Goal: Information Seeking & Learning: Learn about a topic

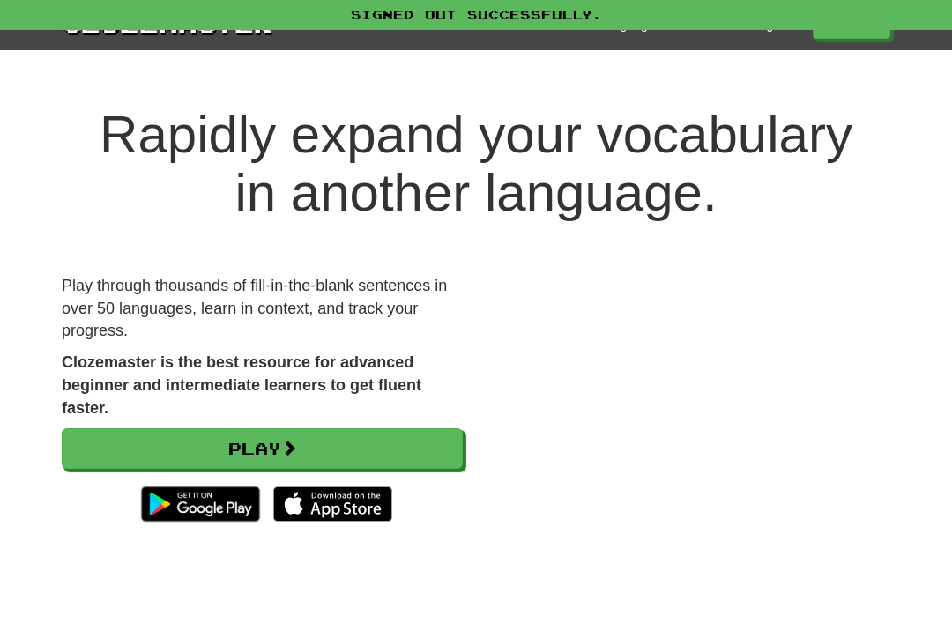
scroll to position [49, 0]
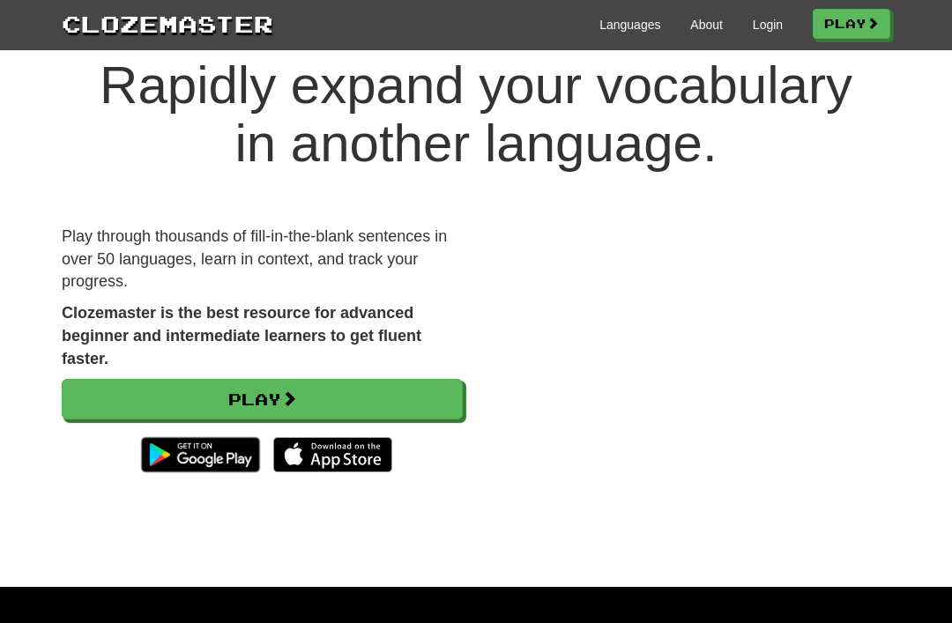
click at [753, 26] on link "Login" at bounding box center [768, 25] width 30 height 18
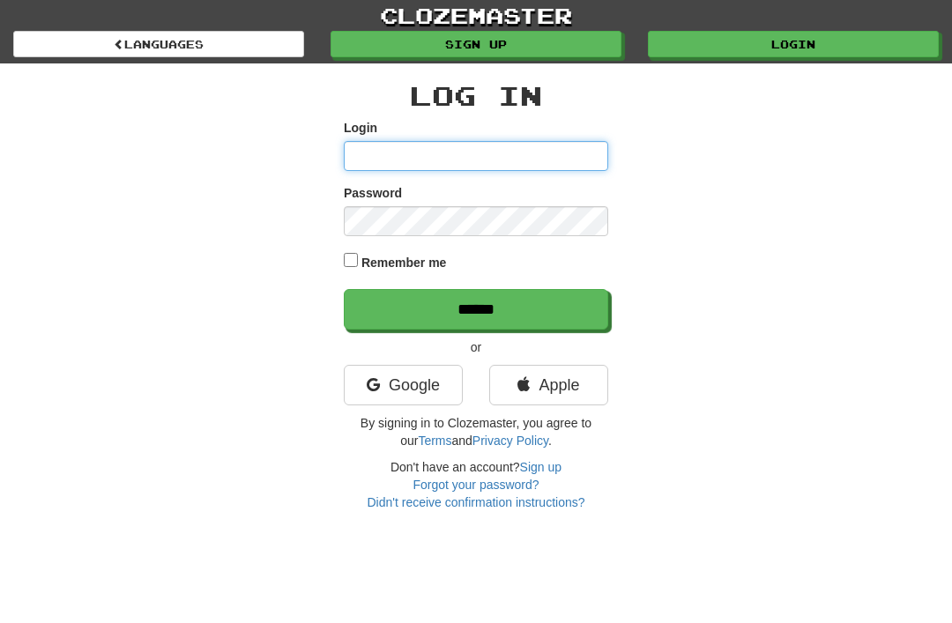
type input "********"
click at [476, 308] on input "******" at bounding box center [476, 309] width 264 height 41
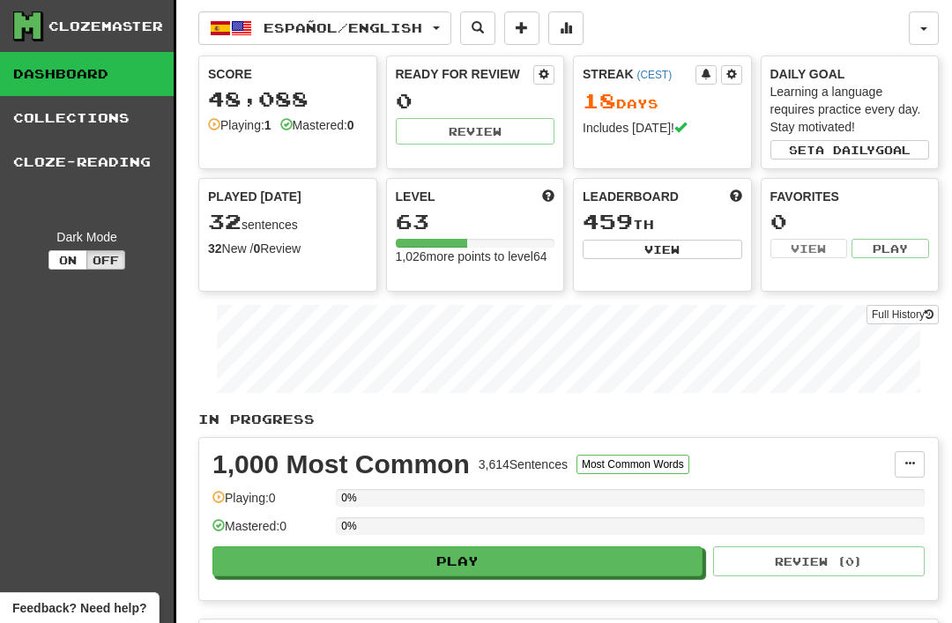
click at [440, 26] on button "Español / English" at bounding box center [324, 27] width 253 height 33
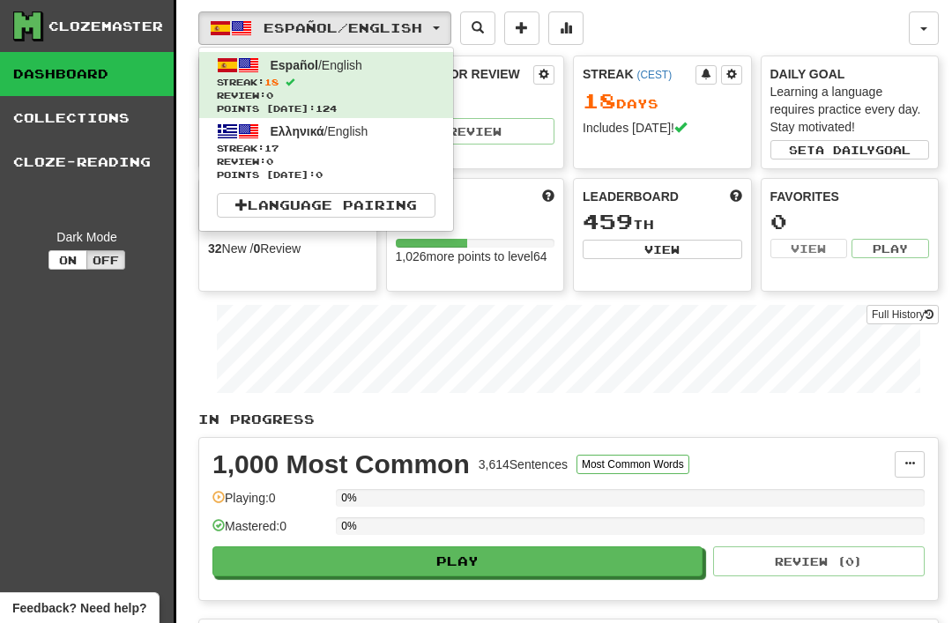
click at [276, 143] on span "17" at bounding box center [271, 148] width 14 height 11
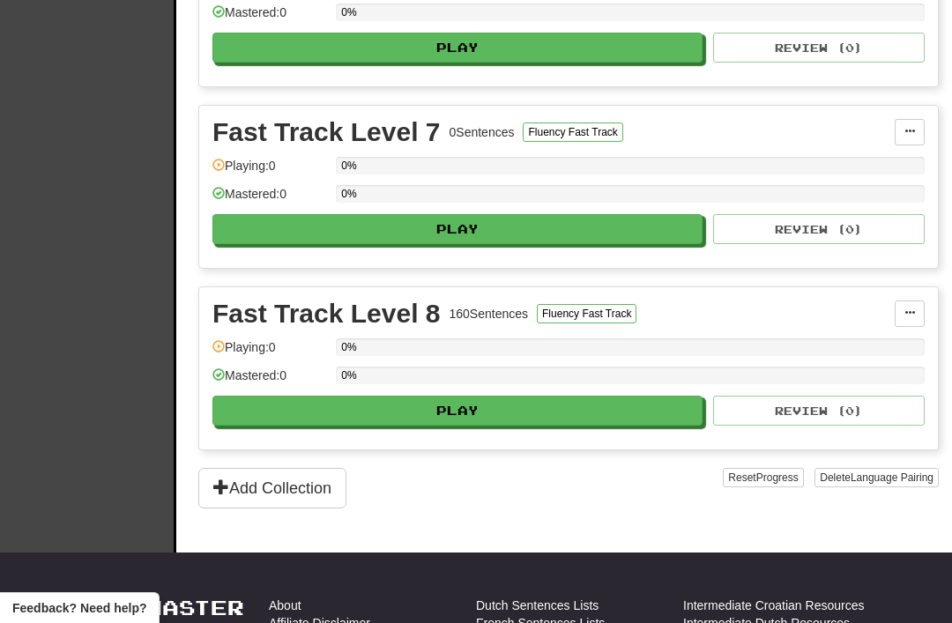
scroll to position [1422, 0]
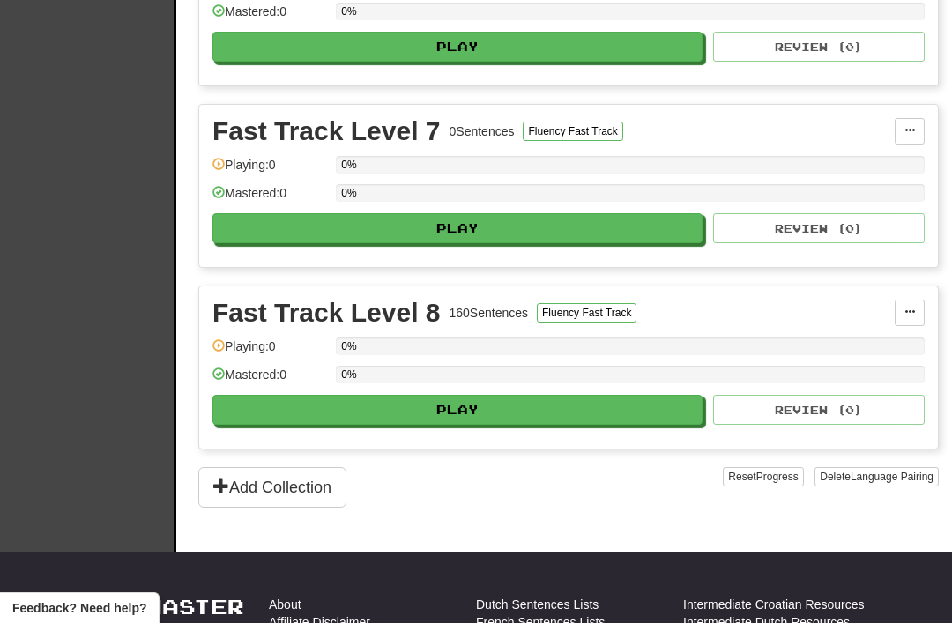
click at [444, 409] on button "Play" at bounding box center [457, 410] width 490 height 30
select select "**"
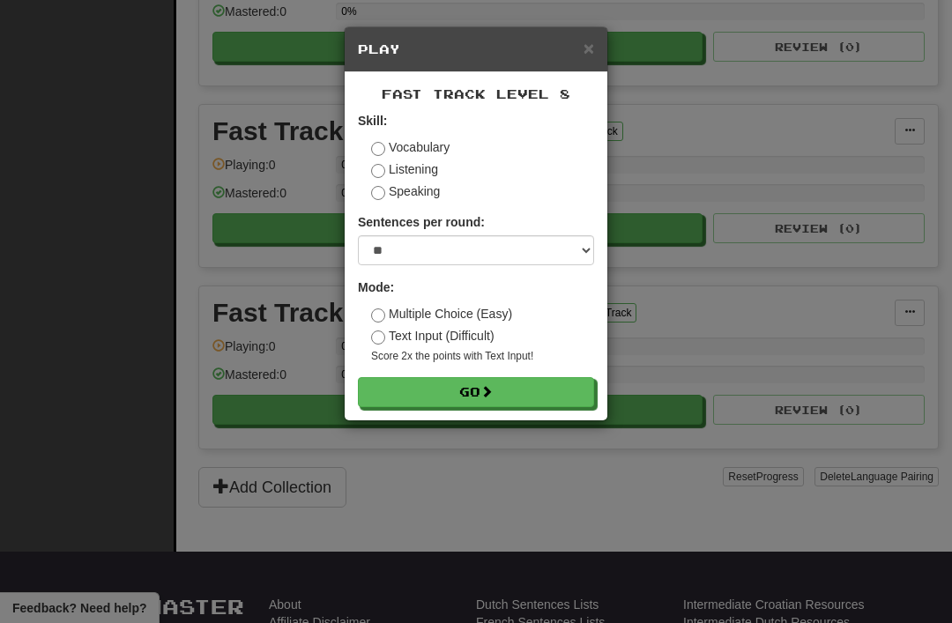
click at [448, 382] on button "Go" at bounding box center [476, 392] width 236 height 30
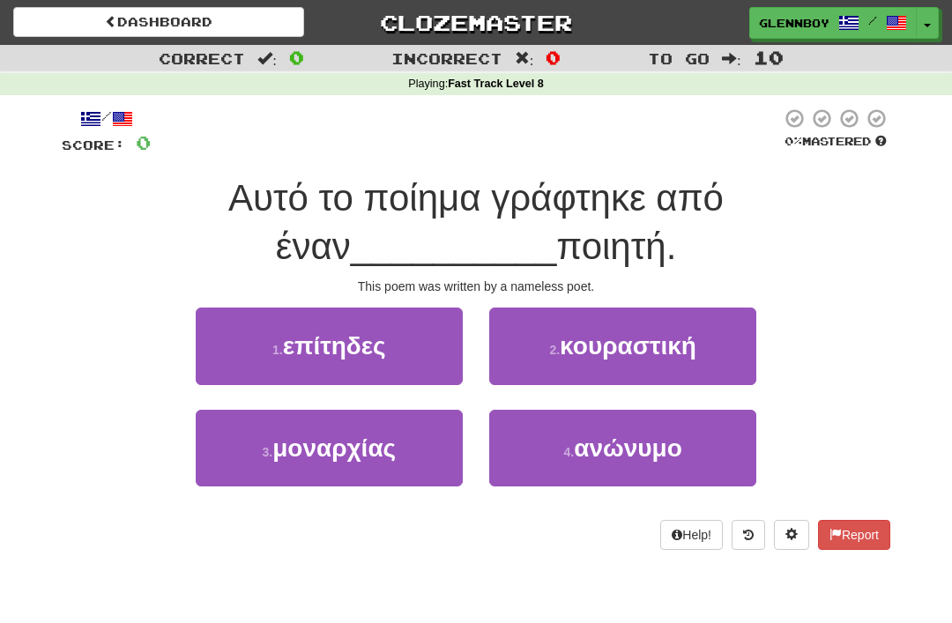
click at [598, 445] on span "ανώνυμο" at bounding box center [628, 447] width 108 height 27
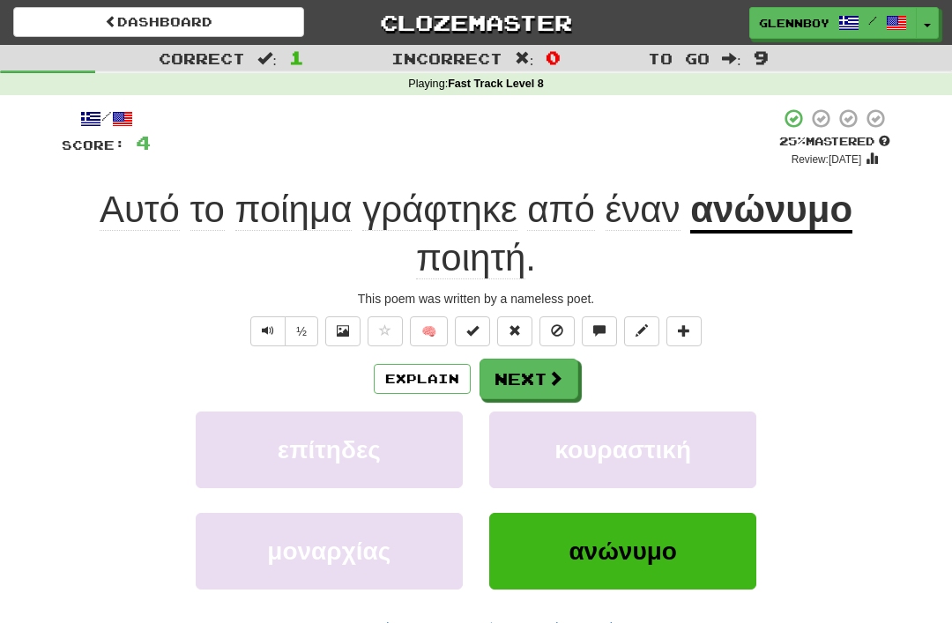
click at [556, 330] on span at bounding box center [557, 330] width 12 height 12
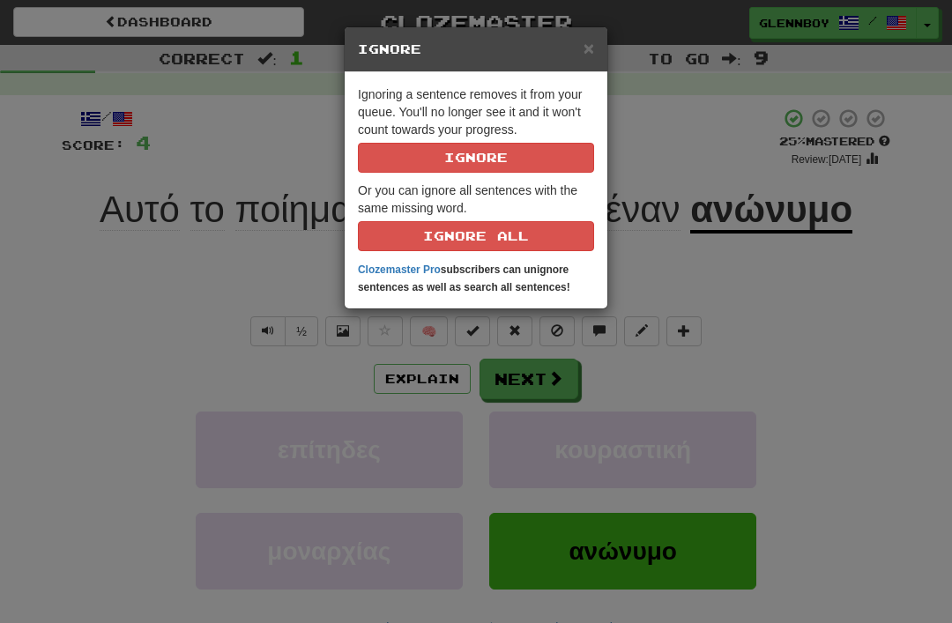
click at [456, 137] on p "Ignoring a sentence removes it from your queue. You'll no longer see it and it …" at bounding box center [476, 128] width 236 height 87
click at [461, 162] on button "Ignore" at bounding box center [476, 158] width 236 height 30
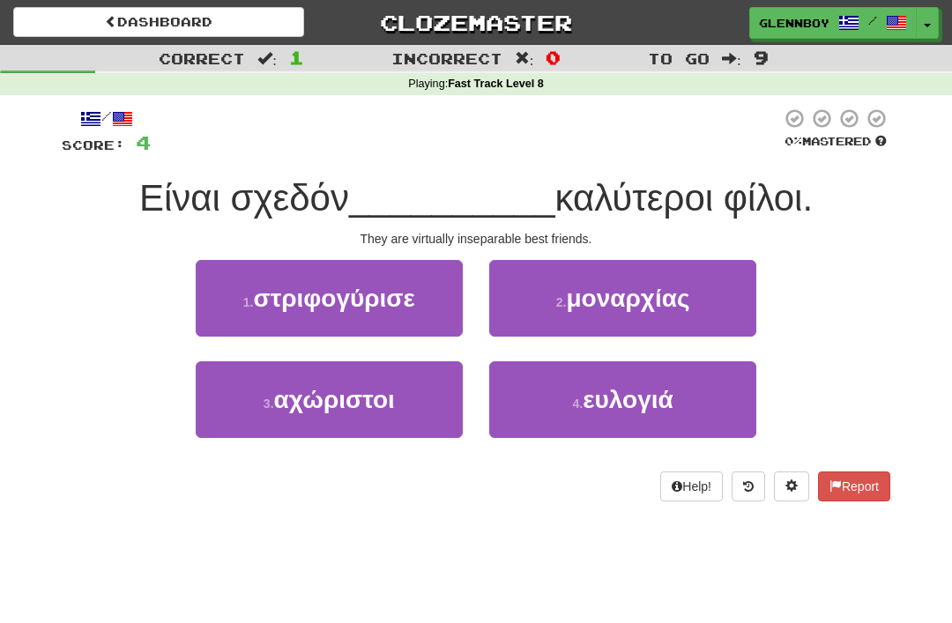
click at [295, 398] on span "αχώριστοι" at bounding box center [334, 399] width 121 height 27
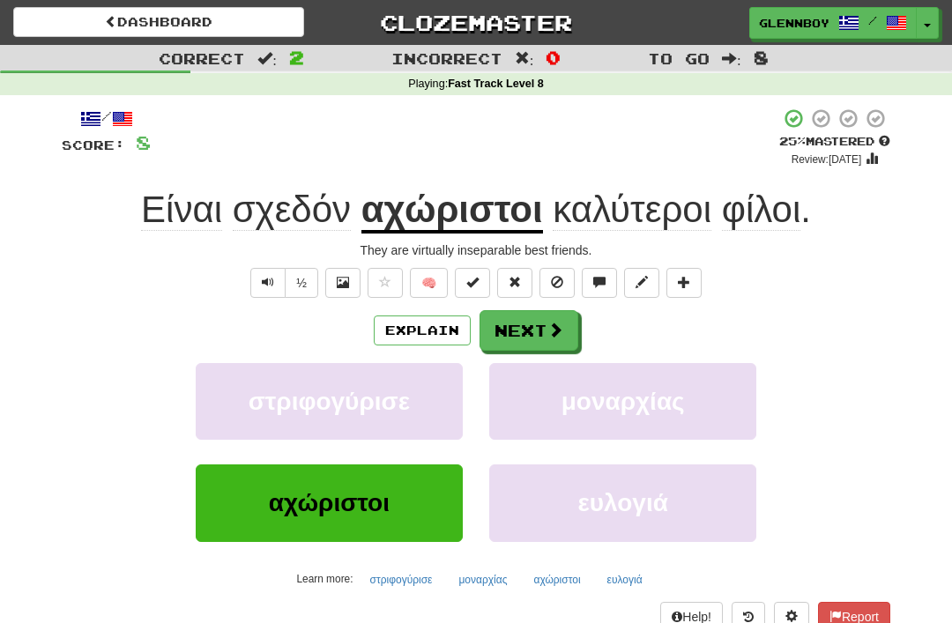
click at [419, 333] on button "Explain" at bounding box center [422, 330] width 97 height 30
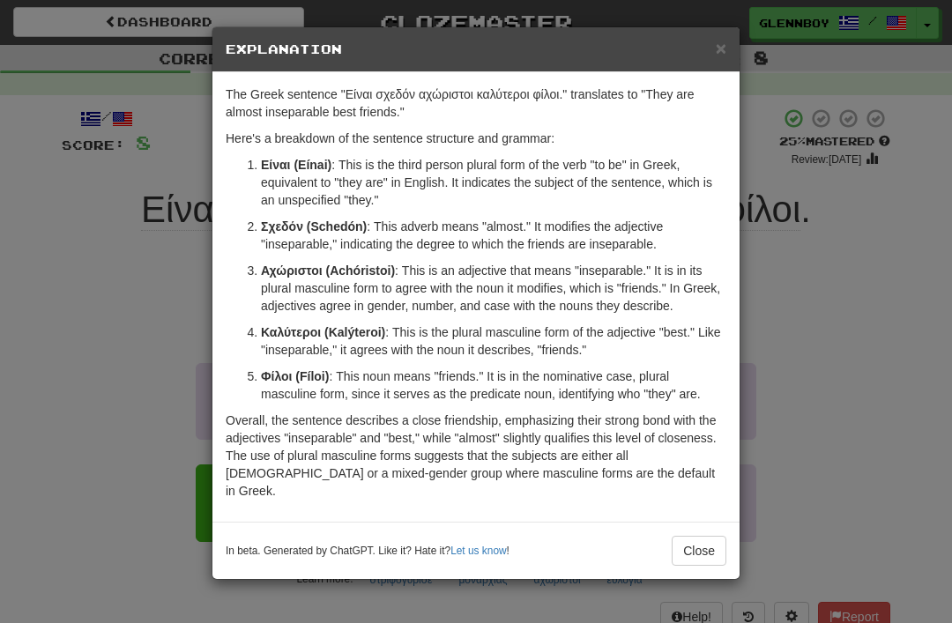
click at [684, 536] on button "Close" at bounding box center [699, 551] width 55 height 30
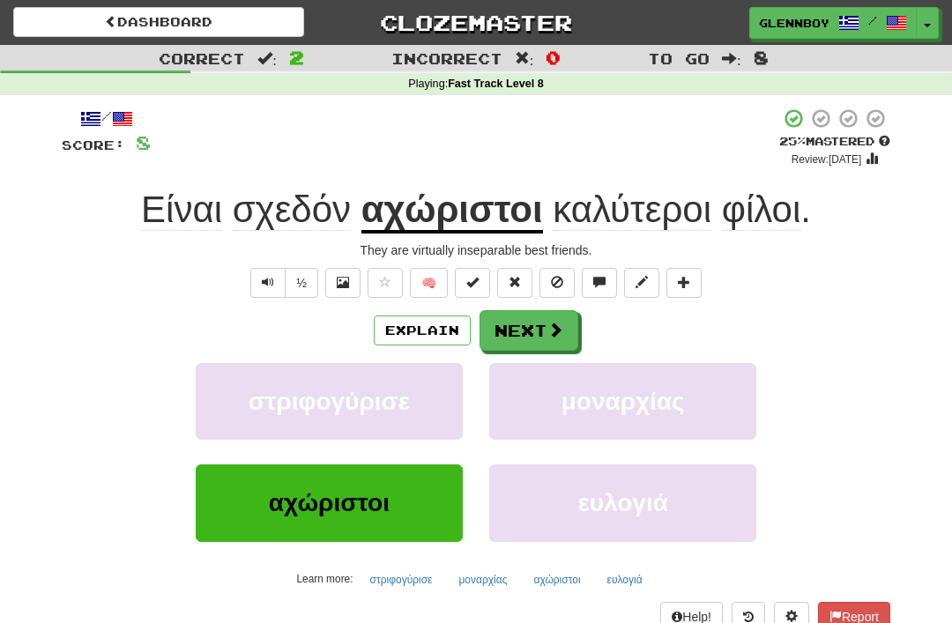
click at [560, 270] on button at bounding box center [556, 283] width 35 height 30
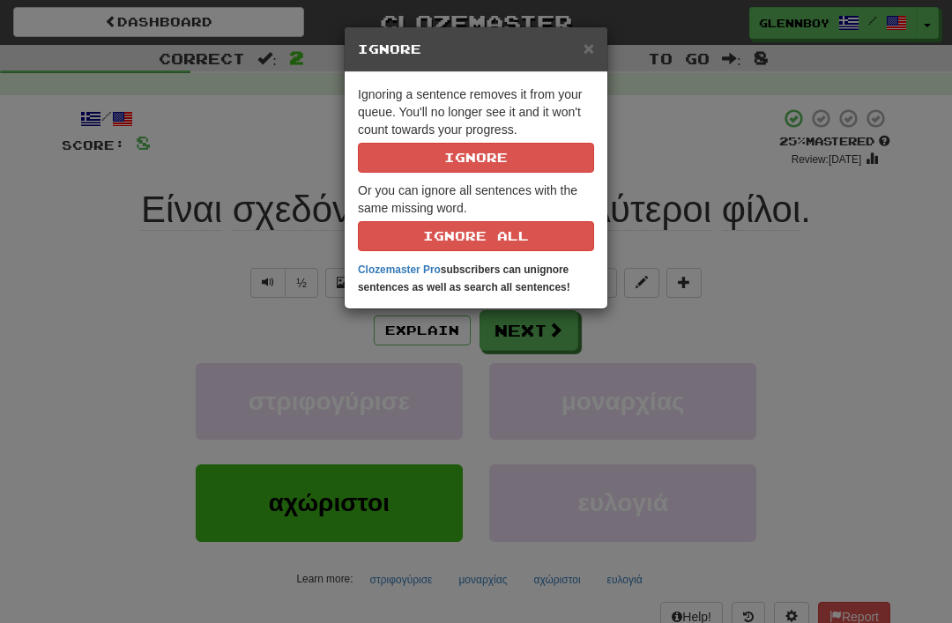
click at [475, 143] on button "Ignore" at bounding box center [476, 158] width 236 height 30
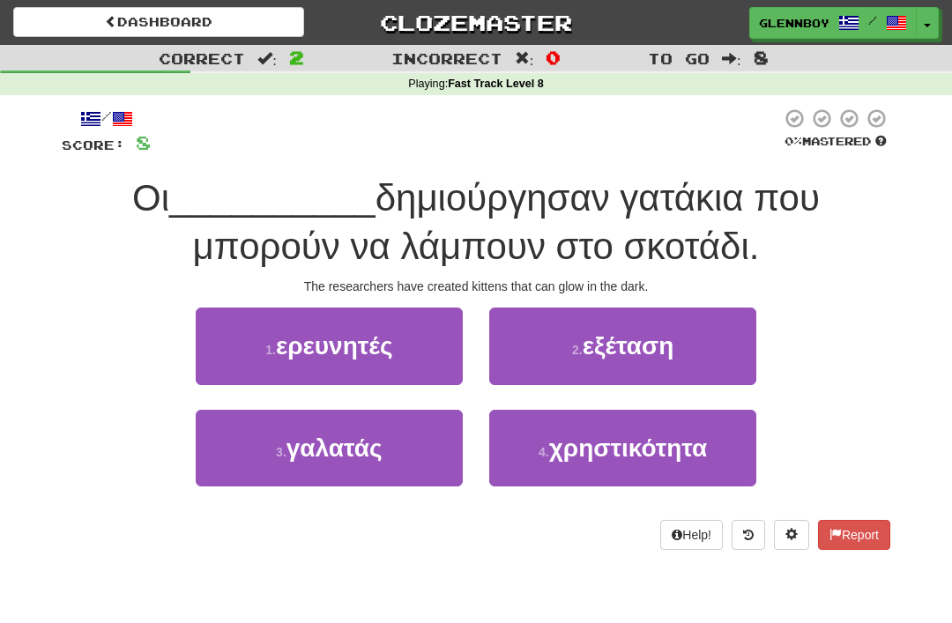
click at [316, 340] on span "ερευνητές" at bounding box center [334, 345] width 117 height 27
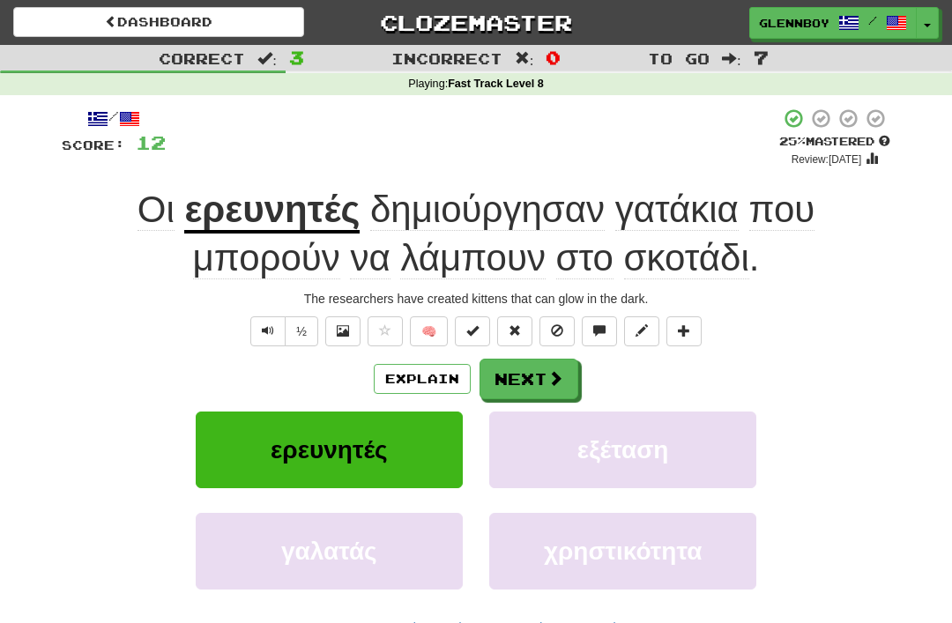
click at [557, 330] on span at bounding box center [557, 330] width 12 height 12
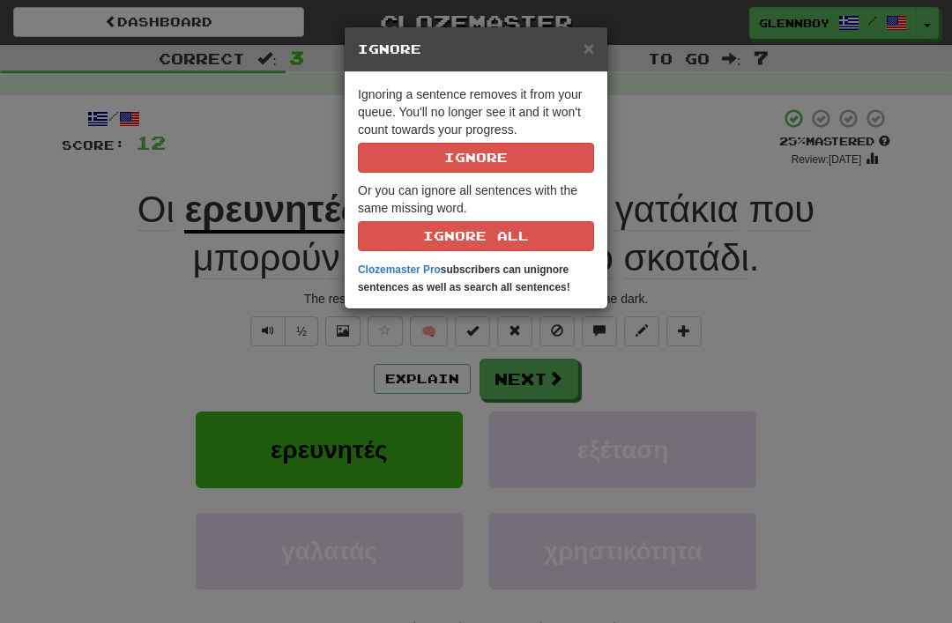
click at [458, 152] on button "Ignore" at bounding box center [476, 158] width 236 height 30
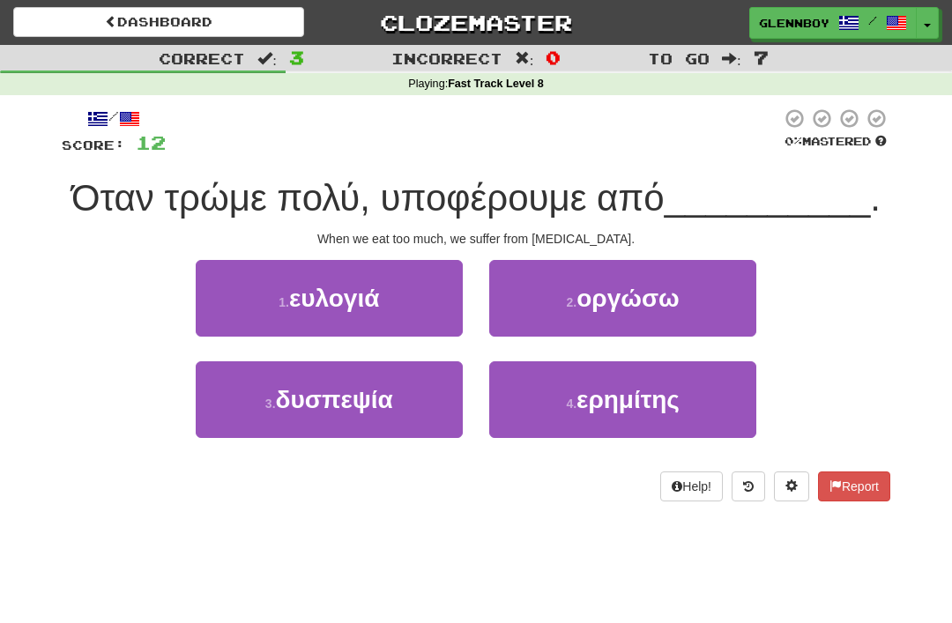
click at [309, 401] on span "δυσπεψία" at bounding box center [334, 399] width 117 height 27
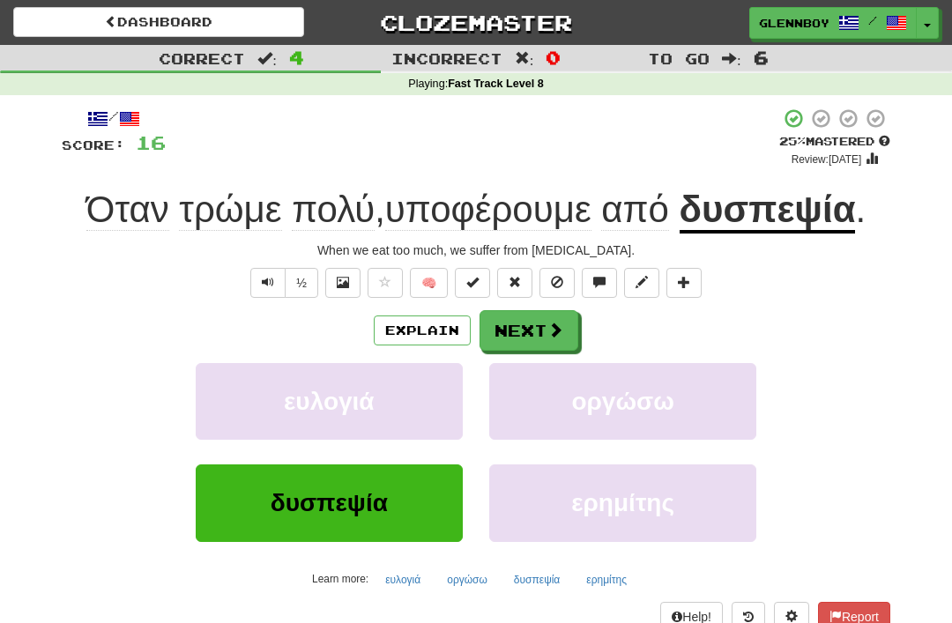
click at [553, 281] on span at bounding box center [557, 282] width 12 height 12
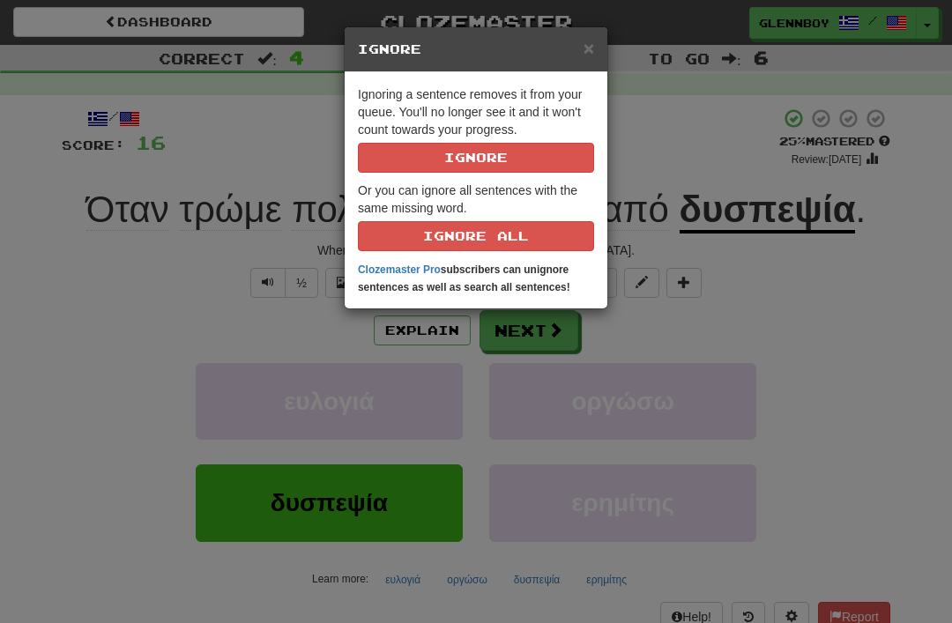
click at [467, 150] on button "Ignore" at bounding box center [476, 158] width 236 height 30
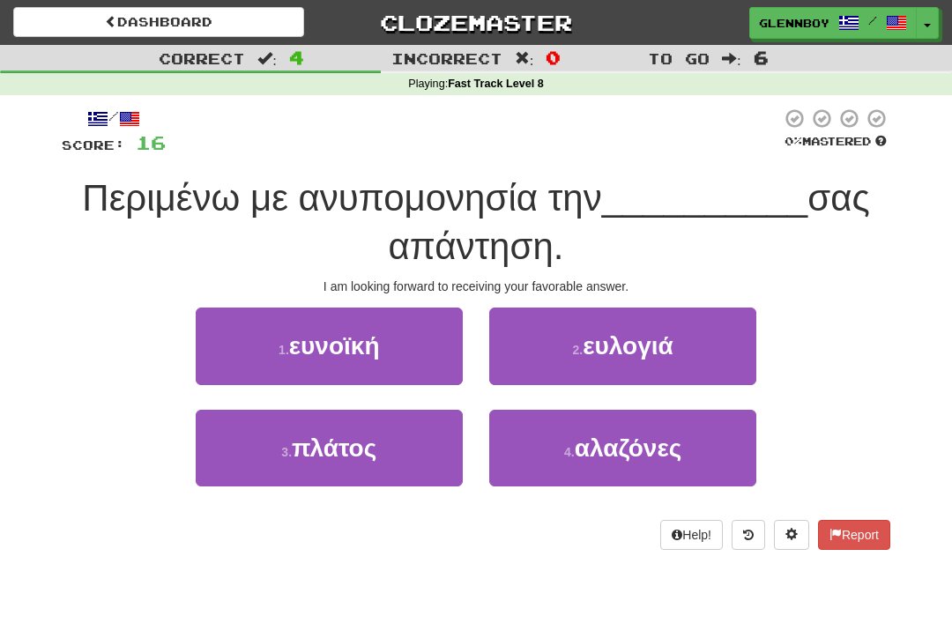
click at [326, 338] on span "ευνοϊκή" at bounding box center [334, 345] width 91 height 27
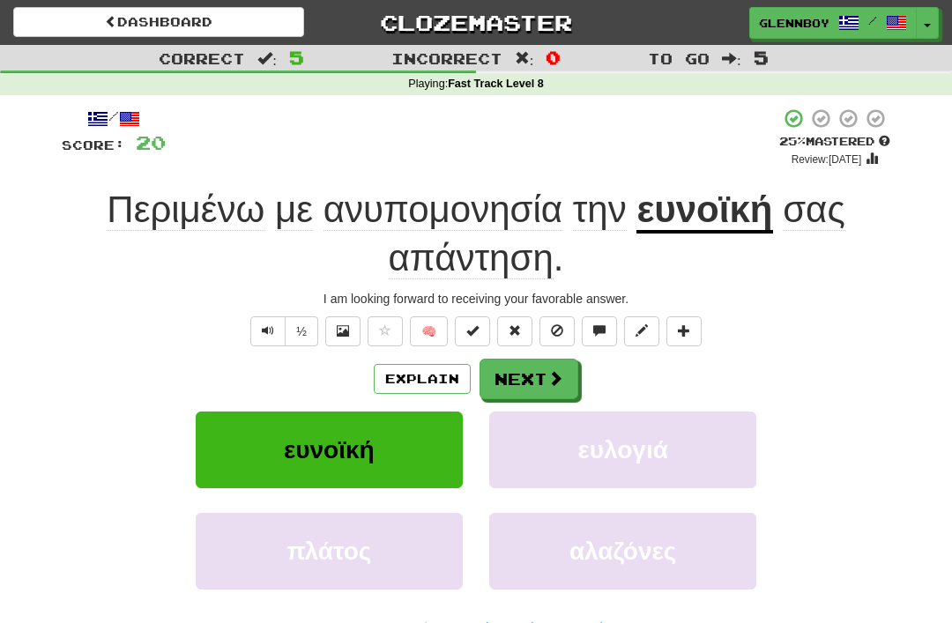
click at [404, 373] on button "Explain" at bounding box center [422, 379] width 97 height 30
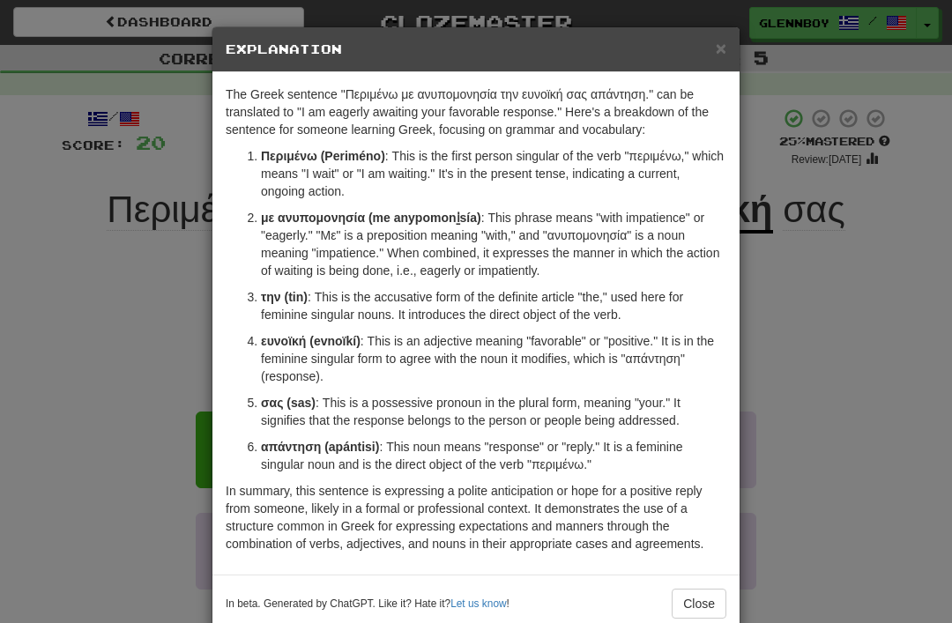
click at [720, 38] on span "×" at bounding box center [721, 48] width 11 height 20
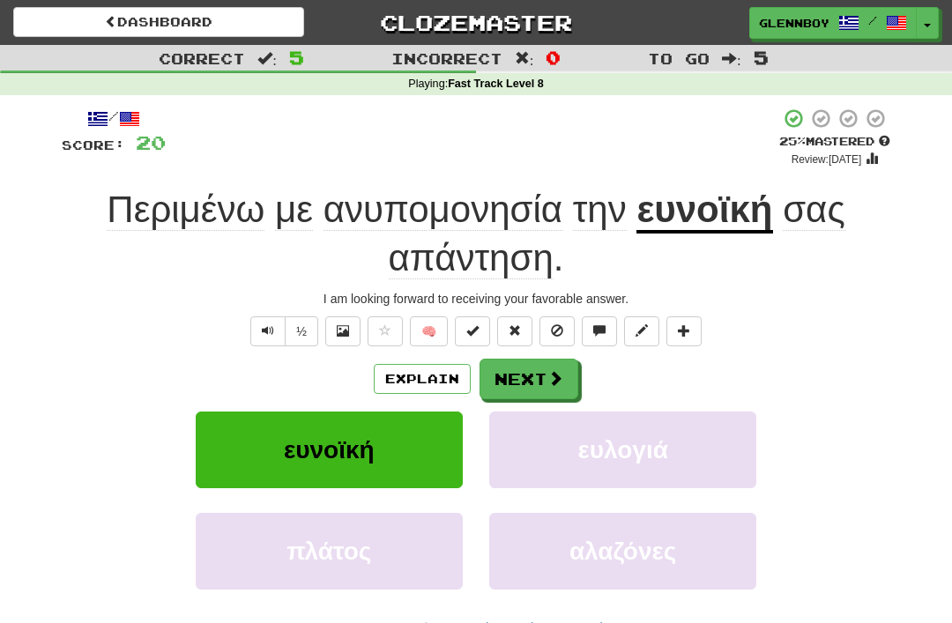
click at [432, 372] on button "Explain" at bounding box center [422, 379] width 97 height 30
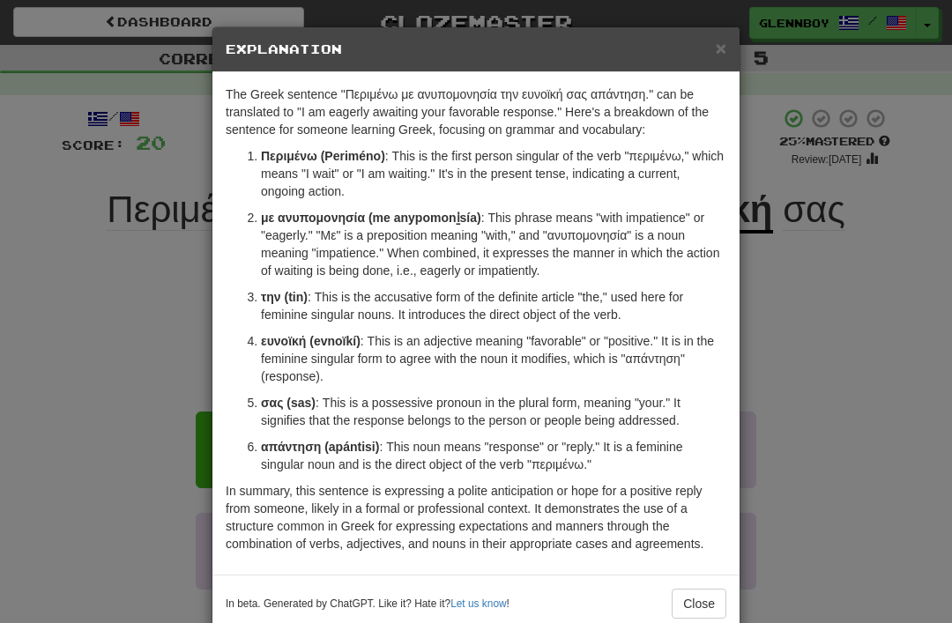
click at [711, 602] on button "Close" at bounding box center [699, 604] width 55 height 30
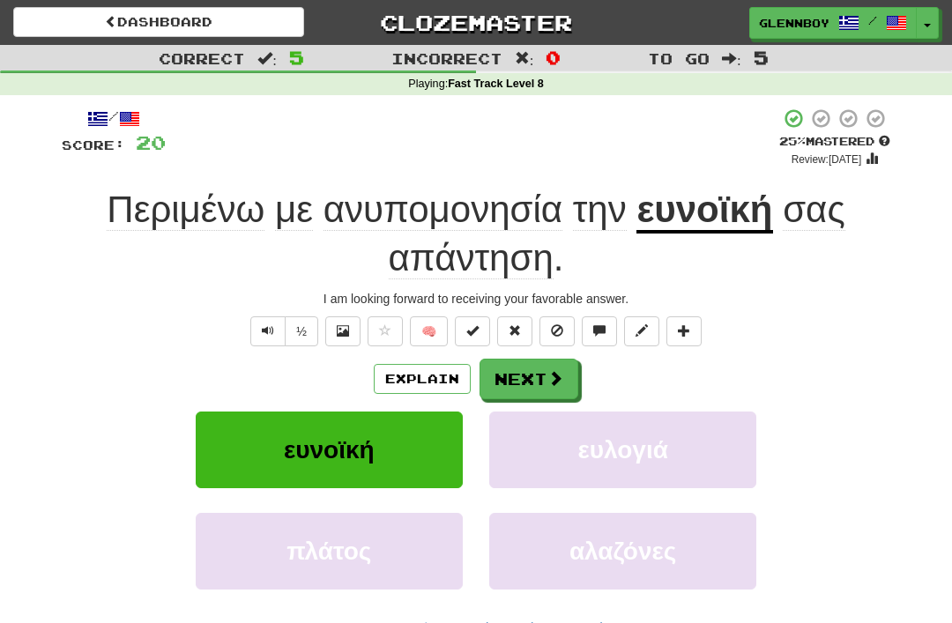
click at [558, 316] on button at bounding box center [556, 331] width 35 height 30
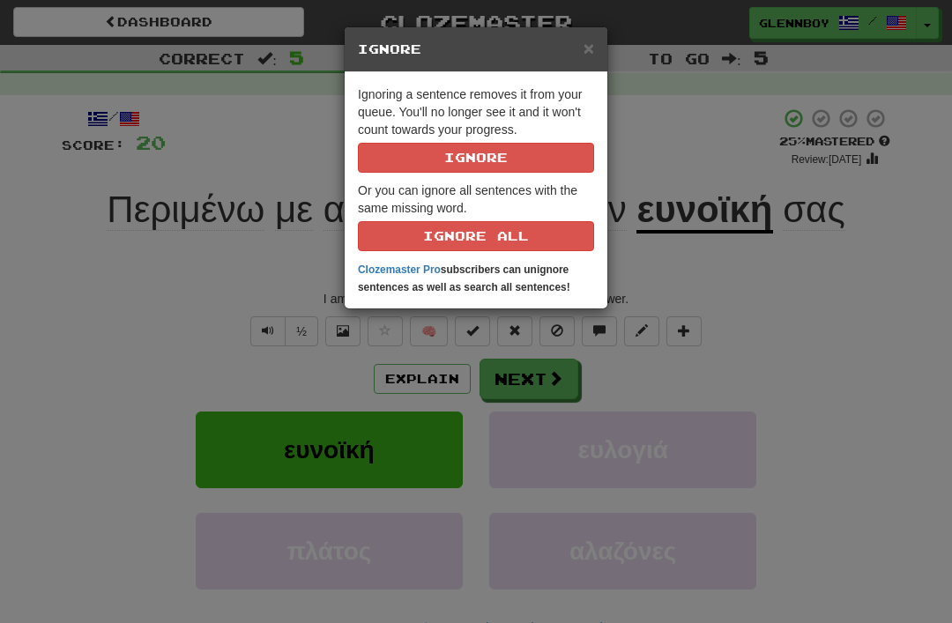
click at [553, 147] on button "Ignore" at bounding box center [476, 158] width 236 height 30
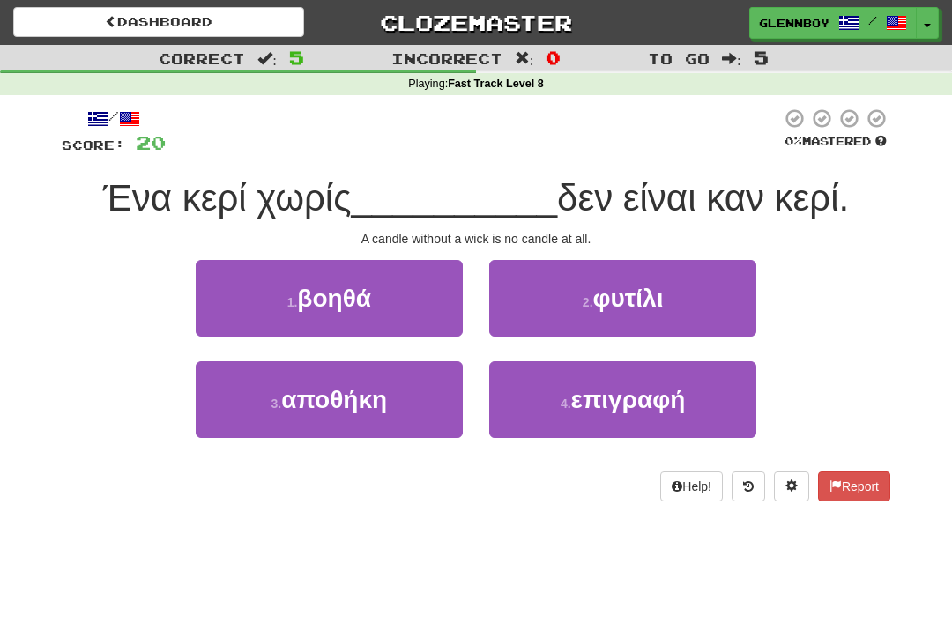
click at [681, 283] on button "2 . φυτίλι" at bounding box center [622, 298] width 267 height 77
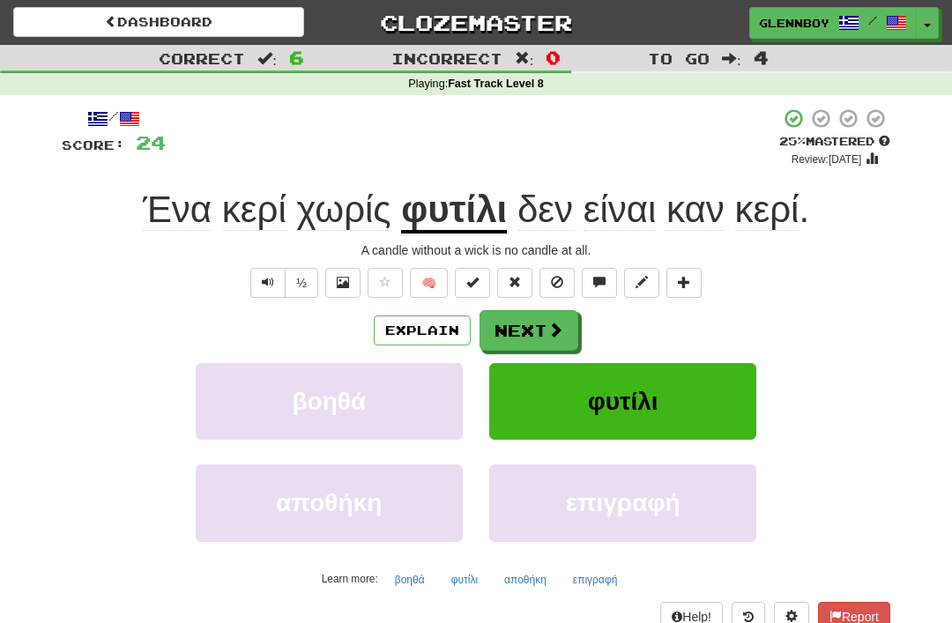
click at [564, 272] on button at bounding box center [556, 283] width 35 height 30
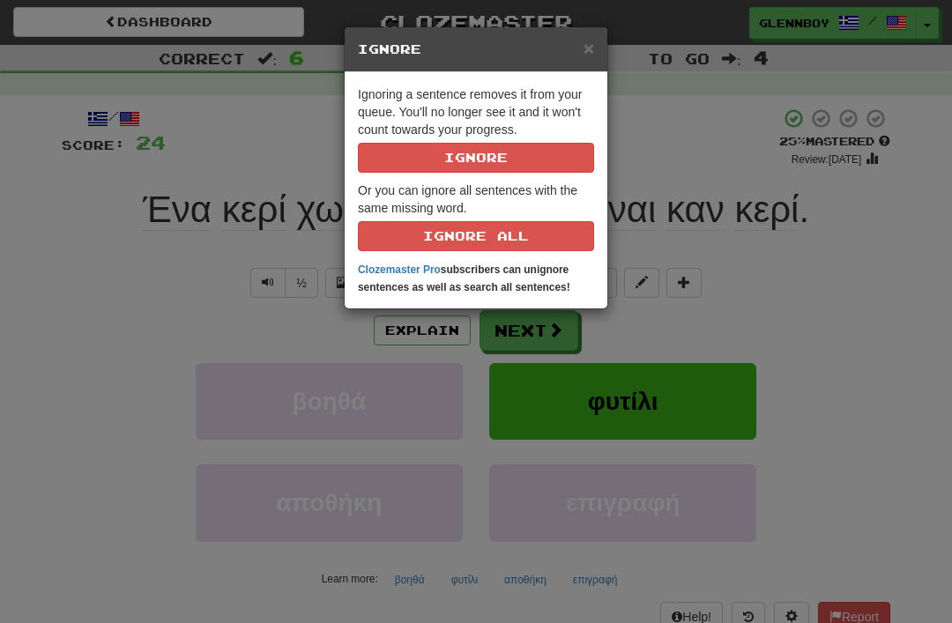
click at [563, 151] on button "Ignore" at bounding box center [476, 158] width 236 height 30
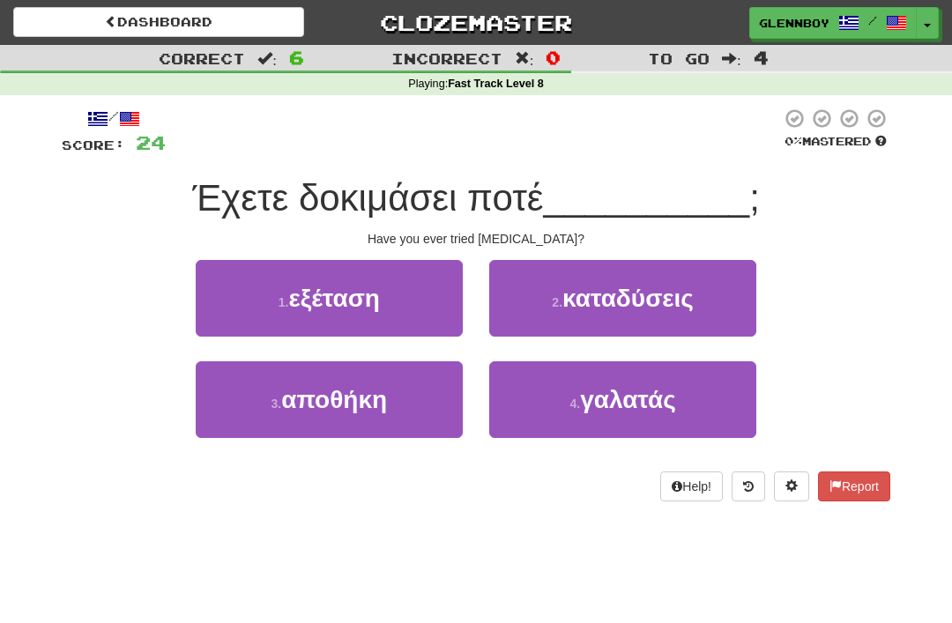
click at [360, 301] on span "εξέταση" at bounding box center [334, 298] width 92 height 27
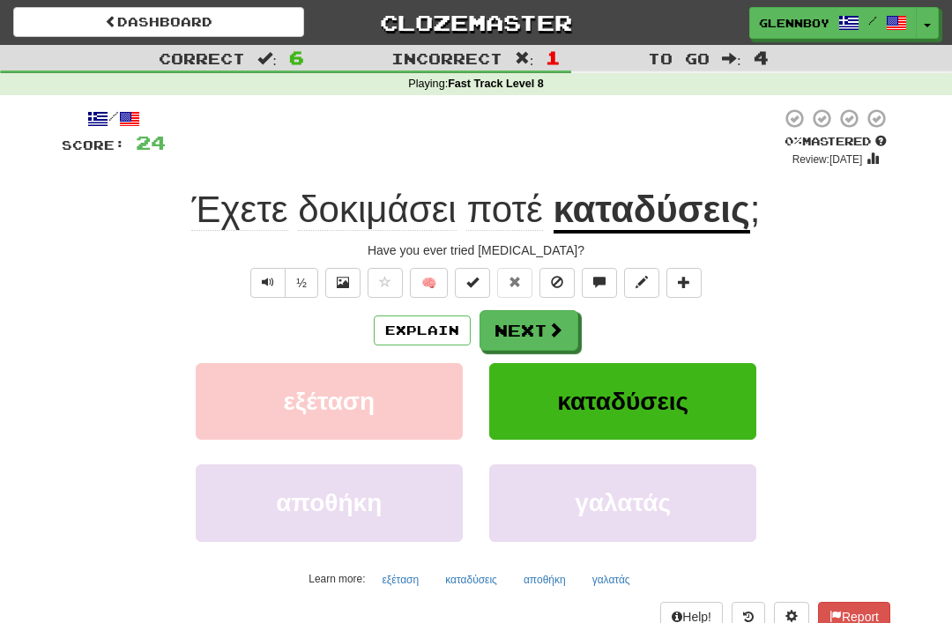
click at [417, 356] on div "Explain Next εξέταση καταδύσεις αποθήκη γαλατάς Learn more: εξέταση καταδύσεις …" at bounding box center [476, 451] width 828 height 283
click at [449, 337] on button "Explain" at bounding box center [422, 330] width 97 height 30
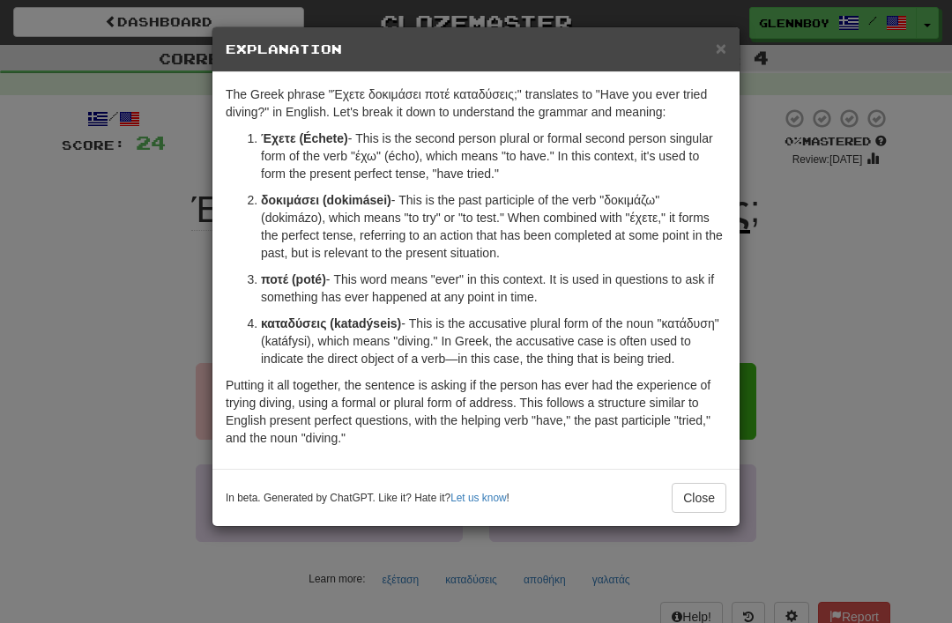
click at [694, 488] on button "Close" at bounding box center [699, 498] width 55 height 30
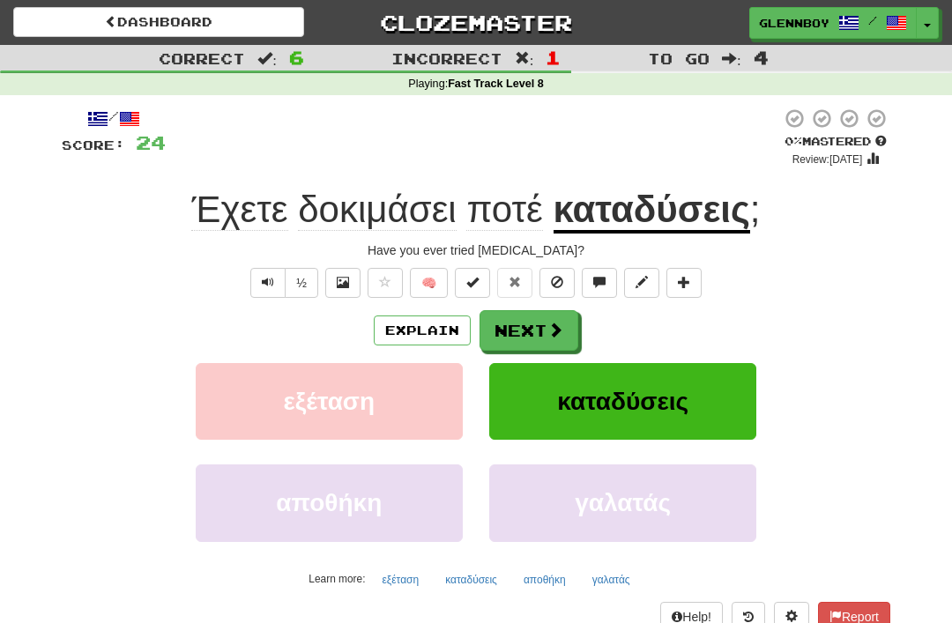
click at [555, 283] on span at bounding box center [557, 282] width 12 height 12
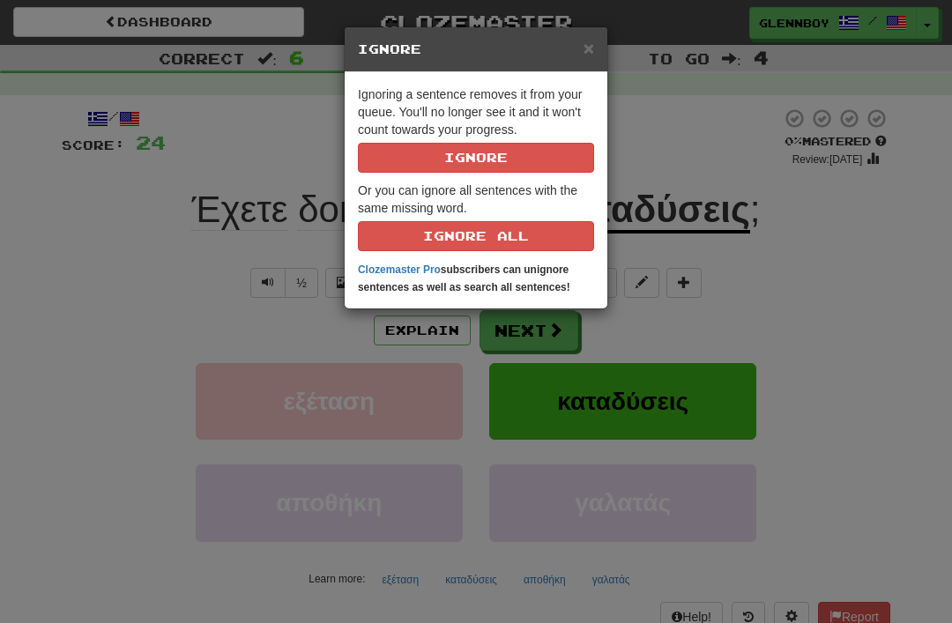
click at [460, 152] on button "Ignore" at bounding box center [476, 158] width 236 height 30
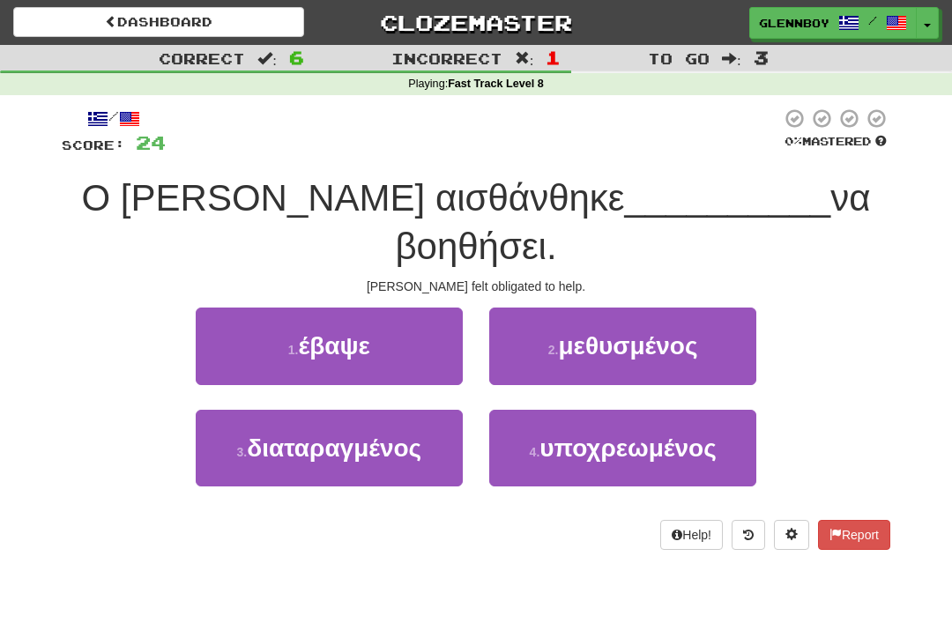
click at [590, 434] on span "υποχρεωμένος" at bounding box center [627, 447] width 176 height 27
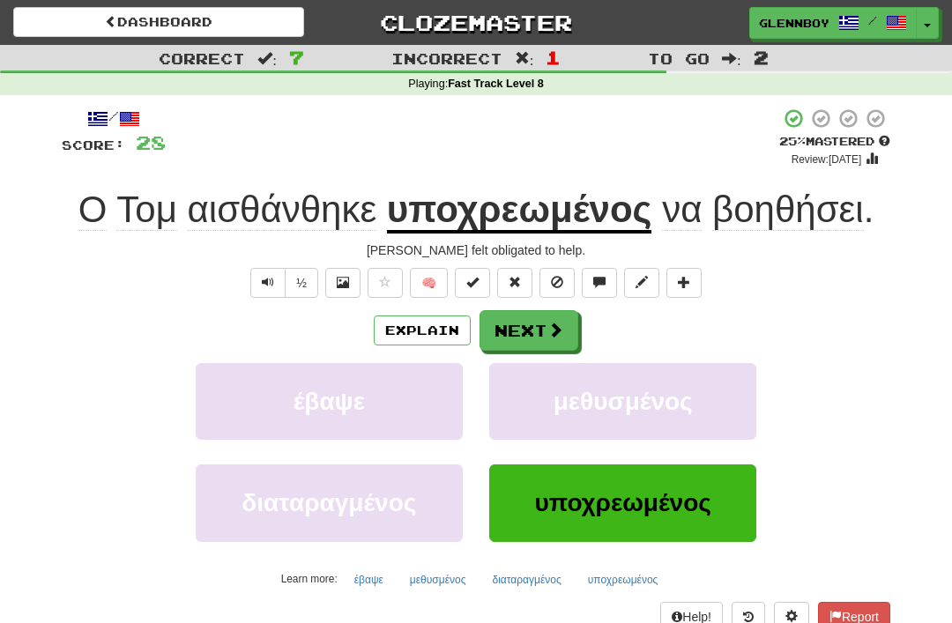
click at [266, 268] on button "Text-to-speech controls" at bounding box center [267, 283] width 35 height 30
click at [296, 273] on button "½" at bounding box center [301, 283] width 33 height 30
click at [293, 272] on button "½" at bounding box center [301, 283] width 33 height 30
click at [558, 276] on span at bounding box center [557, 282] width 12 height 12
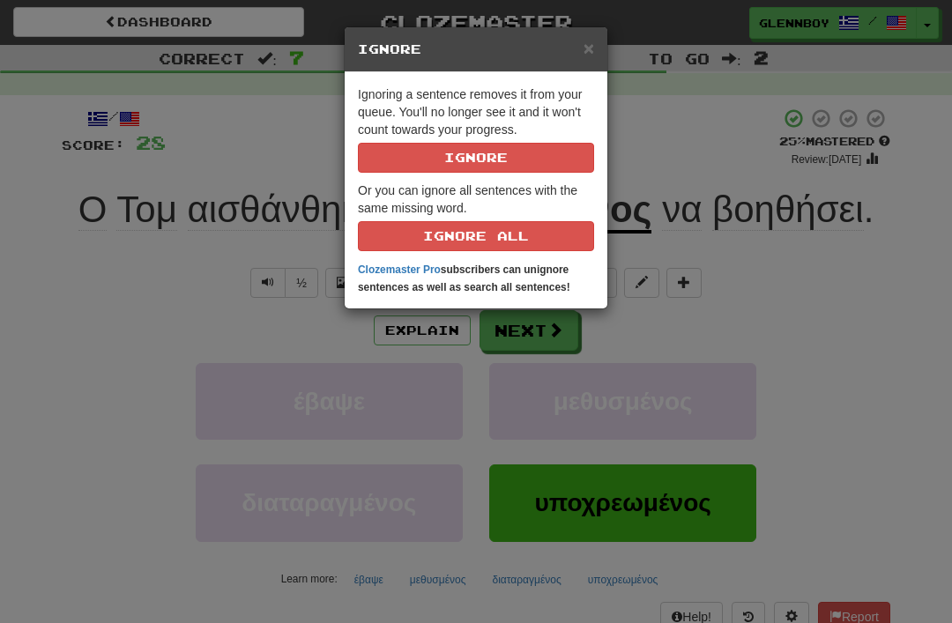
click at [464, 152] on button "Ignore" at bounding box center [476, 158] width 236 height 30
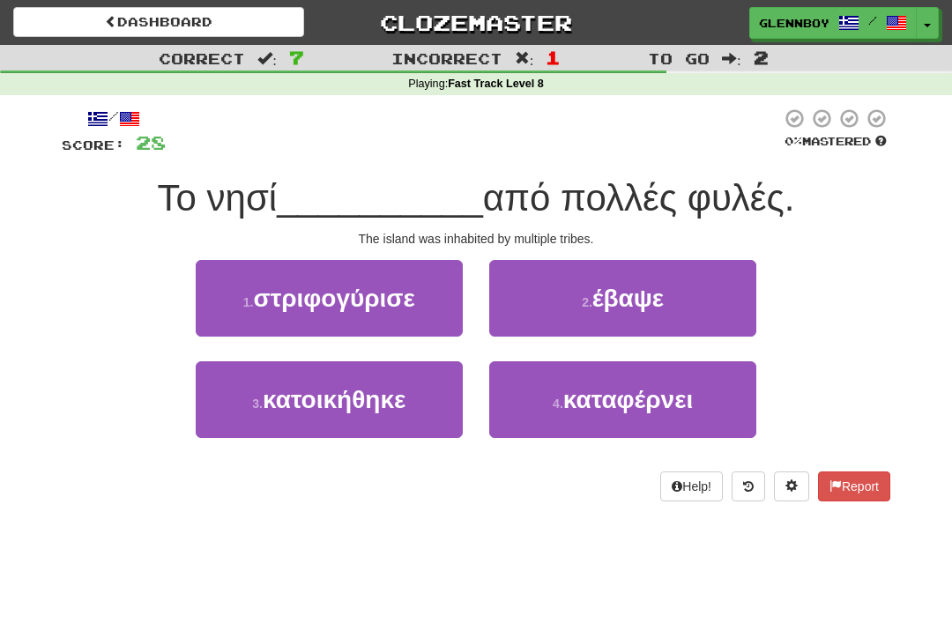
click at [312, 391] on span "κατοικήθηκε" at bounding box center [334, 399] width 143 height 27
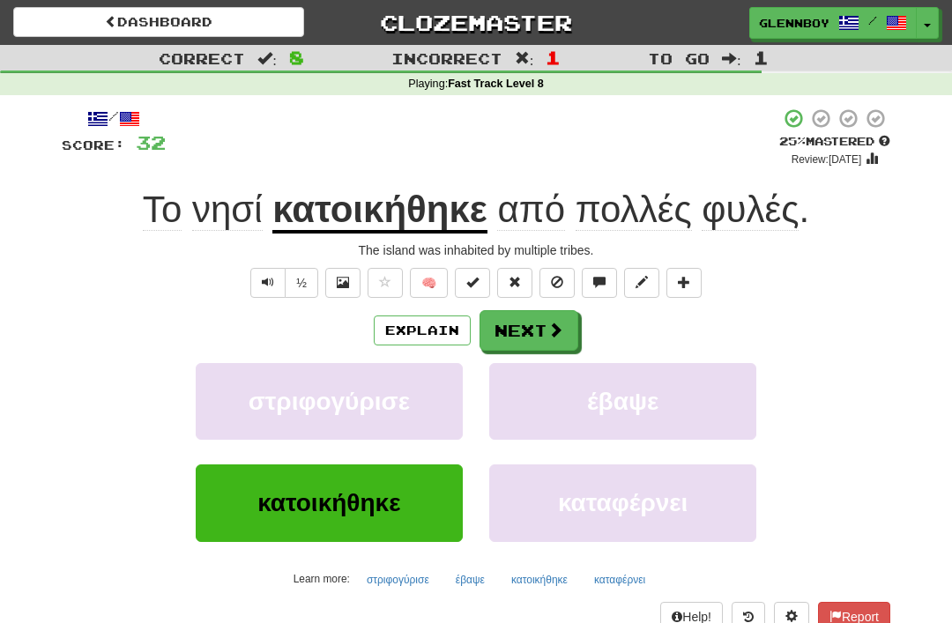
click at [262, 279] on span "Text-to-speech controls" at bounding box center [268, 282] width 12 height 12
click at [556, 276] on span at bounding box center [557, 282] width 12 height 12
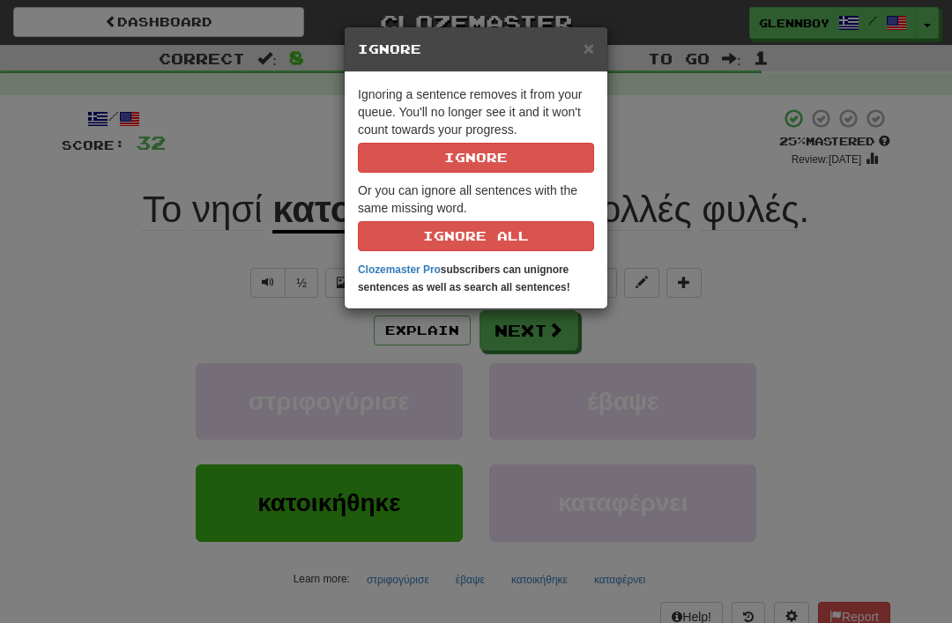
click at [453, 154] on button "Ignore" at bounding box center [476, 158] width 236 height 30
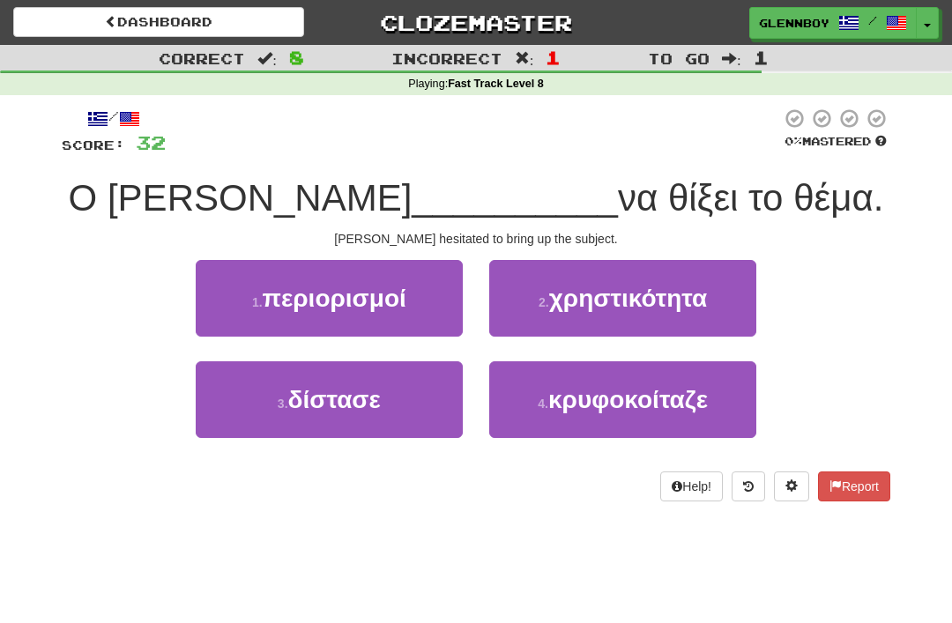
click at [638, 391] on span "κρυφοκοίταζε" at bounding box center [628, 399] width 160 height 27
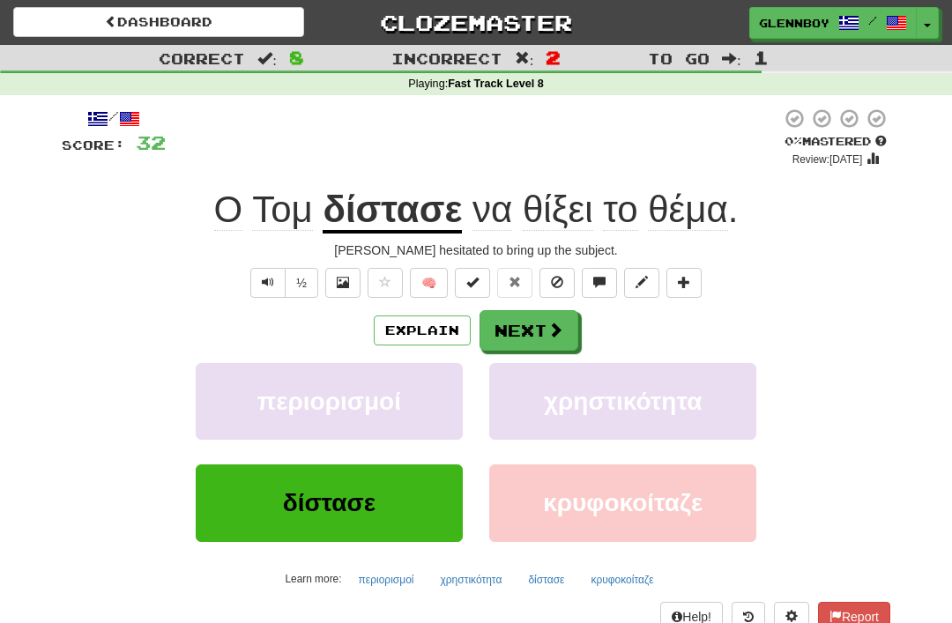
click at [416, 326] on button "Explain" at bounding box center [422, 330] width 97 height 30
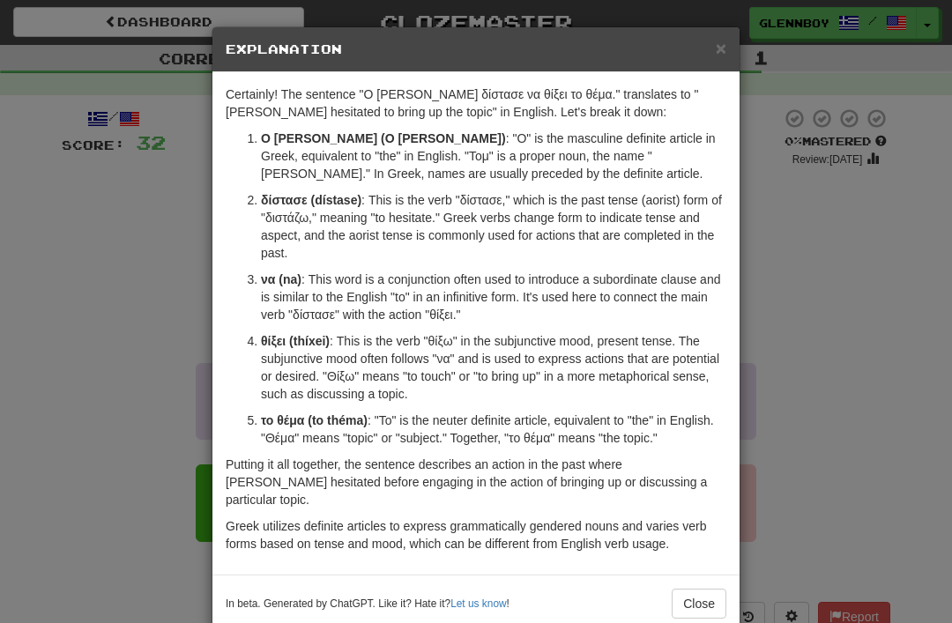
click at [716, 55] on span "×" at bounding box center [721, 48] width 11 height 20
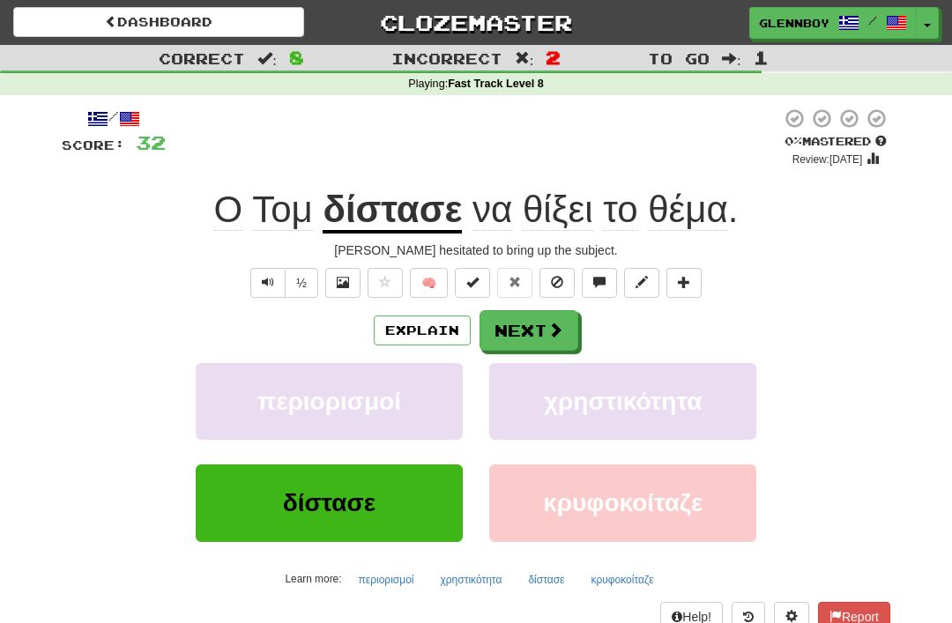
click at [558, 277] on span at bounding box center [557, 282] width 12 height 12
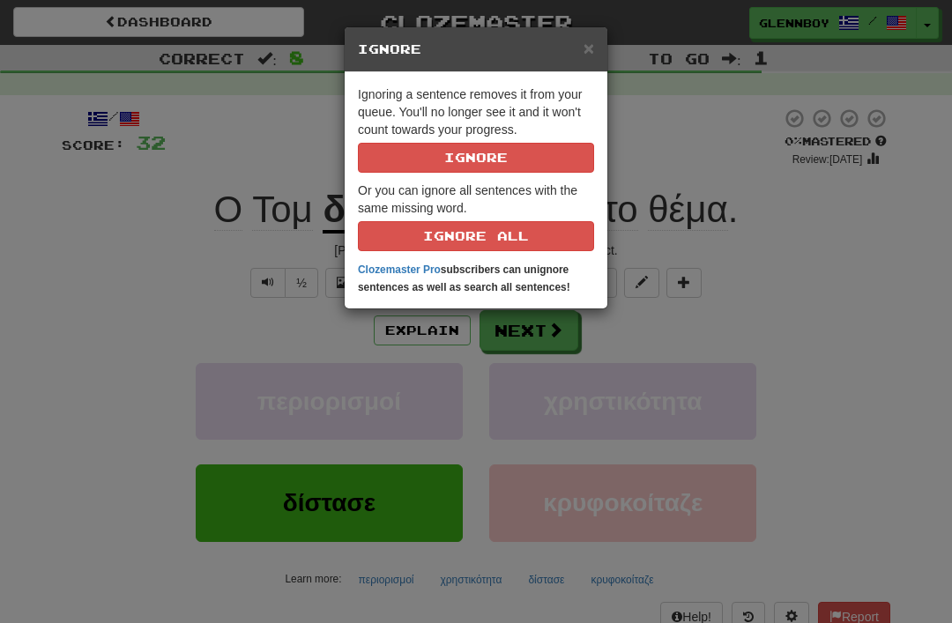
click at [463, 163] on button "Ignore" at bounding box center [476, 158] width 236 height 30
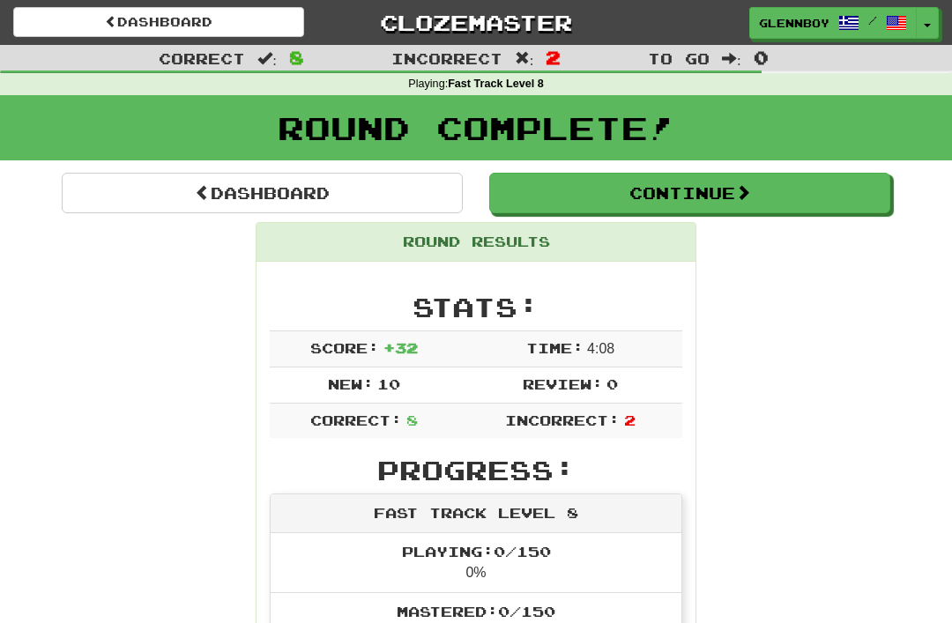
click at [619, 183] on button "Continue" at bounding box center [689, 193] width 401 height 41
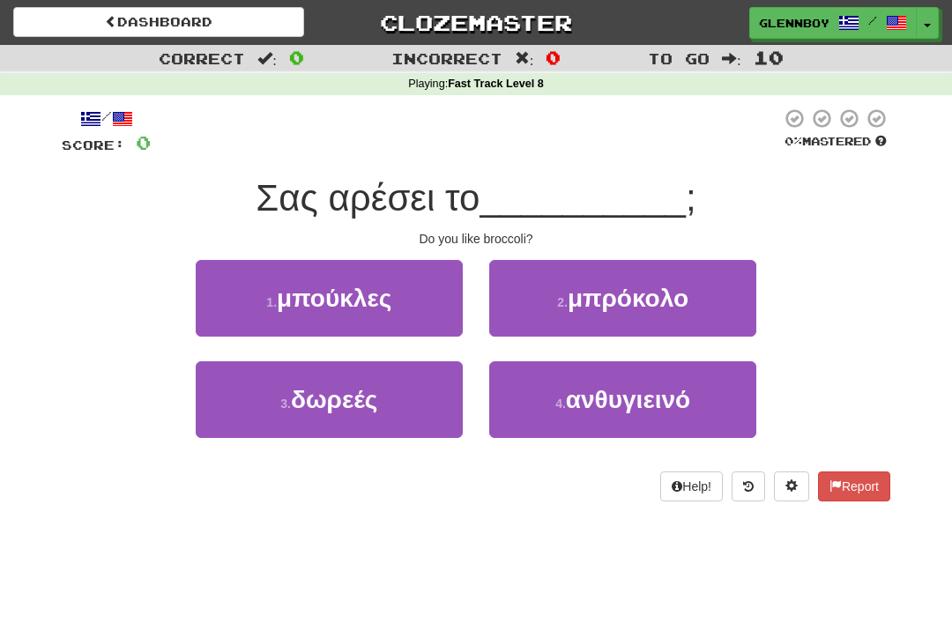
click at [599, 311] on button "2 . μπρόκολο" at bounding box center [622, 298] width 267 height 77
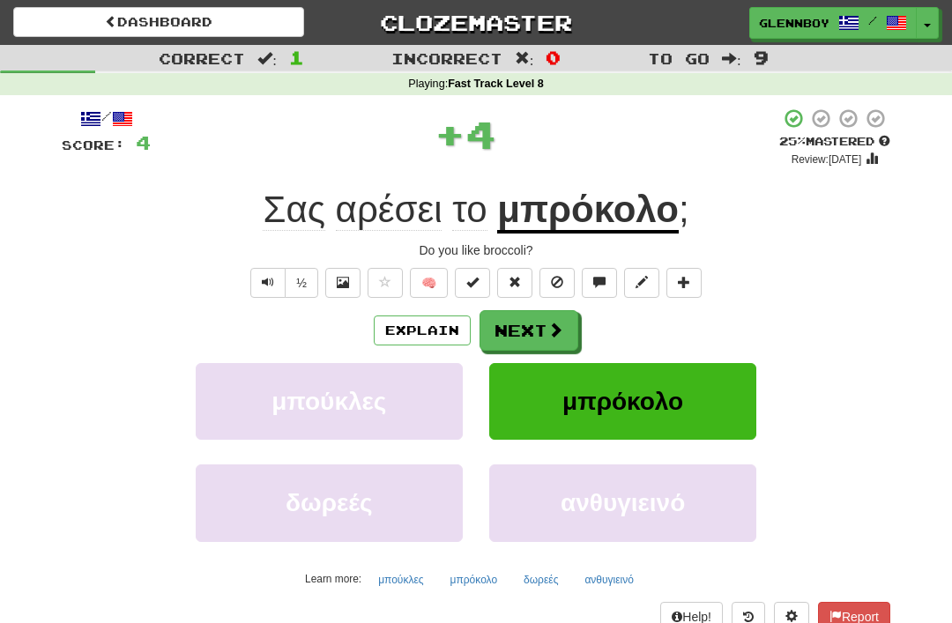
click at [556, 278] on span at bounding box center [557, 282] width 12 height 12
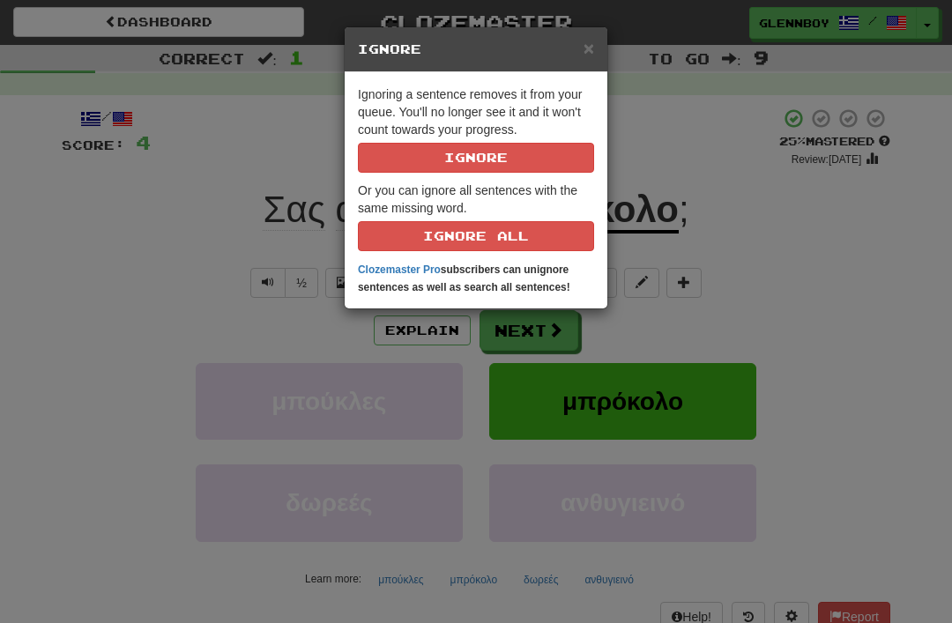
click at [471, 165] on button "Ignore" at bounding box center [476, 158] width 236 height 30
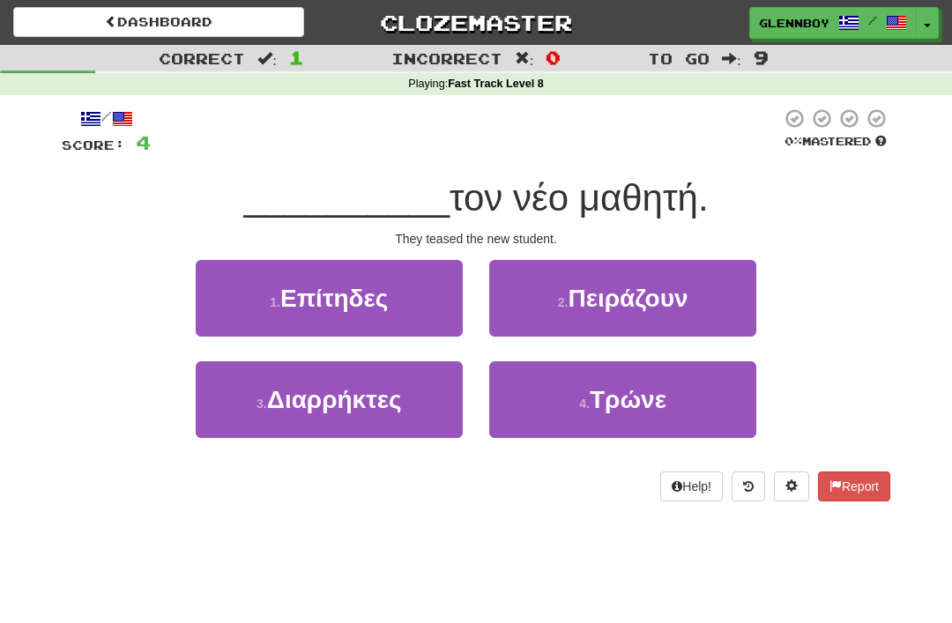
click at [558, 295] on small "2 ." at bounding box center [563, 302] width 11 height 14
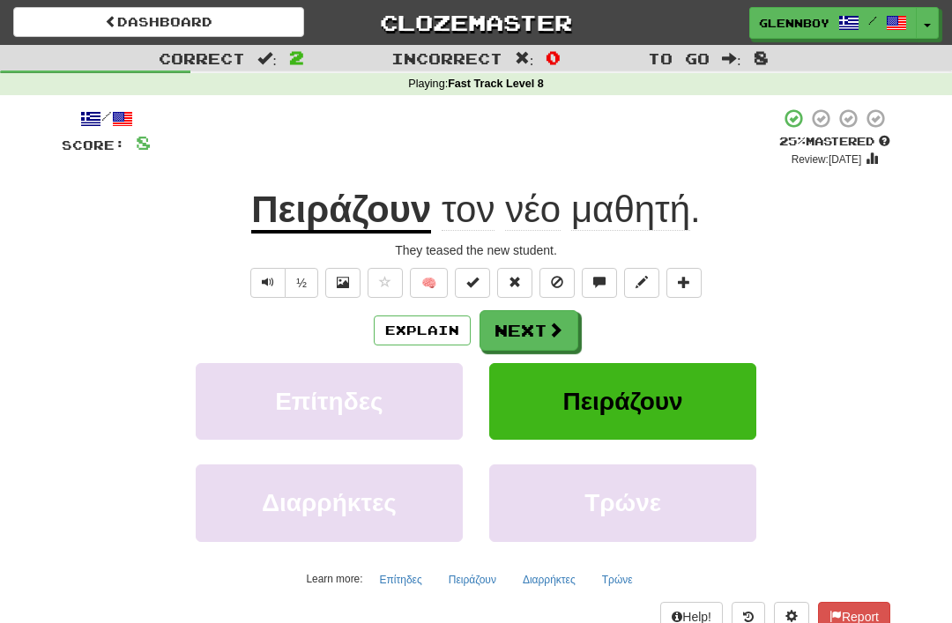
click at [553, 277] on span at bounding box center [557, 282] width 12 height 12
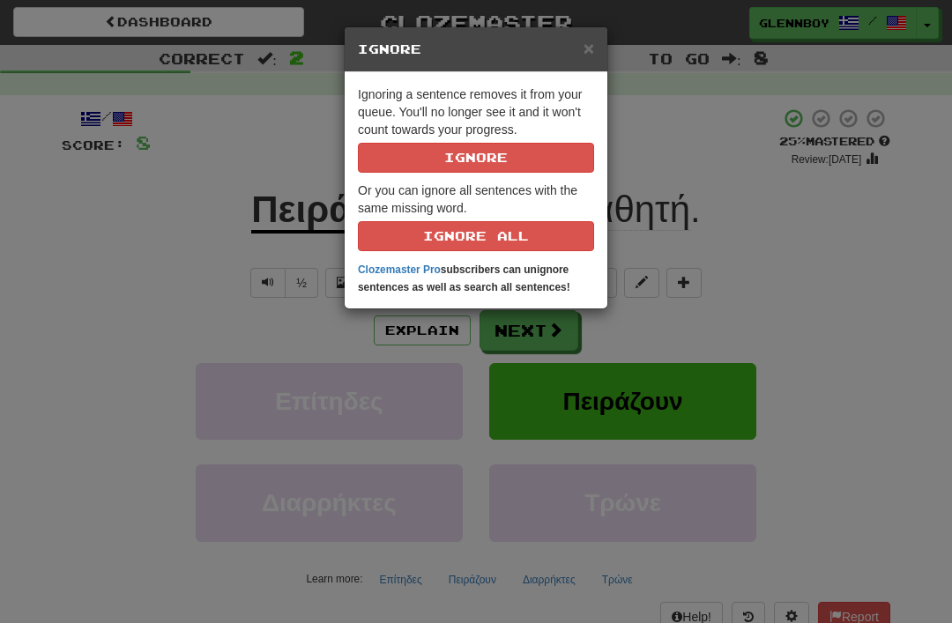
click at [448, 155] on button "Ignore" at bounding box center [476, 158] width 236 height 30
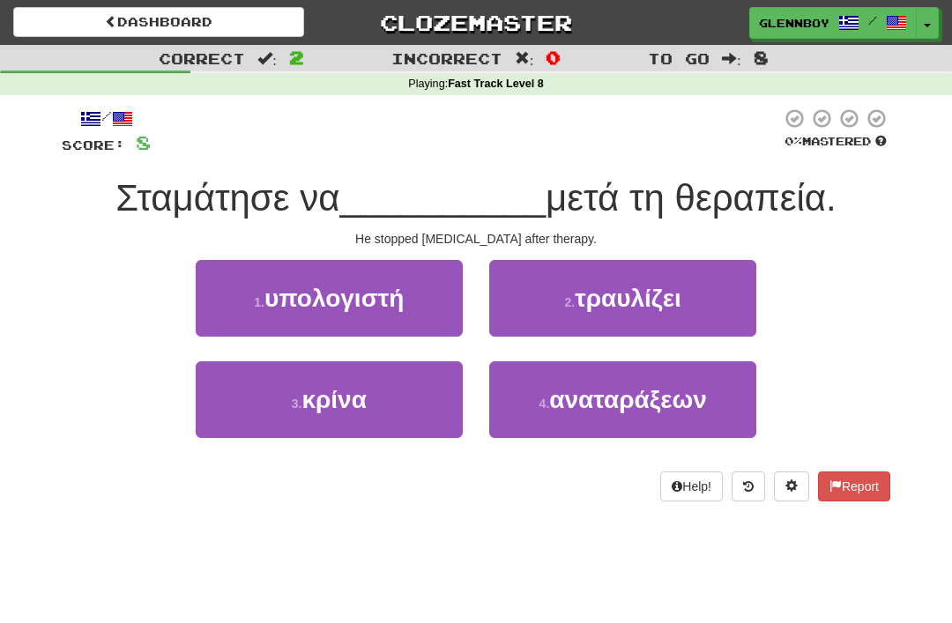
click at [597, 301] on span "τραυλίζει" at bounding box center [628, 298] width 107 height 27
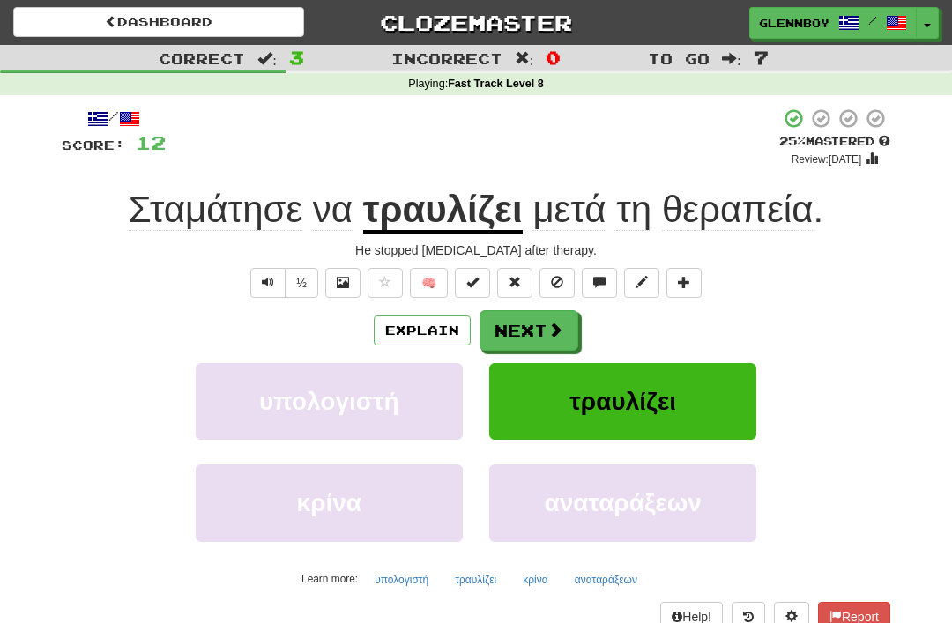
click at [558, 280] on span at bounding box center [557, 282] width 12 height 12
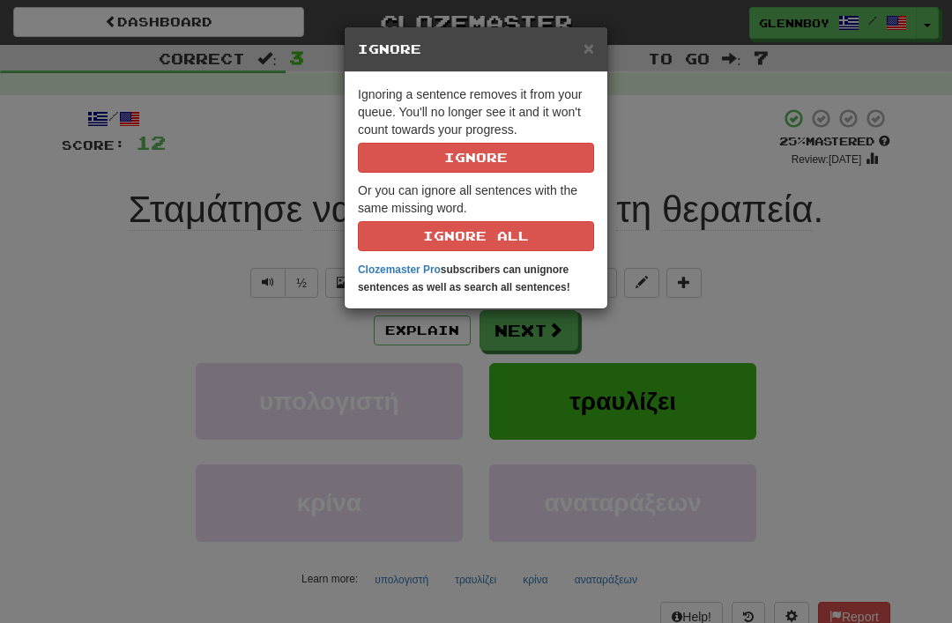
click at [460, 168] on button "Ignore" at bounding box center [476, 158] width 236 height 30
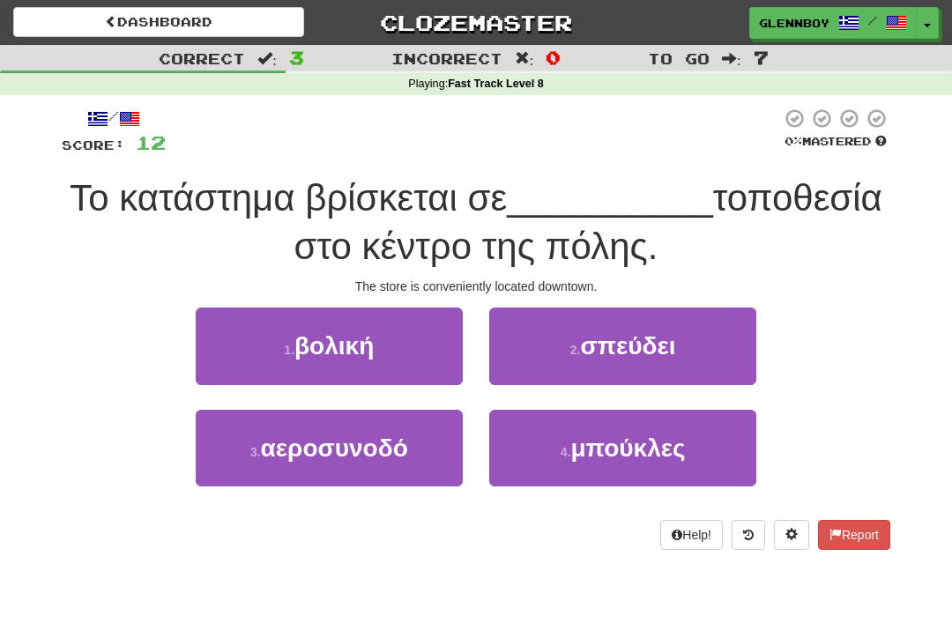
click at [323, 350] on span "βολική" at bounding box center [333, 345] width 79 height 27
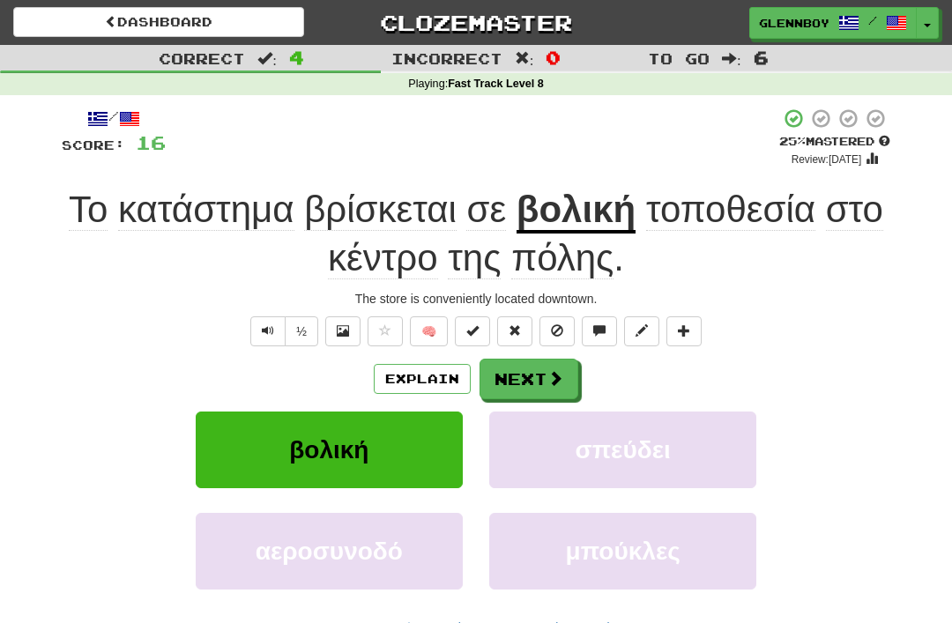
click at [401, 364] on button "Explain" at bounding box center [422, 379] width 97 height 30
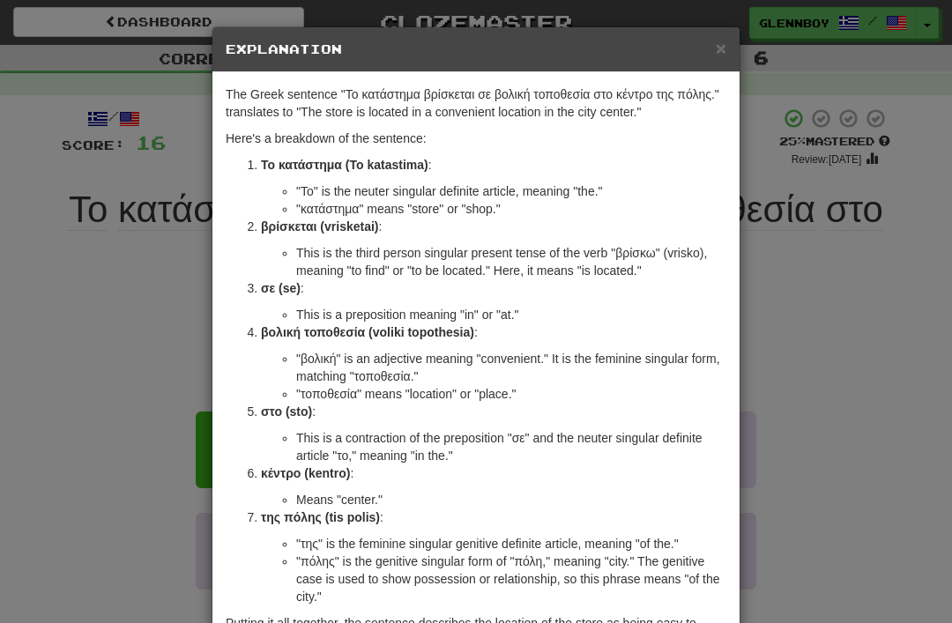
click at [716, 28] on div "× Explanation" at bounding box center [475, 49] width 527 height 45
click at [718, 40] on span "×" at bounding box center [721, 48] width 11 height 20
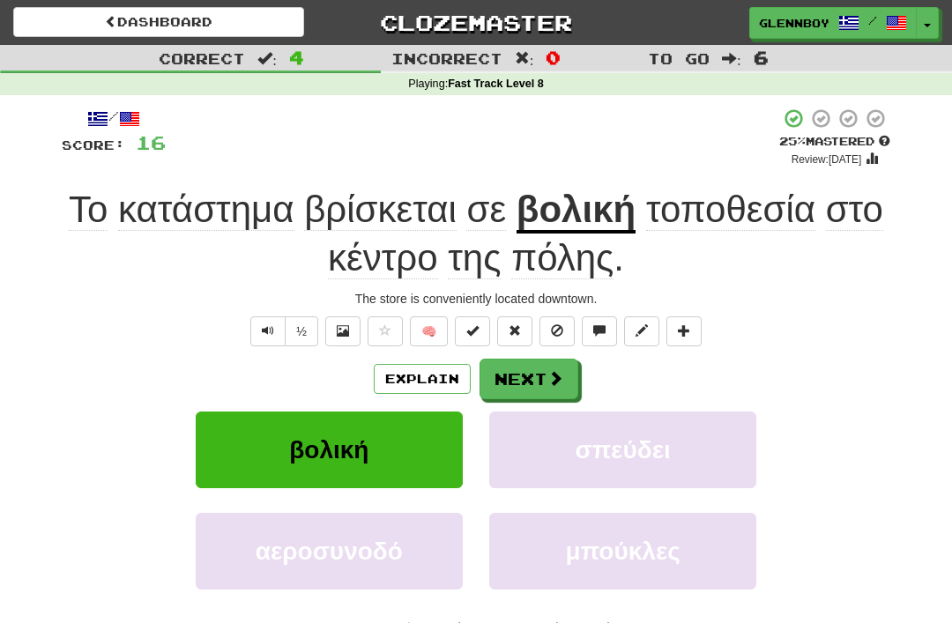
click at [552, 324] on span at bounding box center [557, 330] width 12 height 12
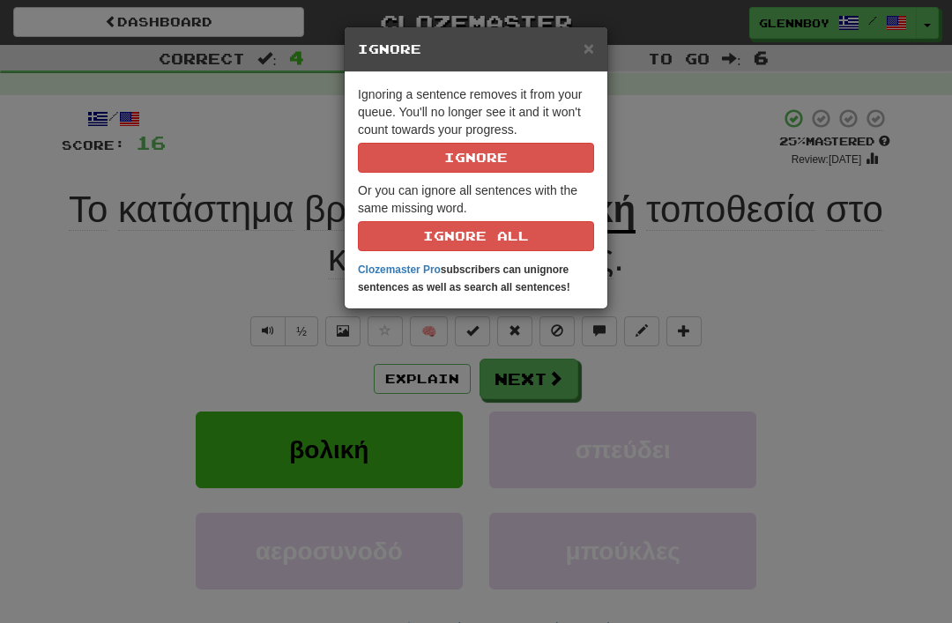
click at [450, 160] on button "Ignore" at bounding box center [476, 158] width 236 height 30
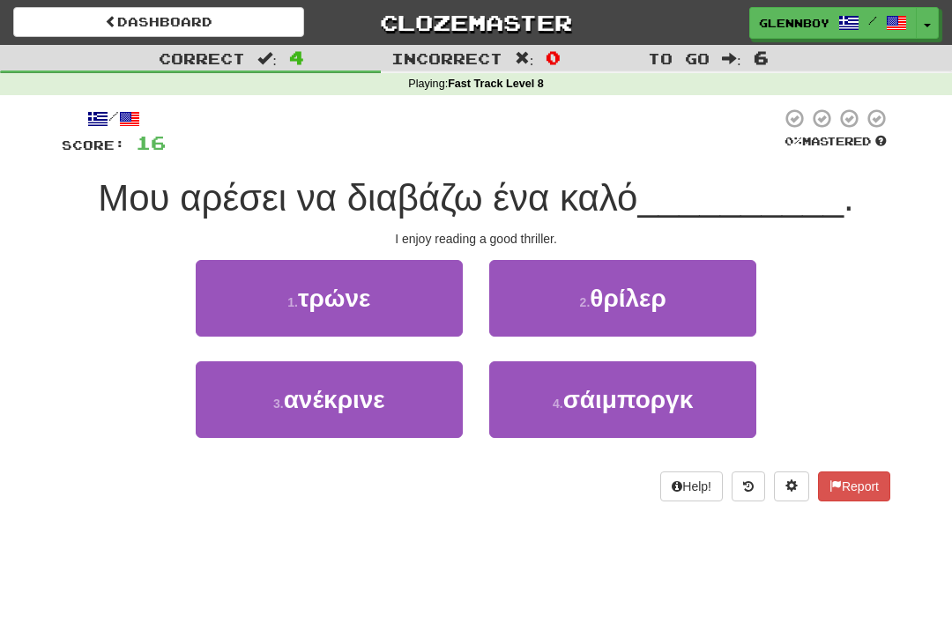
click at [600, 278] on button "2 . θρίλερ" at bounding box center [622, 298] width 267 height 77
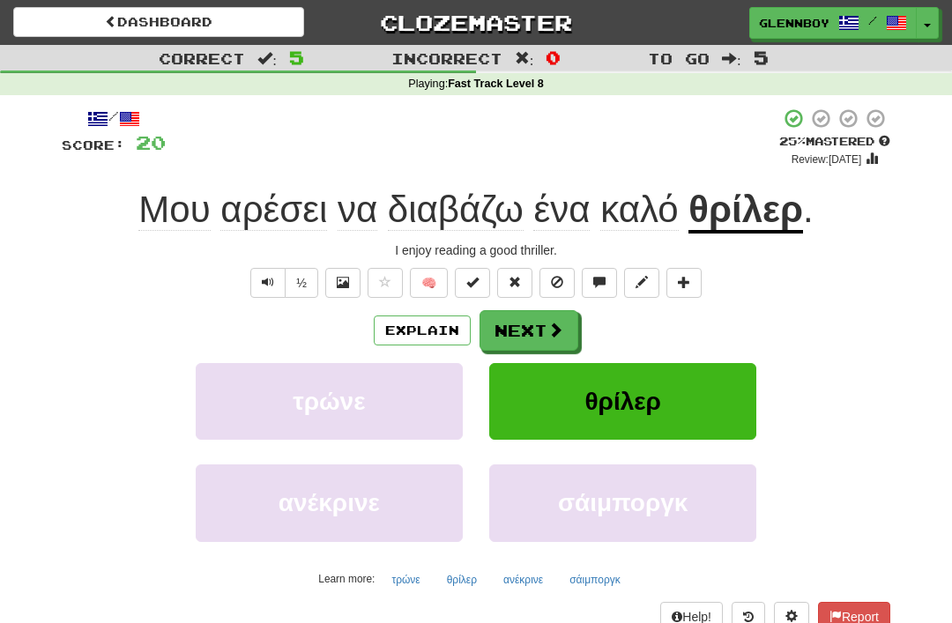
click at [550, 278] on button at bounding box center [556, 283] width 35 height 30
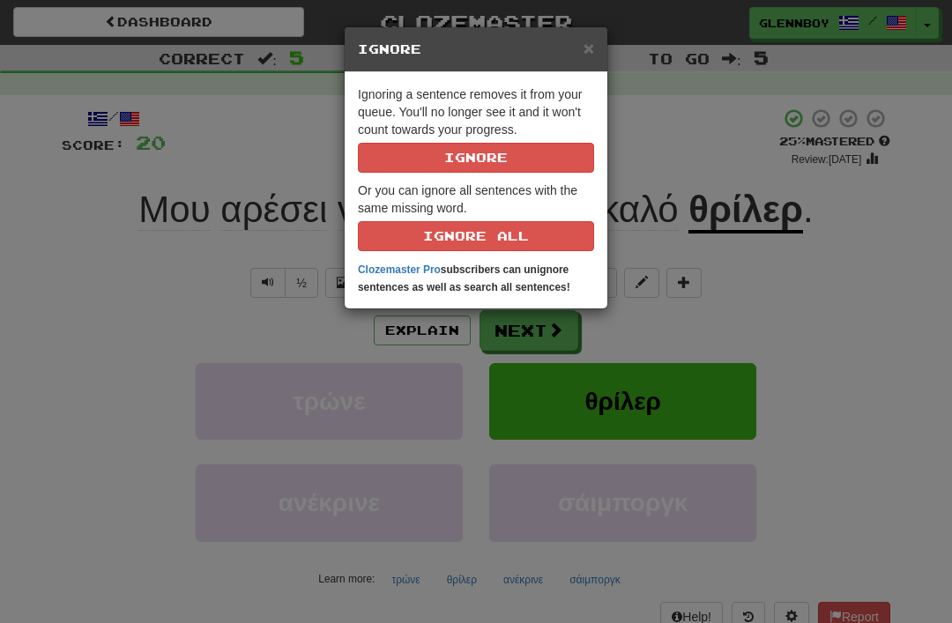
click at [448, 150] on button "Ignore" at bounding box center [476, 158] width 236 height 30
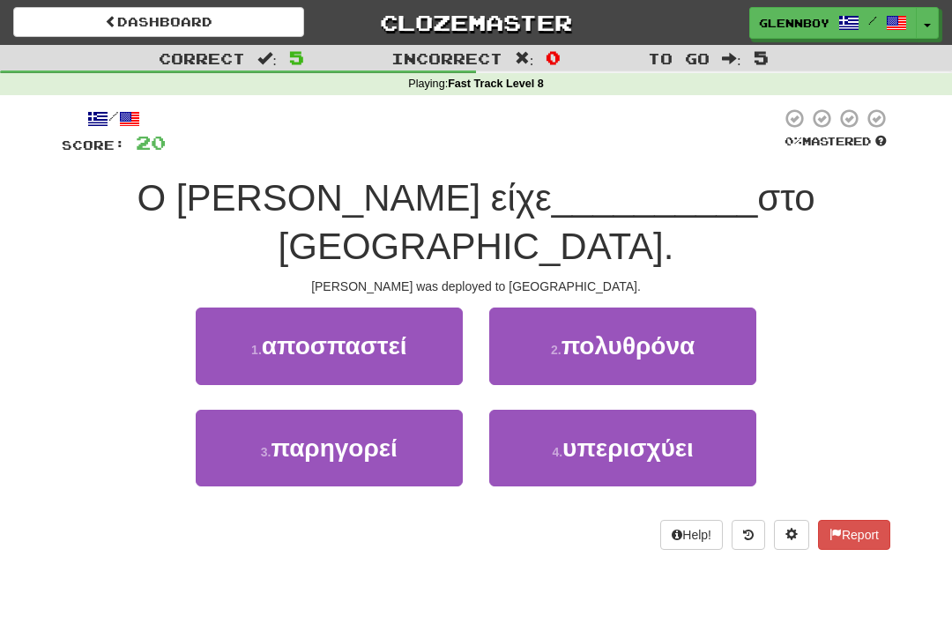
click at [332, 410] on button "3 . παρηγορεί" at bounding box center [329, 448] width 267 height 77
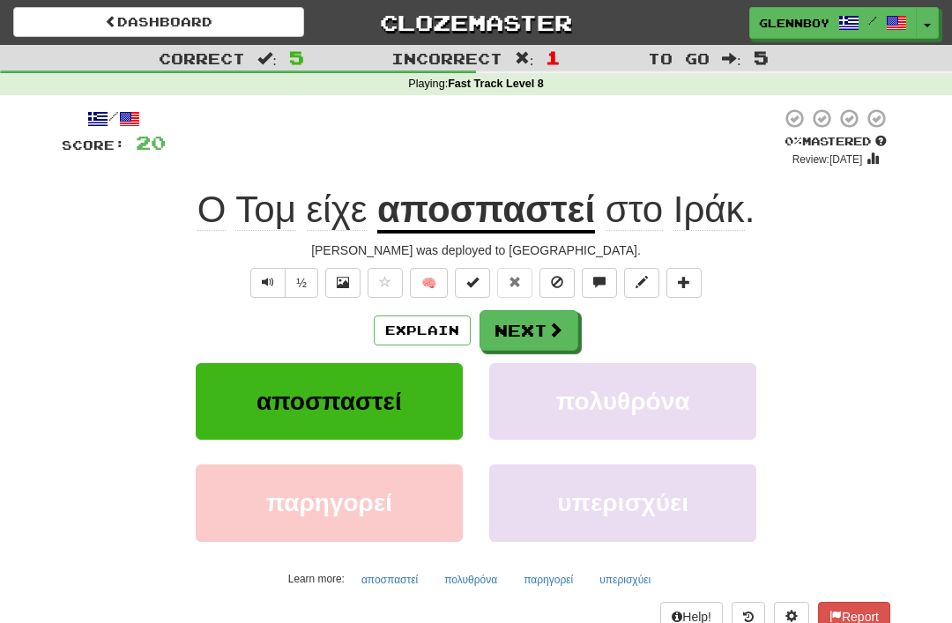
click at [560, 276] on span at bounding box center [557, 282] width 12 height 12
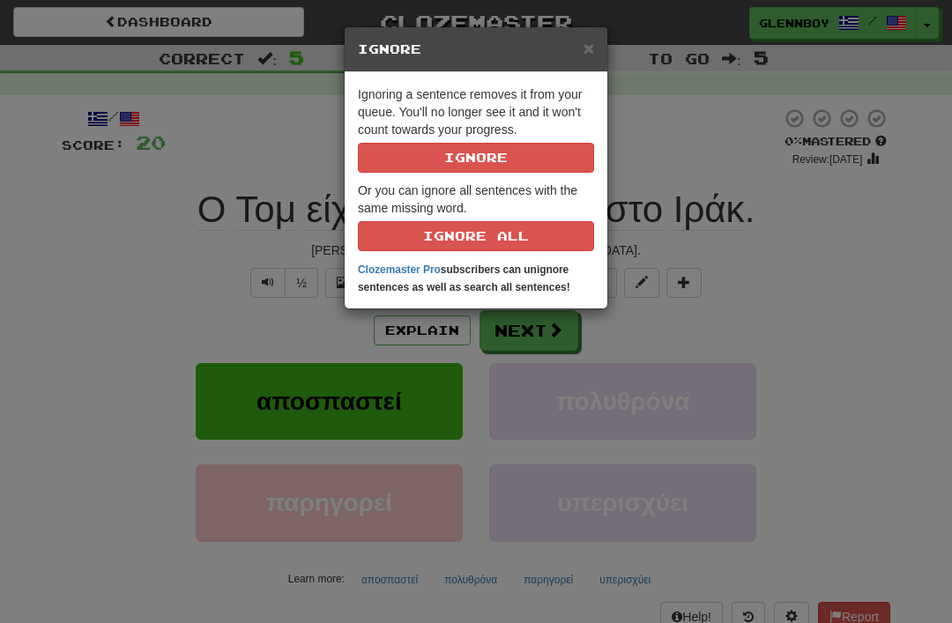
click at [460, 145] on button "Ignore" at bounding box center [476, 158] width 236 height 30
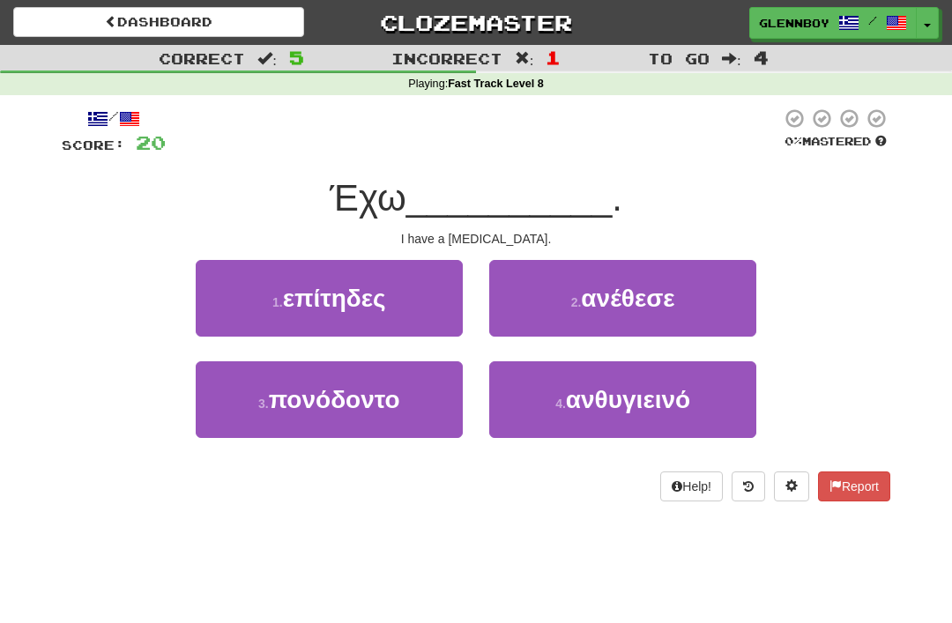
click at [308, 410] on span "πονόδοντο" at bounding box center [334, 399] width 131 height 27
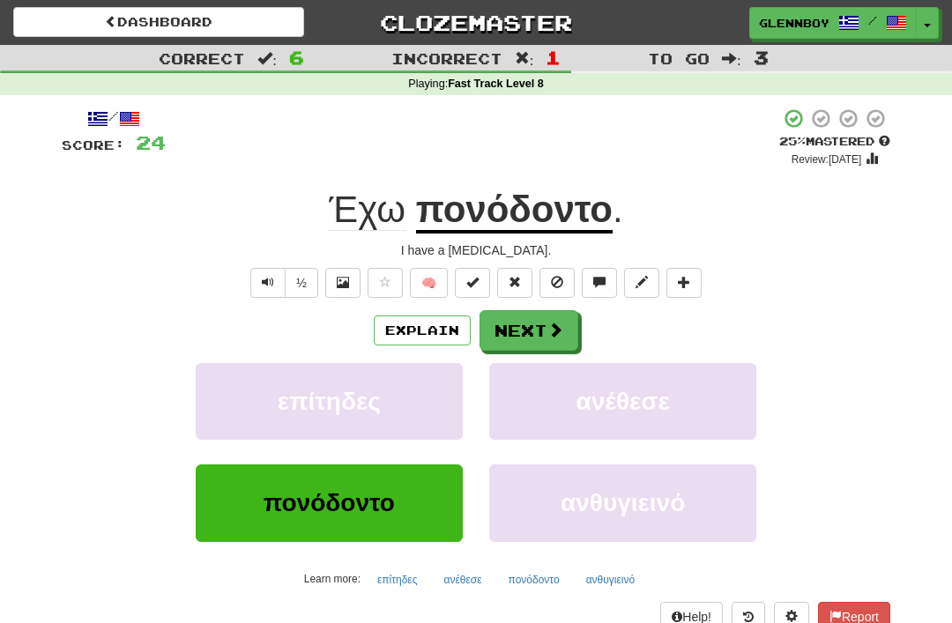
click at [252, 273] on button "Text-to-speech controls" at bounding box center [267, 283] width 35 height 30
click at [548, 271] on button at bounding box center [556, 283] width 35 height 30
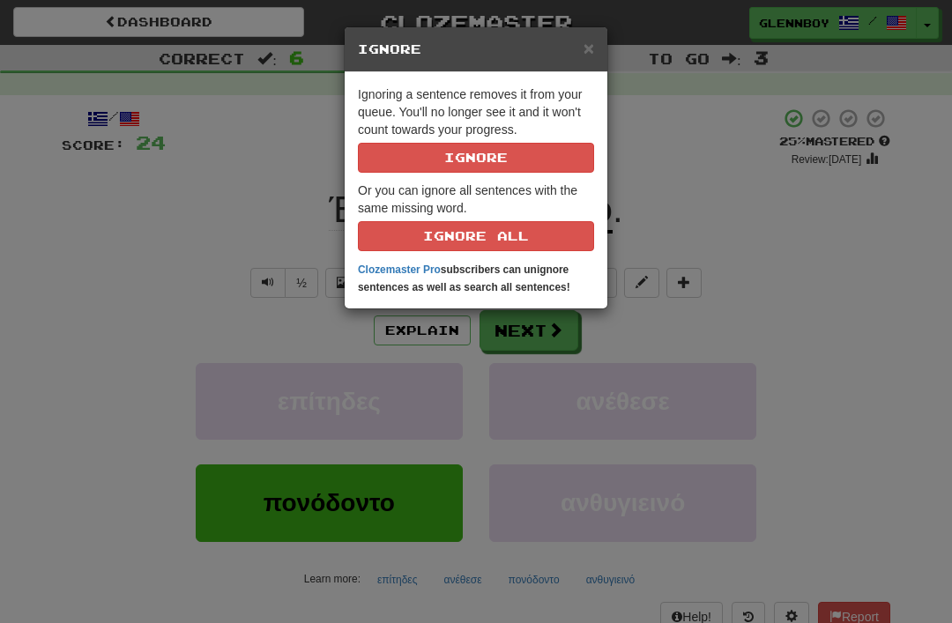
click at [467, 155] on button "Ignore" at bounding box center [476, 158] width 236 height 30
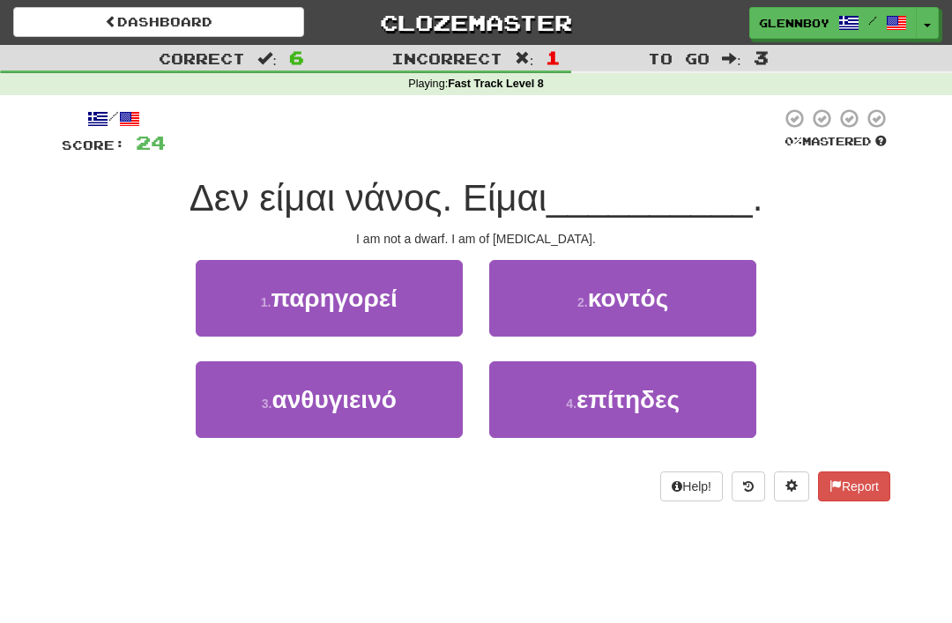
click at [582, 291] on button "2 . κοντός" at bounding box center [622, 298] width 267 height 77
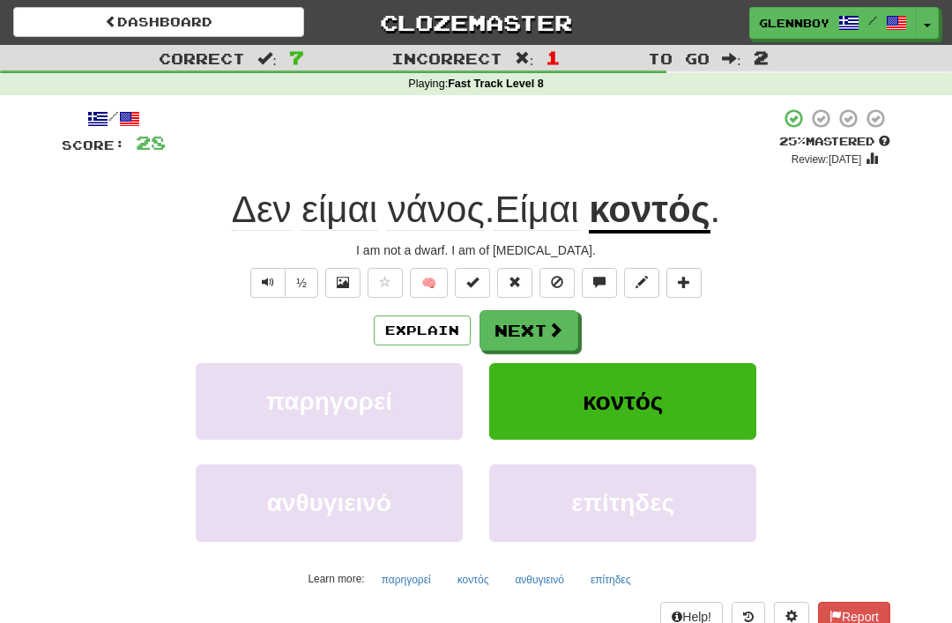
click at [264, 276] on span "Text-to-speech controls" at bounding box center [268, 282] width 12 height 12
click at [550, 280] on button at bounding box center [556, 283] width 35 height 30
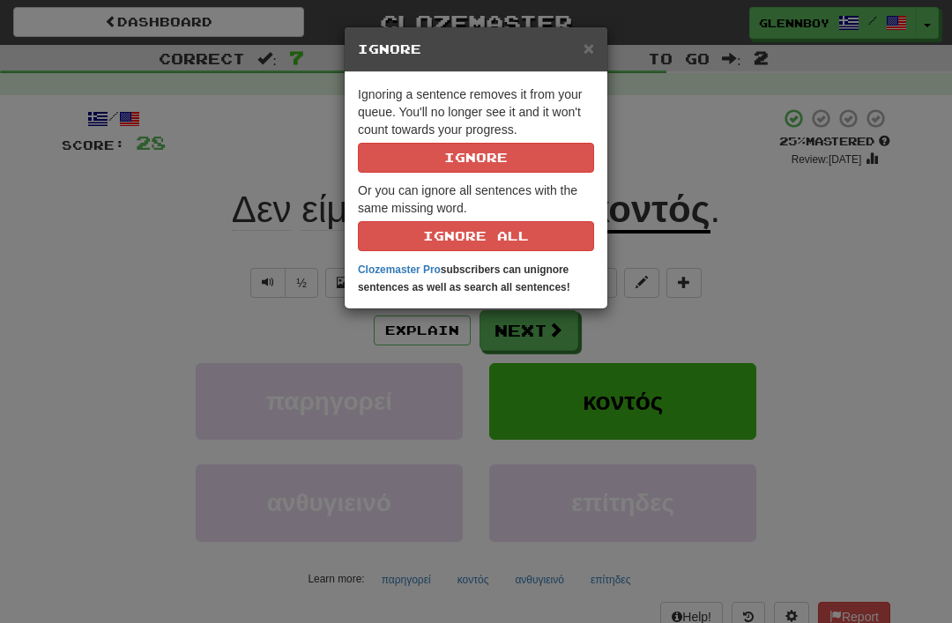
click at [454, 152] on button "Ignore" at bounding box center [476, 158] width 236 height 30
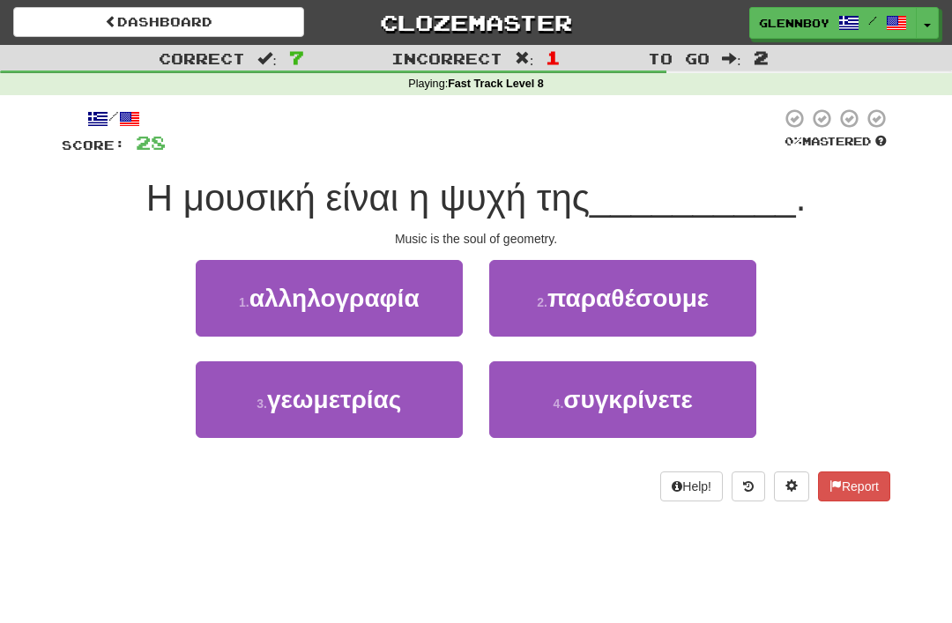
click at [323, 402] on span "γεωμετρίας" at bounding box center [334, 399] width 134 height 27
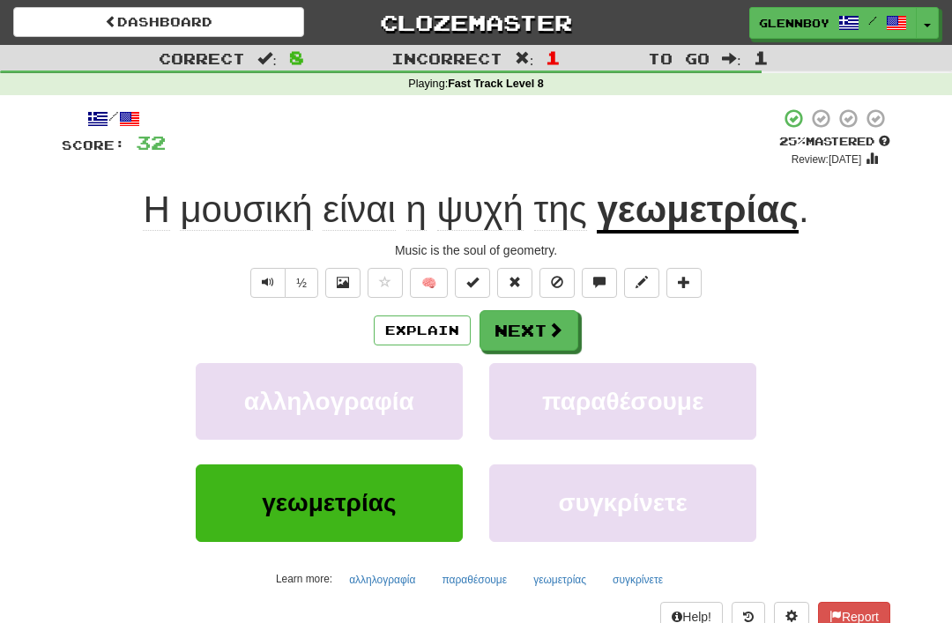
click at [302, 271] on button "½" at bounding box center [301, 283] width 33 height 30
click at [293, 273] on button "½" at bounding box center [301, 283] width 33 height 30
click at [552, 276] on span at bounding box center [557, 282] width 12 height 12
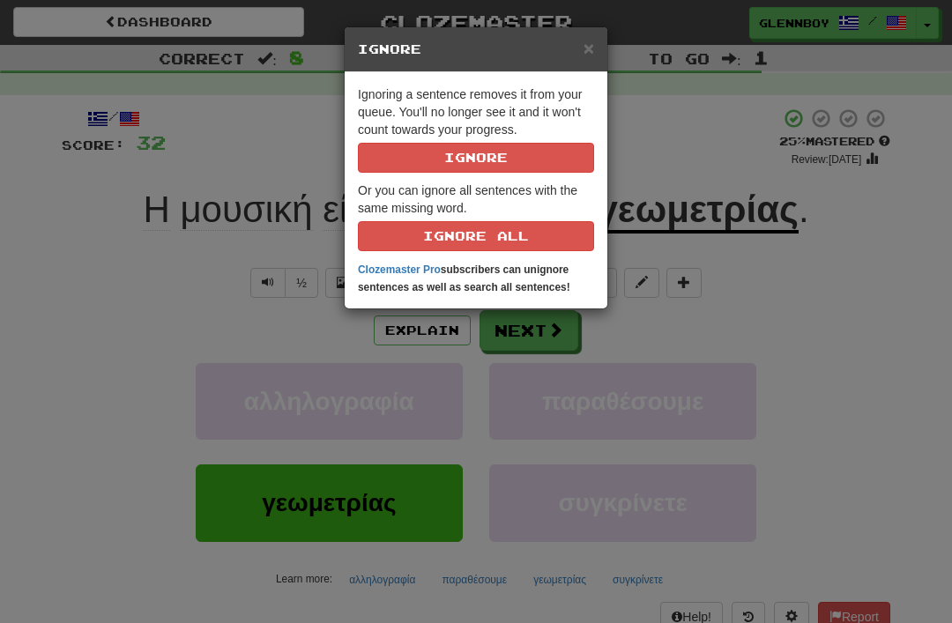
click at [448, 152] on button "Ignore" at bounding box center [476, 158] width 236 height 30
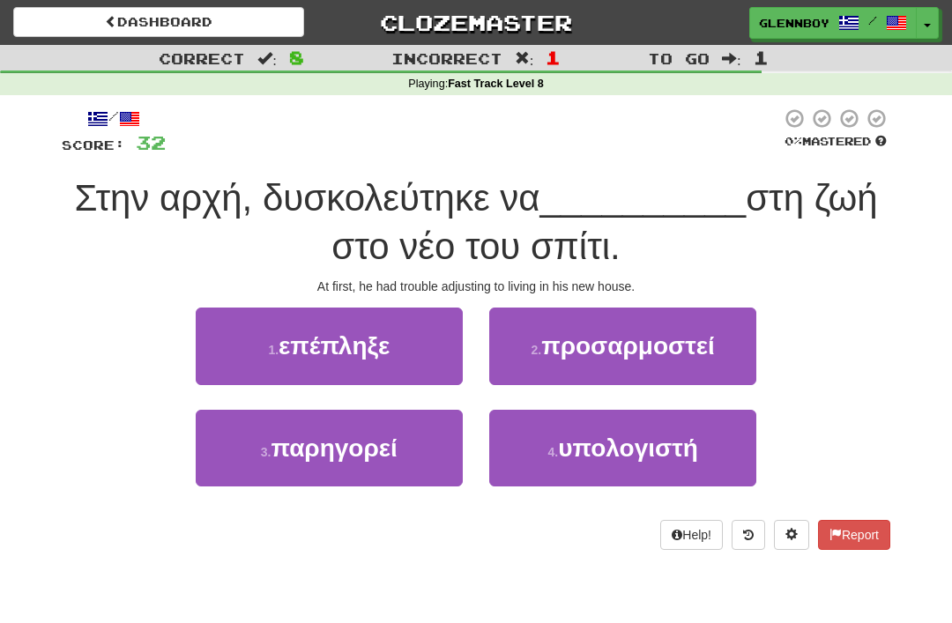
click at [590, 341] on span "προσαρμοστεί" at bounding box center [628, 345] width 174 height 27
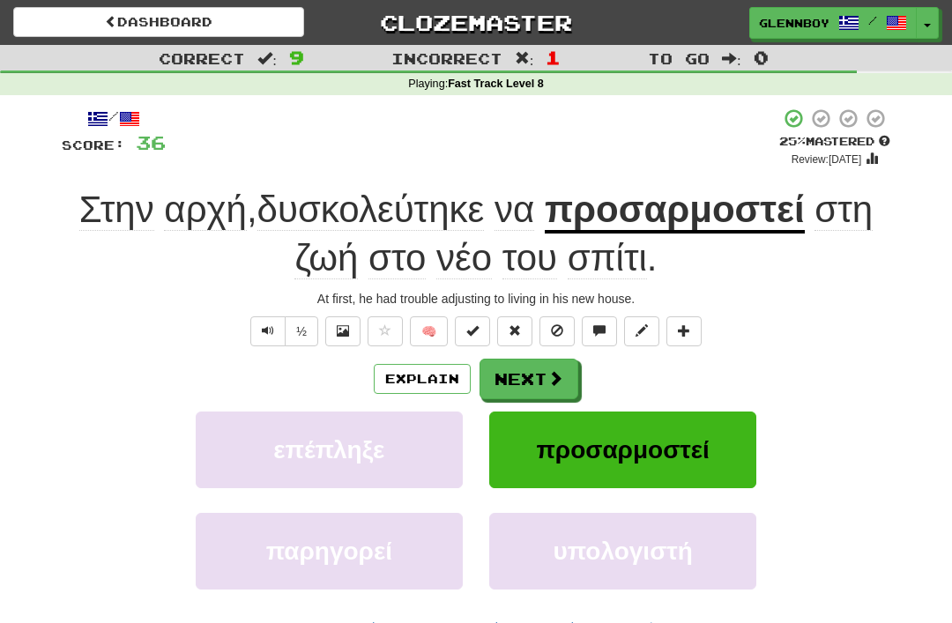
click at [410, 367] on button "Explain" at bounding box center [422, 379] width 97 height 30
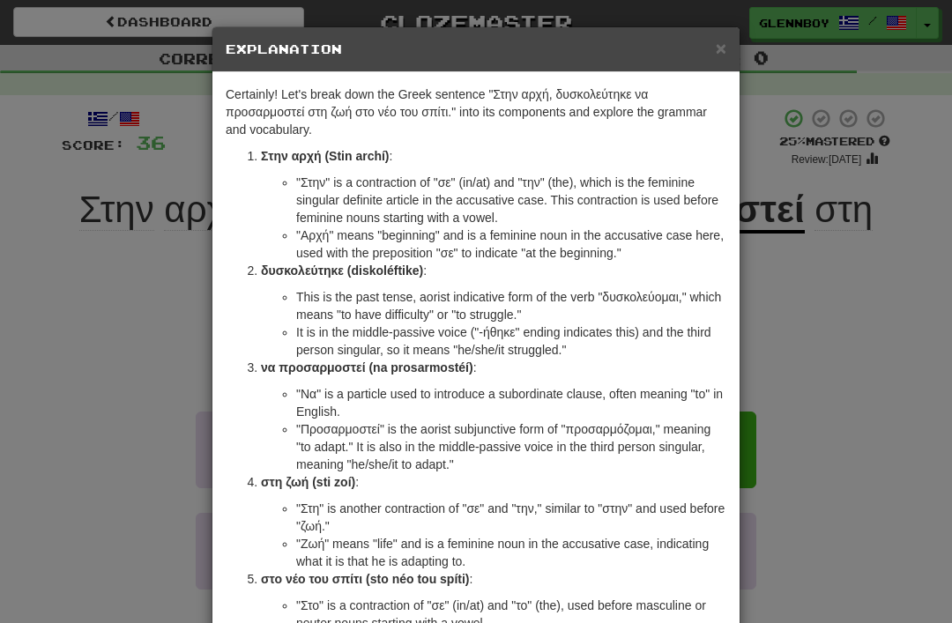
click at [717, 45] on span "×" at bounding box center [721, 48] width 11 height 20
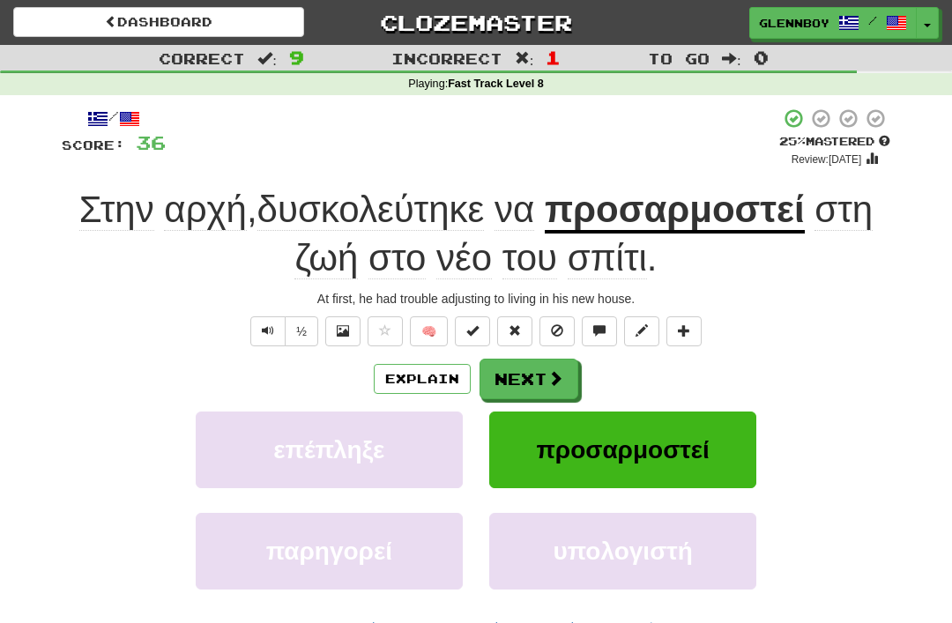
click at [560, 318] on button at bounding box center [556, 331] width 35 height 30
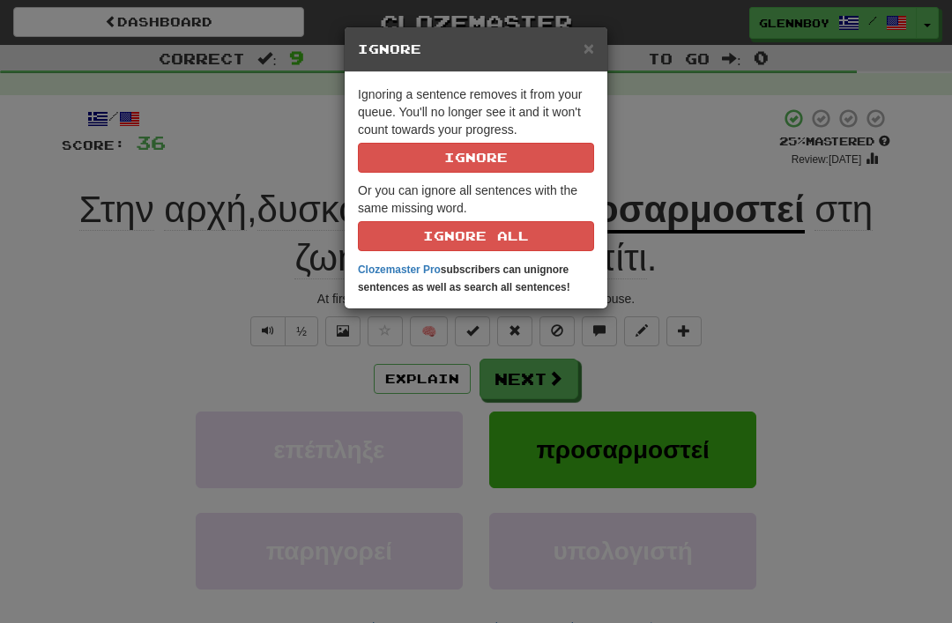
click at [450, 156] on button "Ignore" at bounding box center [476, 158] width 236 height 30
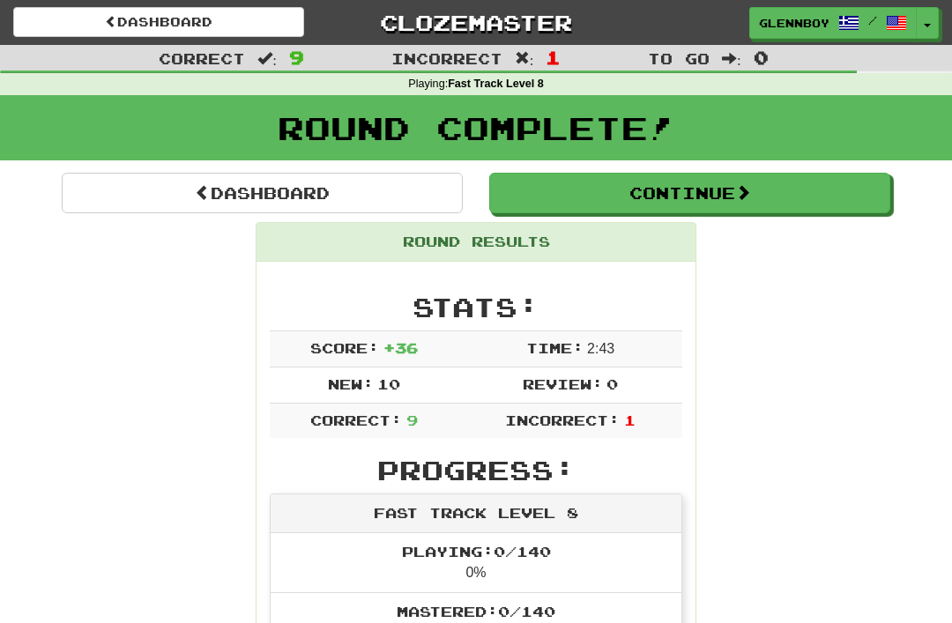
click at [141, 27] on link "Dashboard" at bounding box center [158, 22] width 291 height 30
click at [592, 183] on button "Continue" at bounding box center [689, 193] width 401 height 41
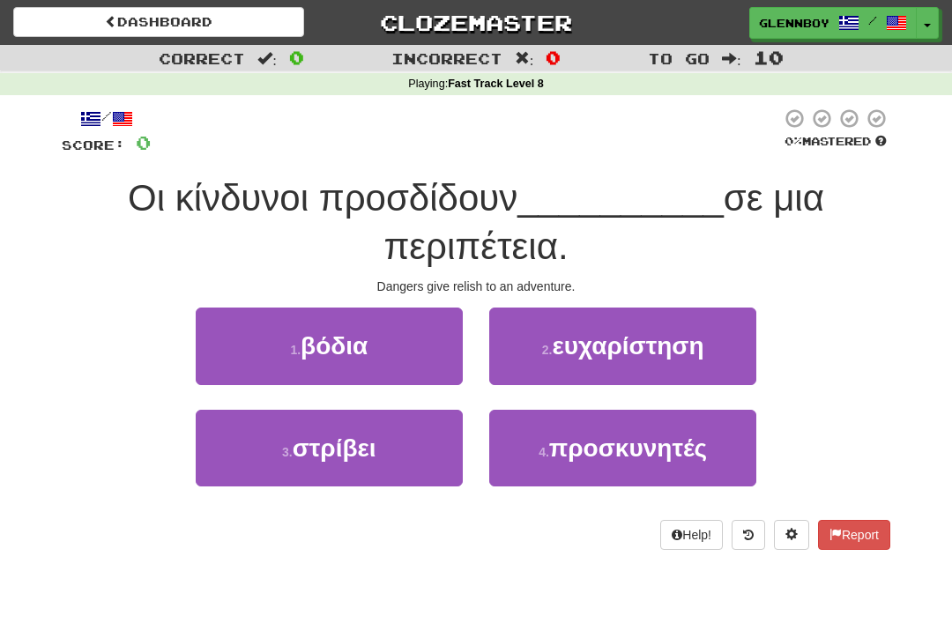
click at [553, 344] on small "2 ." at bounding box center [547, 350] width 11 height 14
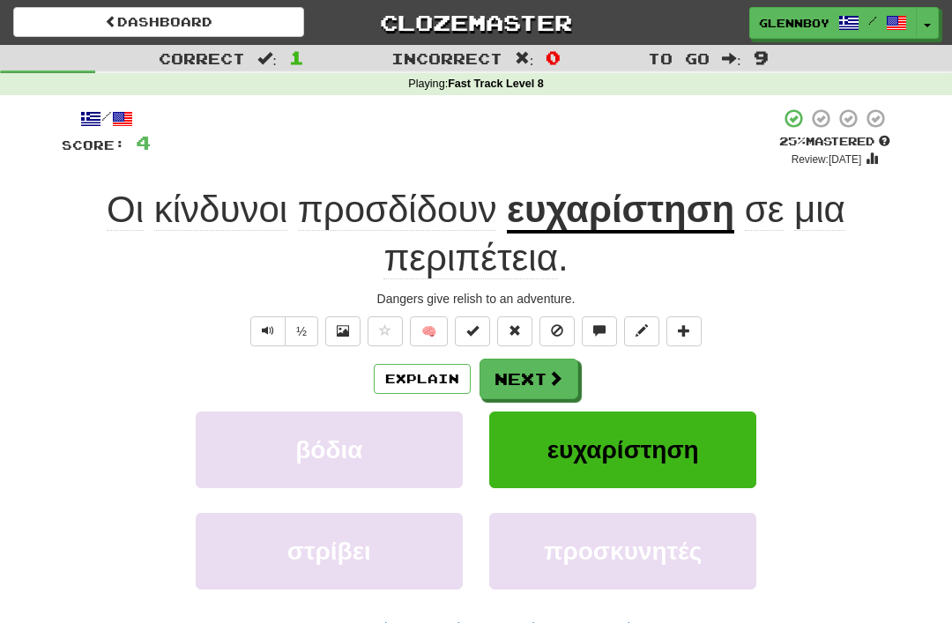
click at [413, 376] on button "Explain" at bounding box center [422, 379] width 97 height 30
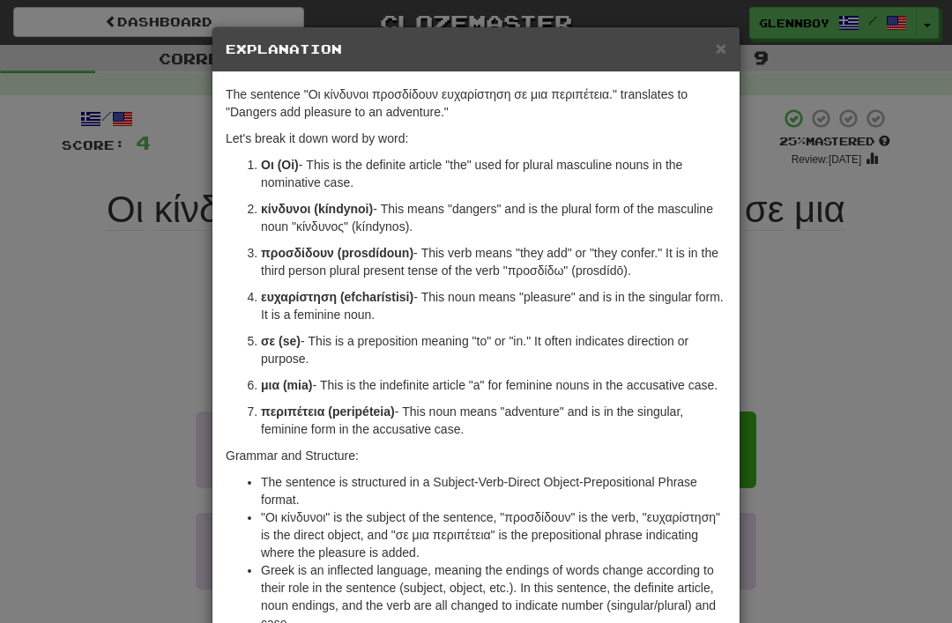
click at [723, 38] on span "×" at bounding box center [721, 48] width 11 height 20
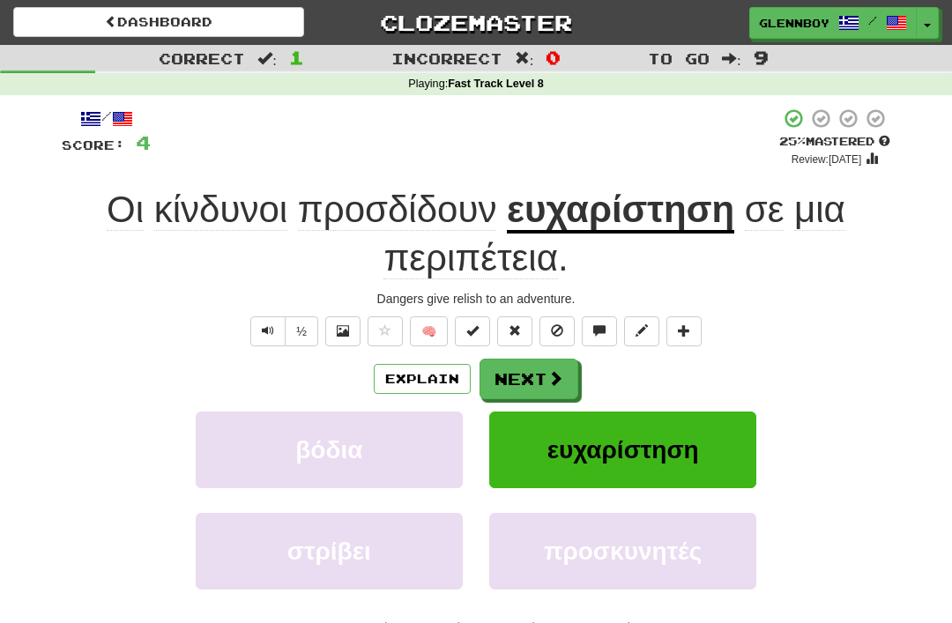
click at [560, 327] on span at bounding box center [557, 330] width 12 height 12
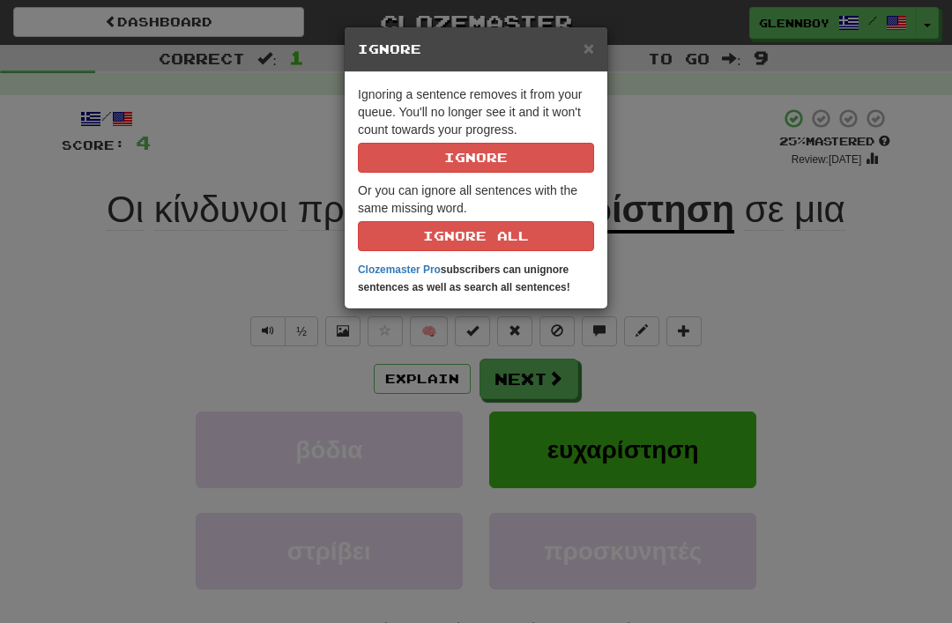
click at [432, 156] on button "Ignore" at bounding box center [476, 158] width 236 height 30
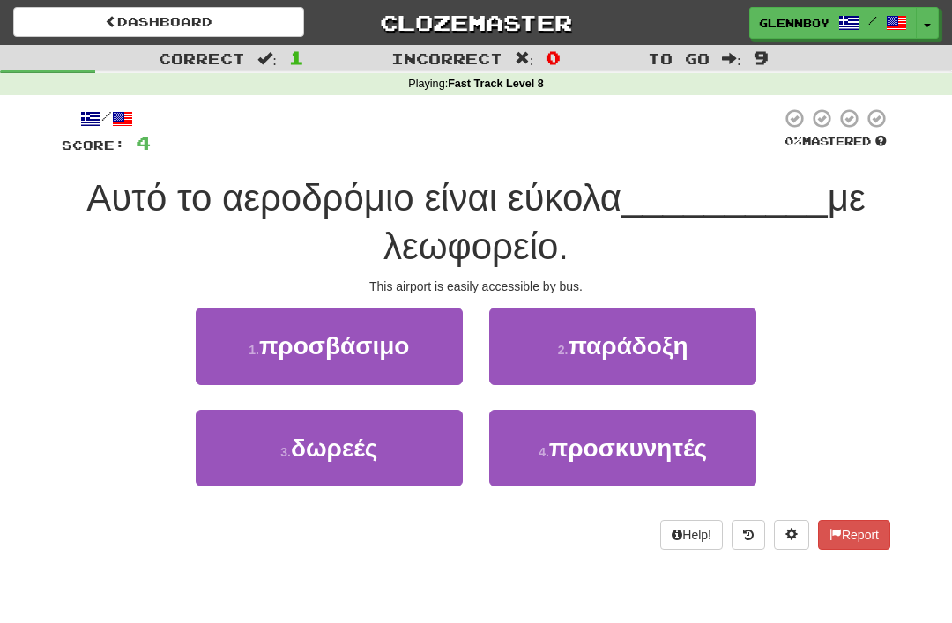
click at [352, 357] on span "προσβάσιμο" at bounding box center [334, 345] width 151 height 27
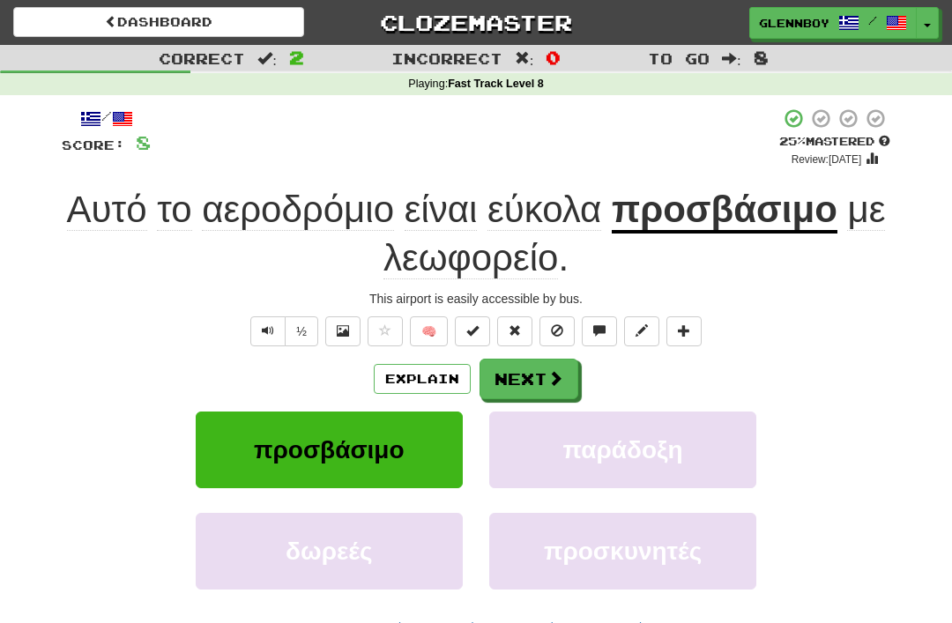
click at [558, 327] on span at bounding box center [557, 330] width 12 height 12
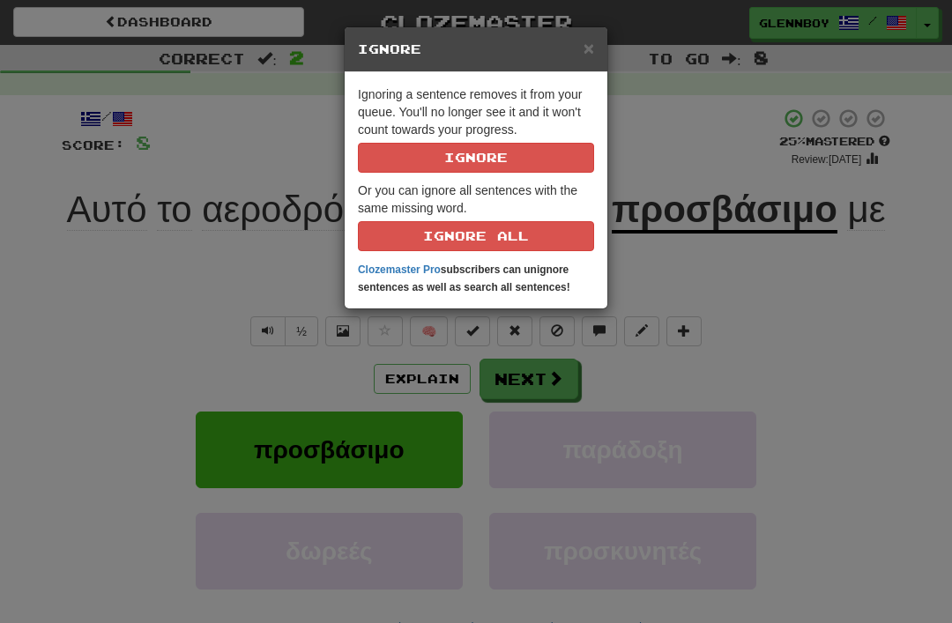
click at [447, 152] on button "Ignore" at bounding box center [476, 158] width 236 height 30
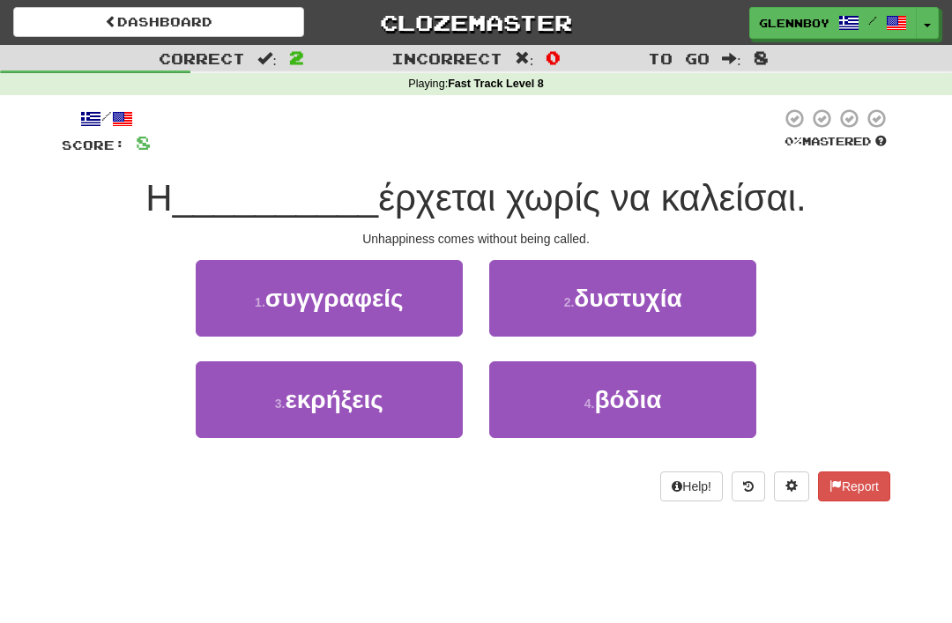
click at [612, 303] on span "δυστυχία" at bounding box center [628, 298] width 108 height 27
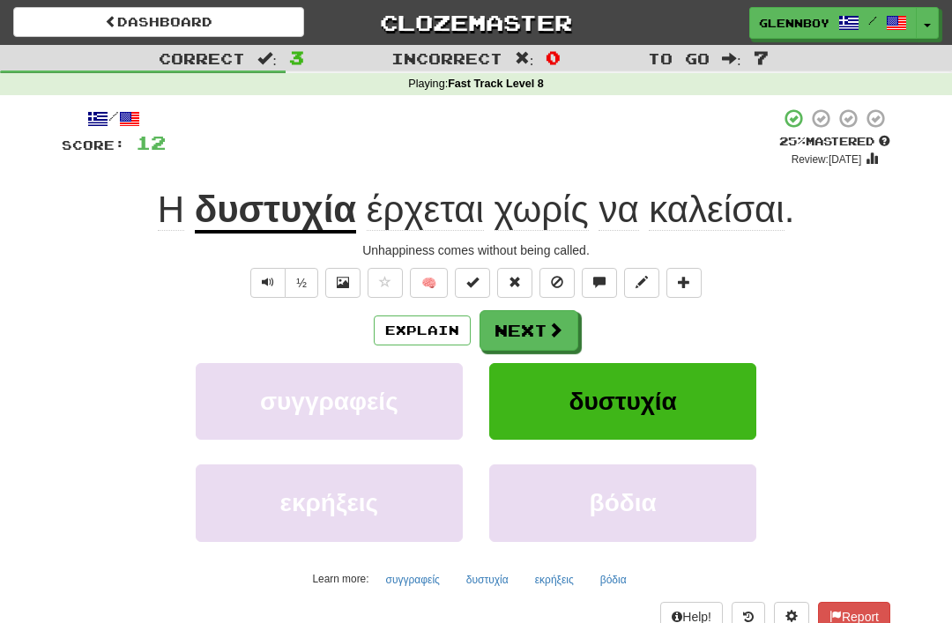
click at [413, 324] on button "Explain" at bounding box center [422, 330] width 97 height 30
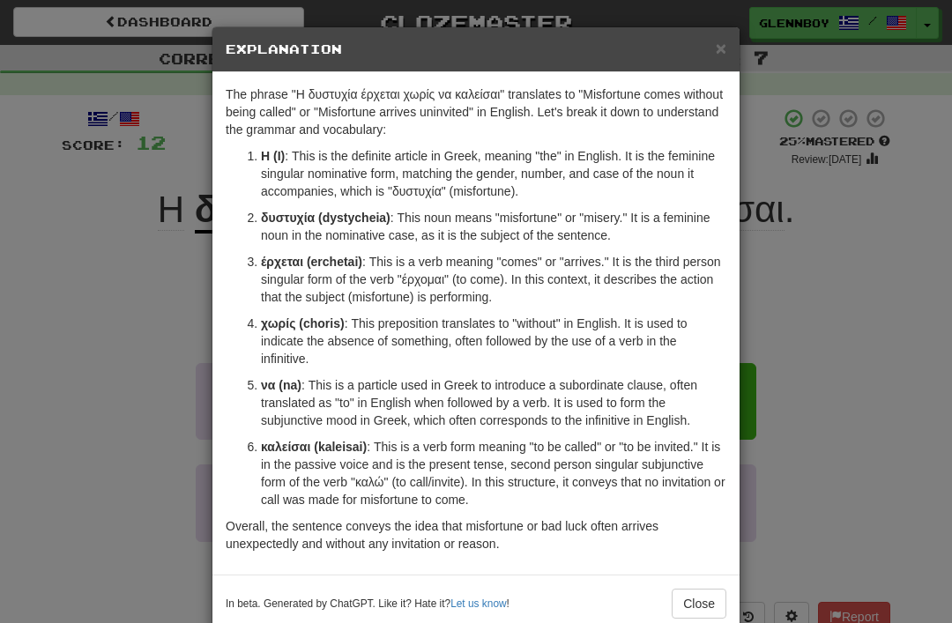
click at [113, 400] on div "× Explanation The phrase "Η δυστυχία έρχεται χωρίς να καλείσαι" translates to "…" at bounding box center [476, 311] width 952 height 623
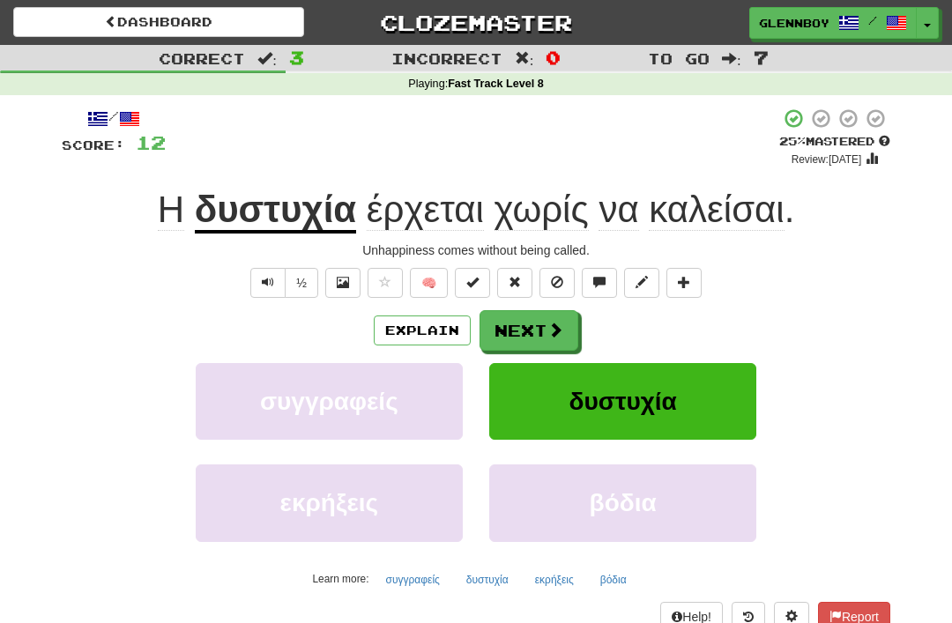
click at [553, 285] on span at bounding box center [557, 282] width 12 height 12
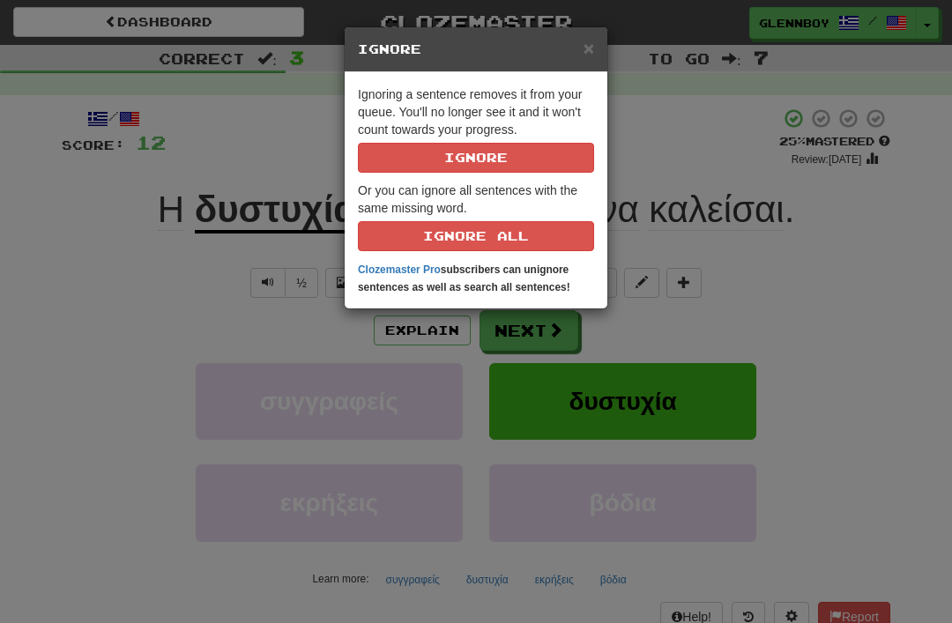
click at [445, 150] on button "Ignore" at bounding box center [476, 158] width 236 height 30
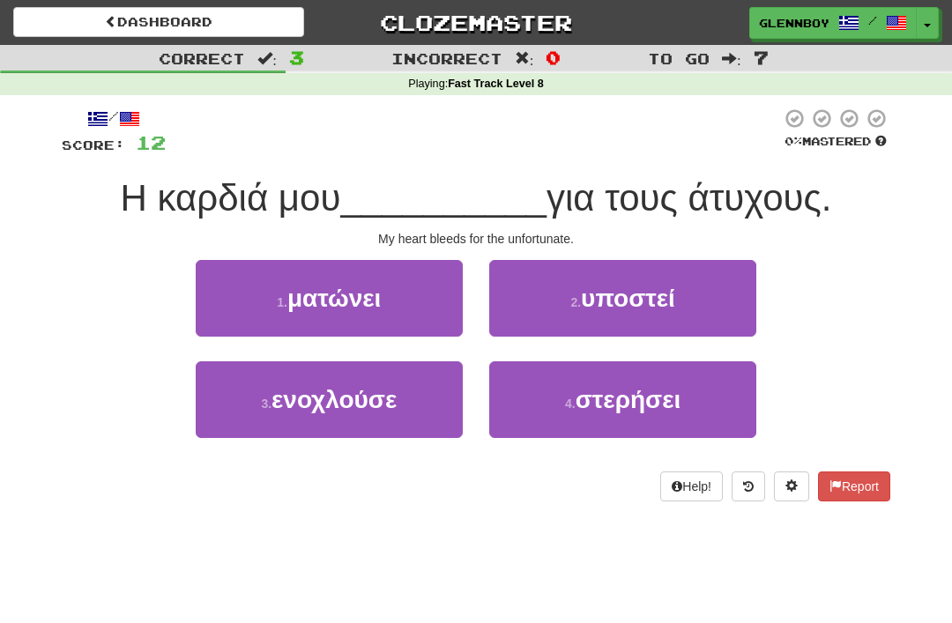
click at [594, 390] on span "στερήσει" at bounding box center [628, 399] width 106 height 27
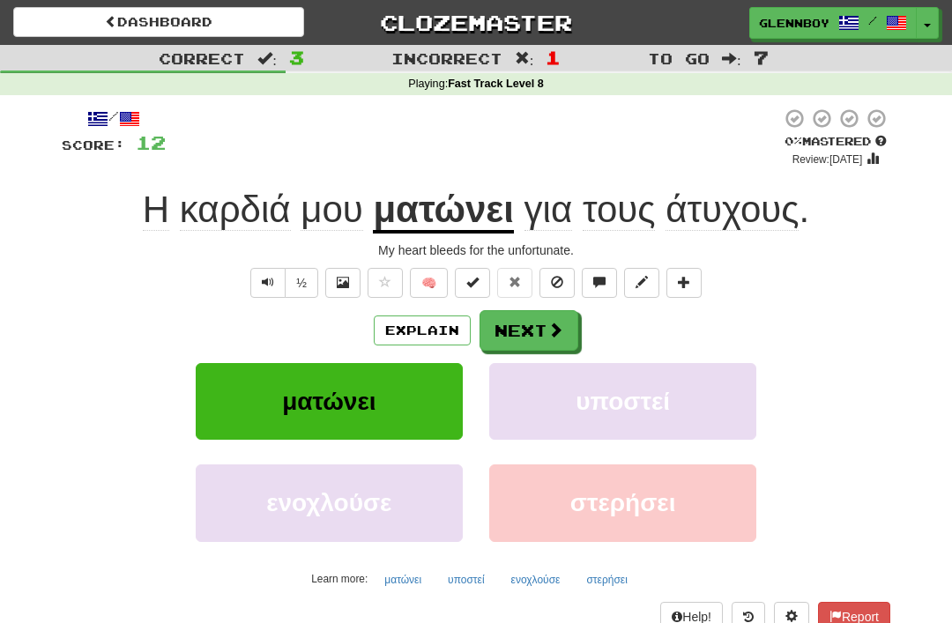
click at [560, 284] on span at bounding box center [557, 282] width 12 height 12
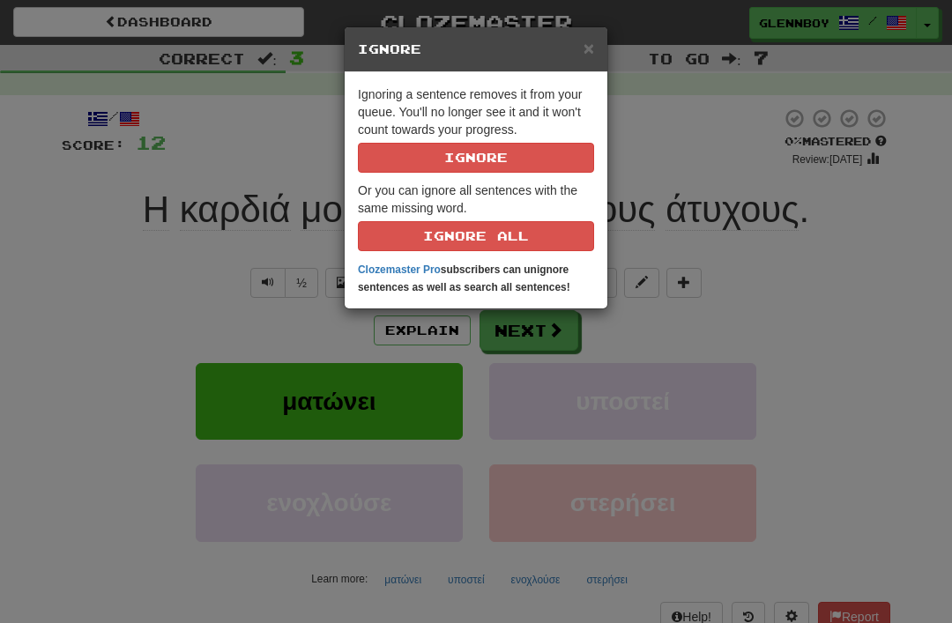
click at [459, 153] on button "Ignore" at bounding box center [476, 158] width 236 height 30
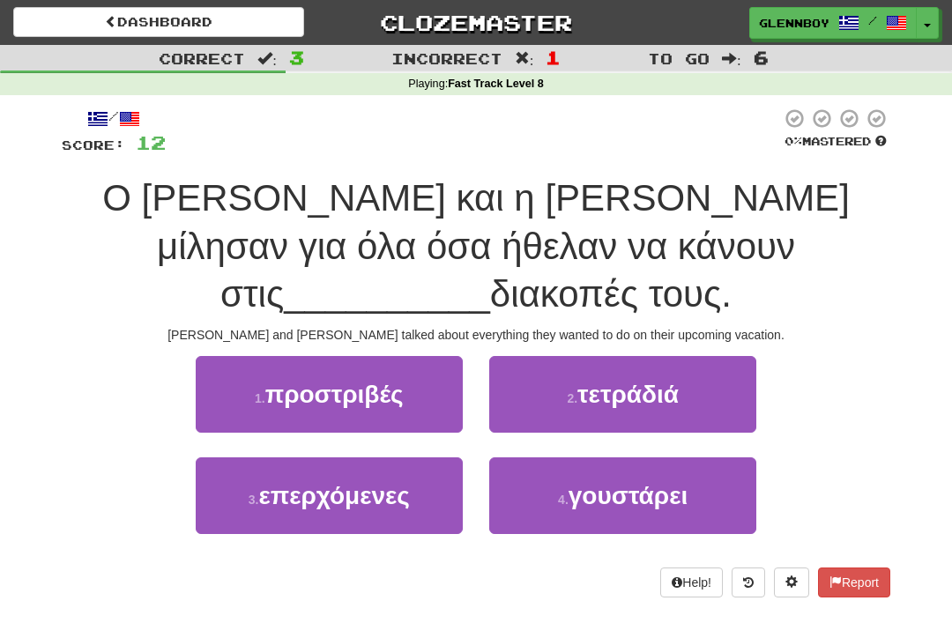
click at [298, 482] on span "επερχόμενες" at bounding box center [333, 495] width 151 height 27
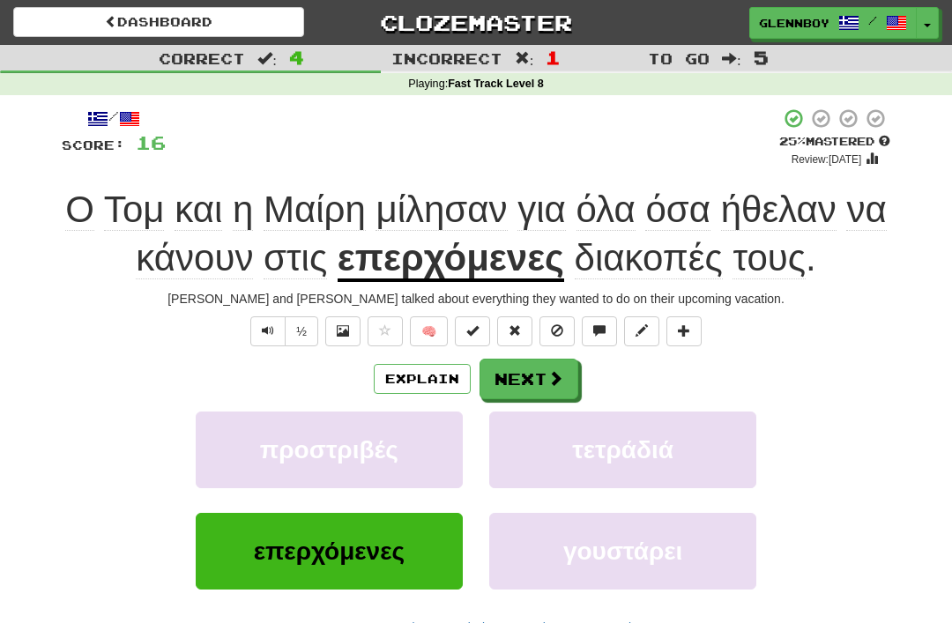
click at [257, 324] on button "Text-to-speech controls" at bounding box center [267, 331] width 35 height 30
click at [260, 316] on button "Text-to-speech controls" at bounding box center [267, 331] width 35 height 30
click at [297, 323] on button "½" at bounding box center [301, 331] width 33 height 30
click at [411, 384] on button "Explain" at bounding box center [422, 379] width 97 height 30
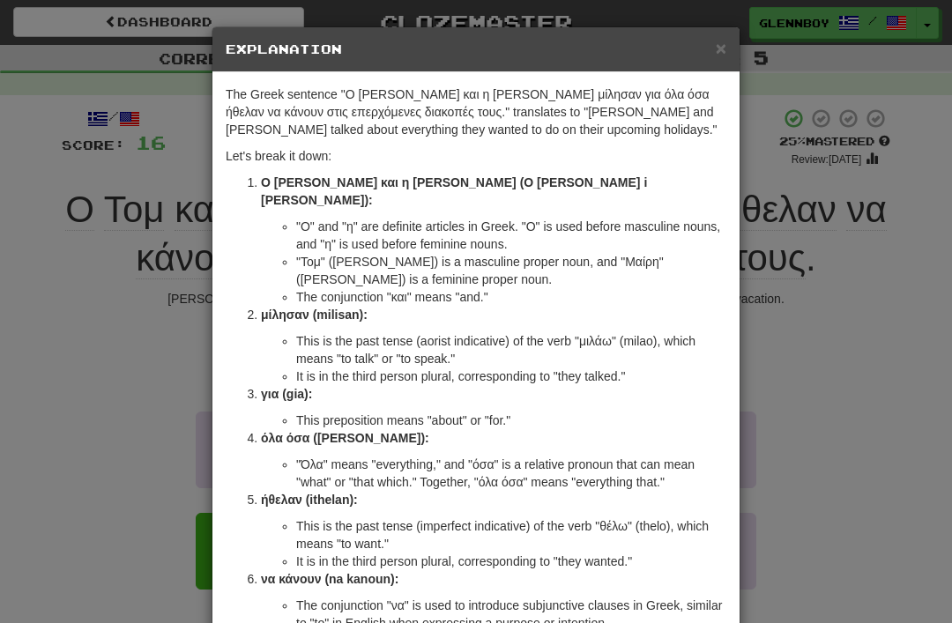
click at [724, 33] on div "× Explanation" at bounding box center [475, 49] width 527 height 45
click at [709, 37] on div "× Explanation" at bounding box center [475, 49] width 527 height 45
click at [716, 42] on span "×" at bounding box center [721, 48] width 11 height 20
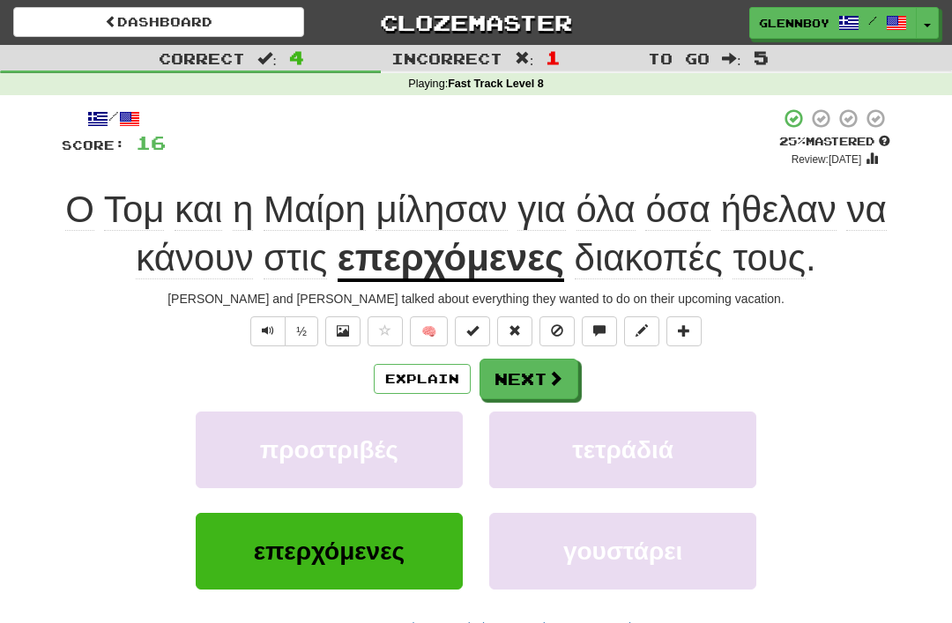
click at [547, 321] on button at bounding box center [556, 331] width 35 height 30
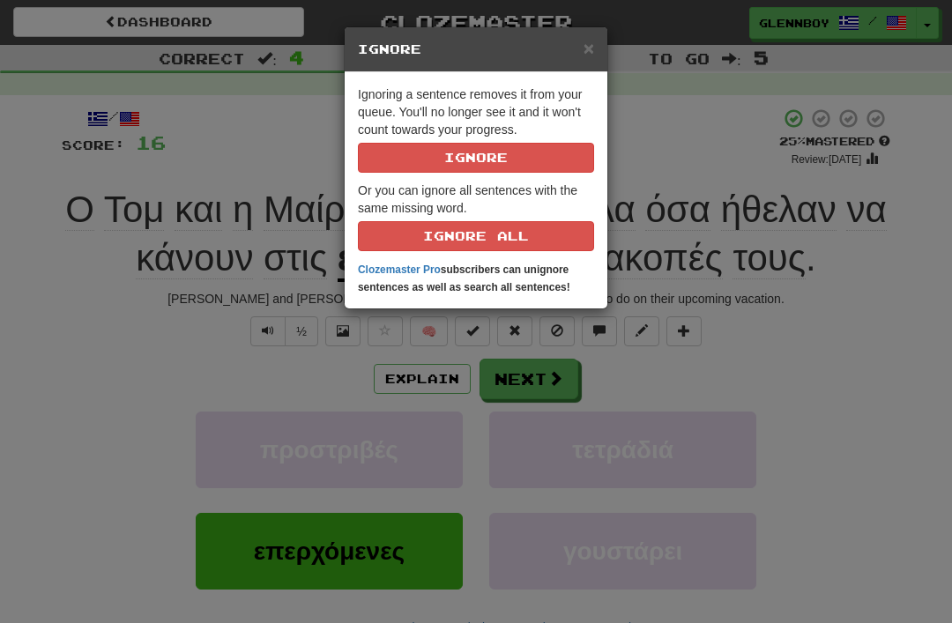
click at [456, 150] on button "Ignore" at bounding box center [476, 158] width 236 height 30
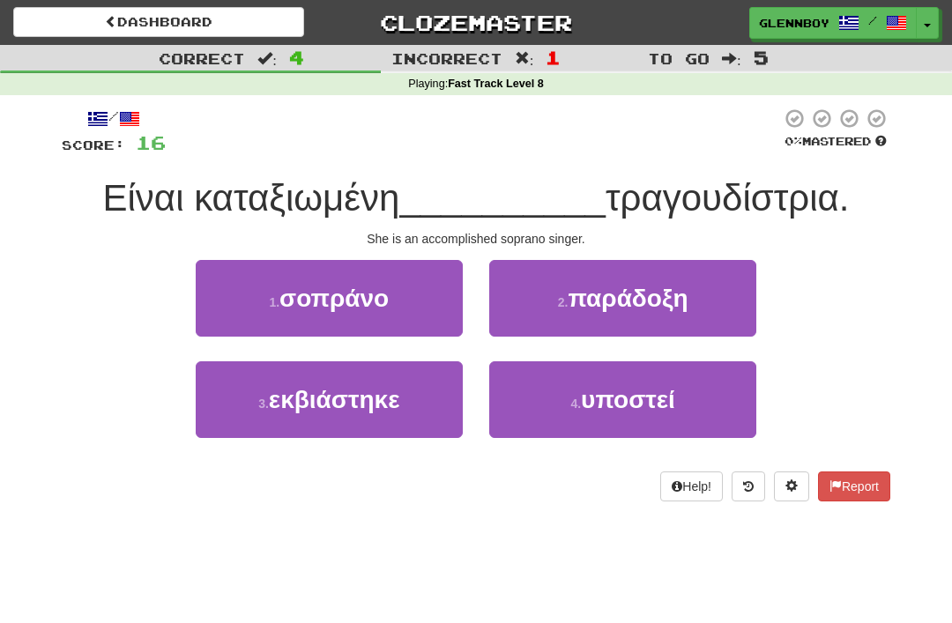
click at [293, 297] on span "σοπράνο" at bounding box center [333, 298] width 109 height 27
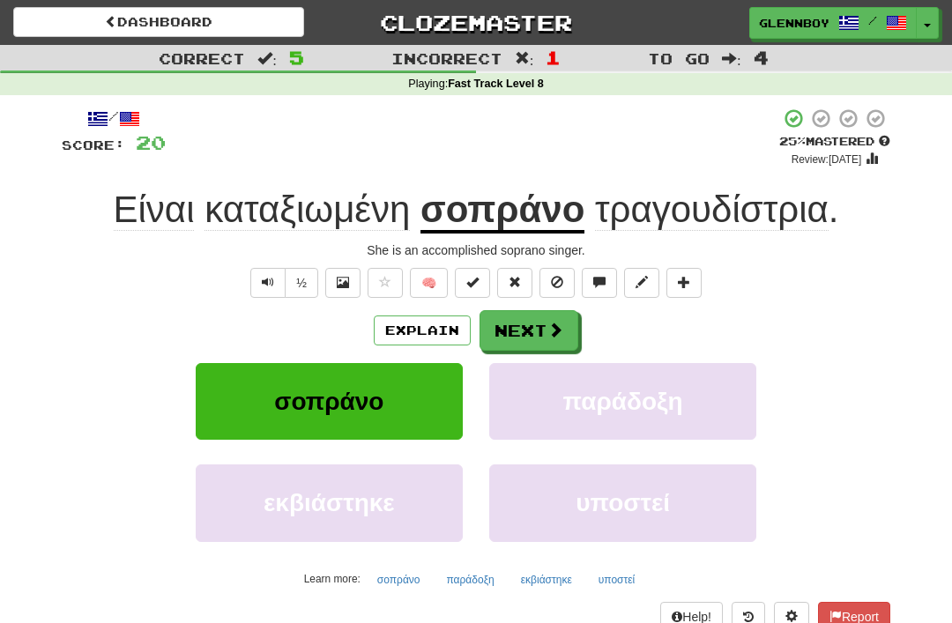
click at [140, 304] on div "/ Score: 20 + 4 25 % Mastered Review: 2025-08-16 Είναι καταξιωμένη σοπράνο τραγ…" at bounding box center [476, 369] width 828 height 523
click at [145, 306] on div "/ Score: 20 + 4 25 % Mastered Review: 2025-08-16 Είναι καταξιωμένη σοπράνο τραγ…" at bounding box center [476, 369] width 828 height 523
click at [547, 273] on button at bounding box center [556, 283] width 35 height 30
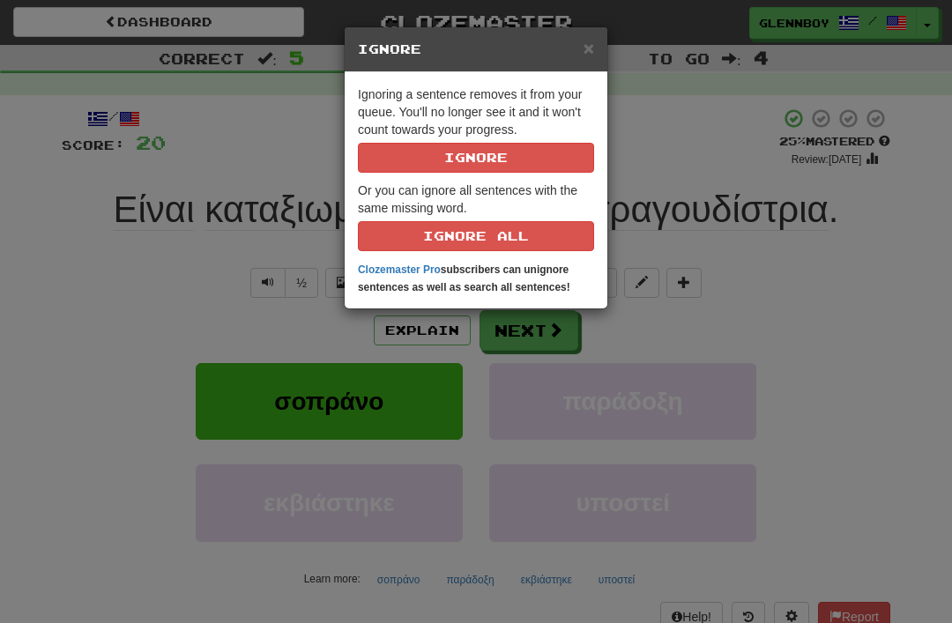
click at [459, 155] on button "Ignore" at bounding box center [476, 158] width 236 height 30
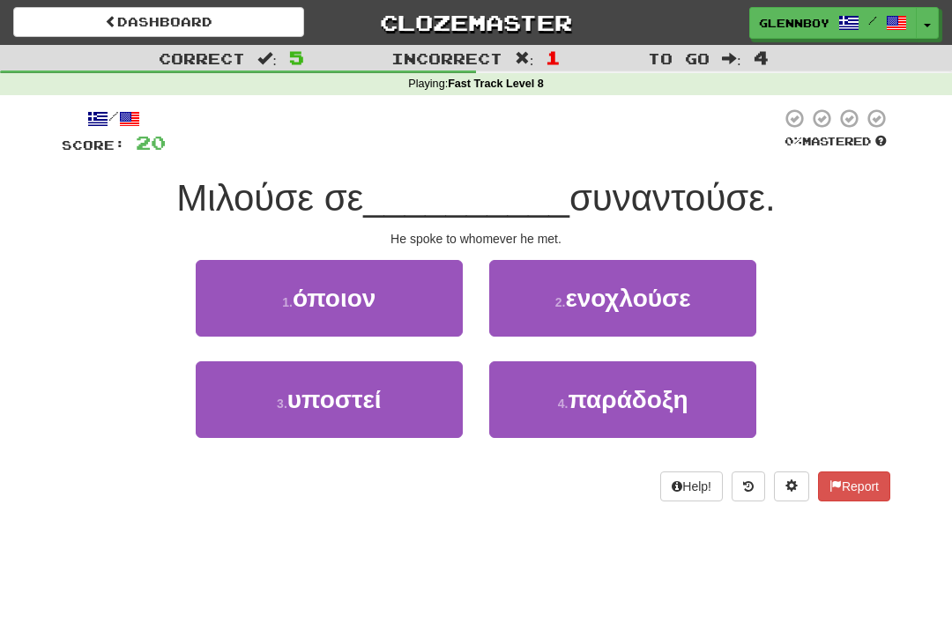
click at [314, 286] on span "όποιον" at bounding box center [335, 298] width 84 height 27
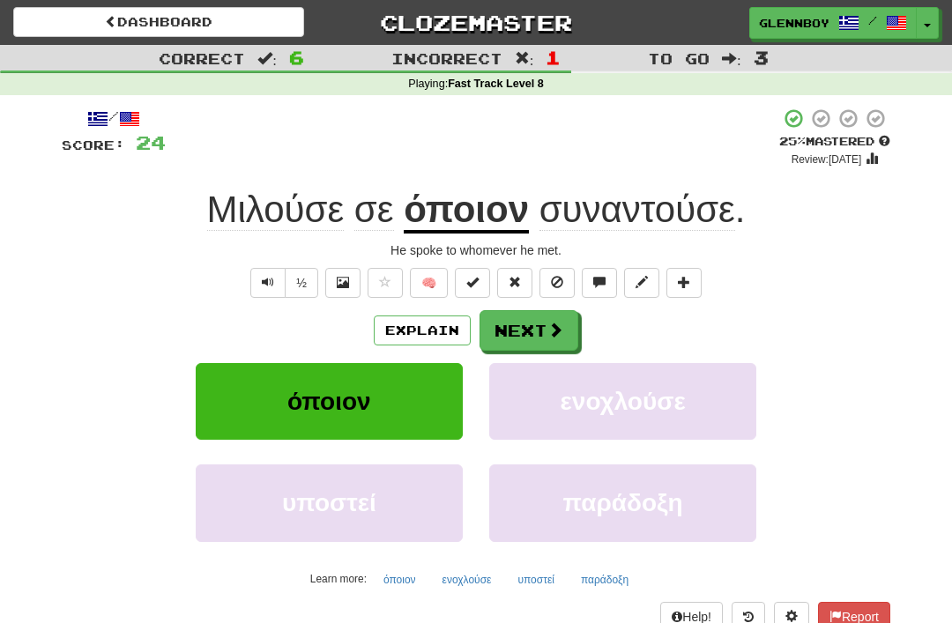
click at [554, 276] on span at bounding box center [557, 282] width 12 height 12
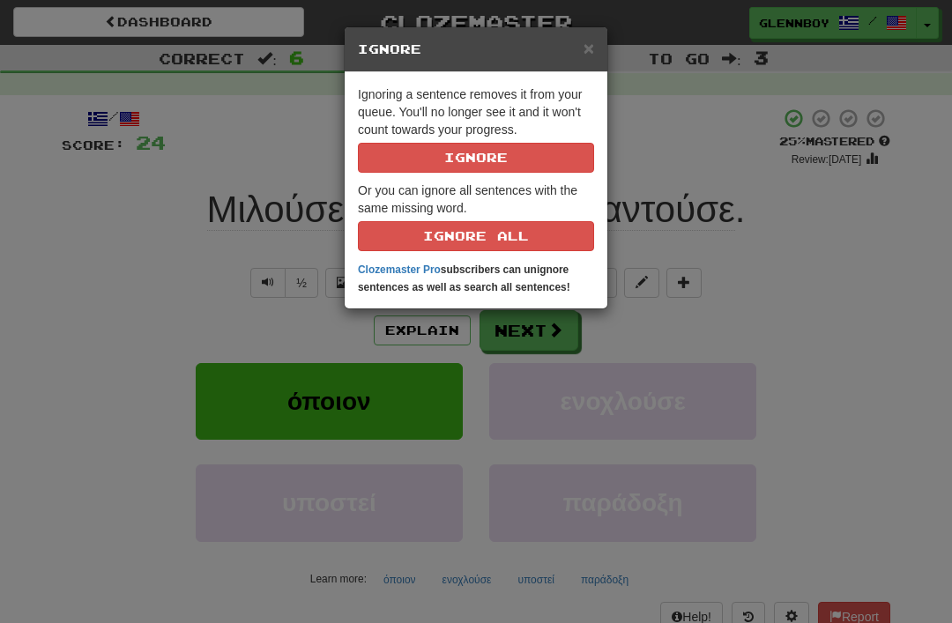
click at [455, 148] on button "Ignore" at bounding box center [476, 158] width 236 height 30
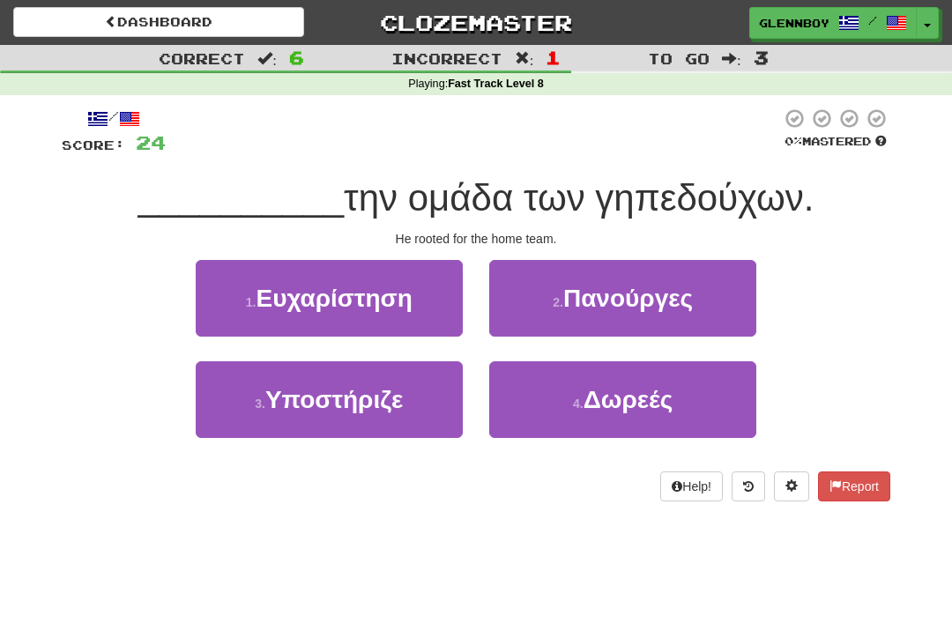
click at [304, 391] on span "Υποστήριζε" at bounding box center [333, 399] width 137 height 27
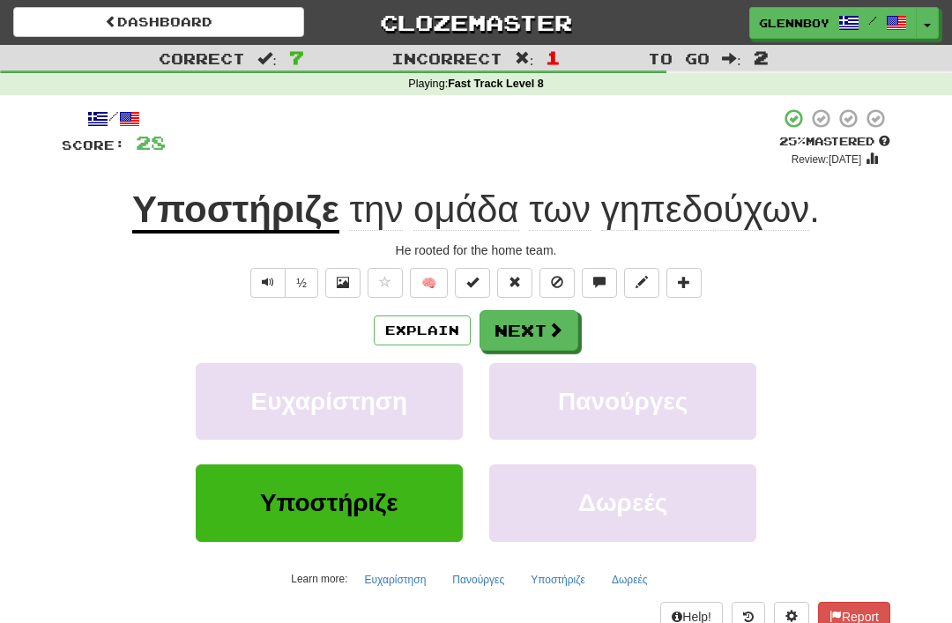
click at [412, 315] on button "Explain" at bounding box center [422, 330] width 97 height 30
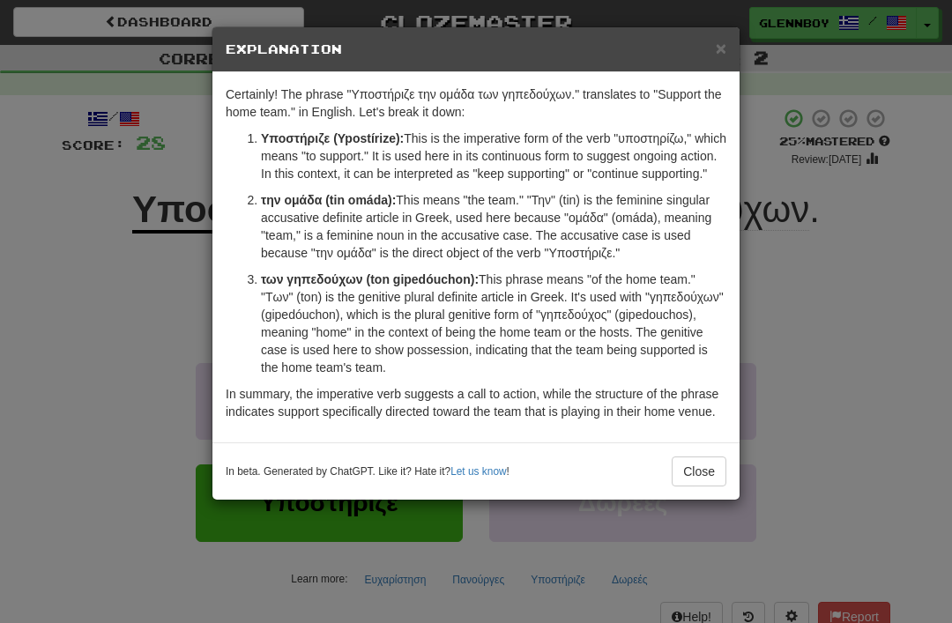
click at [674, 486] on button "Close" at bounding box center [699, 472] width 55 height 30
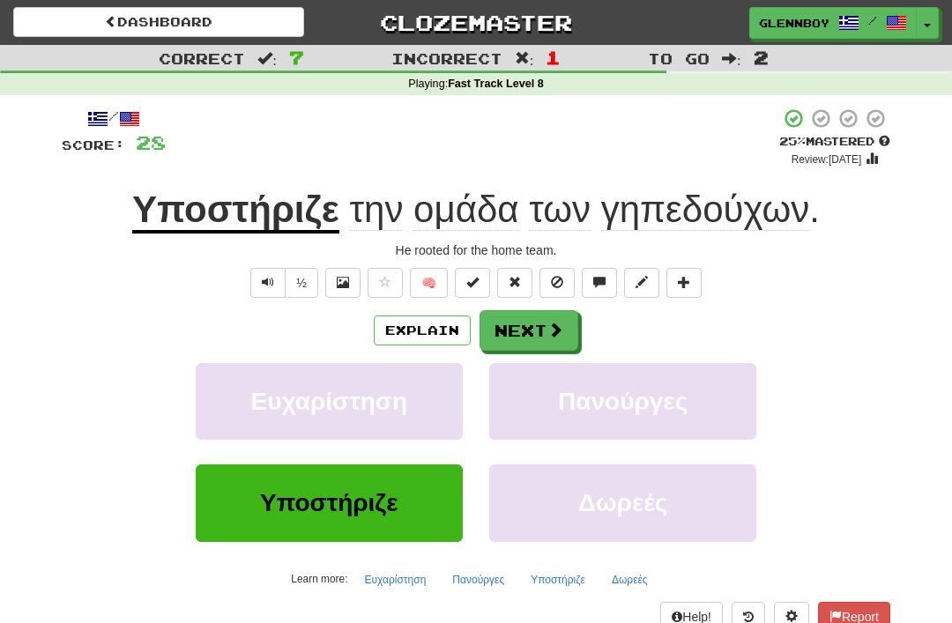
click at [401, 327] on button "Explain" at bounding box center [422, 330] width 97 height 30
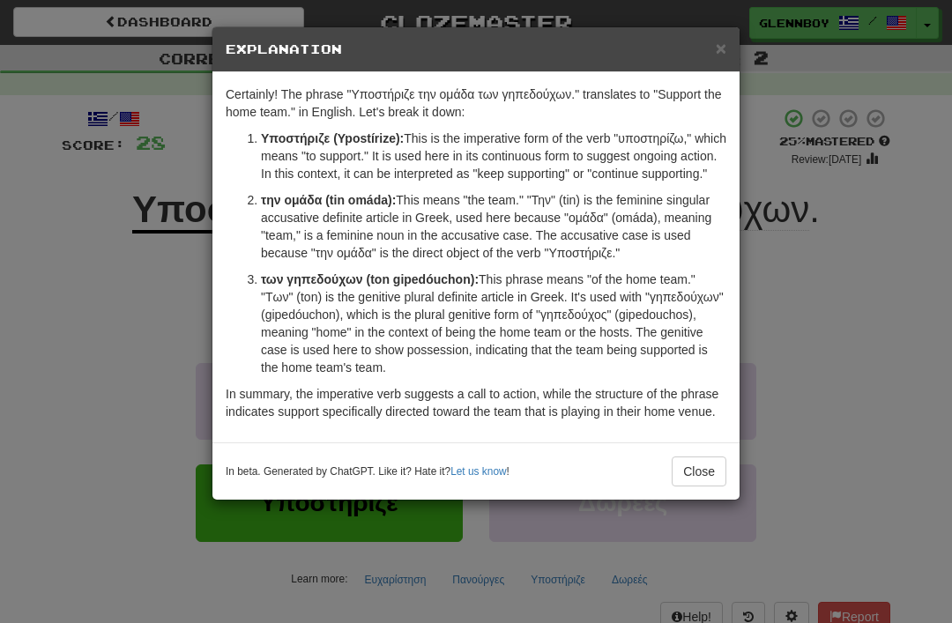
click at [693, 486] on button "Close" at bounding box center [699, 472] width 55 height 30
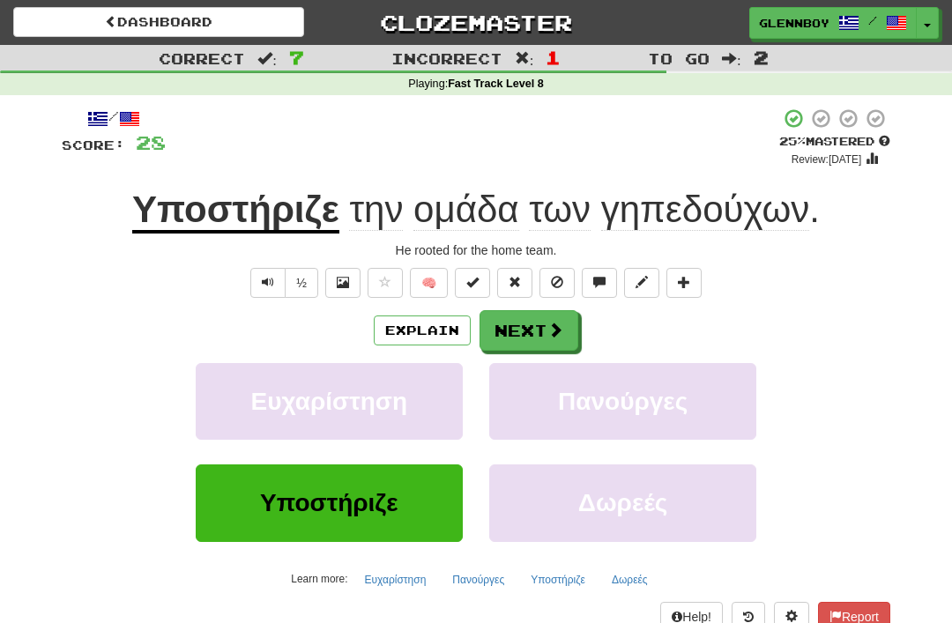
click at [546, 283] on button at bounding box center [556, 283] width 35 height 30
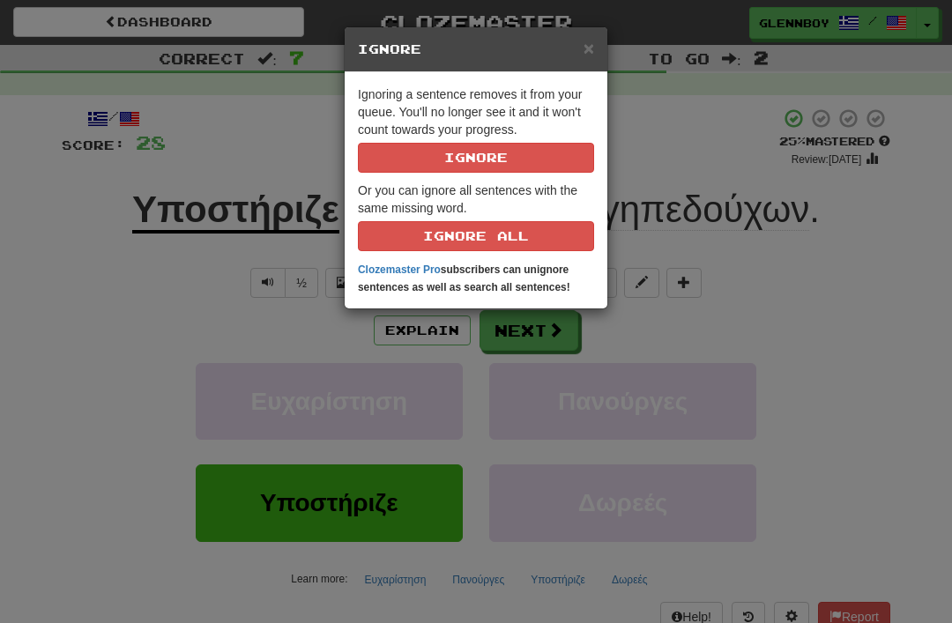
click at [422, 159] on button "Ignore" at bounding box center [476, 158] width 236 height 30
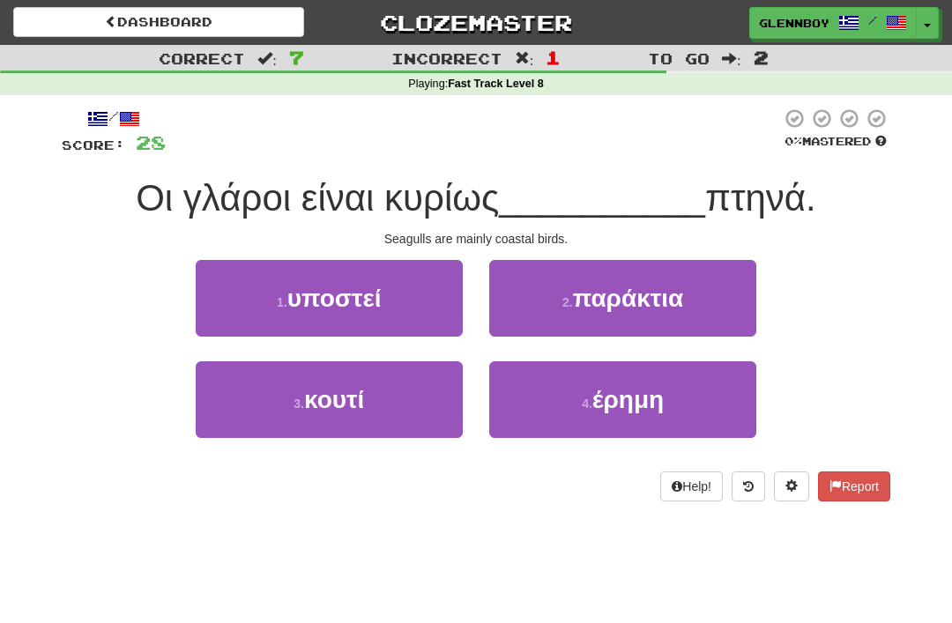
click at [349, 394] on span "κουτί" at bounding box center [334, 399] width 60 height 27
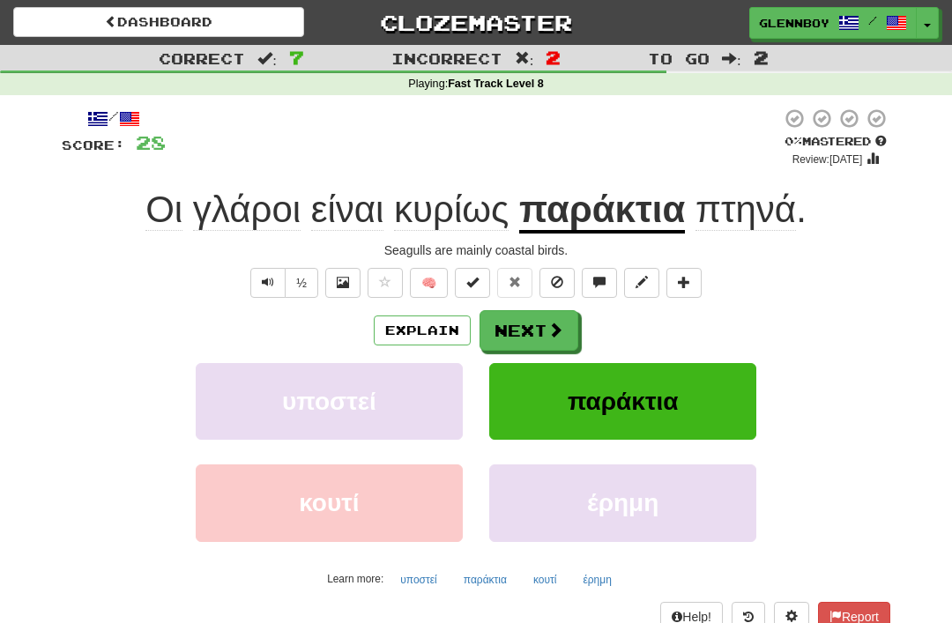
click at [397, 315] on button "Explain" at bounding box center [422, 330] width 97 height 30
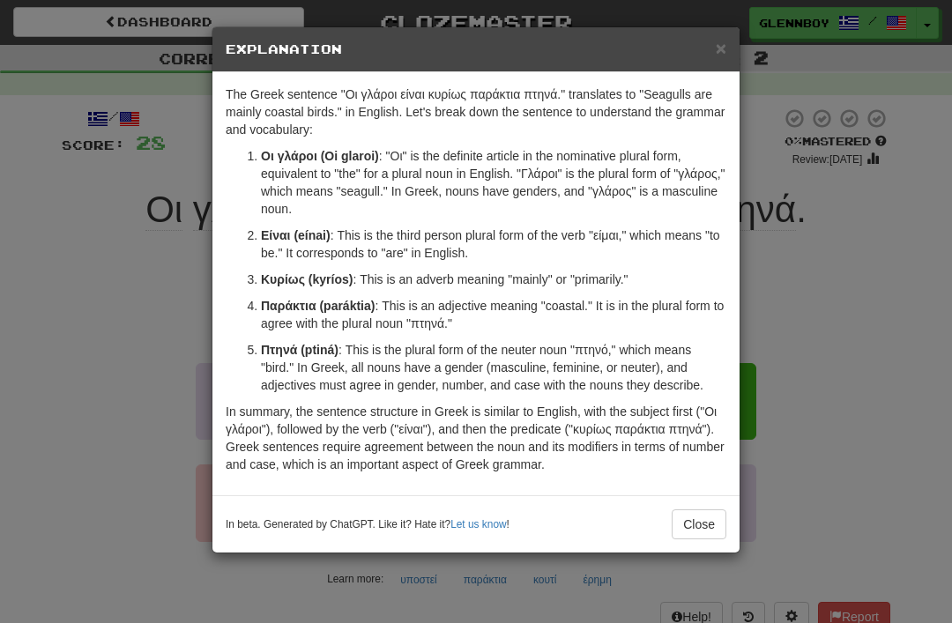
click at [690, 525] on button "Close" at bounding box center [699, 524] width 55 height 30
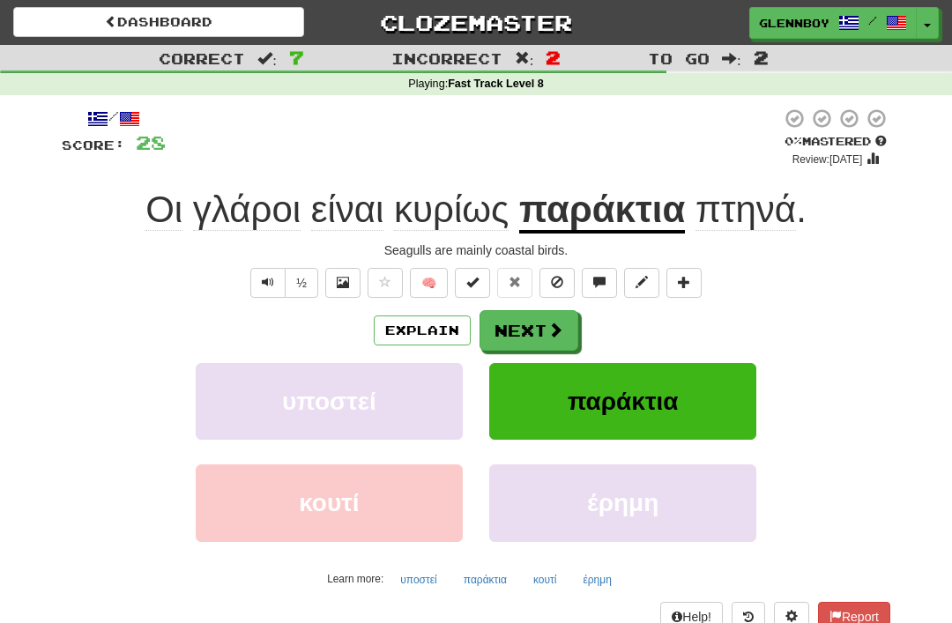
click at [550, 277] on button at bounding box center [556, 283] width 35 height 30
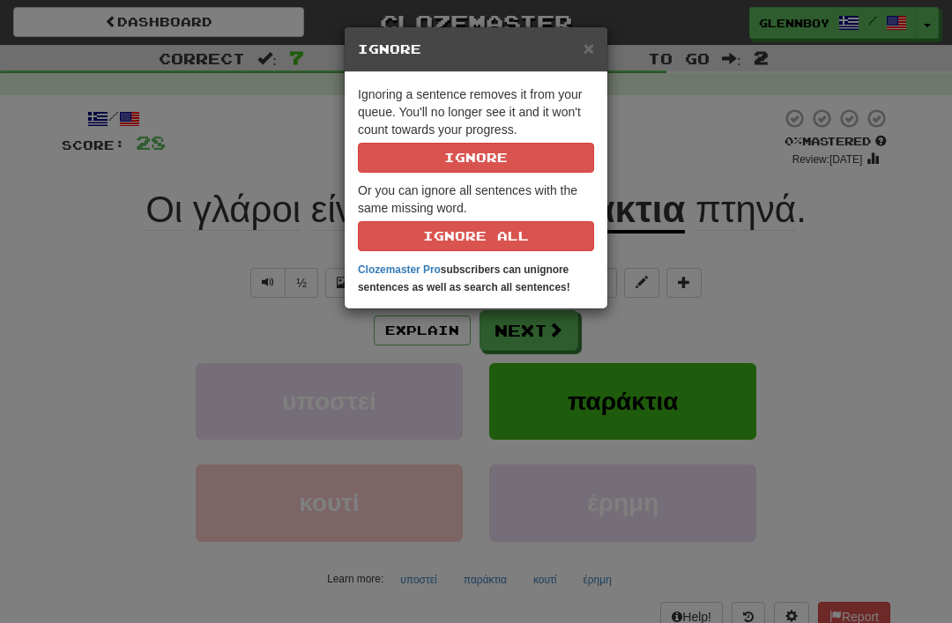
click at [444, 147] on button "Ignore" at bounding box center [476, 158] width 236 height 30
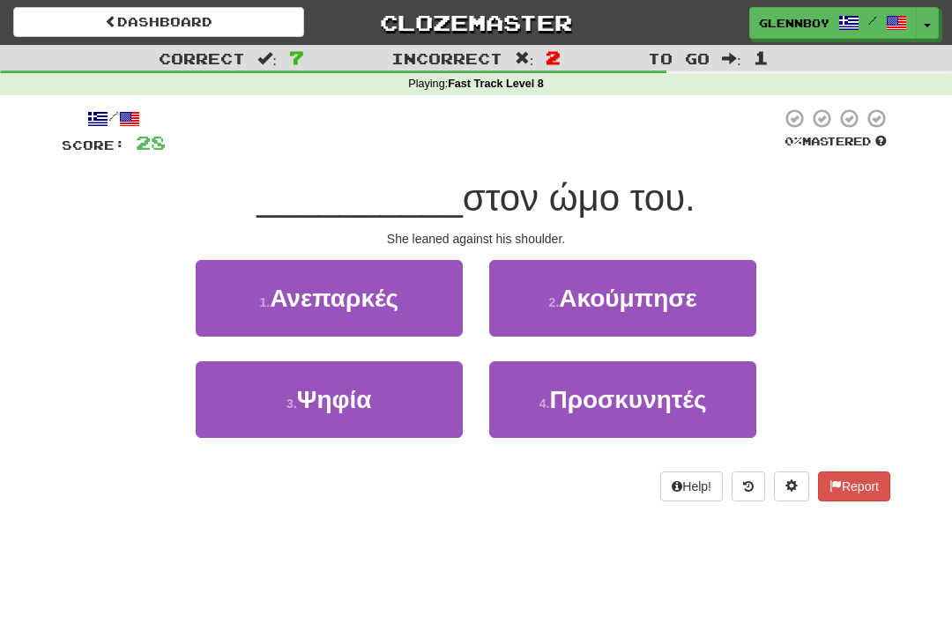
click at [571, 307] on span "Ακούμπησε" at bounding box center [627, 298] width 137 height 27
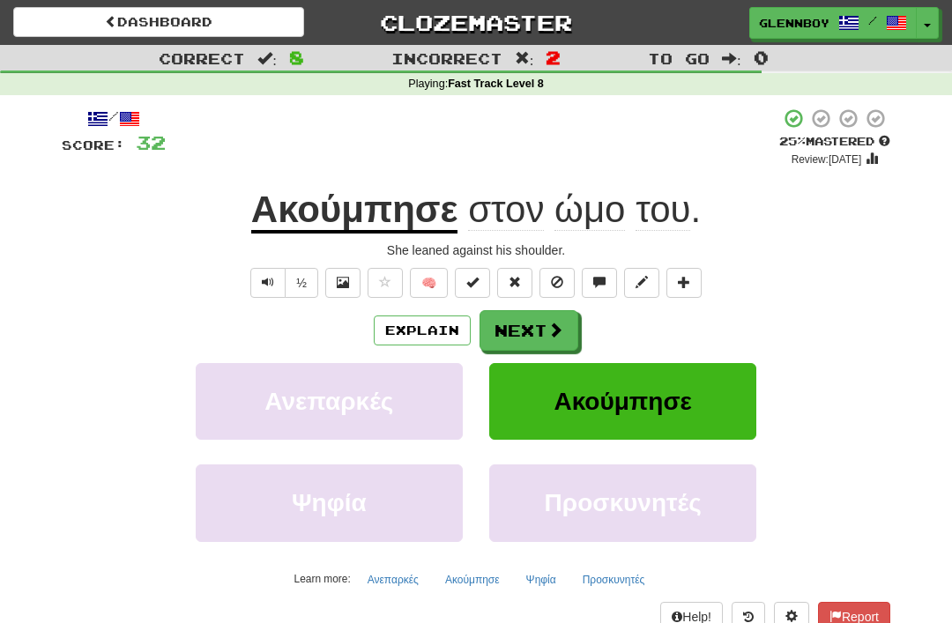
click at [408, 323] on button "Explain" at bounding box center [422, 330] width 97 height 30
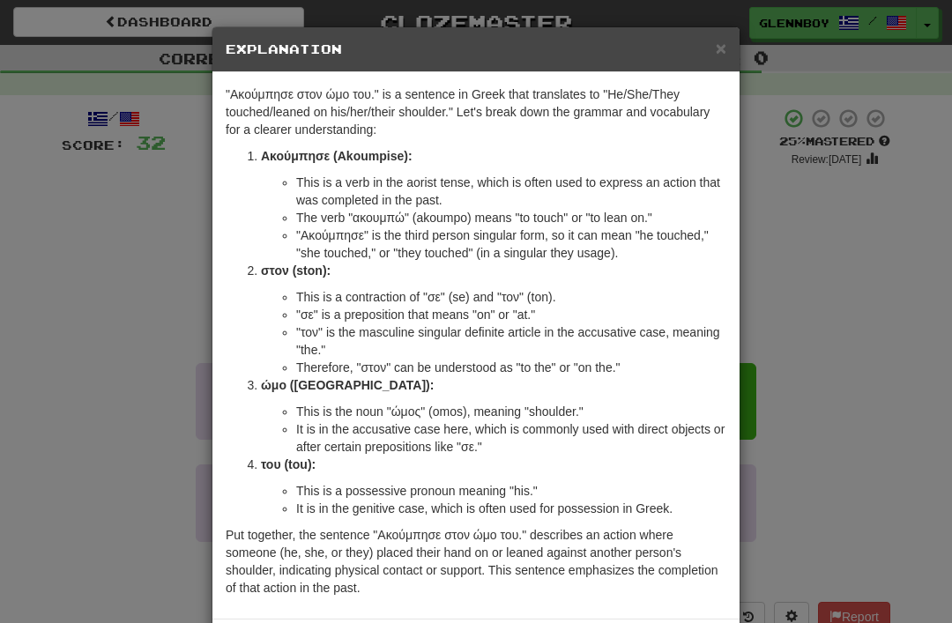
click at [707, 37] on div "× Explanation" at bounding box center [475, 49] width 527 height 45
click at [710, 54] on h5 "Explanation" at bounding box center [476, 50] width 501 height 18
click at [704, 53] on h5 "Explanation" at bounding box center [476, 50] width 501 height 18
click at [720, 48] on span "×" at bounding box center [721, 48] width 11 height 20
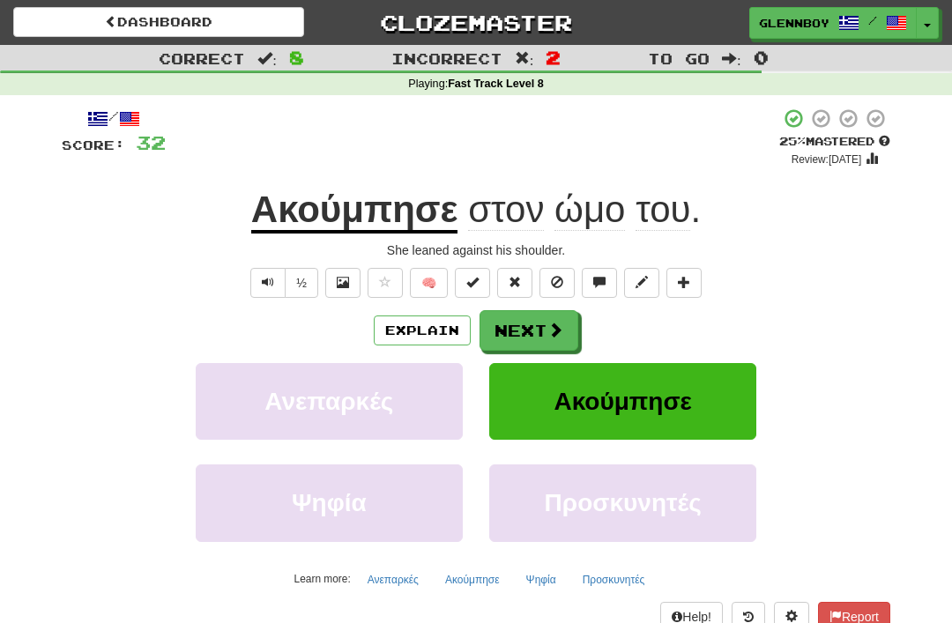
click at [552, 277] on span at bounding box center [557, 282] width 12 height 12
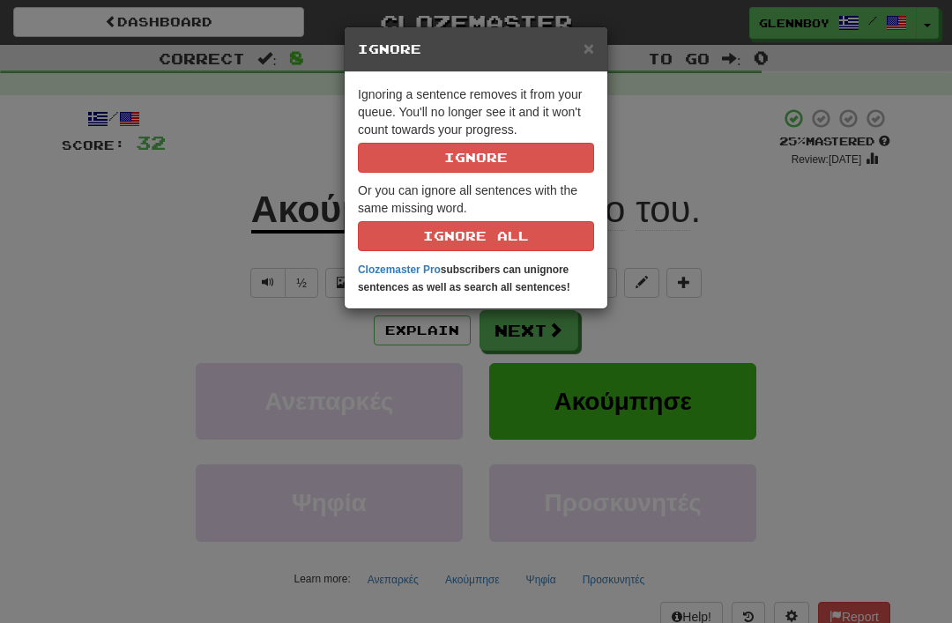
click at [437, 157] on button "Ignore" at bounding box center [476, 158] width 236 height 30
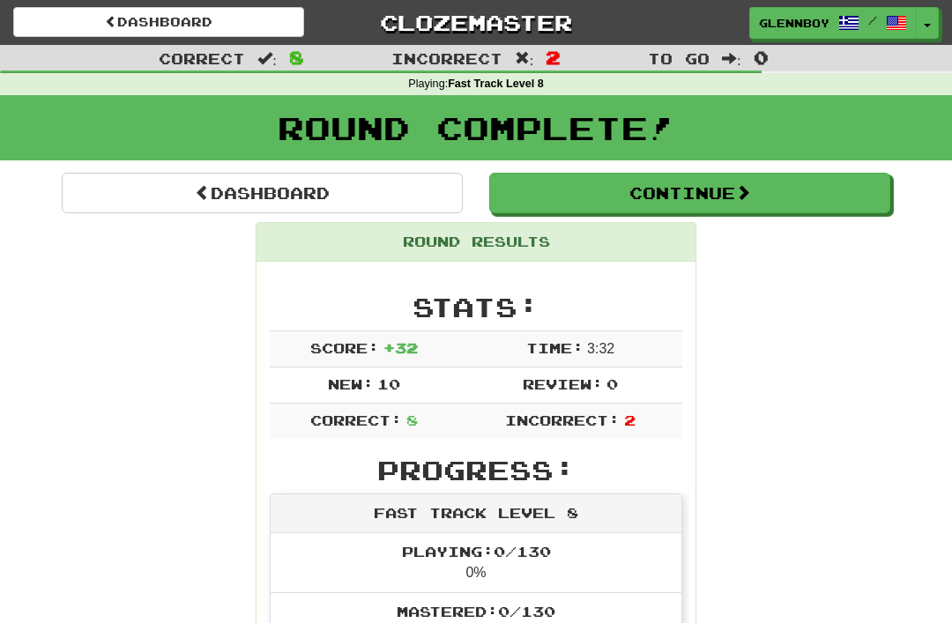
click at [125, 10] on link "Dashboard" at bounding box center [158, 22] width 291 height 30
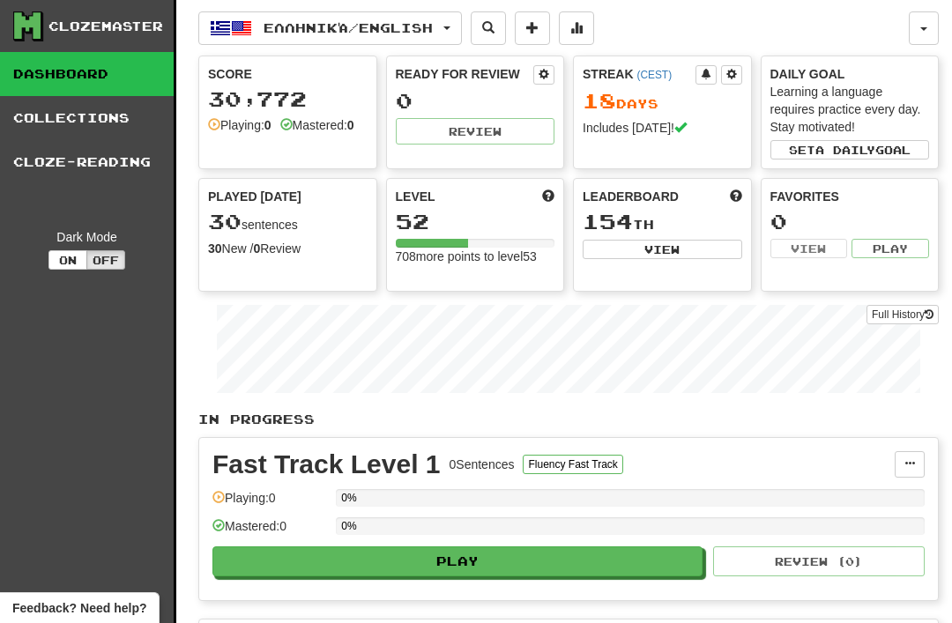
click at [315, 19] on button "Ελληνικά / English" at bounding box center [330, 27] width 264 height 33
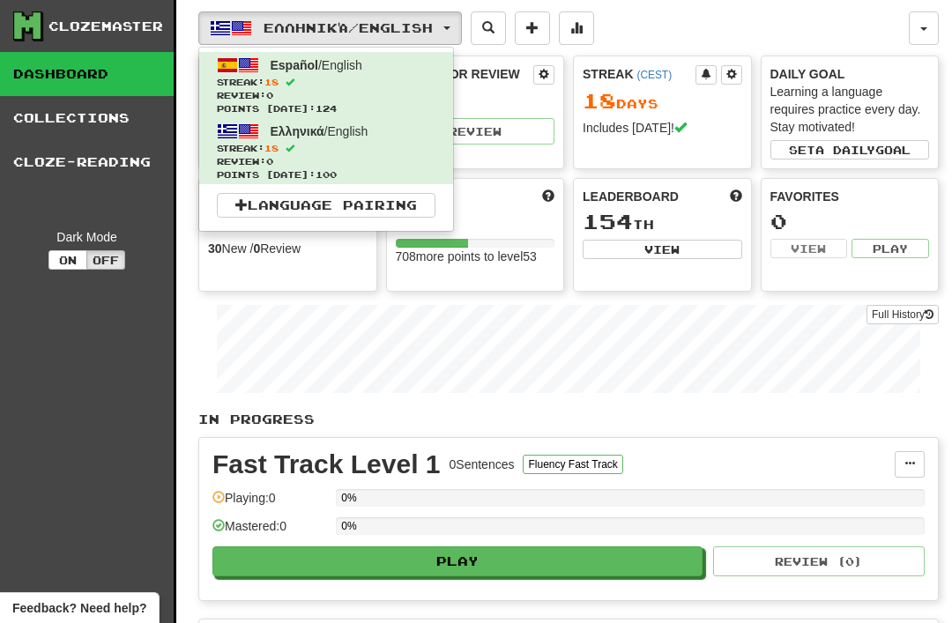
click at [264, 73] on link "Español / English Streak: 18 Review: 0 Points today: 124" at bounding box center [326, 85] width 254 height 66
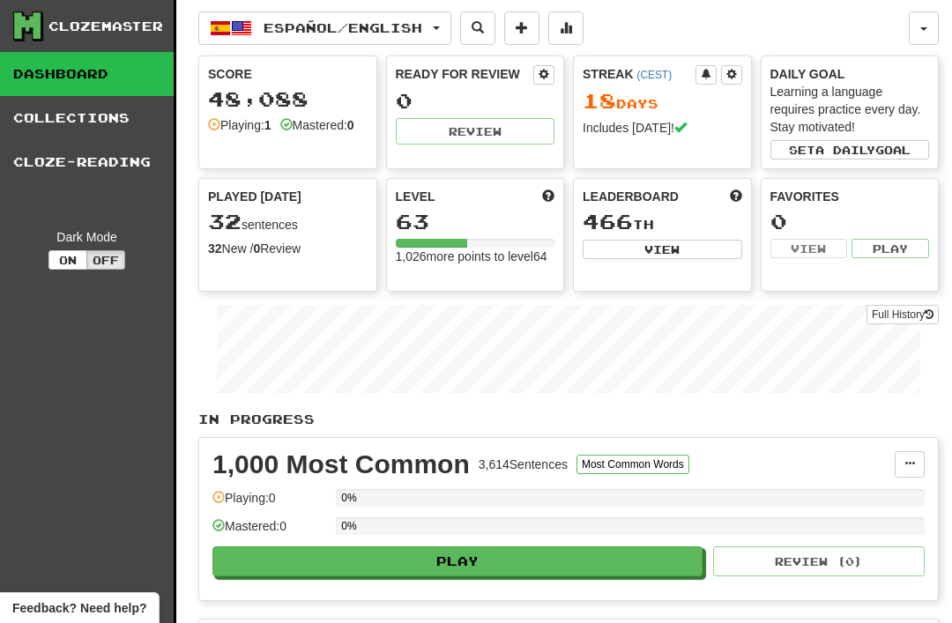
click at [90, 154] on link "Cloze-Reading" at bounding box center [87, 162] width 174 height 44
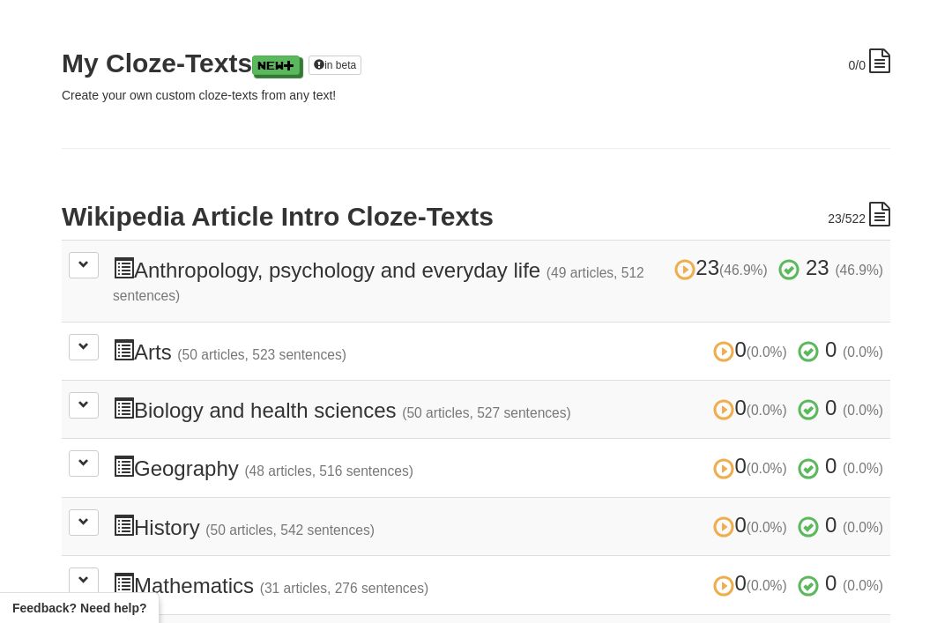
scroll to position [234, 0]
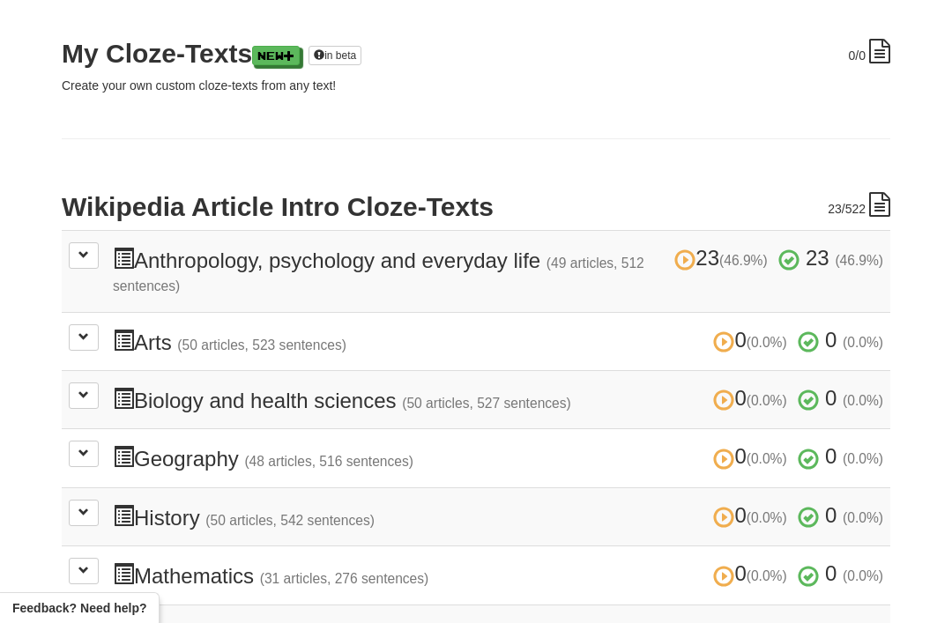
click at [86, 245] on button at bounding box center [84, 255] width 30 height 26
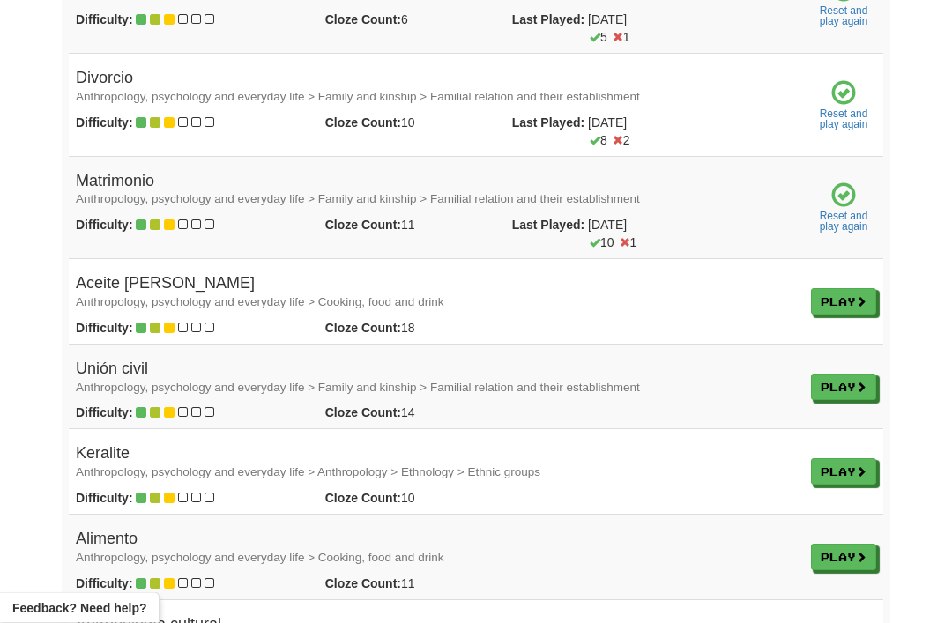
scroll to position [2643, 0]
click at [832, 288] on link "Play" at bounding box center [843, 301] width 65 height 26
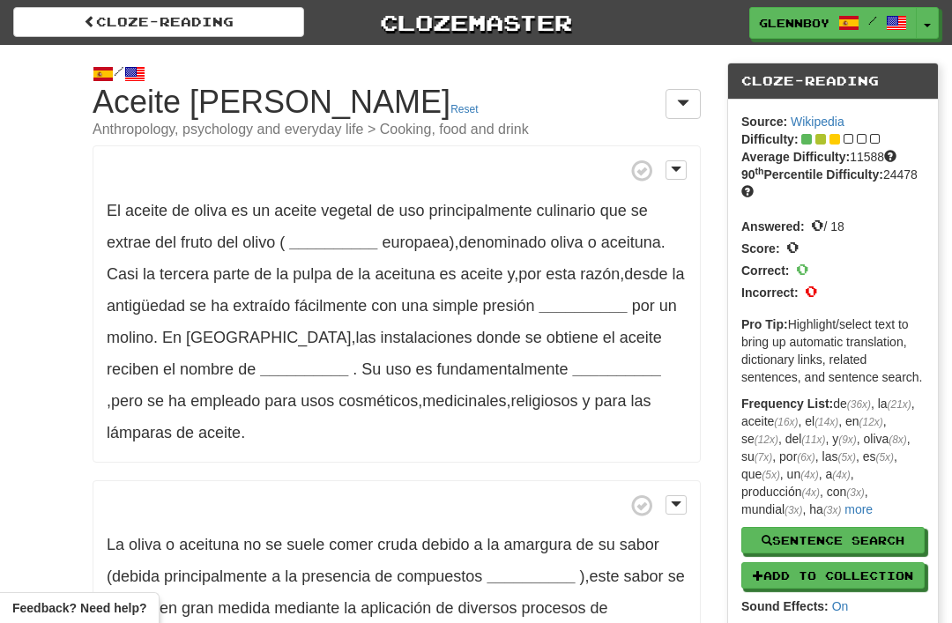
click at [327, 234] on strong "__________" at bounding box center [333, 243] width 88 height 18
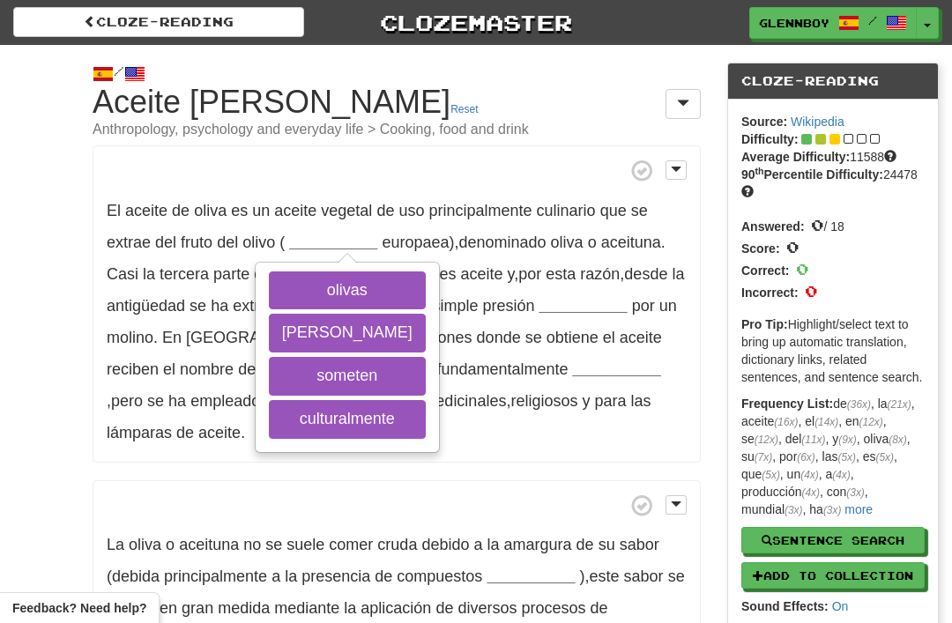
click at [322, 318] on button "olea" at bounding box center [347, 333] width 157 height 39
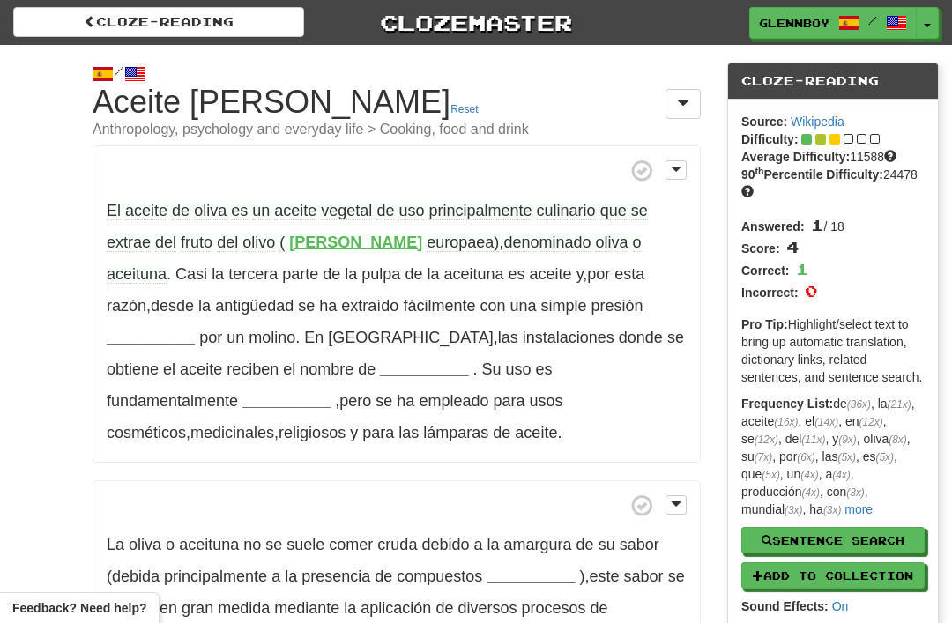
click at [503, 228] on p "El aceite de oliva es un aceite vegetal de uso principalmente culinario que se …" at bounding box center [397, 303] width 608 height 317
click at [595, 235] on span "oliva" at bounding box center [611, 243] width 33 height 19
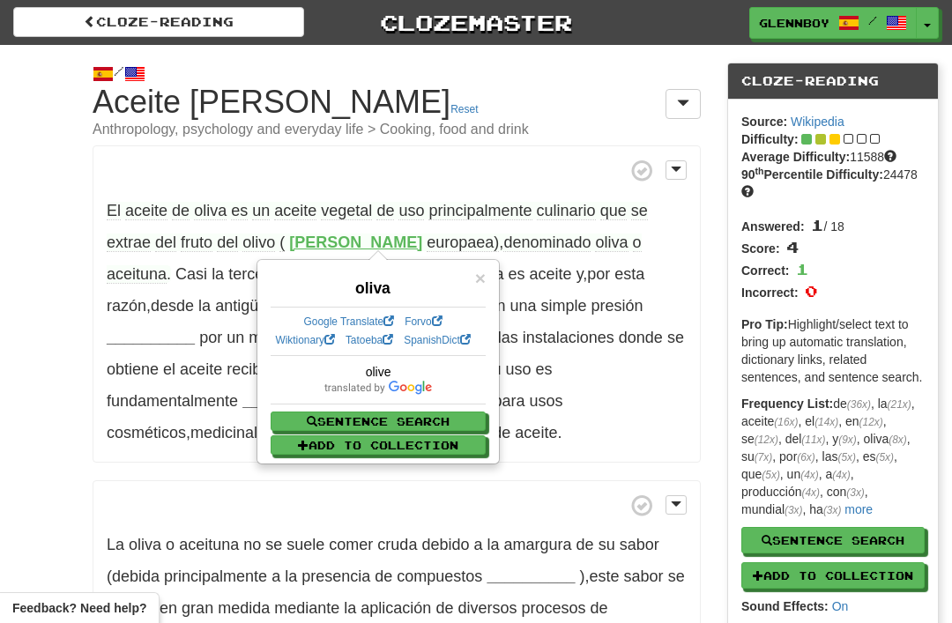
click at [167, 265] on span "aceituna" at bounding box center [137, 274] width 60 height 19
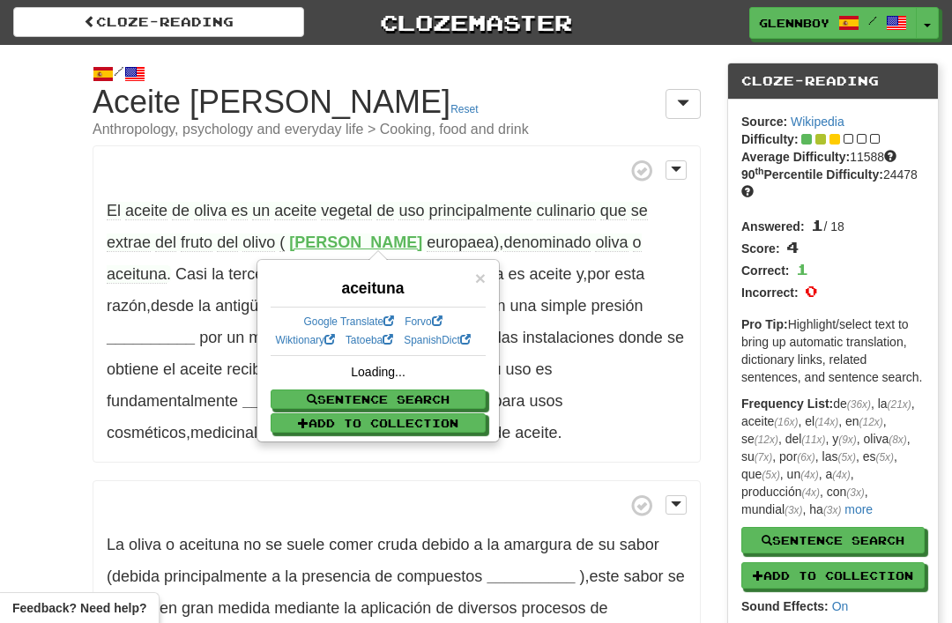
click at [167, 265] on span "aceituna" at bounding box center [137, 274] width 60 height 19
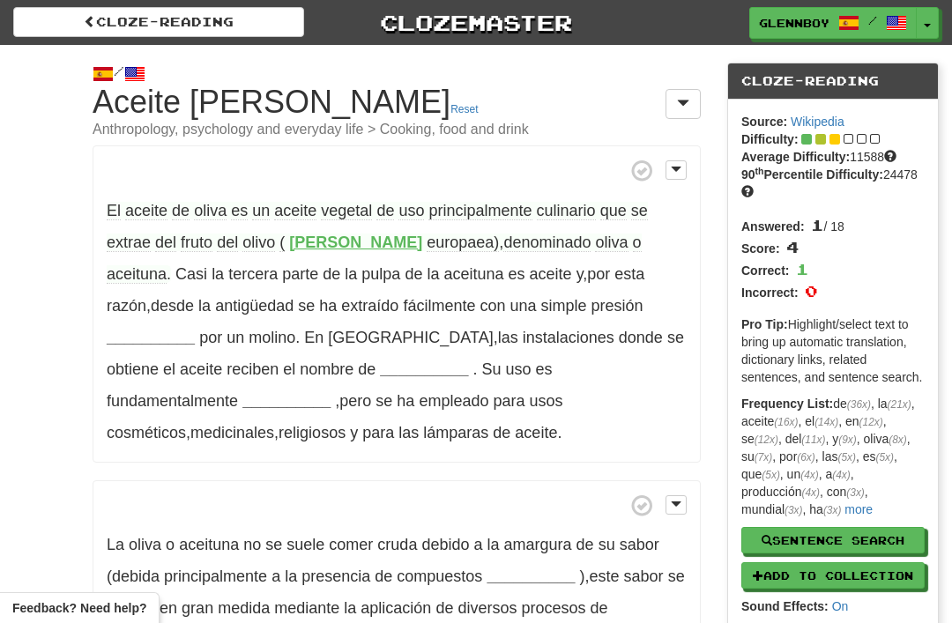
click at [568, 290] on p "El aceite de oliva es un aceite vegetal de uso principalmente culinario que se …" at bounding box center [397, 303] width 608 height 317
click at [195, 329] on strong "__________" at bounding box center [151, 338] width 88 height 18
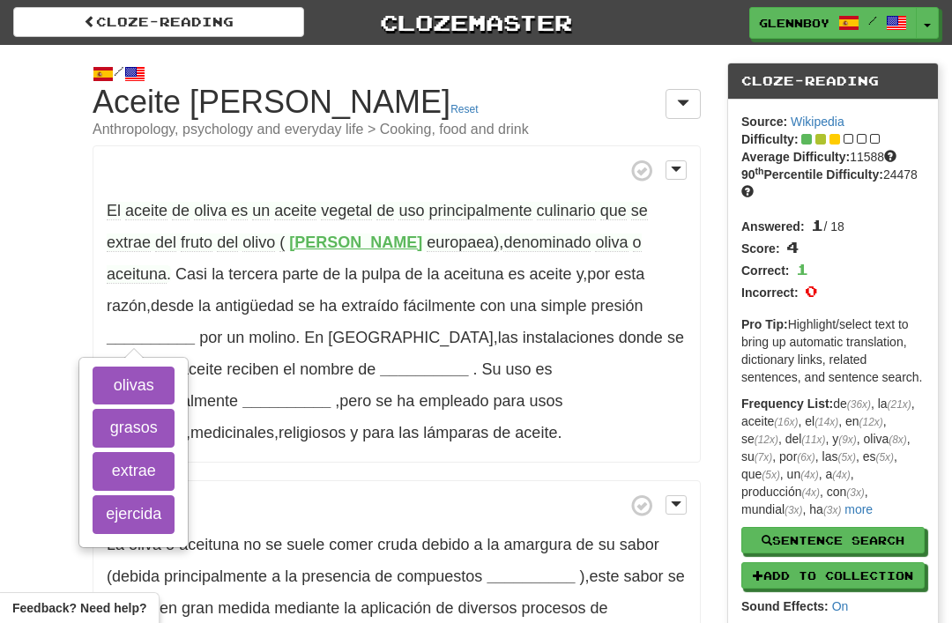
click at [174, 495] on button "ejercida" at bounding box center [134, 514] width 82 height 39
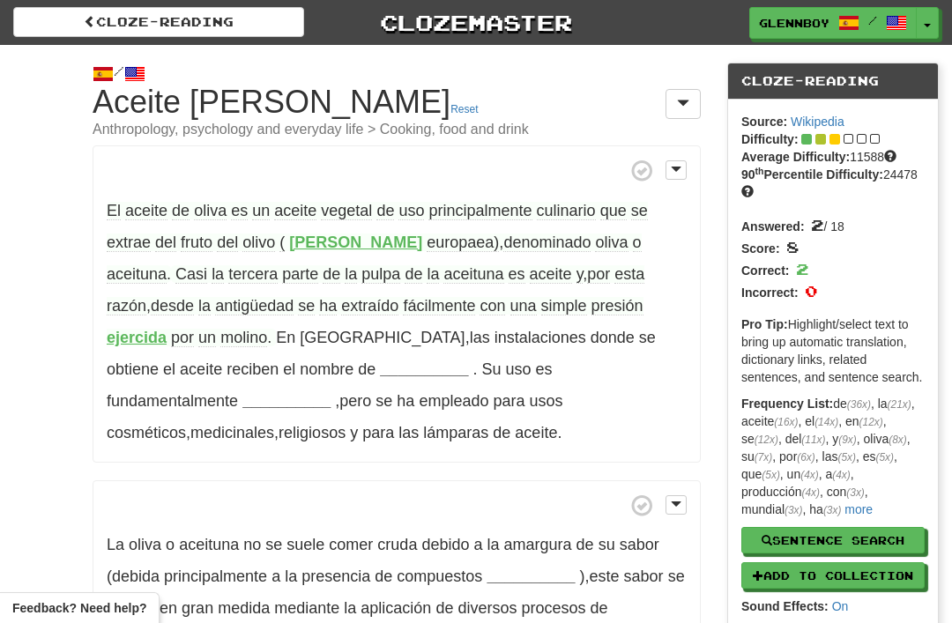
click at [167, 329] on strong "ejercida" at bounding box center [137, 338] width 60 height 18
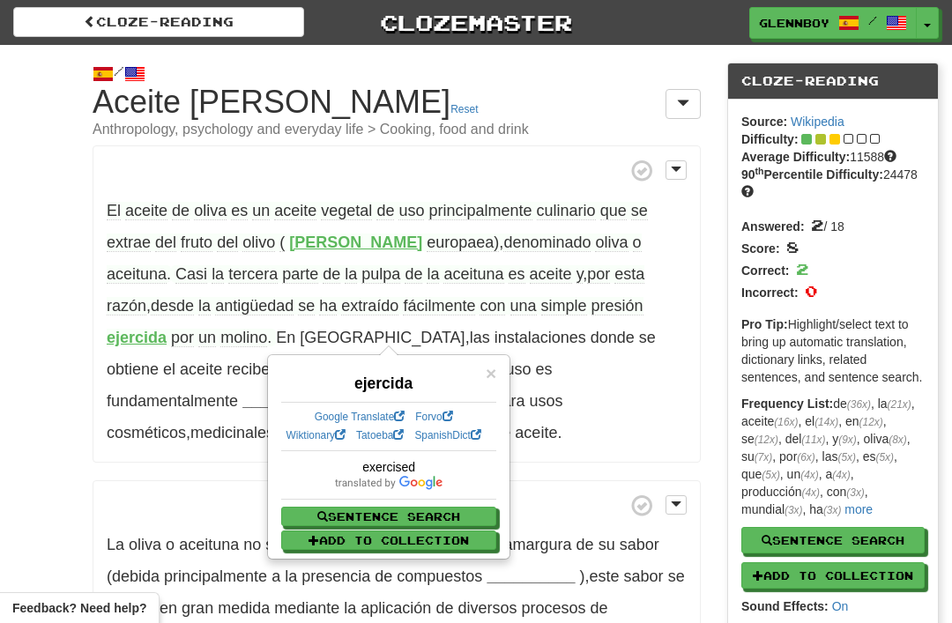
click at [699, 316] on p "El aceite de oliva es un aceite vegetal de uso principalmente culinario que se …" at bounding box center [397, 303] width 608 height 317
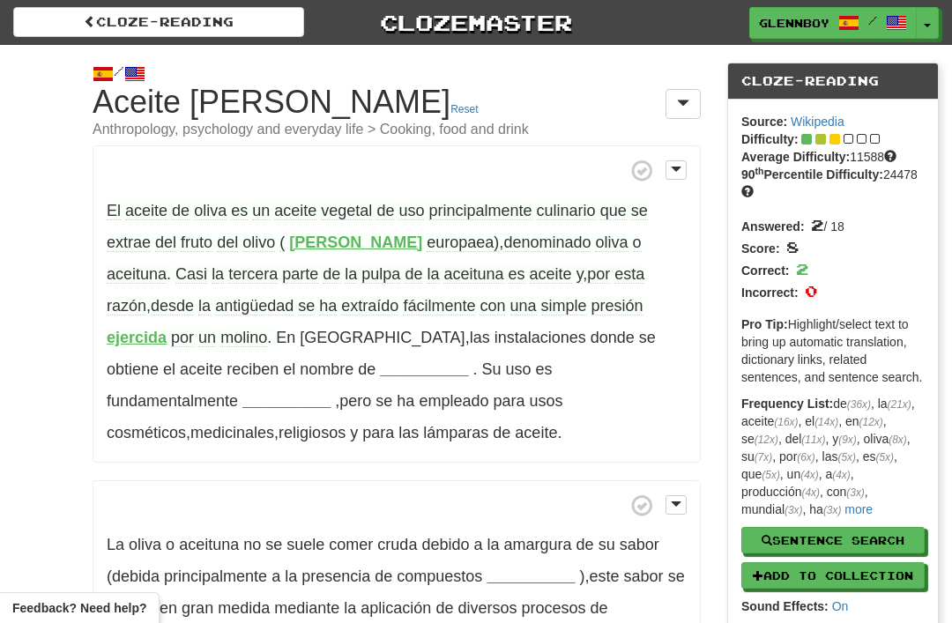
click at [220, 330] on span "molino" at bounding box center [243, 338] width 47 height 19
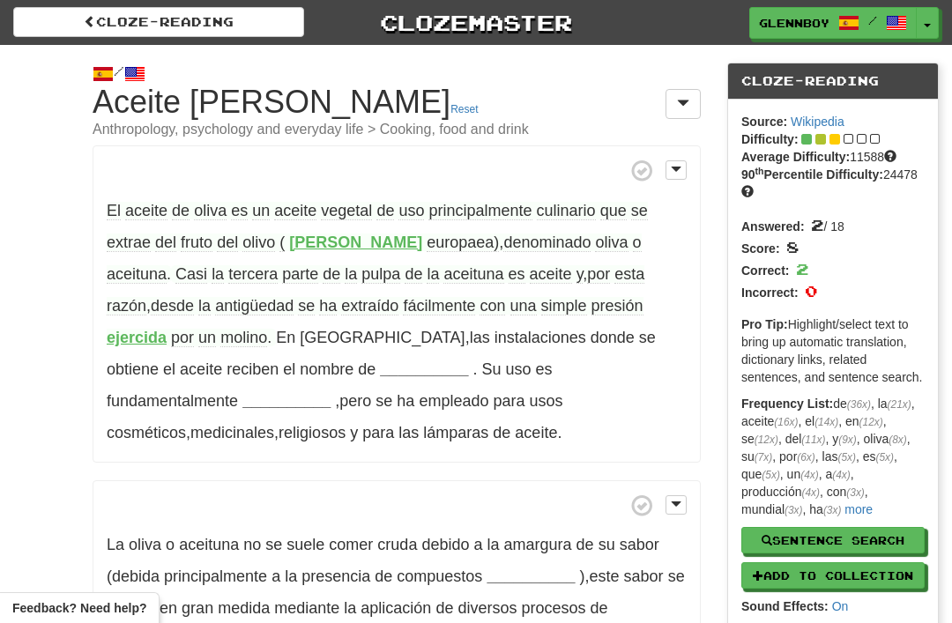
click at [222, 353] on p "El aceite de oliva es un aceite vegetal de uso principalmente culinario que se …" at bounding box center [397, 303] width 608 height 317
click at [380, 361] on strong "__________" at bounding box center [424, 369] width 88 height 18
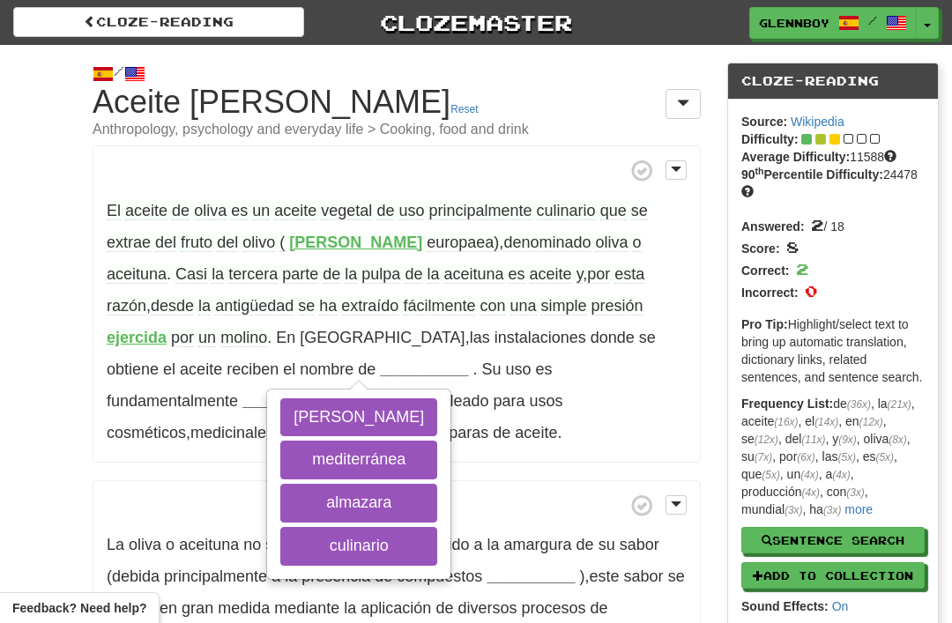
click at [280, 495] on button "almazara" at bounding box center [358, 503] width 157 height 39
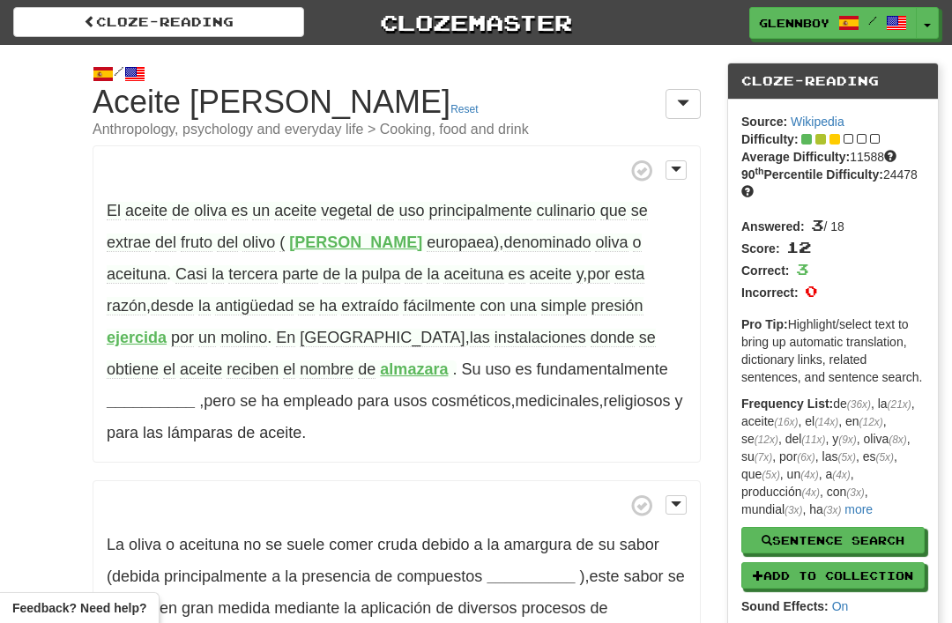
click at [380, 360] on strong "almazara" at bounding box center [414, 369] width 68 height 18
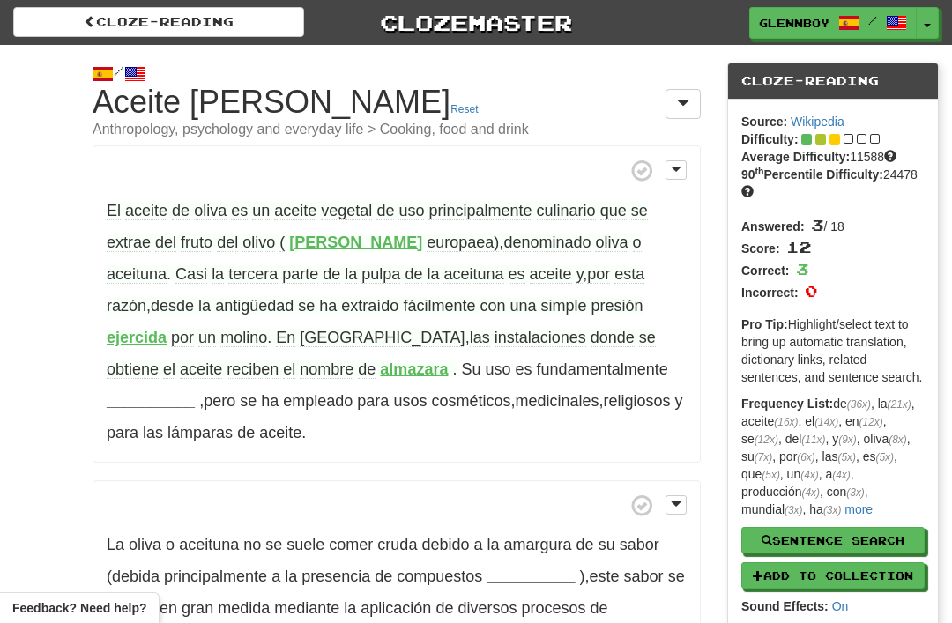
click at [195, 392] on strong "__________" at bounding box center [151, 401] width 88 height 18
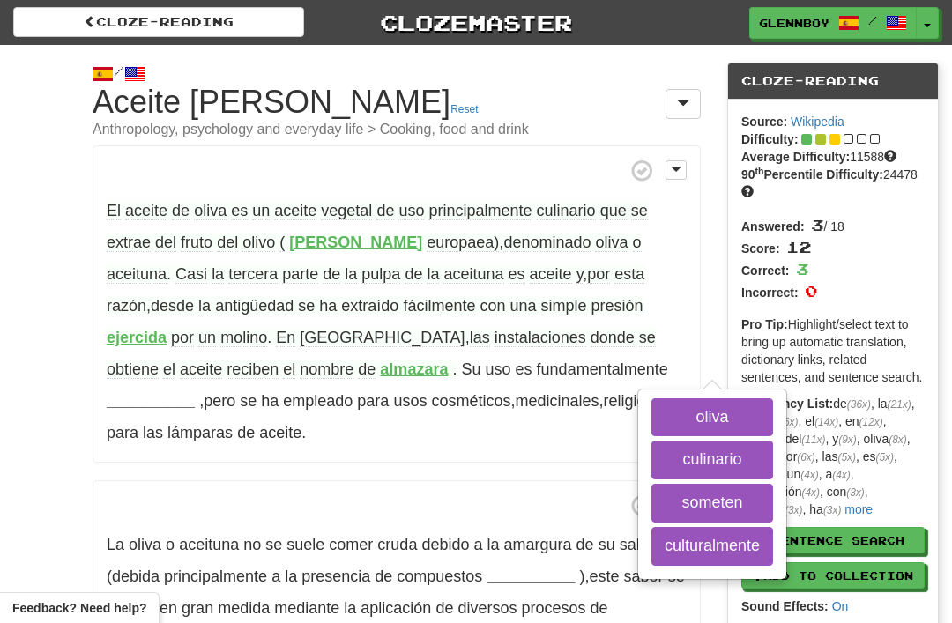
click at [651, 458] on button "culinario" at bounding box center [712, 460] width 122 height 39
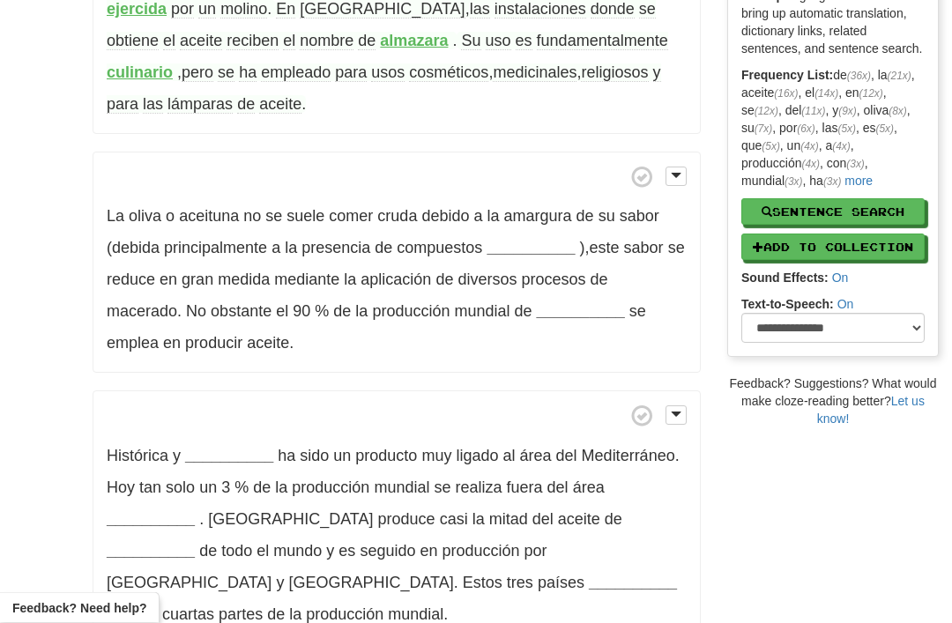
scroll to position [329, 0]
click at [526, 239] on strong "__________" at bounding box center [530, 248] width 88 height 18
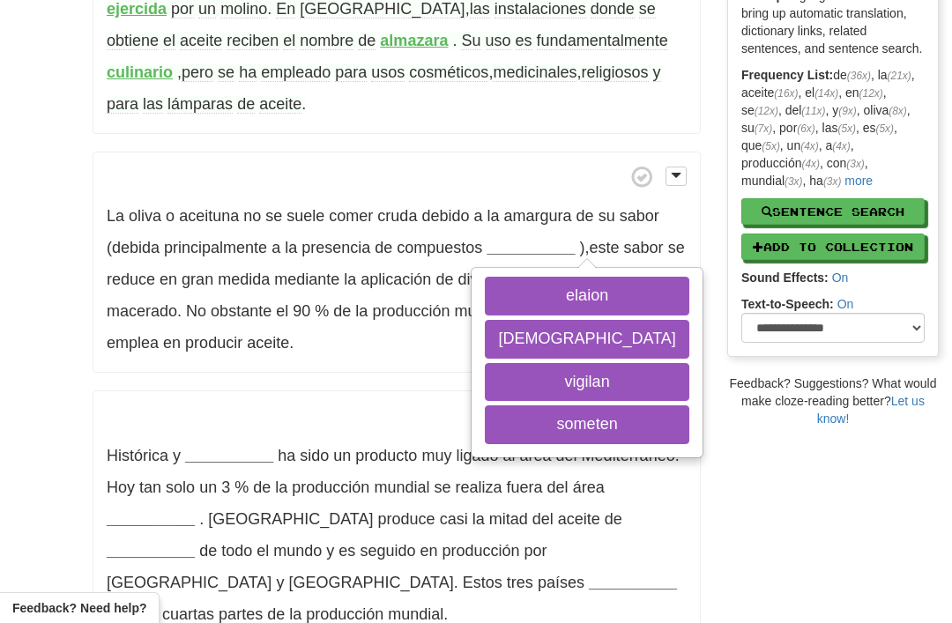
click at [532, 338] on button "fenólicos" at bounding box center [587, 339] width 204 height 39
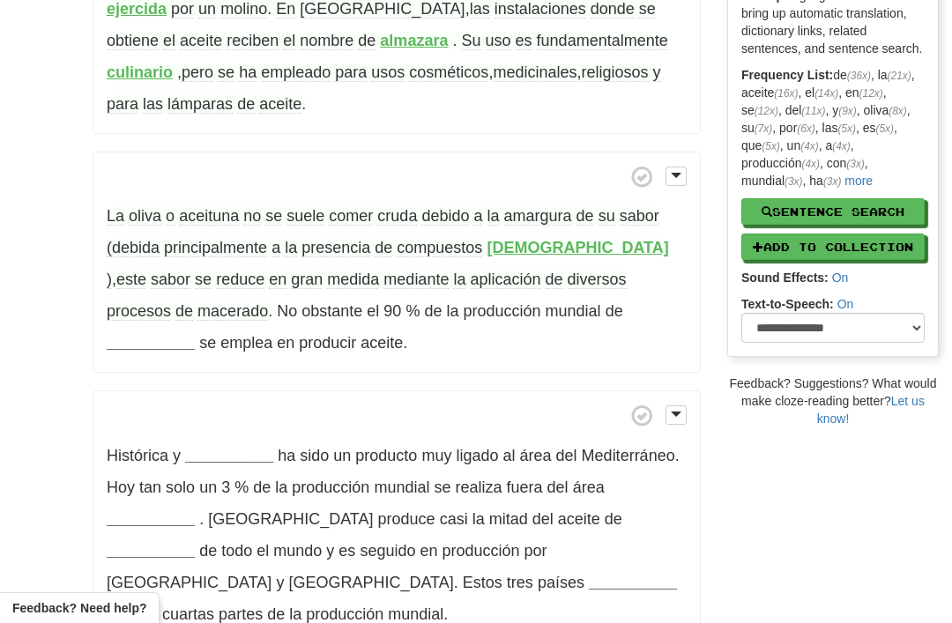
click at [197, 305] on span "macerado" at bounding box center [232, 311] width 71 height 19
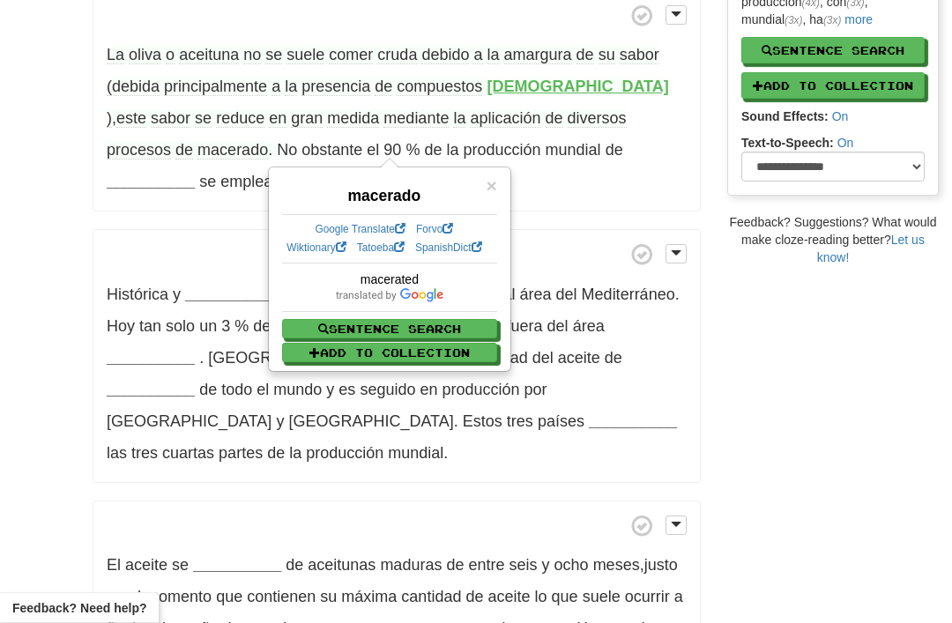
scroll to position [490, 0]
click at [486, 189] on span "×" at bounding box center [491, 185] width 11 height 20
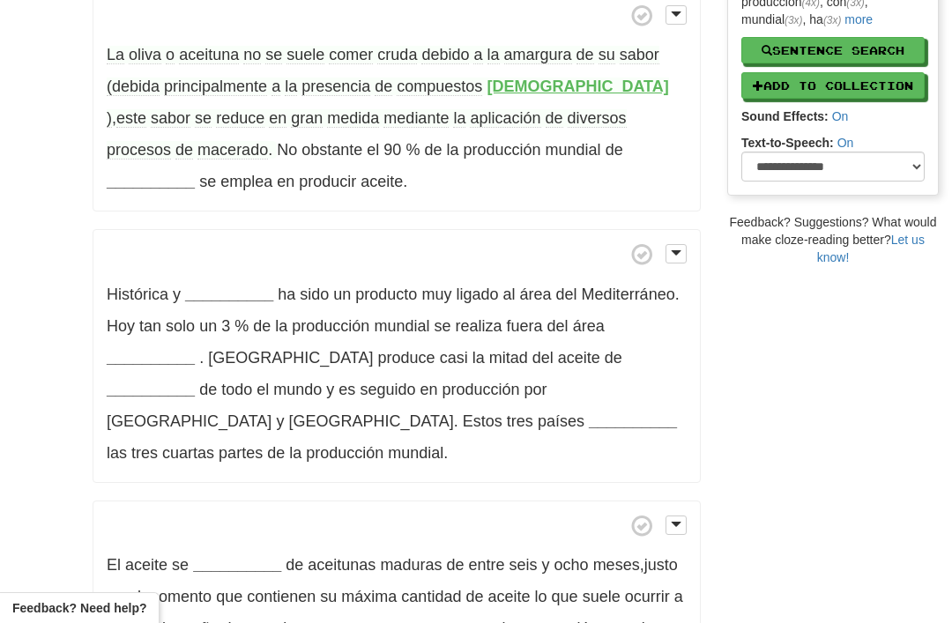
click at [444, 81] on span "compuestos" at bounding box center [439, 87] width 85 height 19
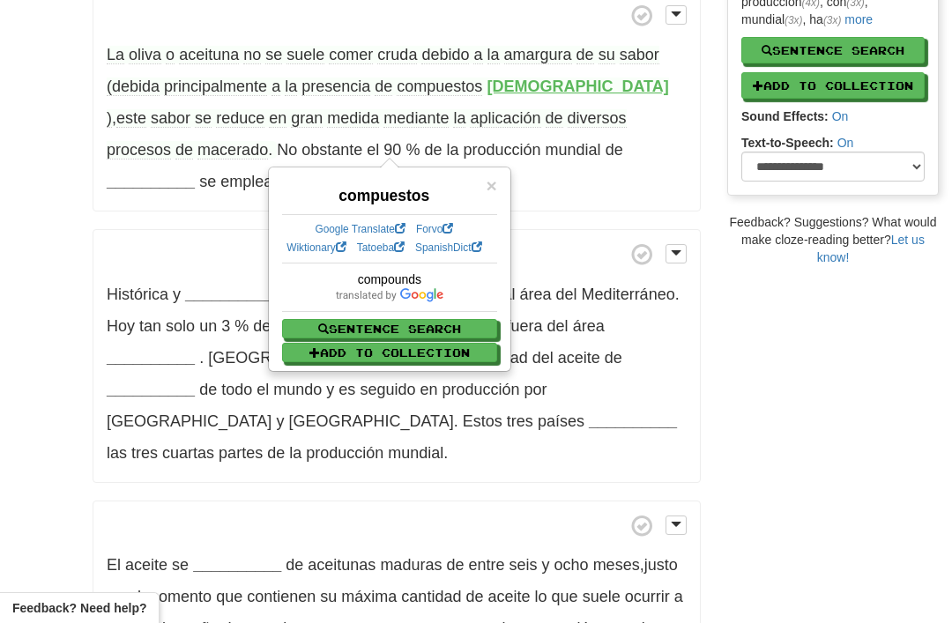
click at [518, 71] on p "La oliva o aceituna no se suele comer cruda debido a la amargura de su sabor (d…" at bounding box center [397, 101] width 608 height 222
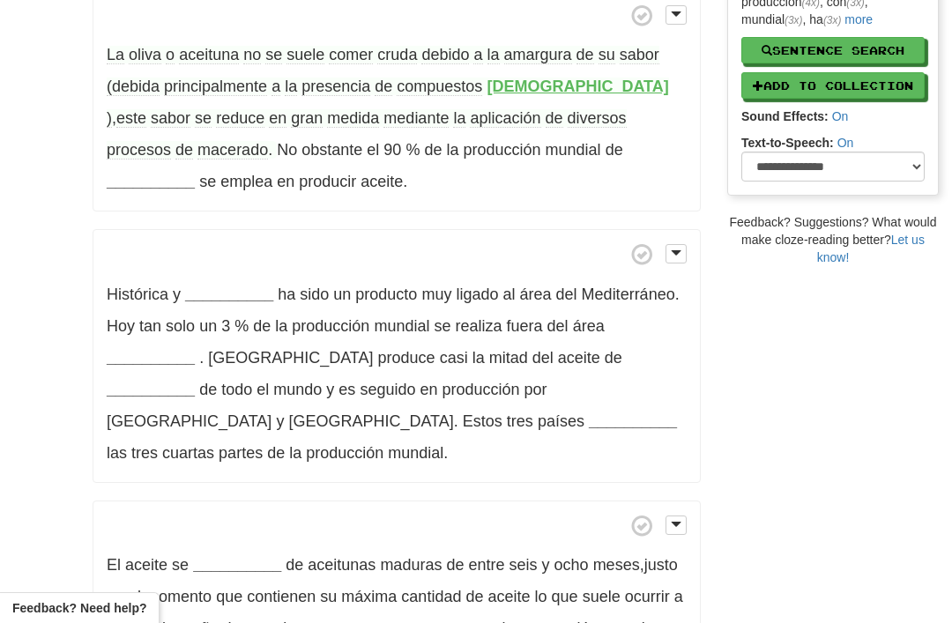
click at [516, 72] on p "La oliva o aceituna no se suele comer cruda debido a la amargura de su sabor (d…" at bounding box center [397, 101] width 608 height 222
click at [524, 85] on strong "fenólicos" at bounding box center [577, 87] width 182 height 18
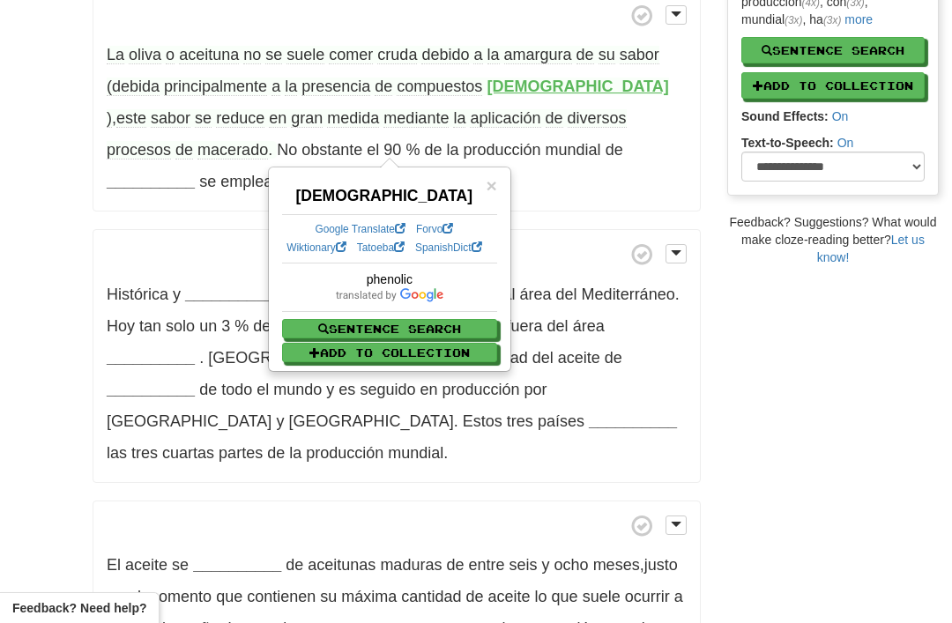
click at [198, 225] on div "El aceite de oliva es un aceite vegetal de uso principalmente culinario que se …" at bounding box center [397, 459] width 608 height 1608
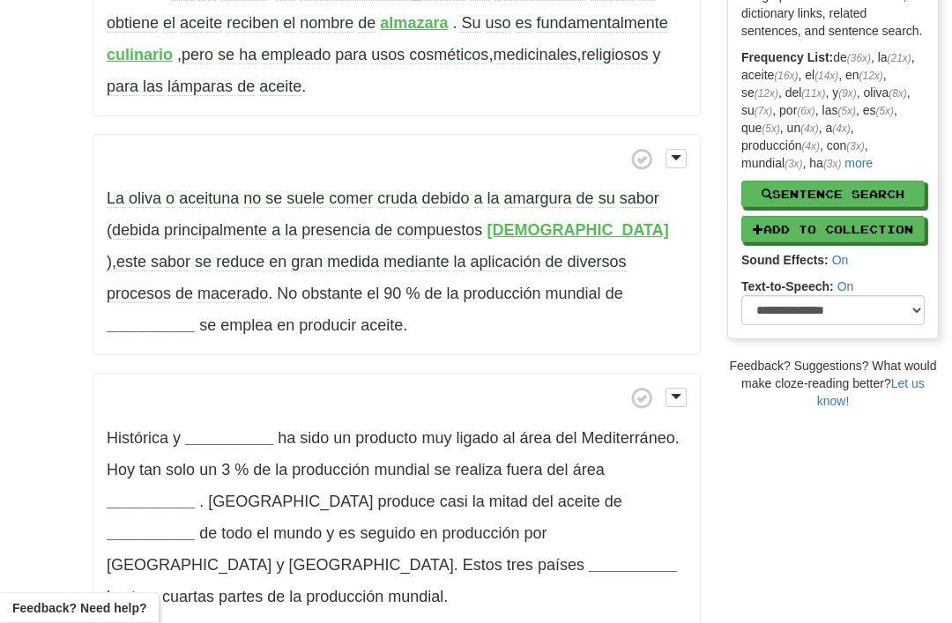
scroll to position [346, 0]
click at [195, 316] on strong "__________" at bounding box center [151, 325] width 88 height 18
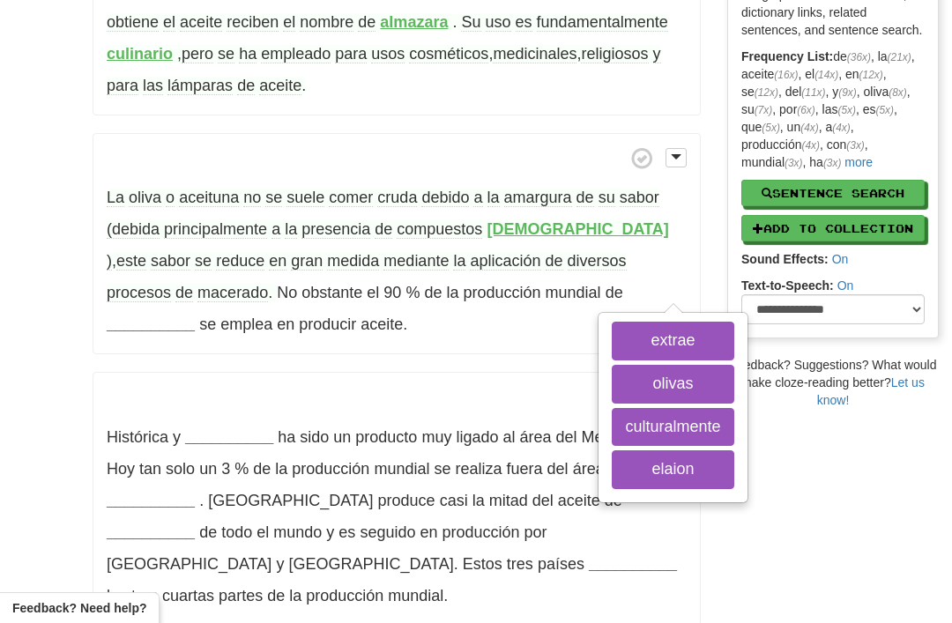
click at [612, 382] on button "olivas" at bounding box center [673, 384] width 122 height 39
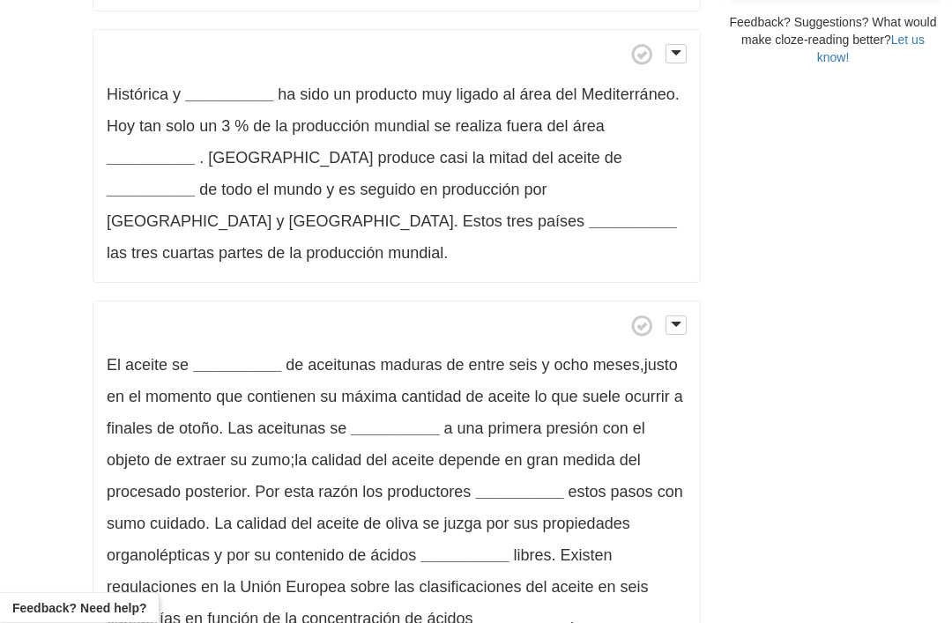
scroll to position [690, 0]
click at [214, 72] on p "Histórica y __________ ha sido un producto muy ligado al área del Mediterráneo …" at bounding box center [397, 156] width 608 height 254
click at [212, 85] on strong "__________" at bounding box center [229, 94] width 88 height 18
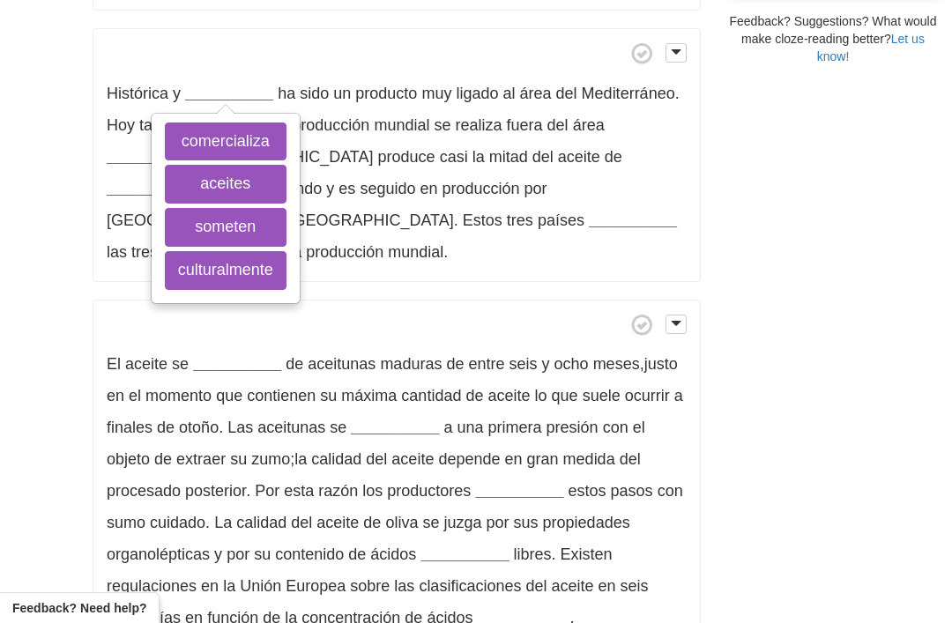
click at [223, 260] on button "culturalmente" at bounding box center [226, 270] width 122 height 39
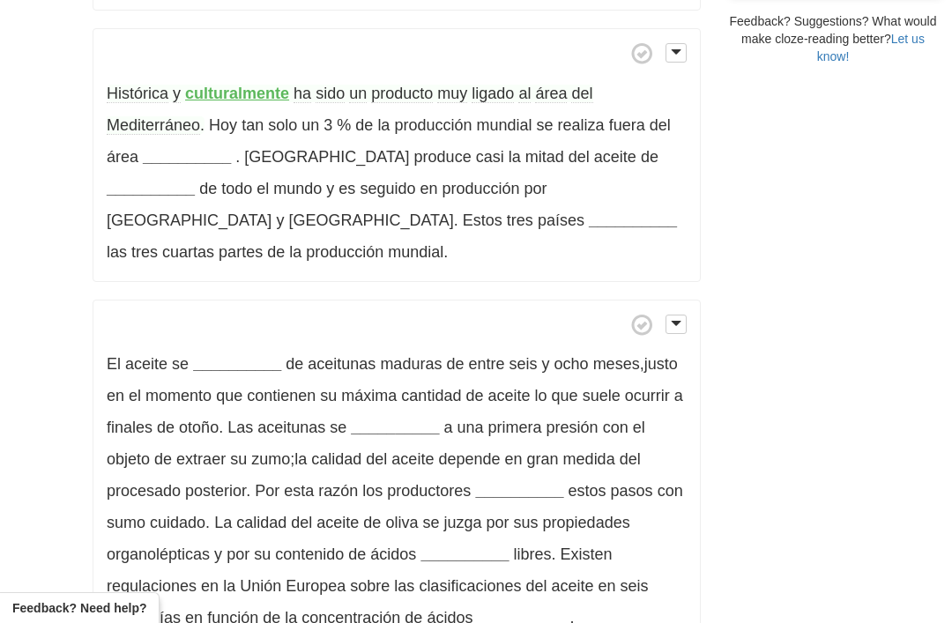
click at [174, 149] on strong "__________" at bounding box center [187, 157] width 88 height 18
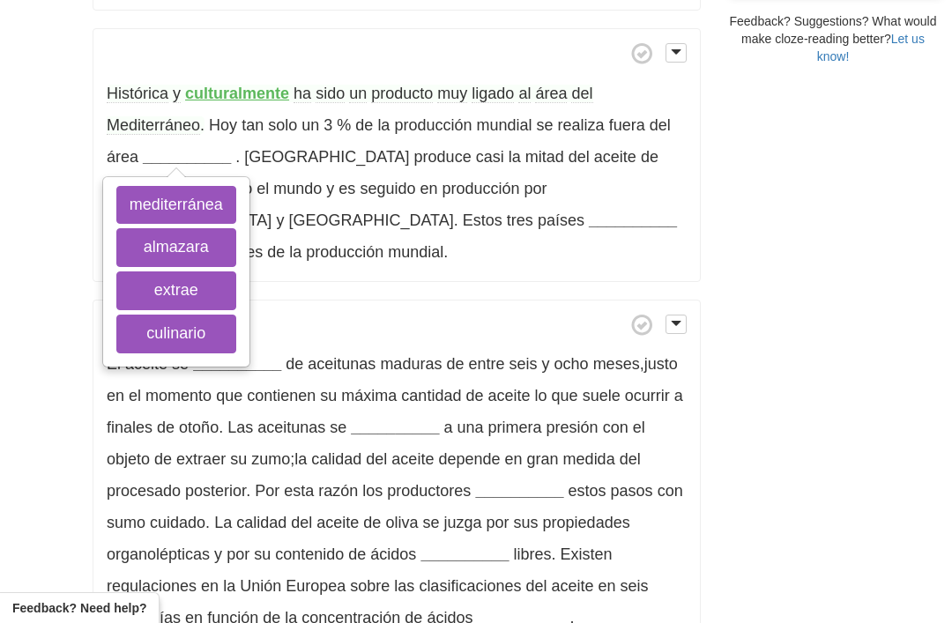
click at [174, 197] on button "mediterránea" at bounding box center [176, 205] width 120 height 39
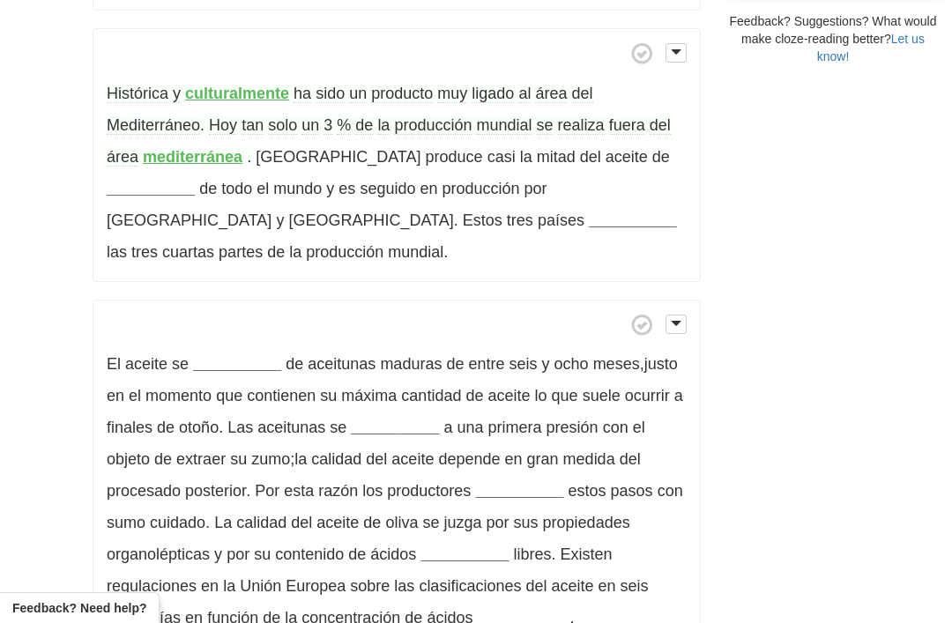
click at [195, 180] on strong "__________" at bounding box center [151, 189] width 88 height 18
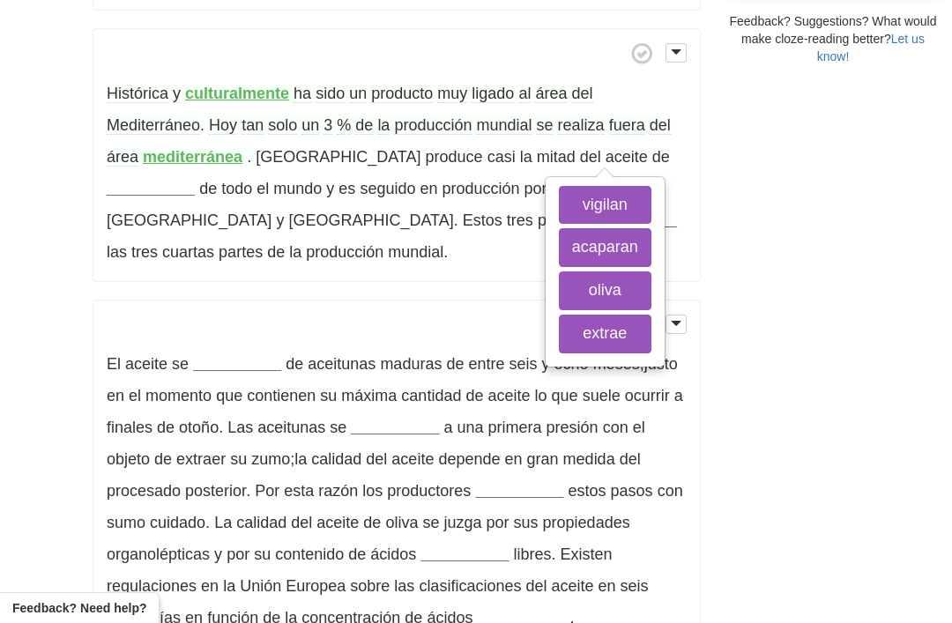
click at [588, 286] on button "oliva" at bounding box center [605, 290] width 93 height 39
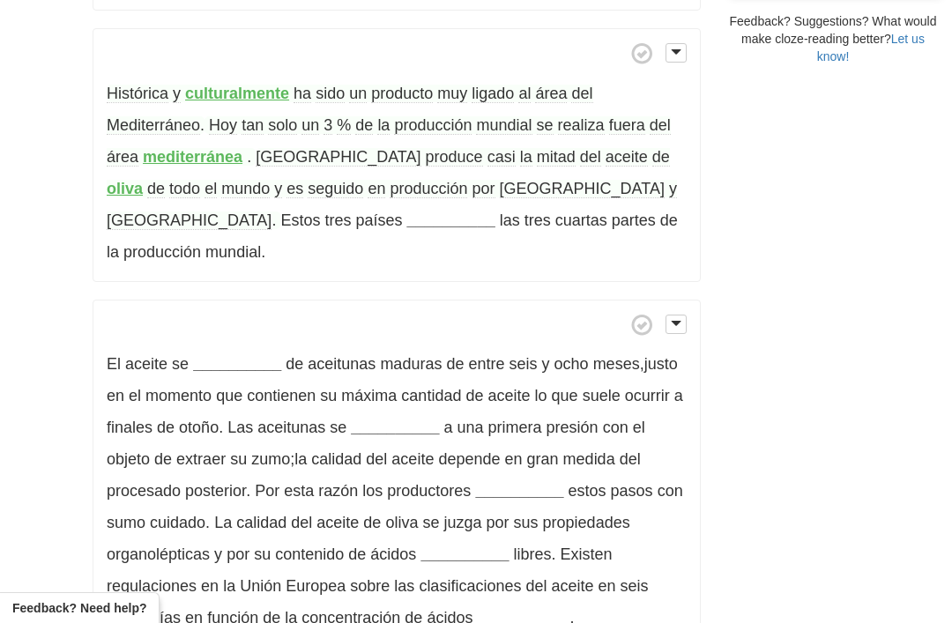
click at [308, 182] on span "seguido" at bounding box center [336, 189] width 56 height 19
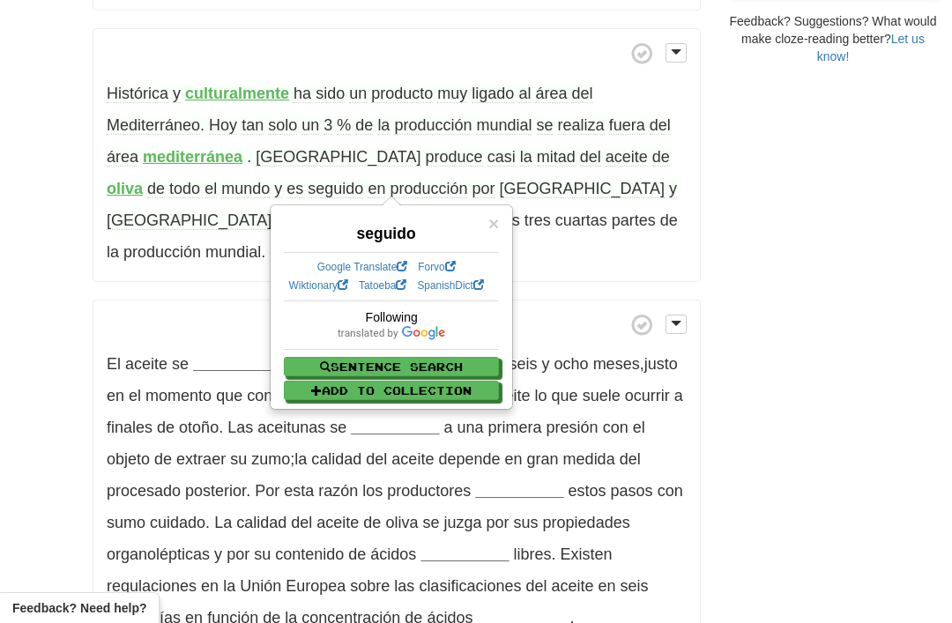
click at [11, 174] on div "/ Cloze-Reading Aceite de oliva Reset Anthropology, psychology and everyday lif…" at bounding box center [476, 230] width 952 height 1753
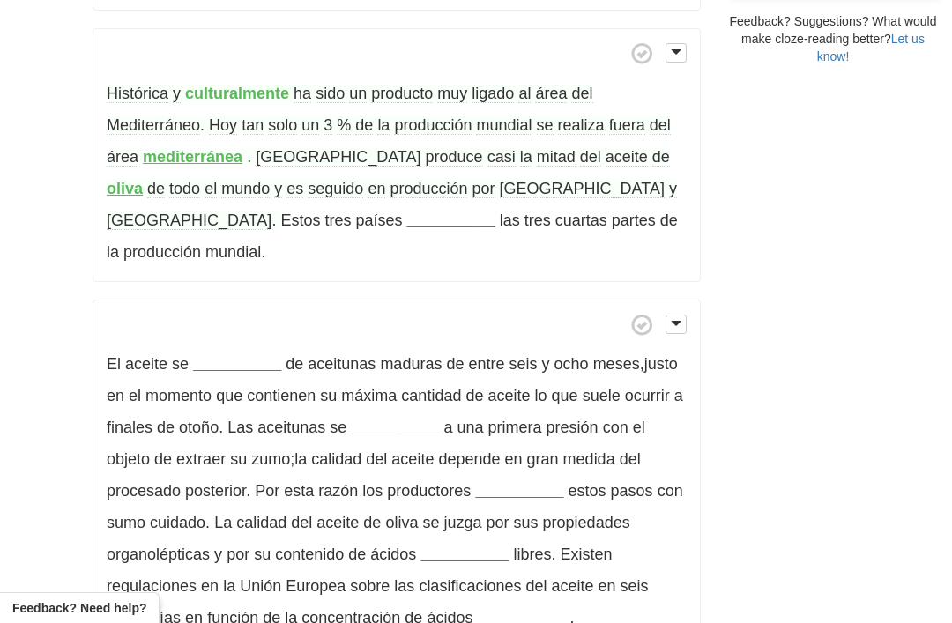
click at [407, 212] on strong "__________" at bounding box center [451, 221] width 88 height 18
click at [407, 214] on strong "acaparan" at bounding box center [442, 221] width 70 height 18
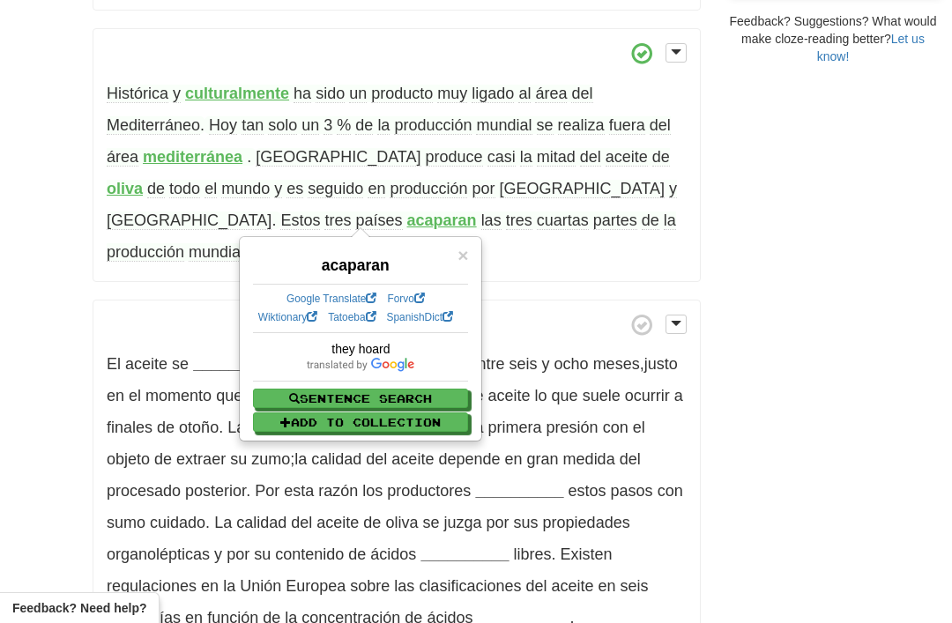
click at [11, 204] on div "/ Cloze-Reading Aceite de oliva Reset Anthropology, psychology and everyday lif…" at bounding box center [476, 230] width 952 height 1753
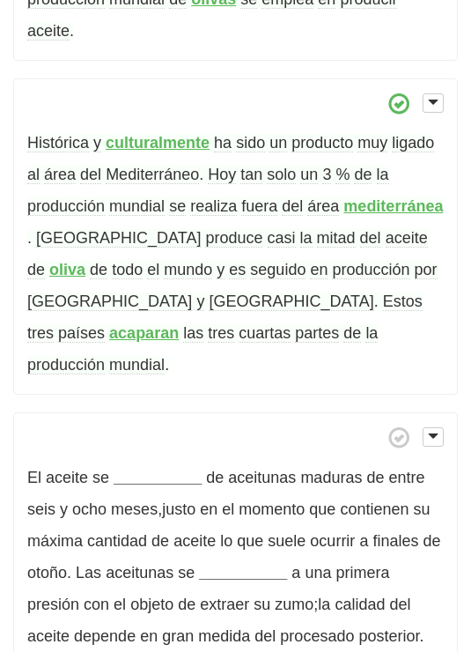
scroll to position [777, 0]
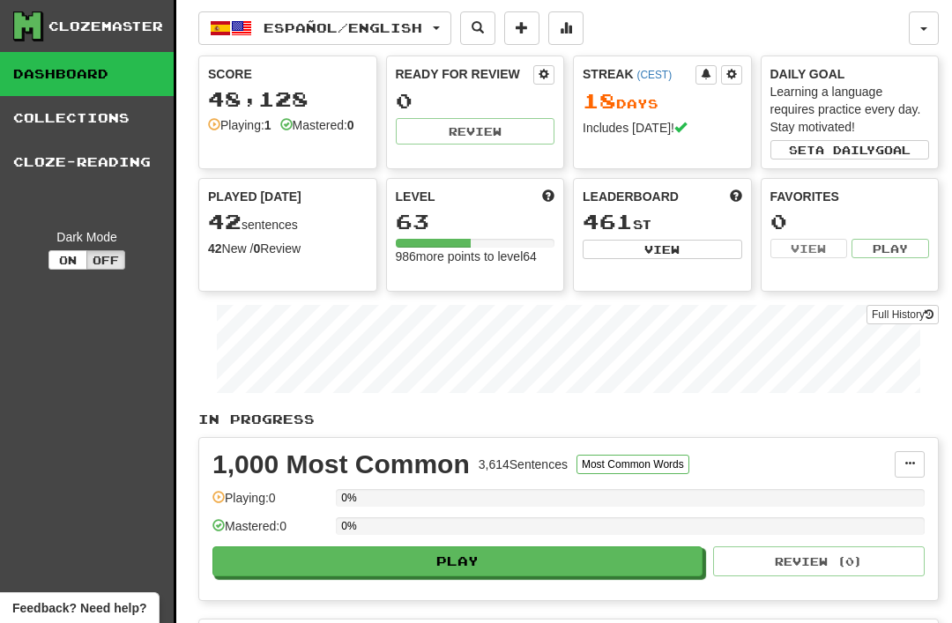
click at [922, 15] on button "button" at bounding box center [924, 27] width 30 height 33
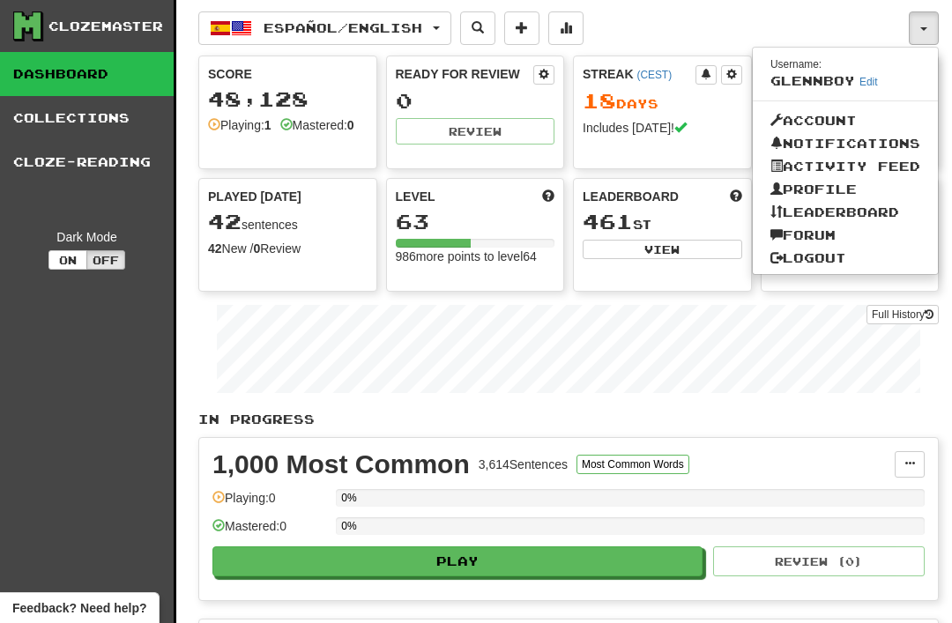
click at [813, 262] on link "Logout" at bounding box center [845, 258] width 185 height 23
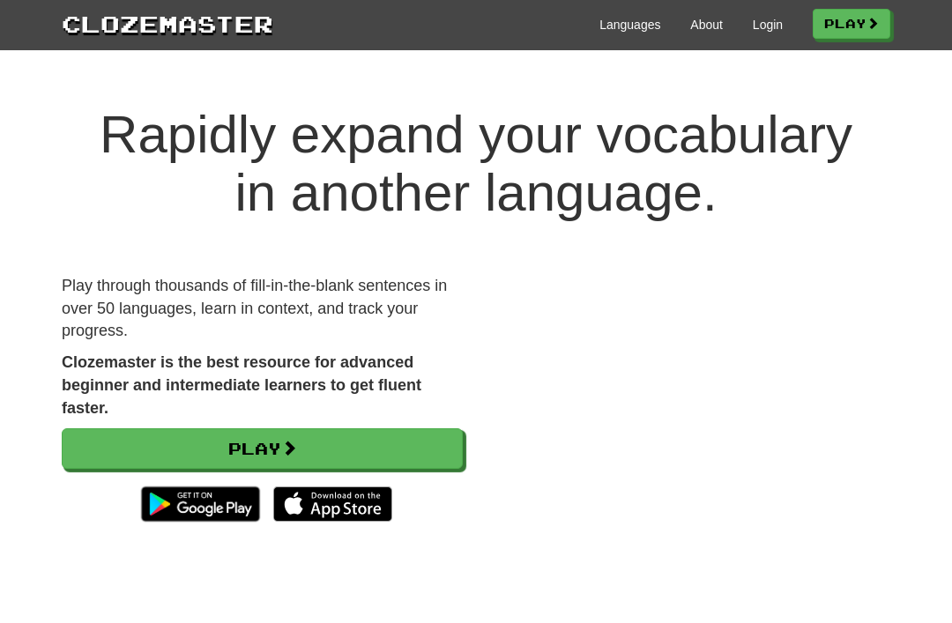
click at [755, 23] on link "Login" at bounding box center [768, 25] width 30 height 18
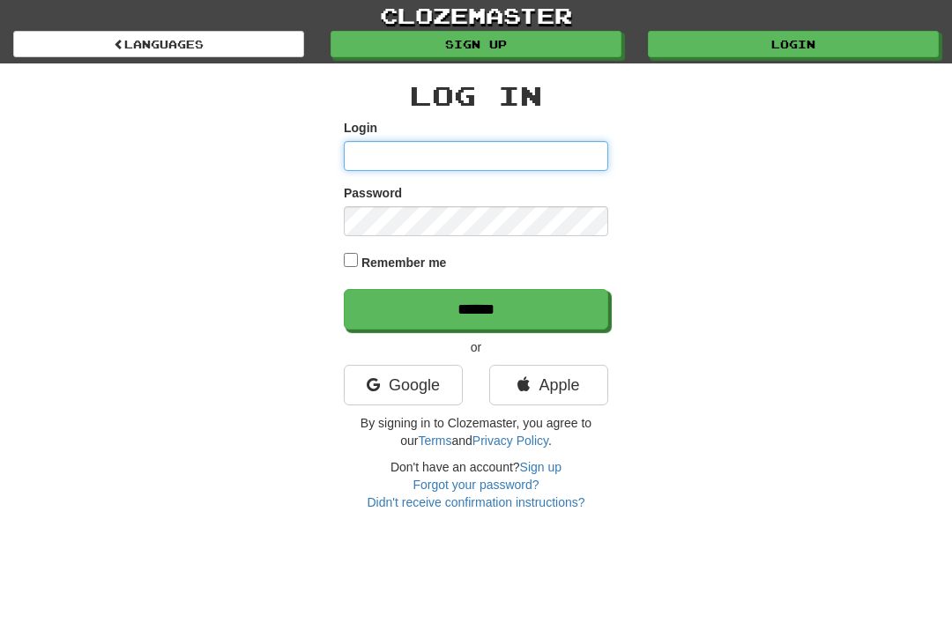
type input "********"
click at [476, 308] on input "******" at bounding box center [476, 309] width 264 height 41
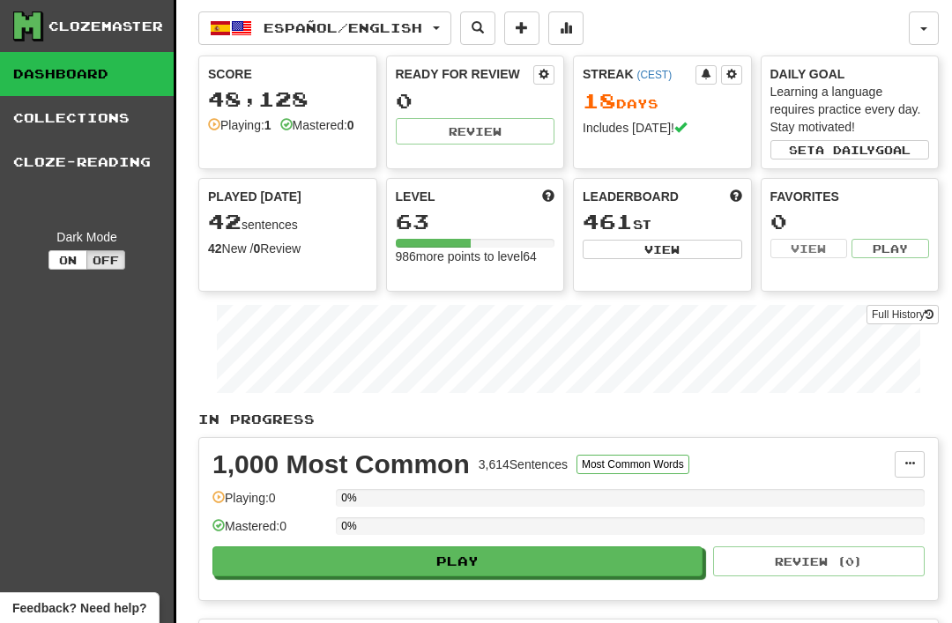
click at [71, 158] on link "Cloze-Reading" at bounding box center [87, 162] width 174 height 44
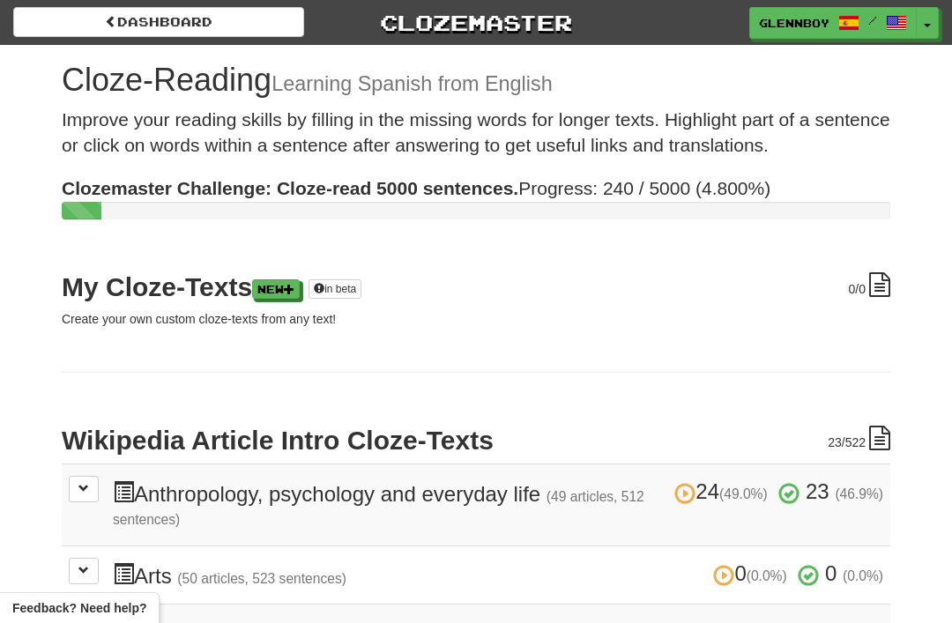
click at [83, 479] on button at bounding box center [84, 489] width 30 height 26
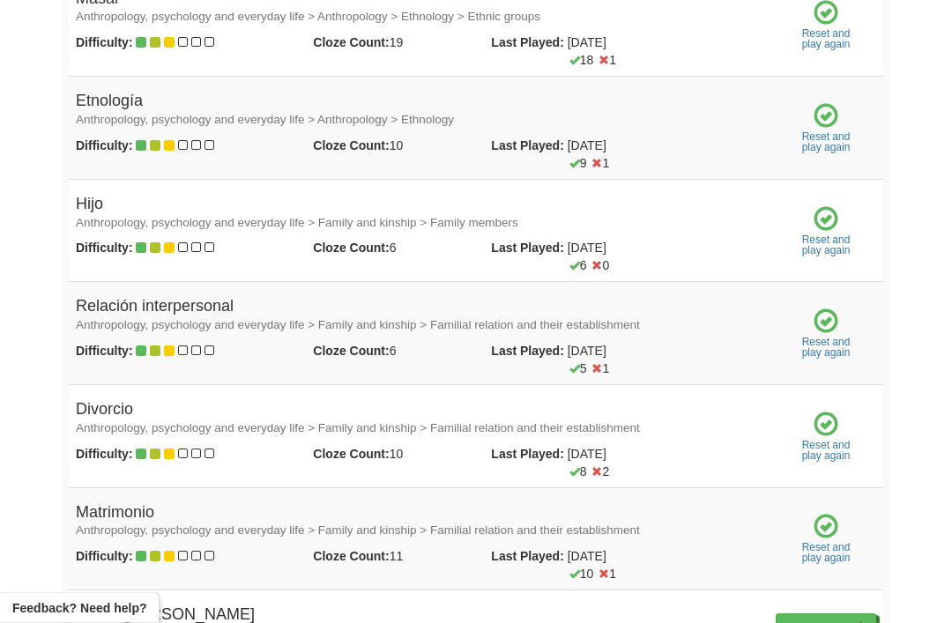
scroll to position [2369, 0]
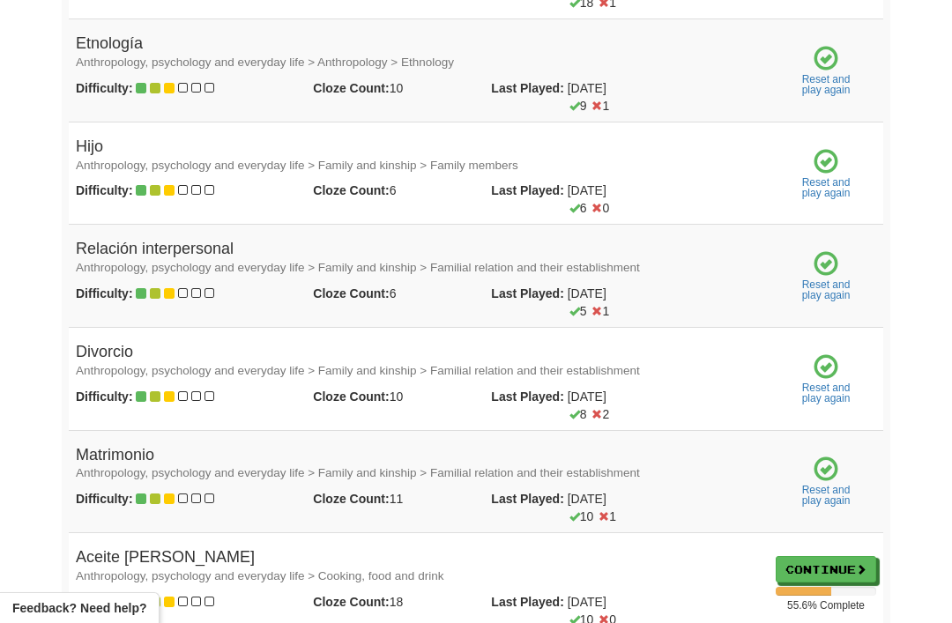
click at [808, 556] on link "Continue" at bounding box center [826, 569] width 100 height 26
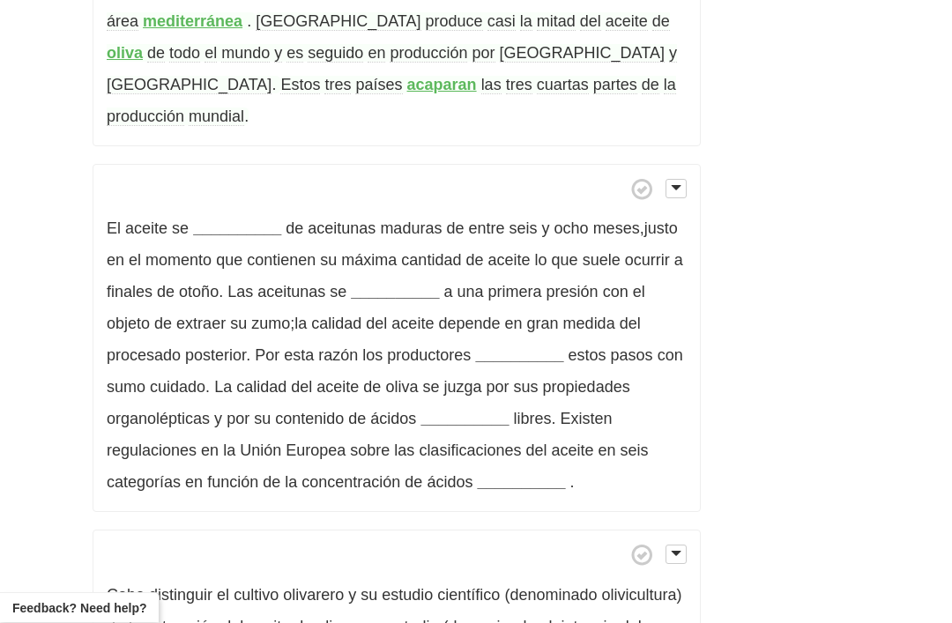
scroll to position [830, 0]
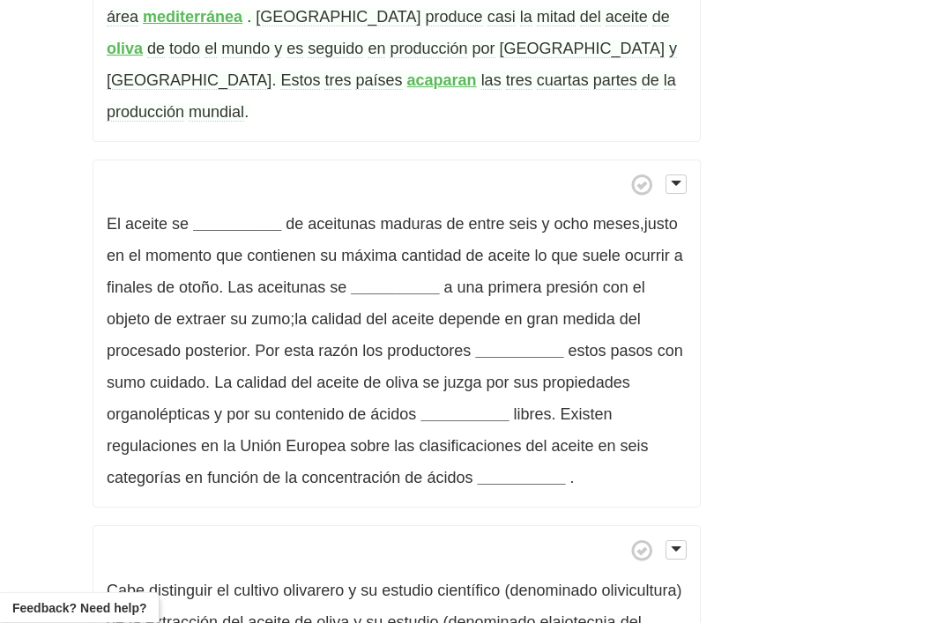
click at [220, 216] on strong "__________" at bounding box center [237, 225] width 88 height 18
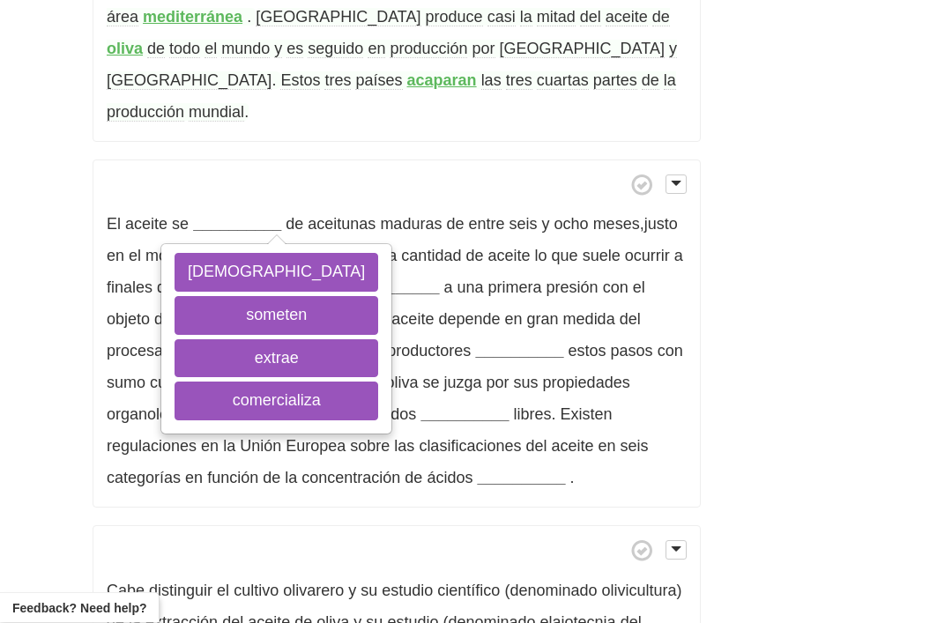
scroll to position [831, 0]
click at [220, 339] on button "extrae" at bounding box center [276, 358] width 204 height 39
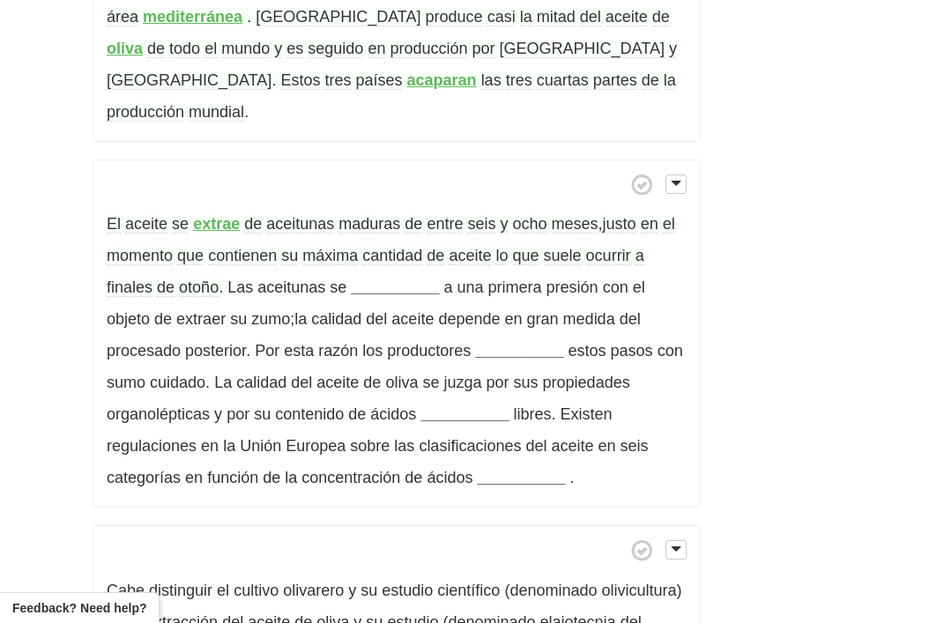
click at [382, 278] on strong "__________" at bounding box center [395, 287] width 88 height 18
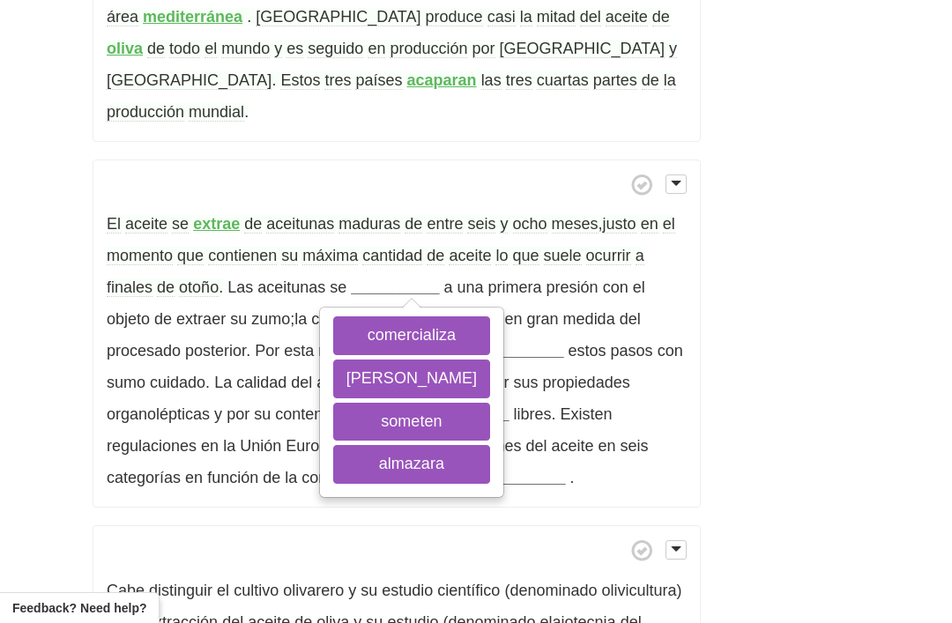
click at [374, 403] on button "someten" at bounding box center [411, 422] width 157 height 39
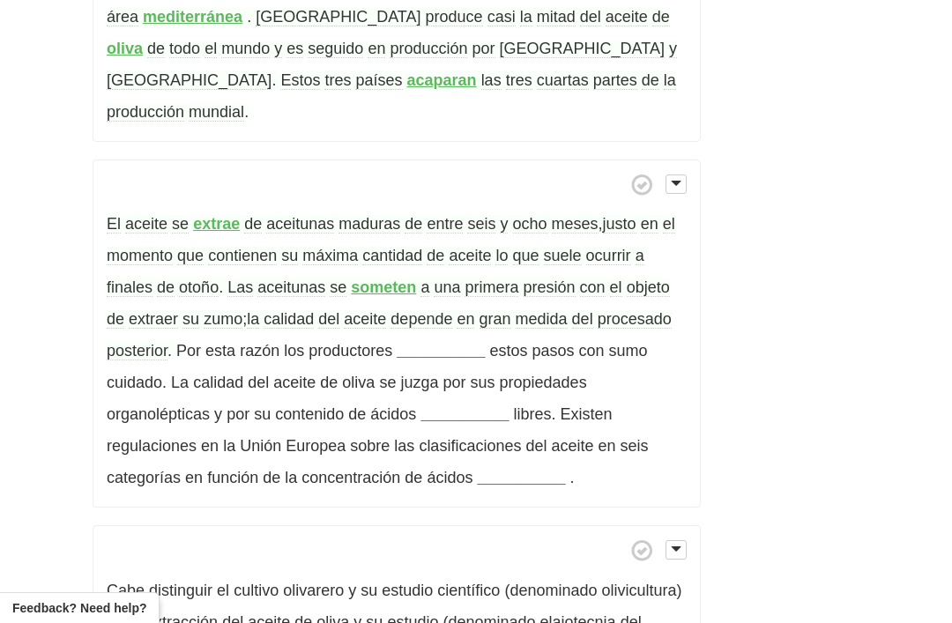
click at [134, 342] on span "posterior" at bounding box center [137, 351] width 61 height 19
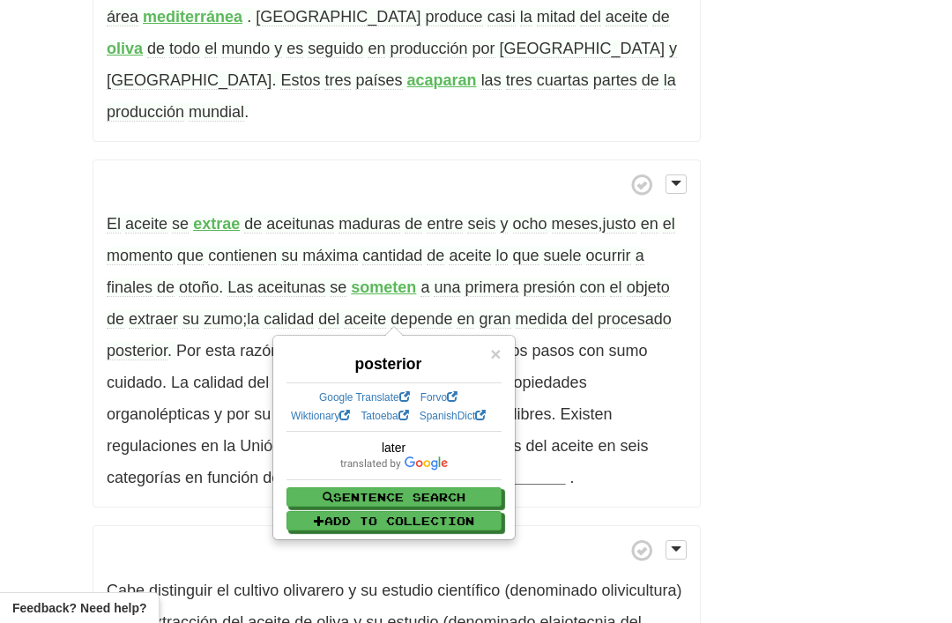
click at [35, 252] on div "/ Cloze-Reading Aceite de oliva Reset Anthropology, psychology and everyday lif…" at bounding box center [476, 90] width 952 height 1753
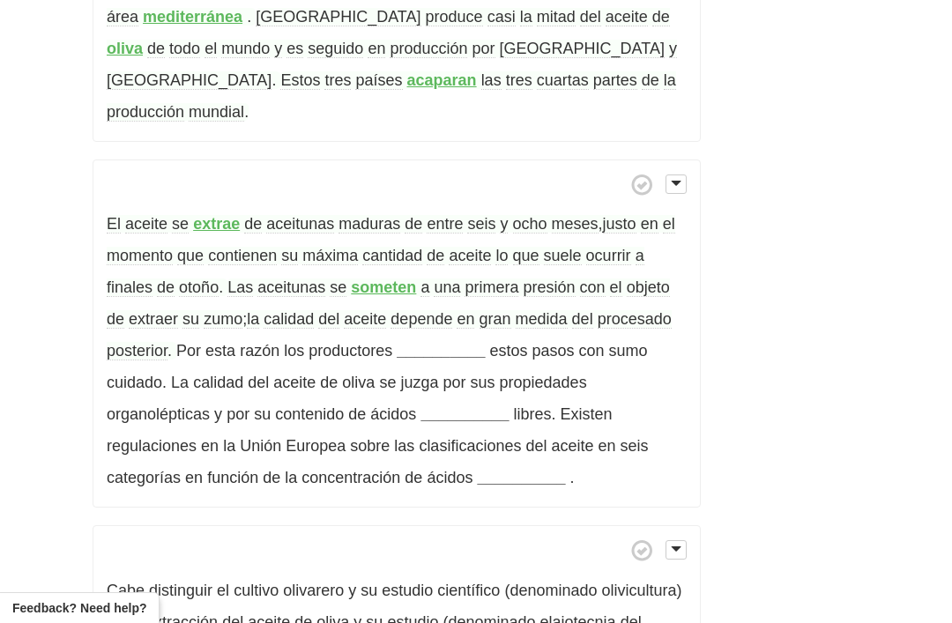
click at [418, 342] on strong "__________" at bounding box center [441, 351] width 88 height 18
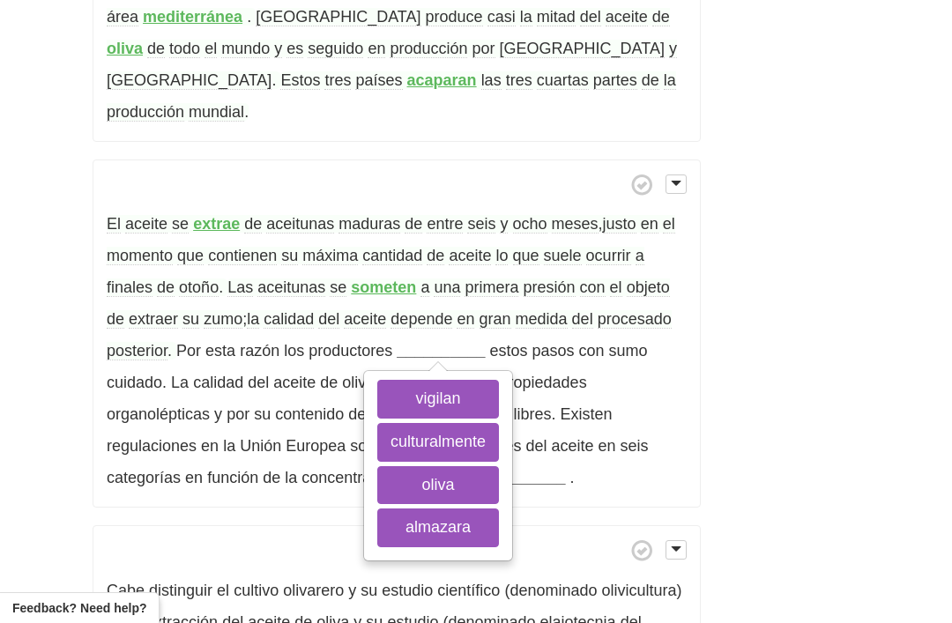
click at [428, 380] on button "vigilan" at bounding box center [438, 399] width 122 height 39
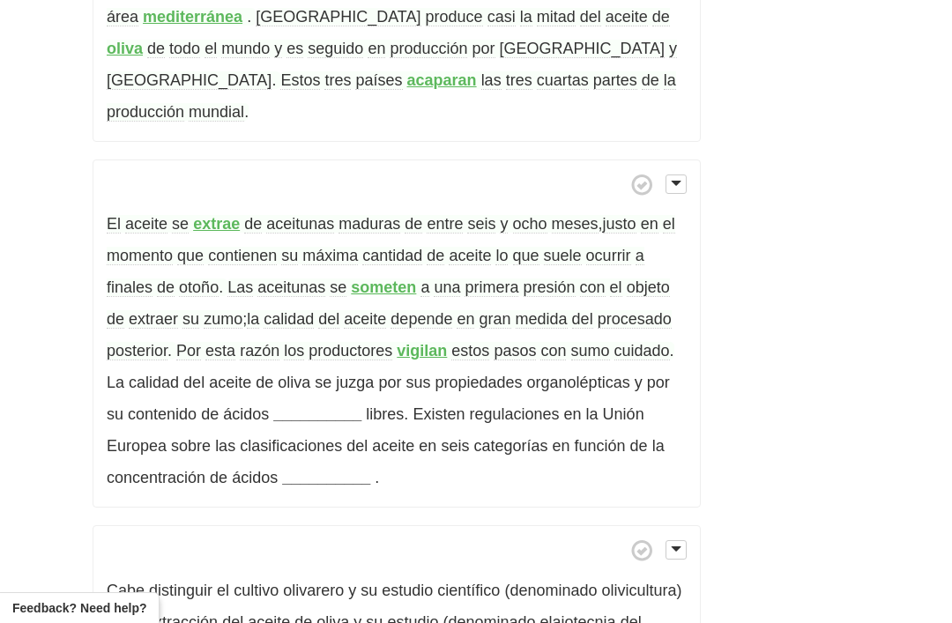
click at [583, 342] on span "sumo" at bounding box center [590, 351] width 39 height 19
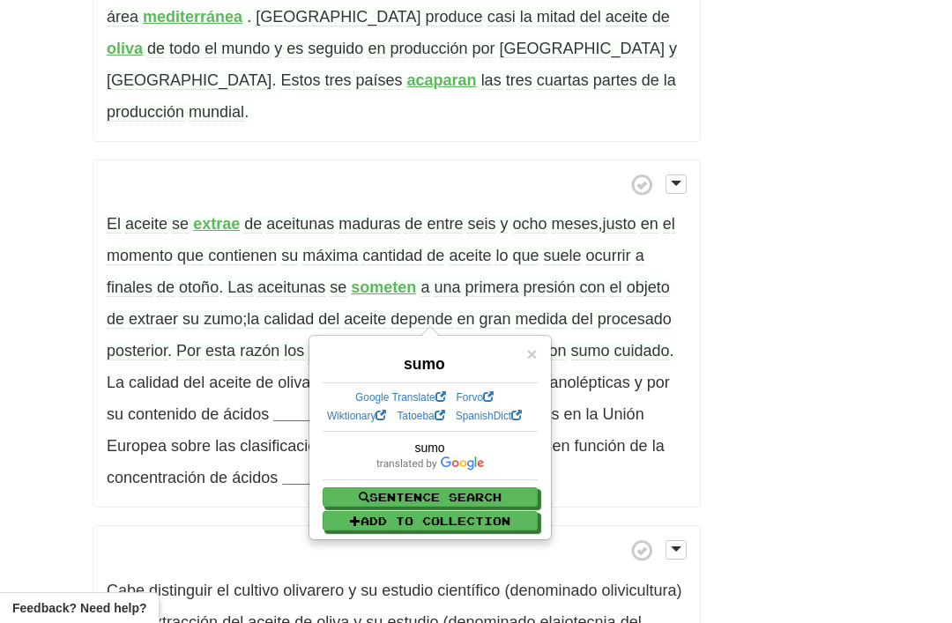
click at [803, 492] on div "/ Cloze-Reading Aceite de oliva Reset Anthropology, psychology and everyday lif…" at bounding box center [476, 90] width 952 height 1753
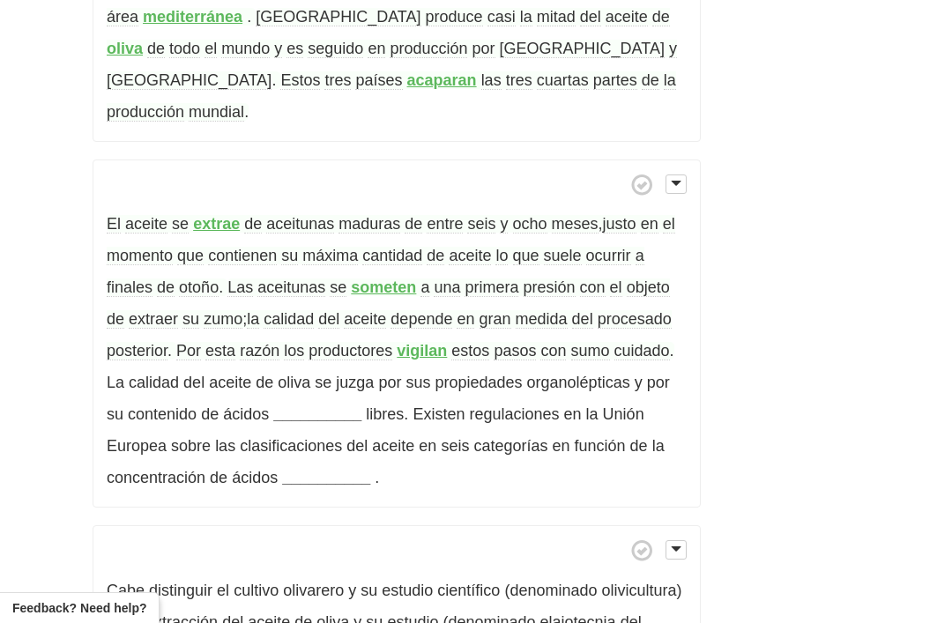
click at [633, 342] on span "cuidado" at bounding box center [642, 351] width 56 height 19
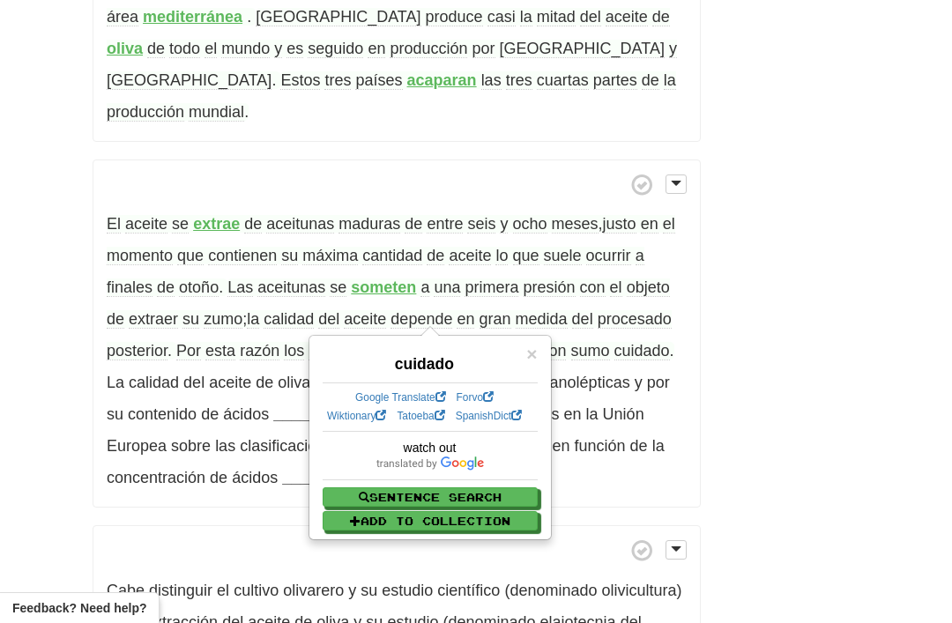
click at [642, 342] on span "cuidado" at bounding box center [642, 351] width 56 height 19
click at [787, 449] on div "/ Cloze-Reading Aceite de oliva Reset Anthropology, psychology and everyday lif…" at bounding box center [476, 90] width 952 height 1753
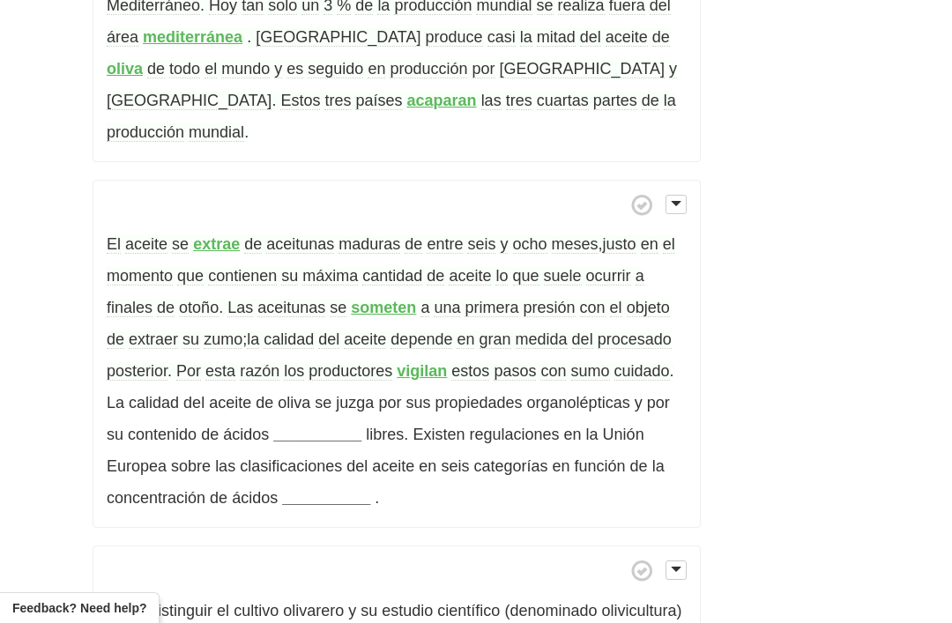
scroll to position [830, 0]
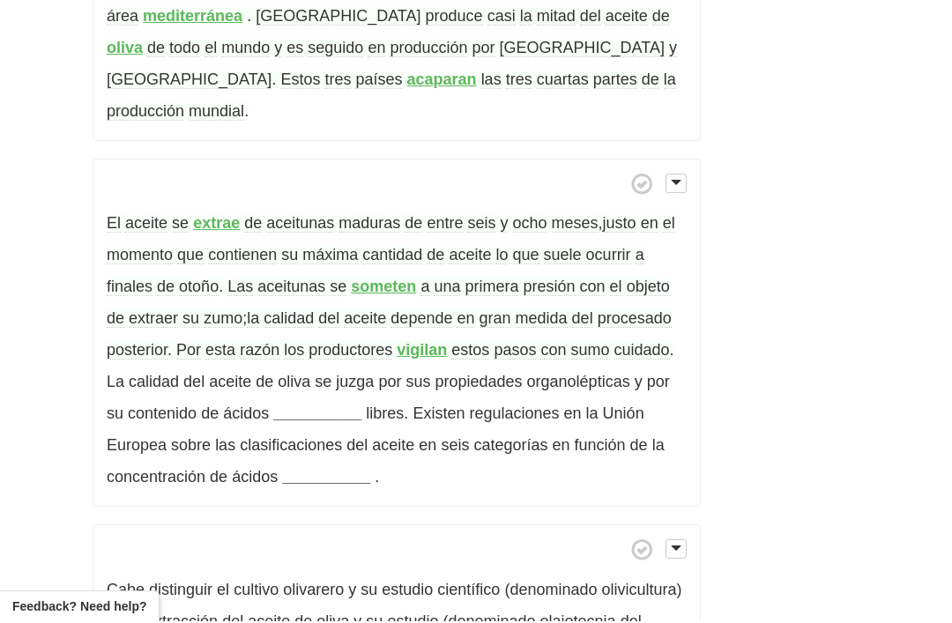
click at [315, 364] on p "El aceite se extrae de aceitunas maduras de entre seis y ocho meses , justo en …" at bounding box center [397, 334] width 608 height 349
click at [315, 406] on strong "__________" at bounding box center [317, 415] width 88 height 18
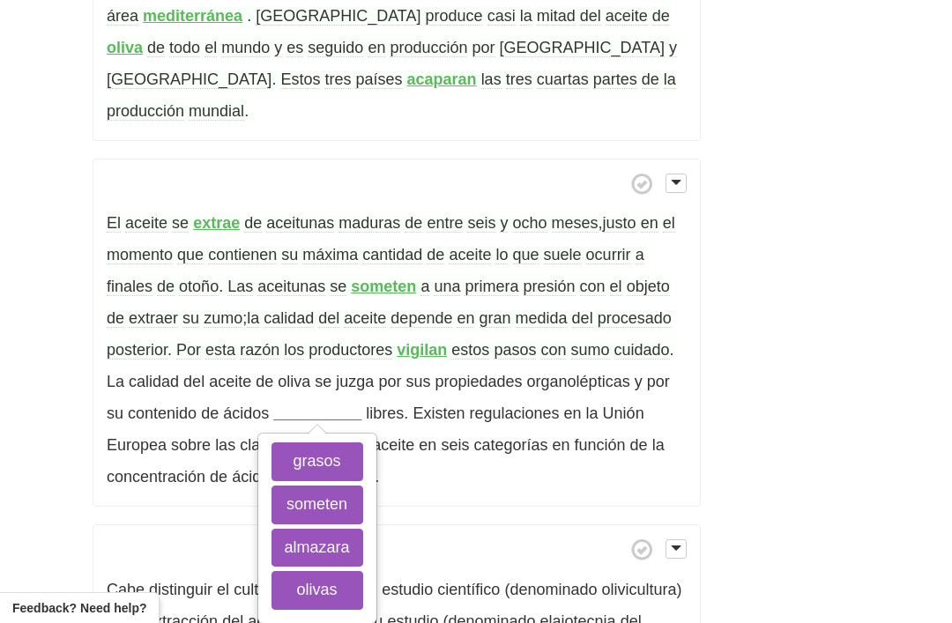
click at [308, 442] on button "grasos" at bounding box center [317, 461] width 92 height 39
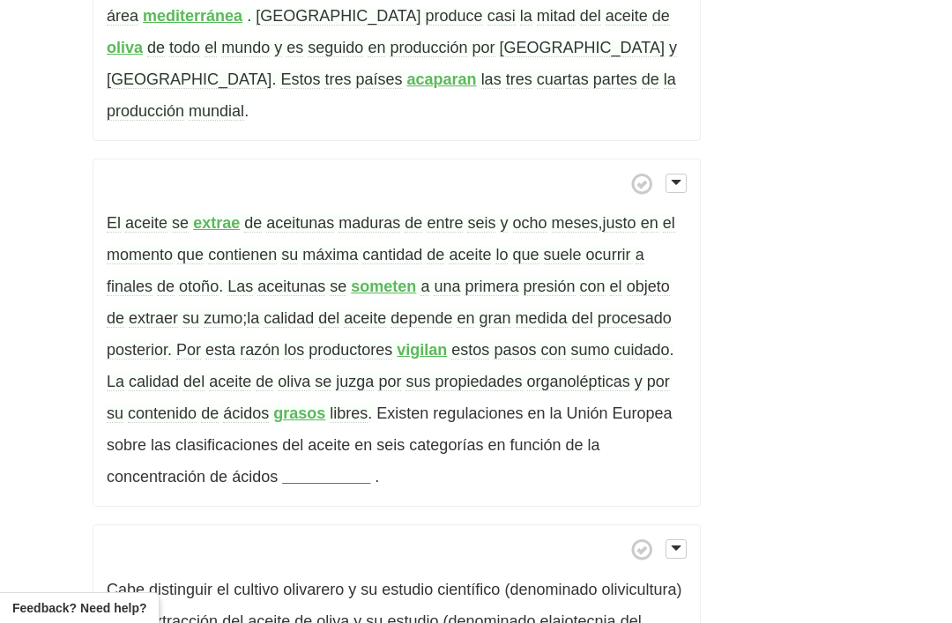
click at [579, 373] on span "organolépticas" at bounding box center [578, 382] width 103 height 19
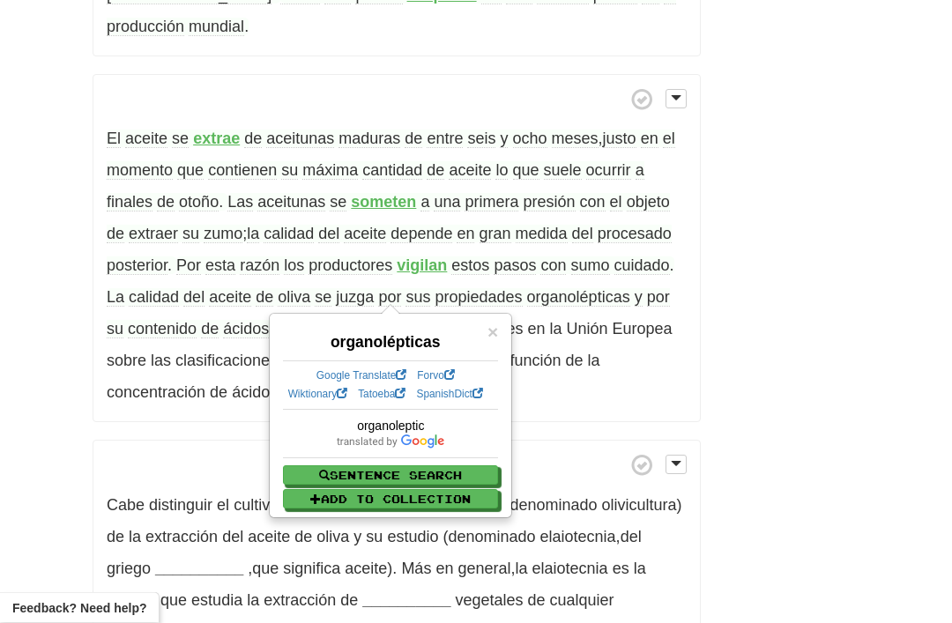
click at [4, 156] on div "/ Cloze-Reading Aceite de oliva Reset Anthropology, psychology and everyday lif…" at bounding box center [476, 5] width 952 height 1753
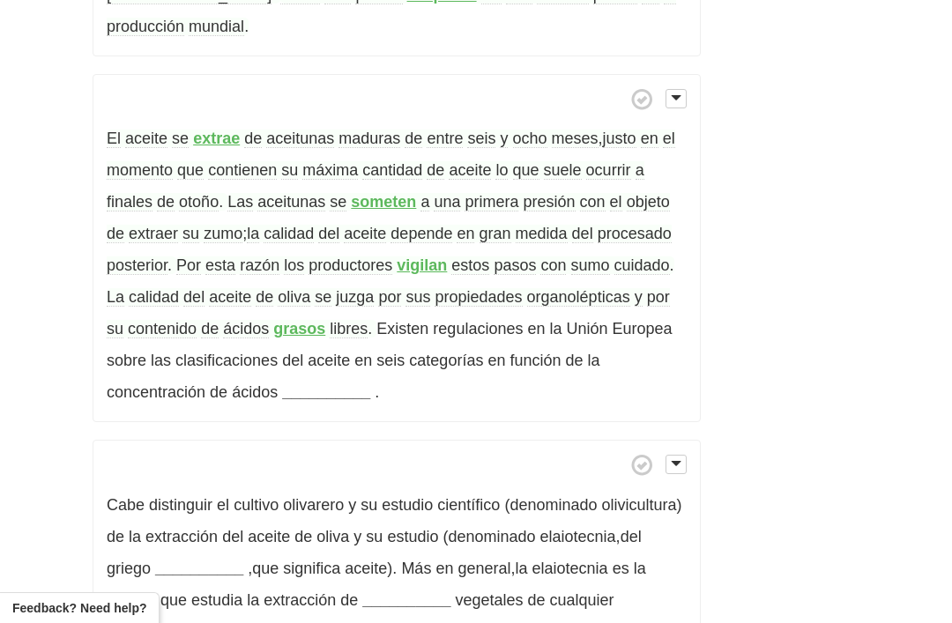
click at [243, 320] on span "ácidos" at bounding box center [246, 329] width 46 height 19
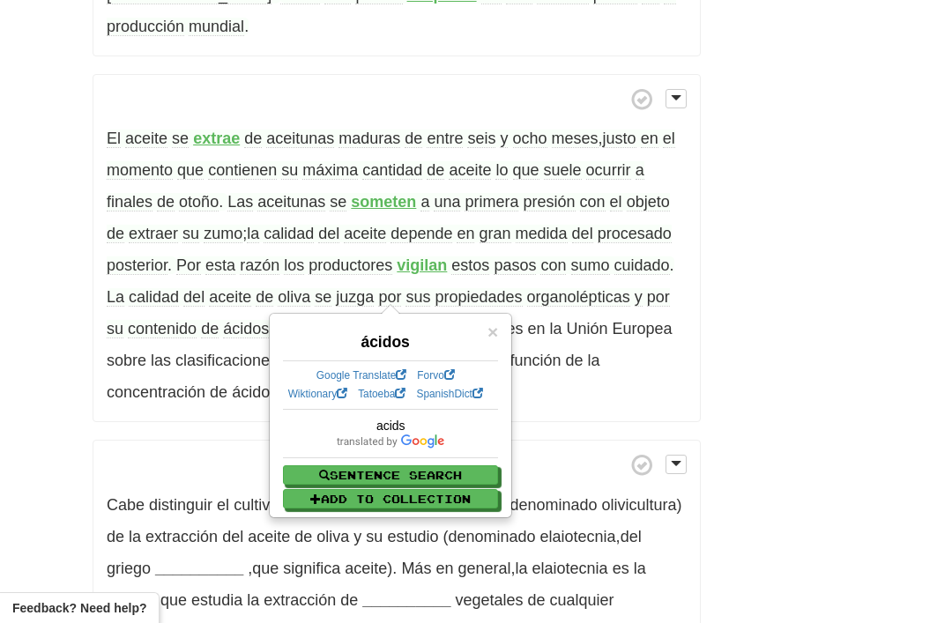
click at [56, 211] on div "/ Cloze-Reading Aceite de oliva Reset Anthropology, psychology and everyday lif…" at bounding box center [476, 4] width 952 height 1753
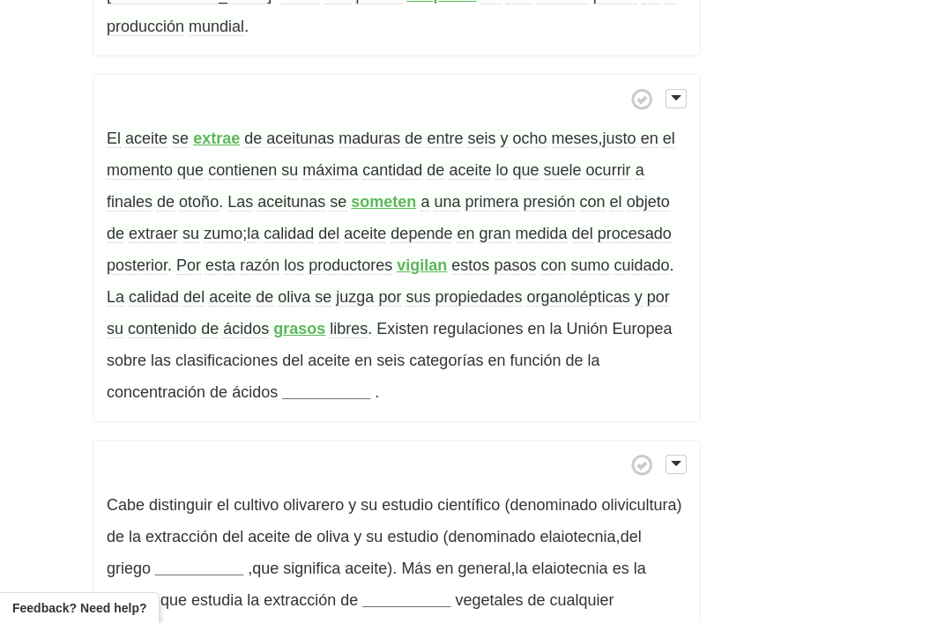
click at [303, 320] on strong "grasos" at bounding box center [299, 329] width 52 height 18
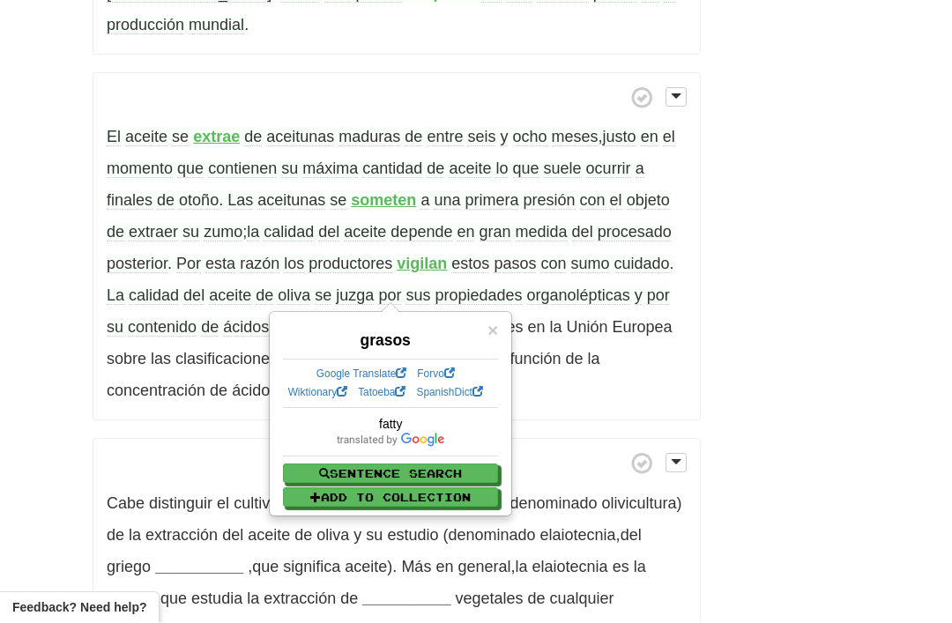
click at [7, 165] on div "/ Cloze-Reading Aceite de oliva Reset Anthropology, psychology and everyday lif…" at bounding box center [476, 4] width 952 height 1753
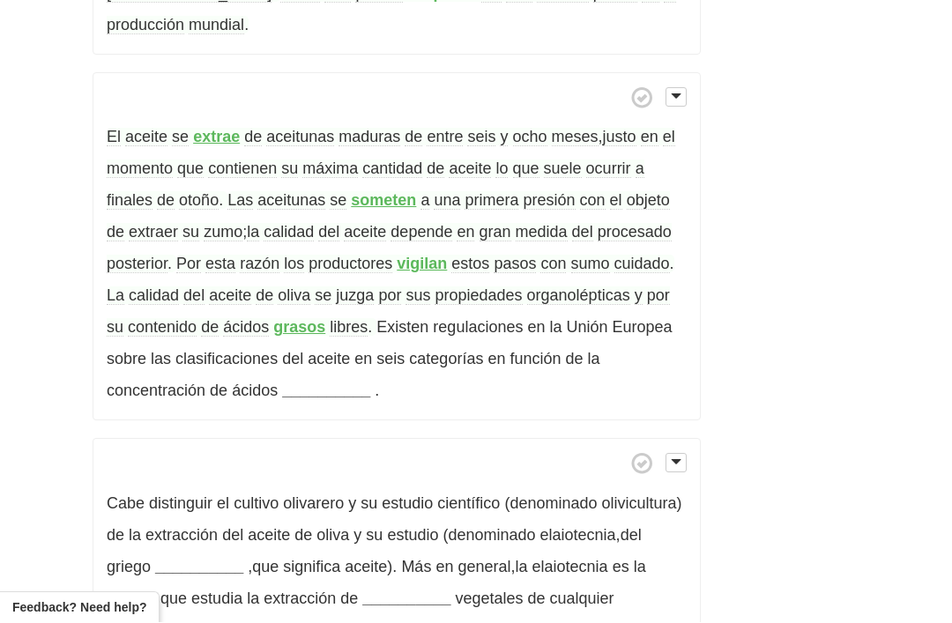
scroll to position [918, 0]
click at [301, 382] on strong "__________" at bounding box center [326, 391] width 88 height 18
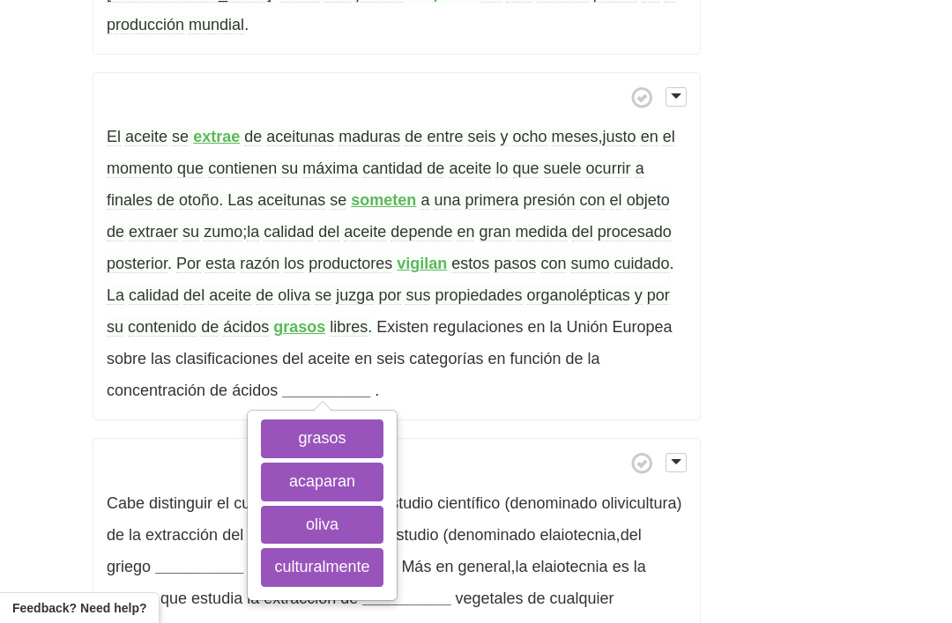
click at [315, 419] on button "grasos" at bounding box center [322, 438] width 122 height 39
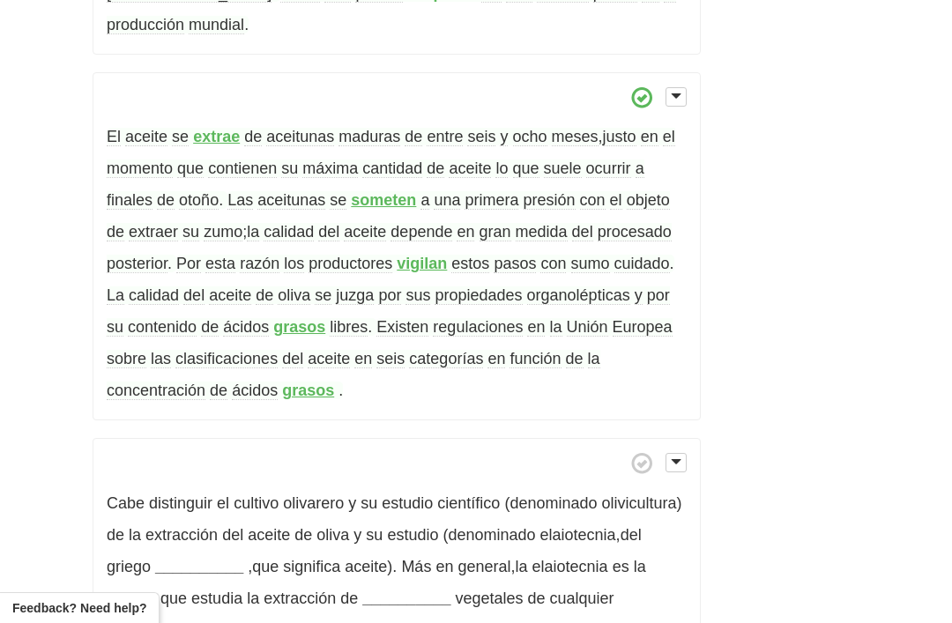
click at [305, 382] on strong "grasos" at bounding box center [308, 391] width 52 height 18
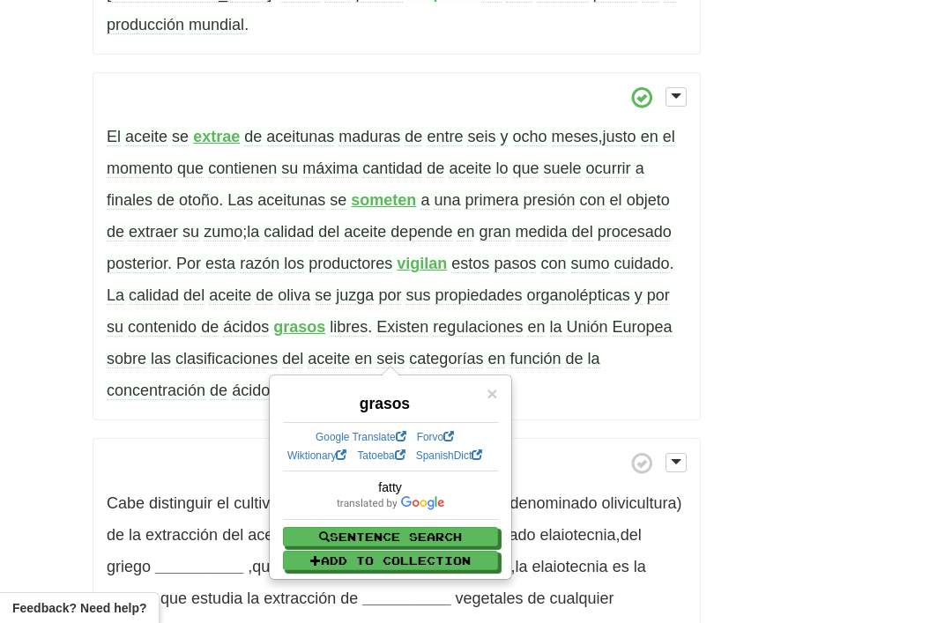
click at [0, 183] on div "/ Cloze-Reading Aceite de oliva Reset Anthropology, psychology and everyday lif…" at bounding box center [476, 3] width 952 height 1753
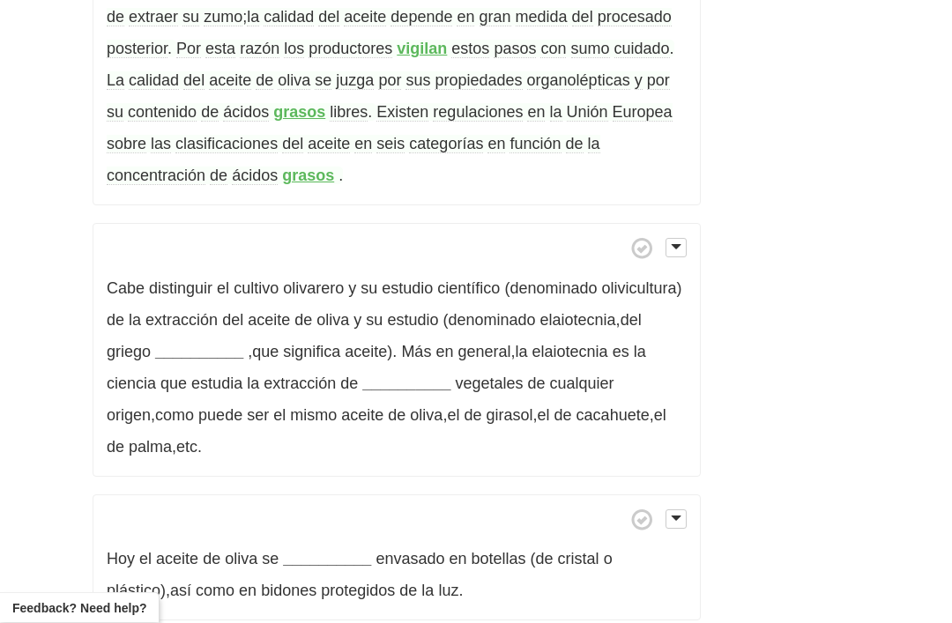
scroll to position [1133, 0]
click at [189, 343] on strong "__________" at bounding box center [199, 352] width 88 height 18
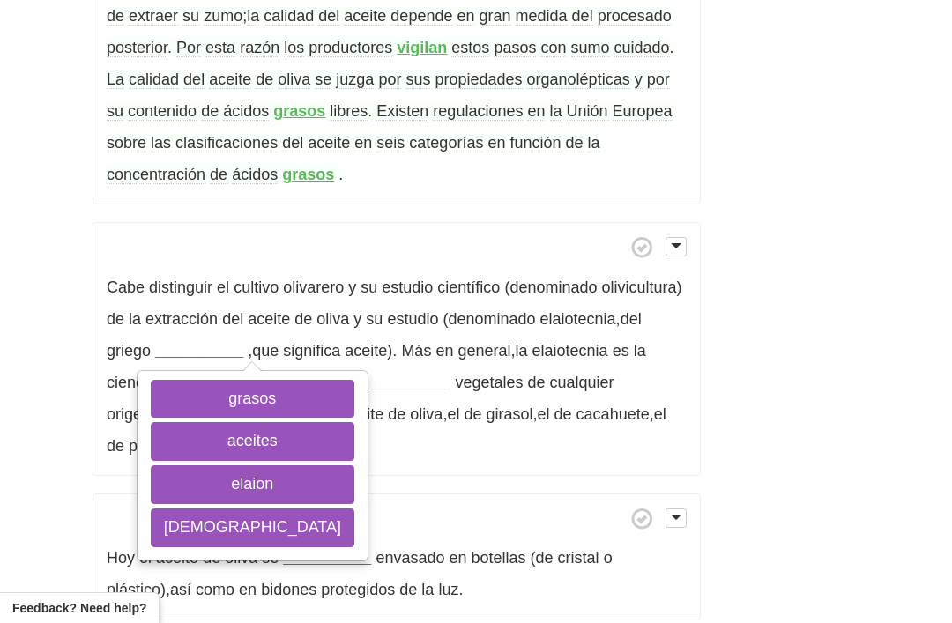
click at [184, 465] on button "elaion" at bounding box center [253, 484] width 204 height 39
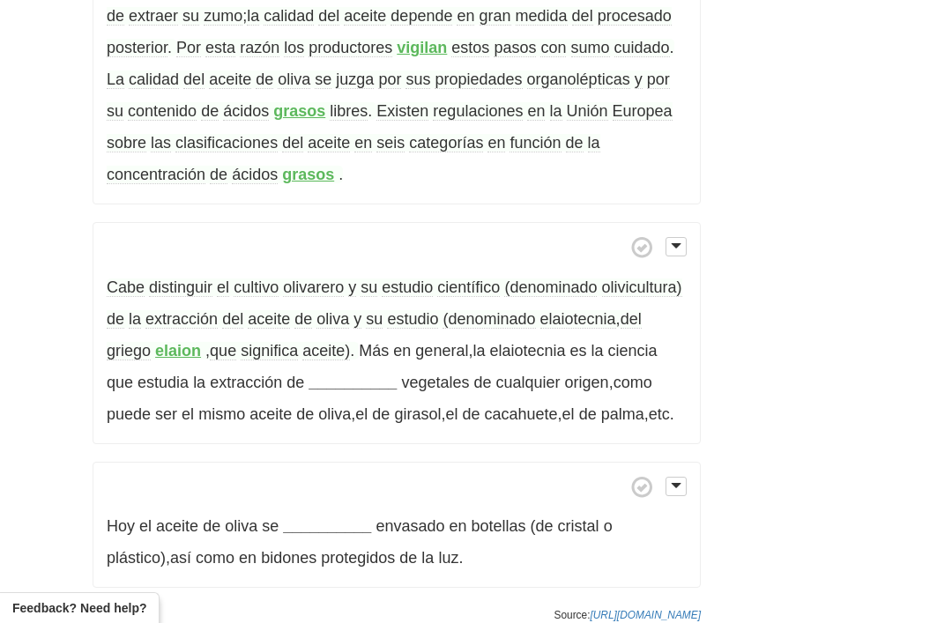
click at [127, 278] on span "Cabe" at bounding box center [126, 287] width 38 height 19
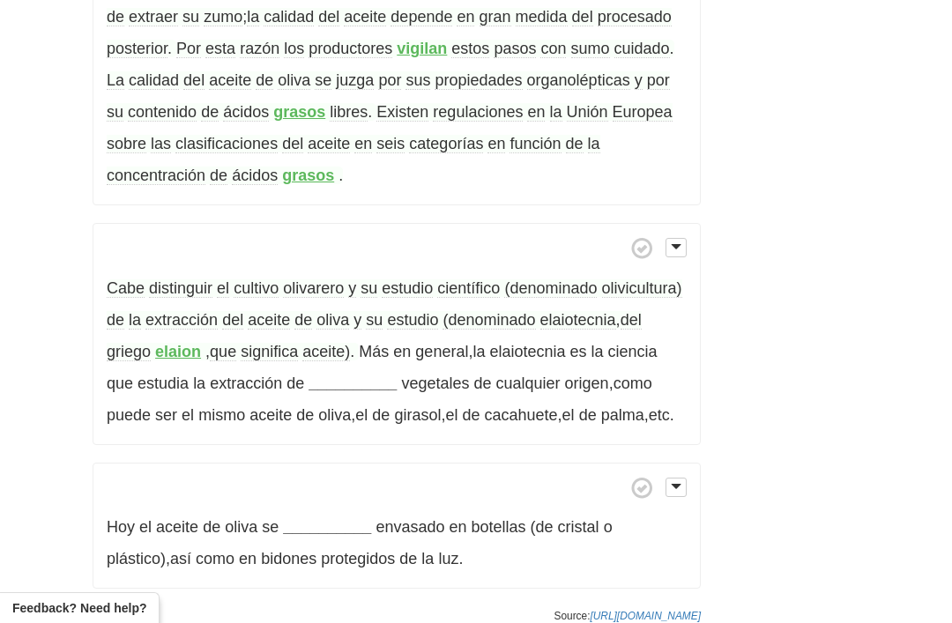
scroll to position [1192, 0]
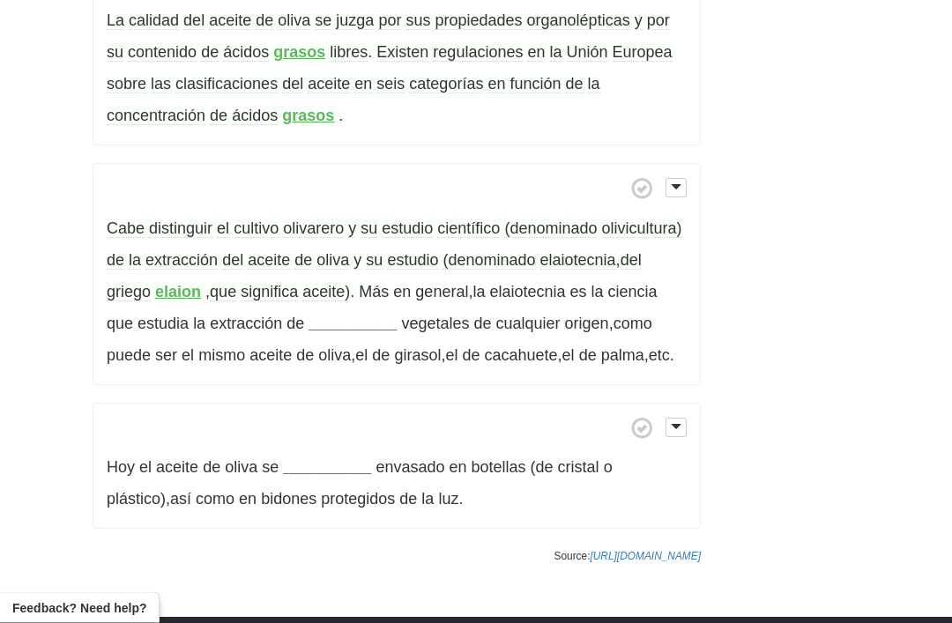
click at [311, 220] on span "olivarero" at bounding box center [313, 229] width 61 height 19
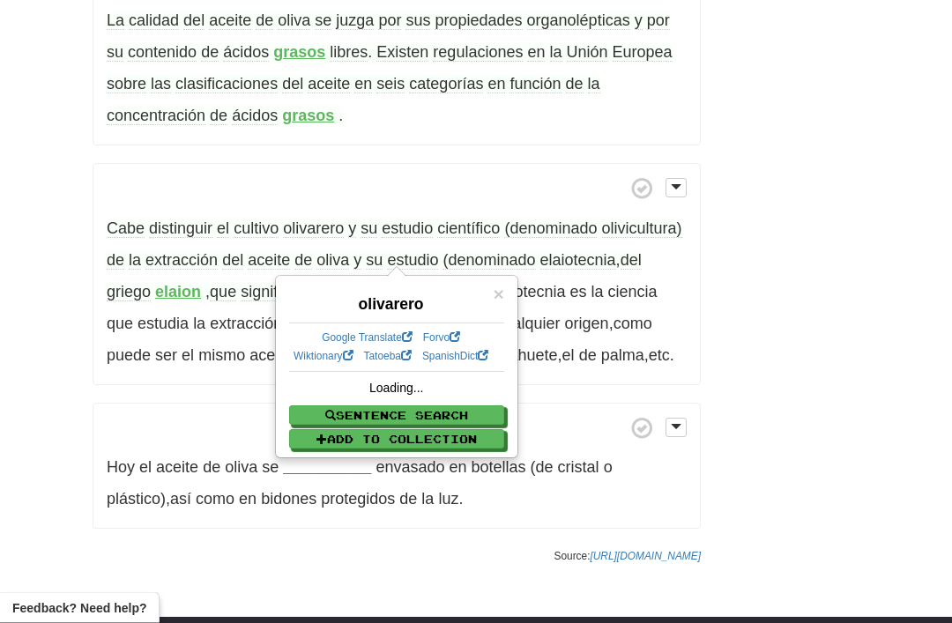
scroll to position [1193, 0]
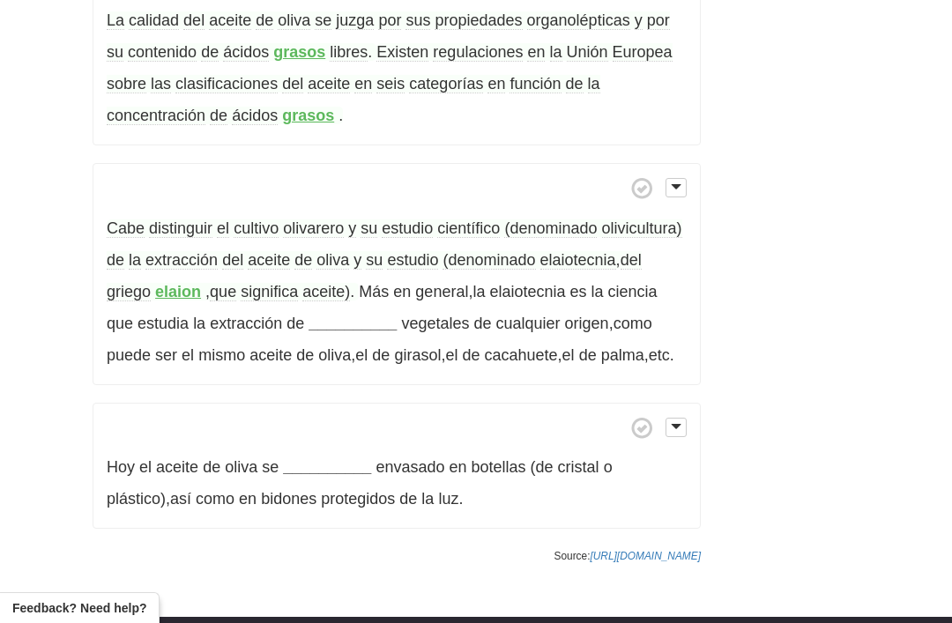
click at [241, 219] on span "cultivo" at bounding box center [256, 228] width 45 height 19
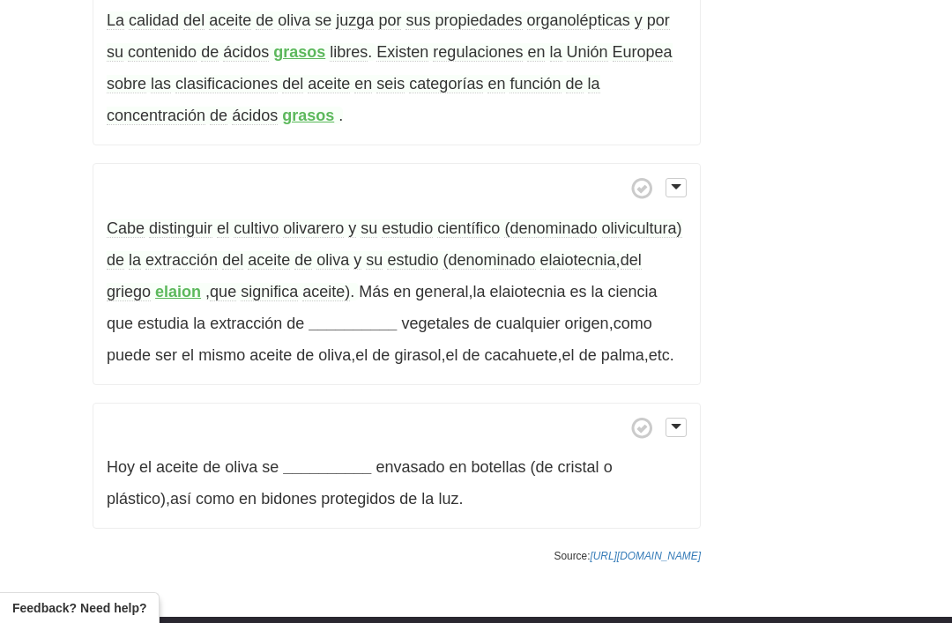
click at [337, 267] on p "Cabe distinguir el cultivo olivarero y su estudio científico (denominado olivic…" at bounding box center [397, 274] width 608 height 222
click at [353, 315] on strong "__________" at bounding box center [352, 324] width 88 height 18
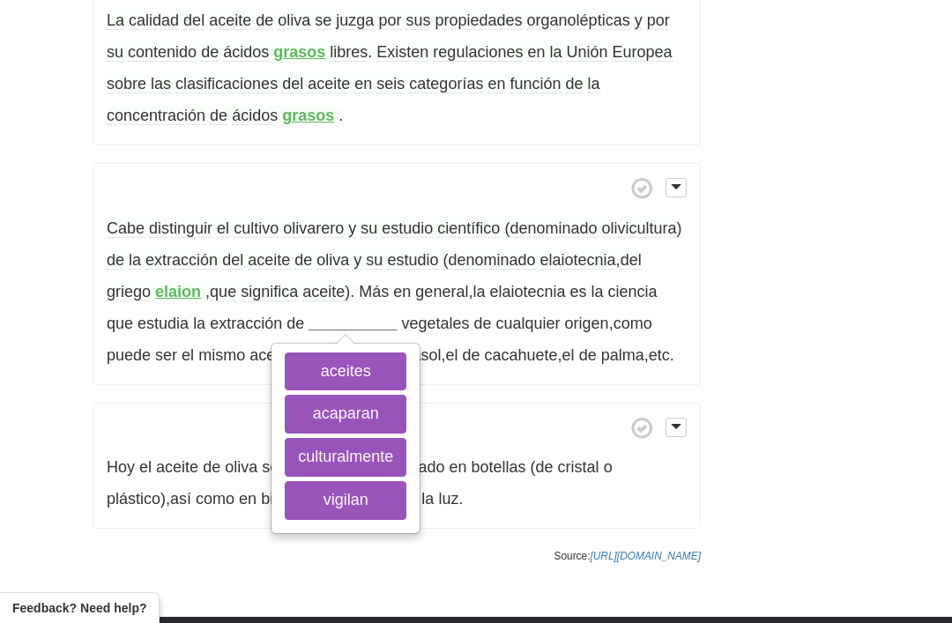
click at [327, 353] on button "aceites" at bounding box center [346, 372] width 122 height 39
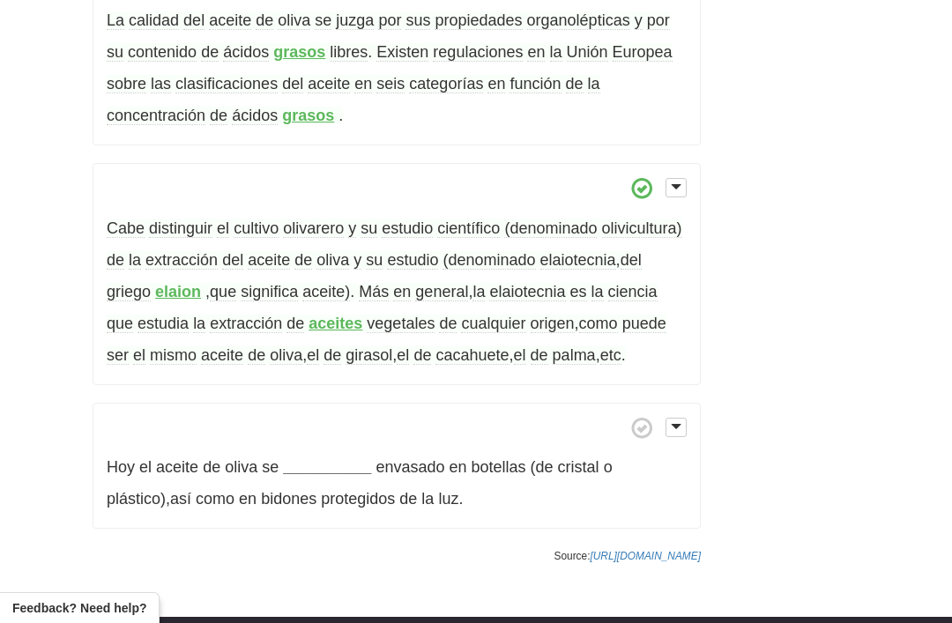
click at [361, 346] on span "girasol" at bounding box center [368, 355] width 47 height 19
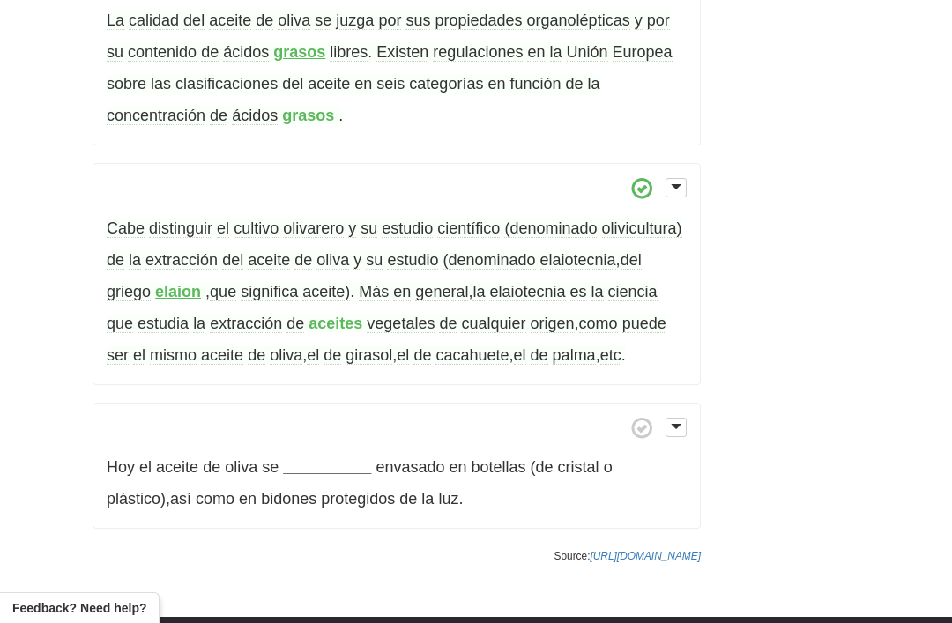
click at [473, 346] on span "cacahuete" at bounding box center [471, 355] width 73 height 19
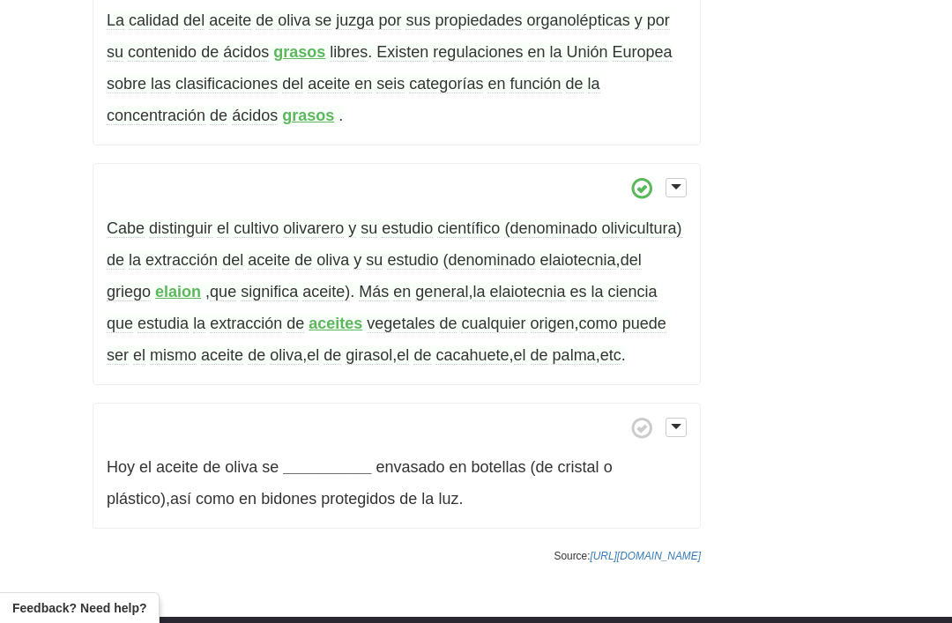
click at [575, 346] on span "palma" at bounding box center [574, 355] width 43 height 19
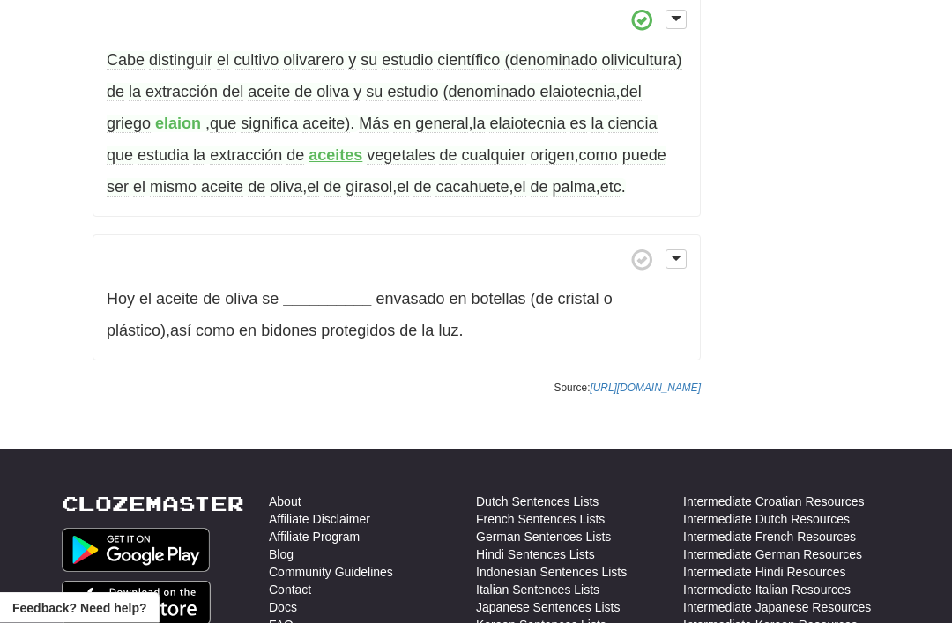
scroll to position [1362, 0]
click at [301, 249] on p "Hoy el aceite de oliva se __________ envasado en botellas (de cristal o plástic…" at bounding box center [397, 297] width 608 height 127
click at [310, 250] on p "Hoy el aceite de oliva se __________ envasado en botellas (de cristal o plástic…" at bounding box center [397, 297] width 608 height 127
click at [315, 290] on strong "__________" at bounding box center [327, 299] width 88 height 18
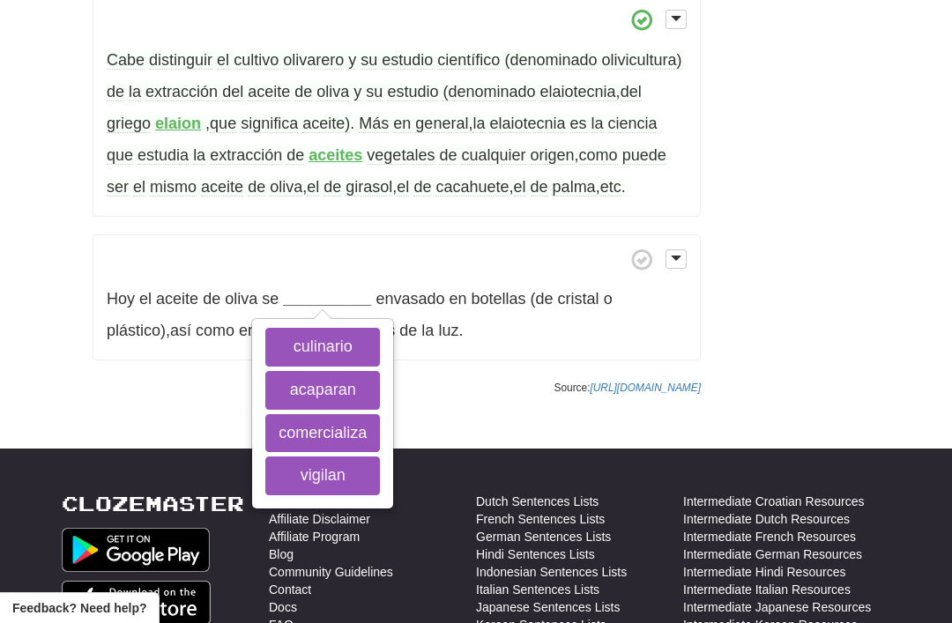
click at [313, 414] on button "comercializa" at bounding box center [322, 433] width 115 height 39
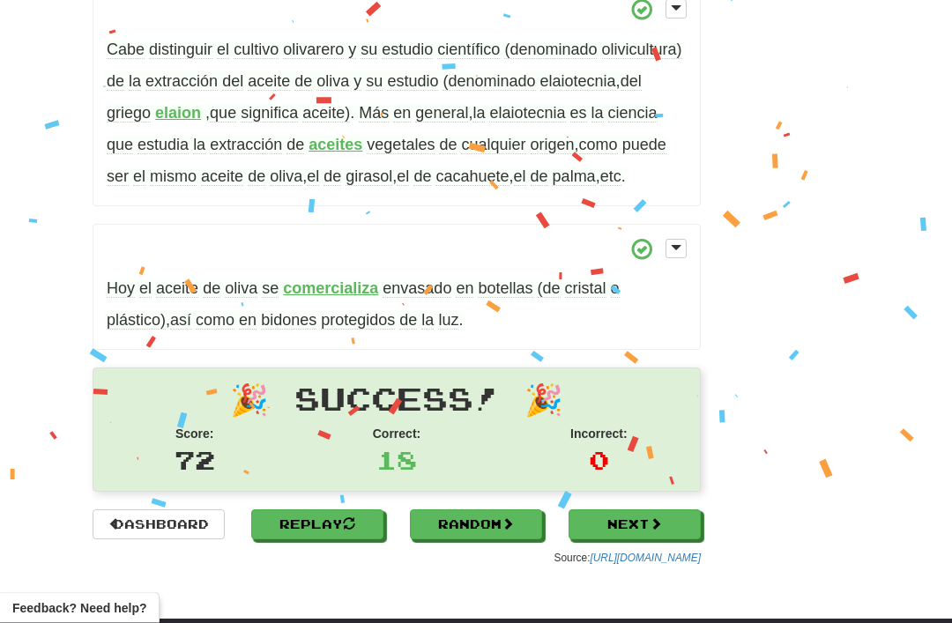
scroll to position [1374, 0]
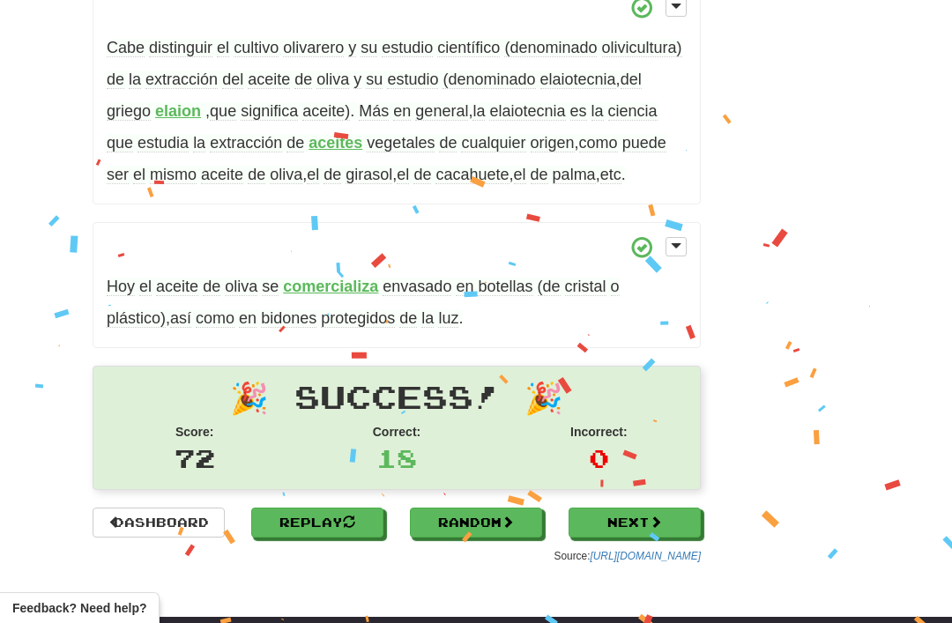
click at [323, 278] on strong "comercializa" at bounding box center [330, 287] width 95 height 18
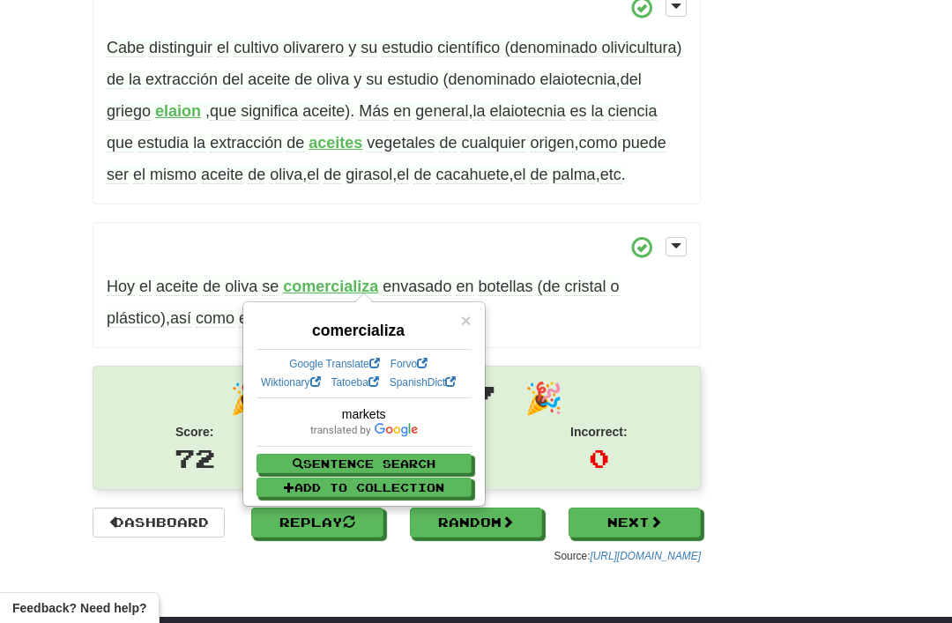
click at [413, 278] on span "envasado" at bounding box center [416, 287] width 69 height 19
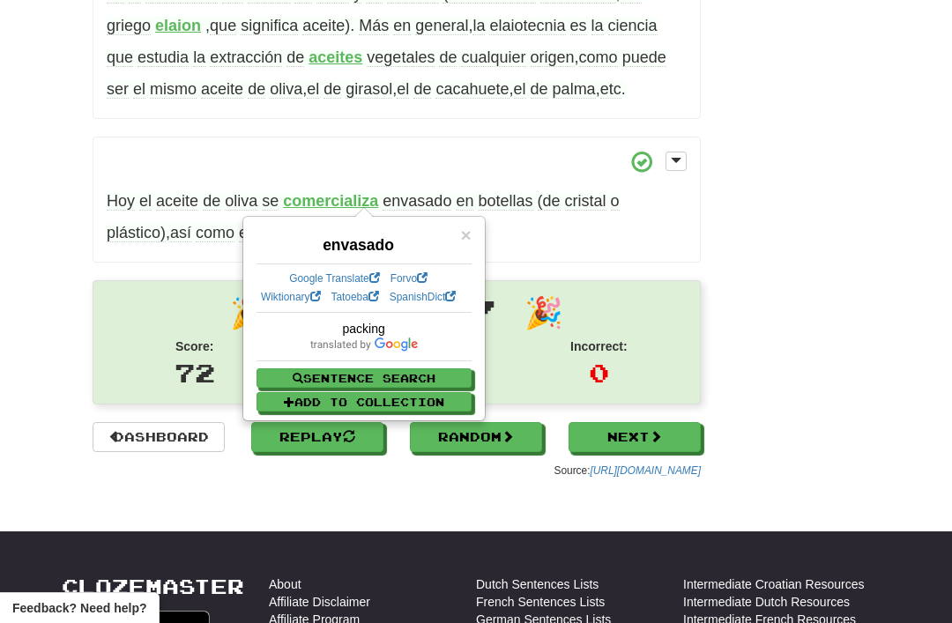
scroll to position [1444, 0]
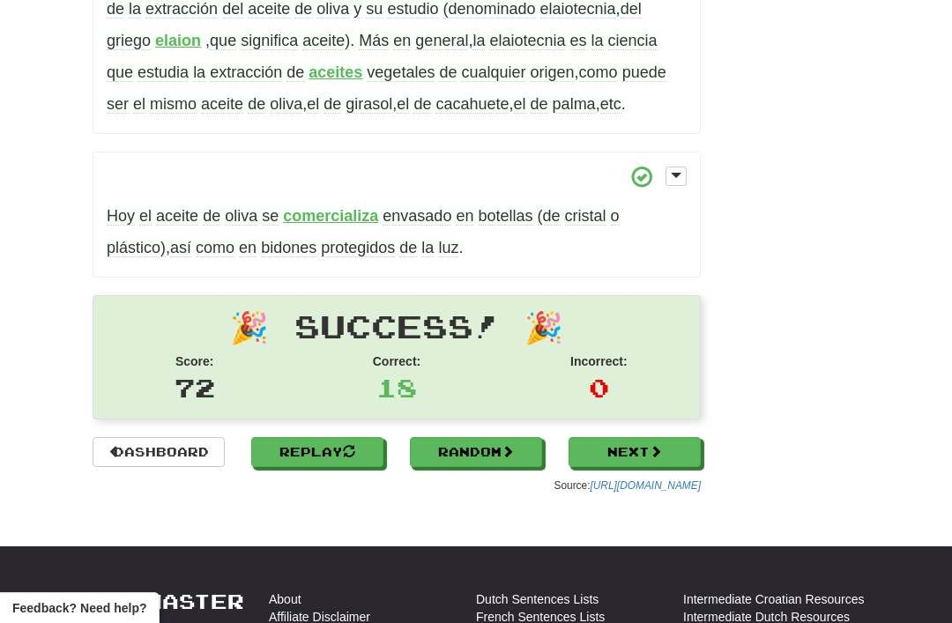
click at [284, 239] on span "bidones" at bounding box center [289, 248] width 56 height 19
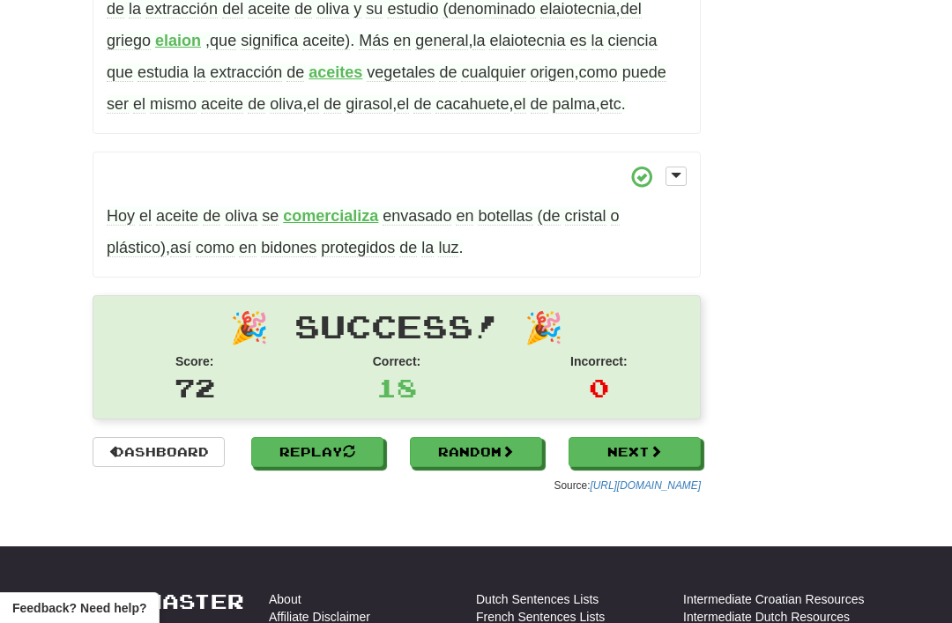
click at [189, 239] on span "así" at bounding box center [180, 248] width 21 height 19
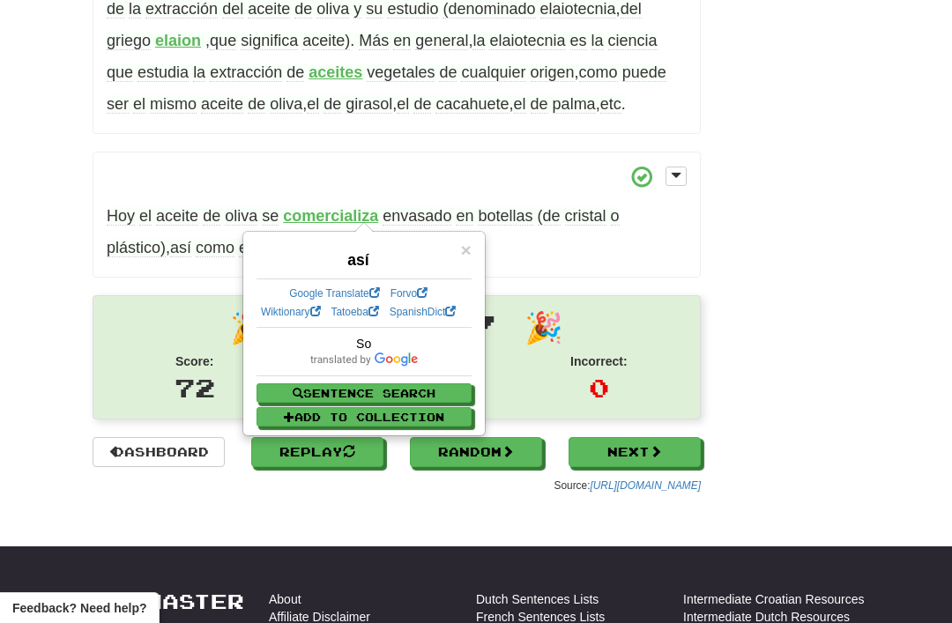
click at [212, 239] on span "como" at bounding box center [215, 248] width 39 height 19
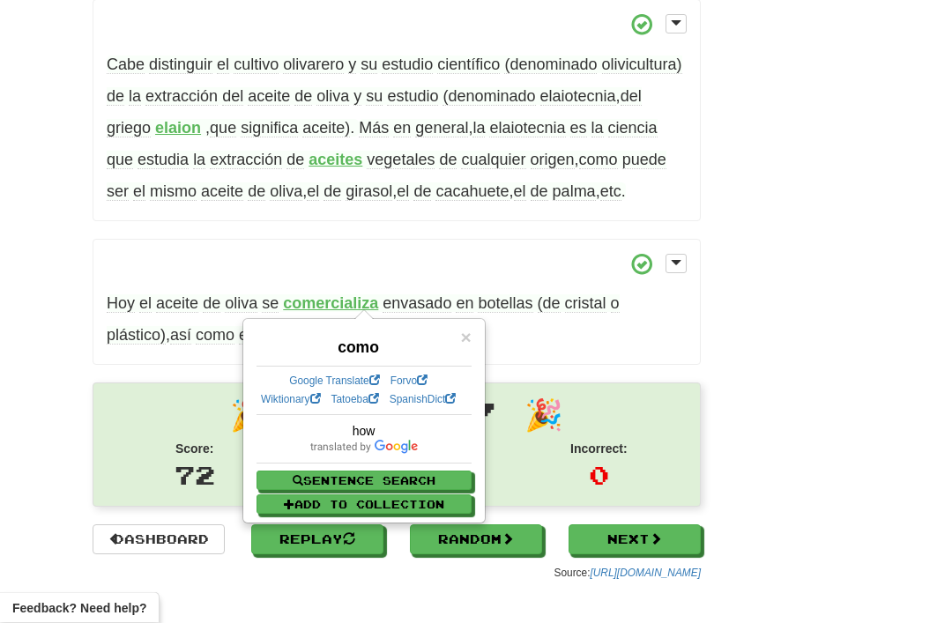
scroll to position [1359, 0]
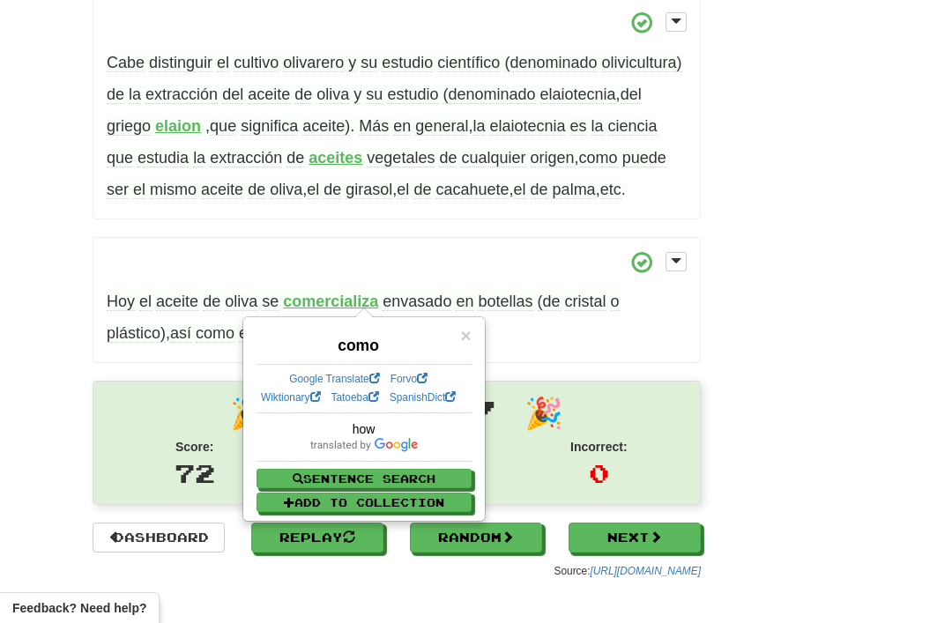
click at [286, 324] on span "bidones" at bounding box center [289, 333] width 56 height 19
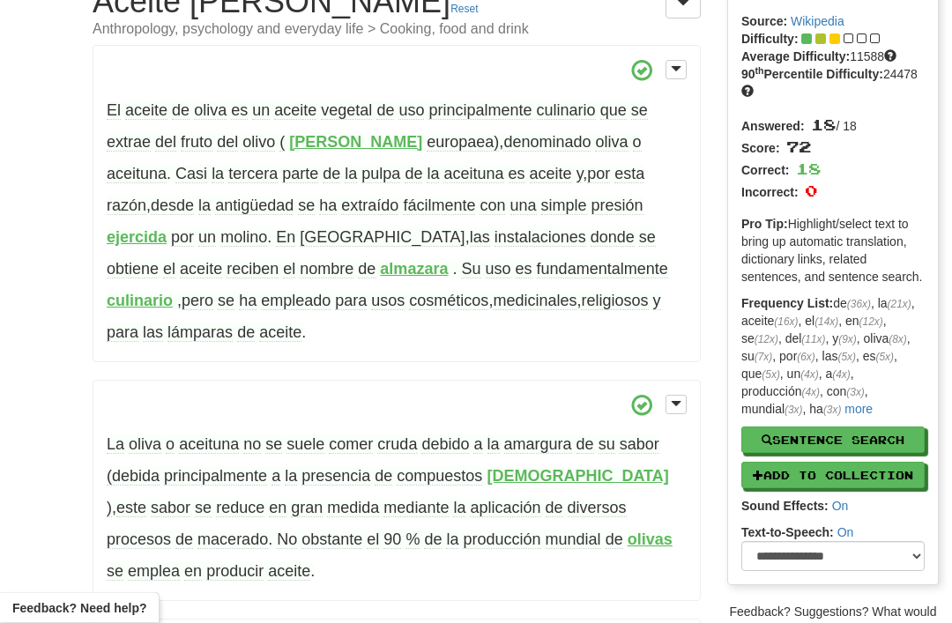
scroll to position [0, 0]
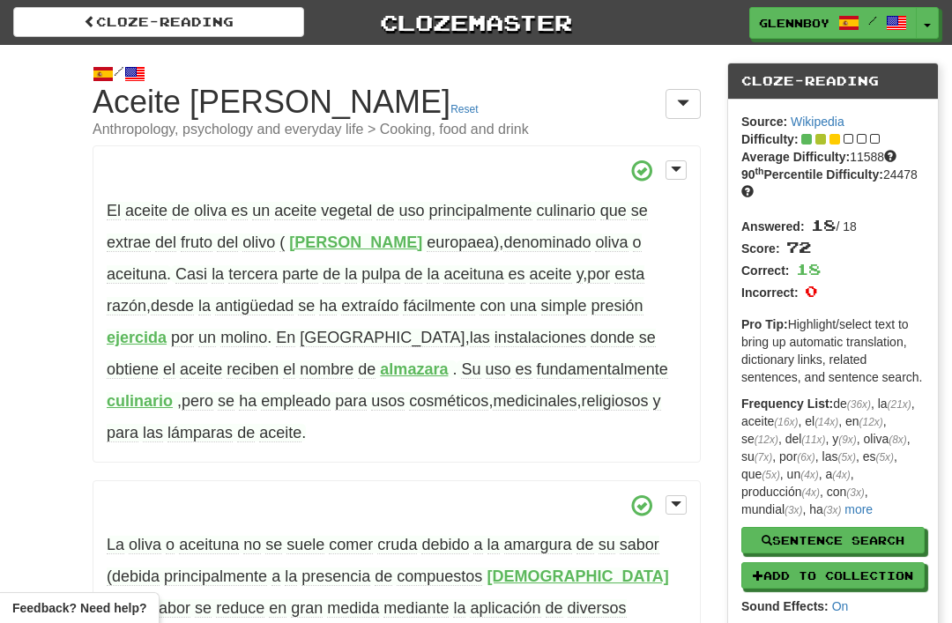
click at [119, 15] on link "Cloze-Reading" at bounding box center [158, 22] width 291 height 30
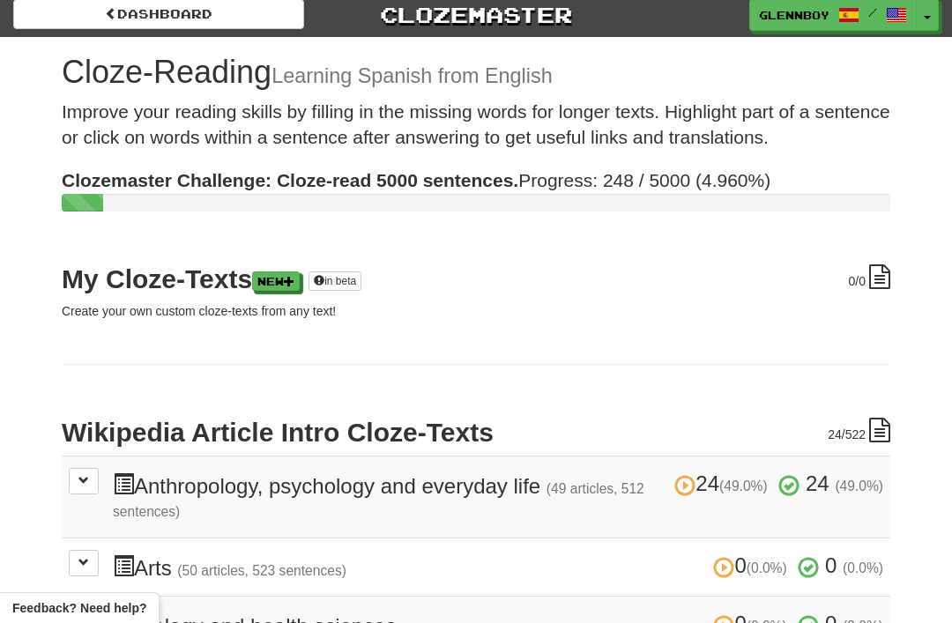
scroll to position [9, 0]
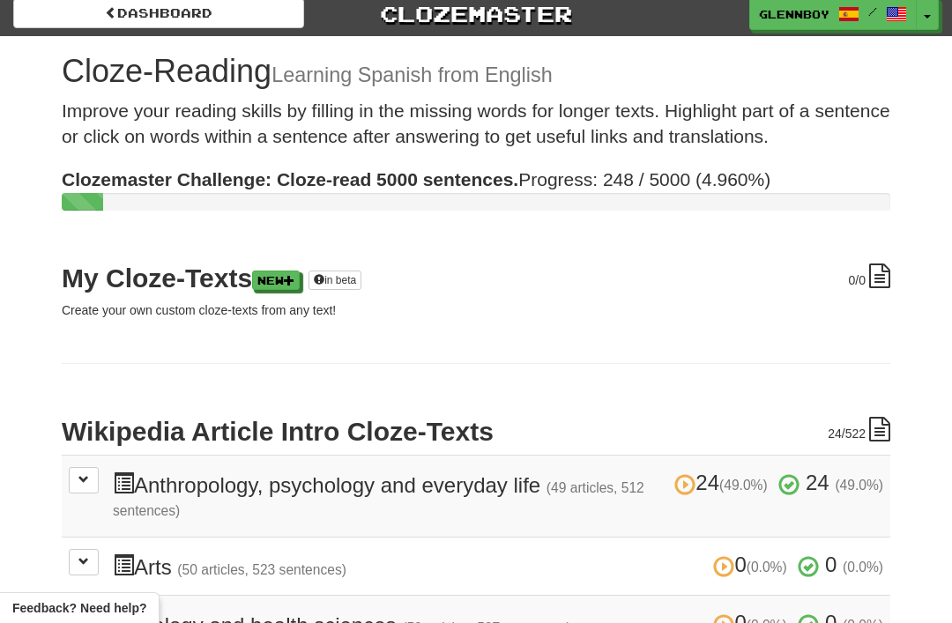
click at [122, 9] on link "Dashboard" at bounding box center [158, 13] width 291 height 30
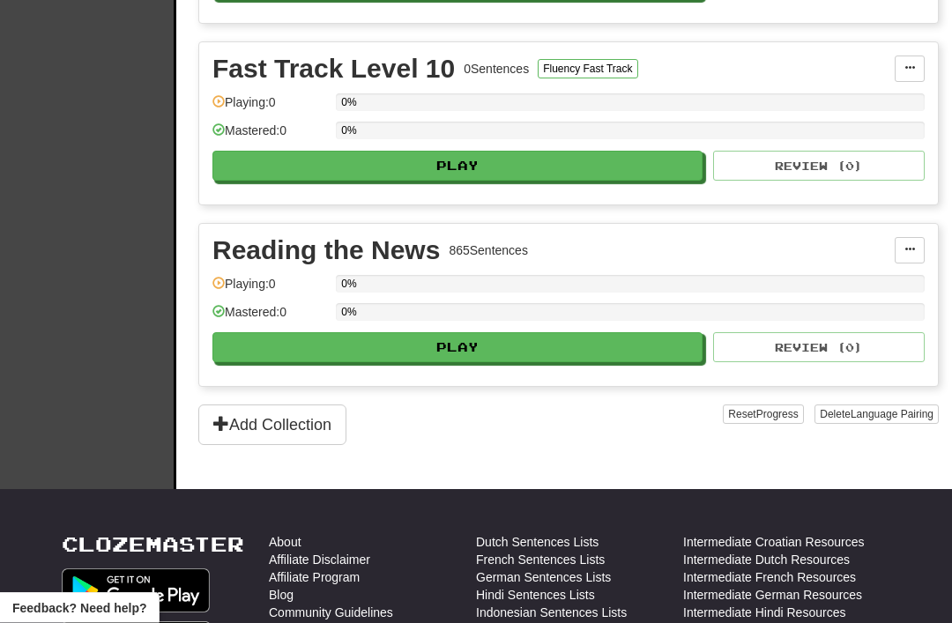
scroll to position [2776, 0]
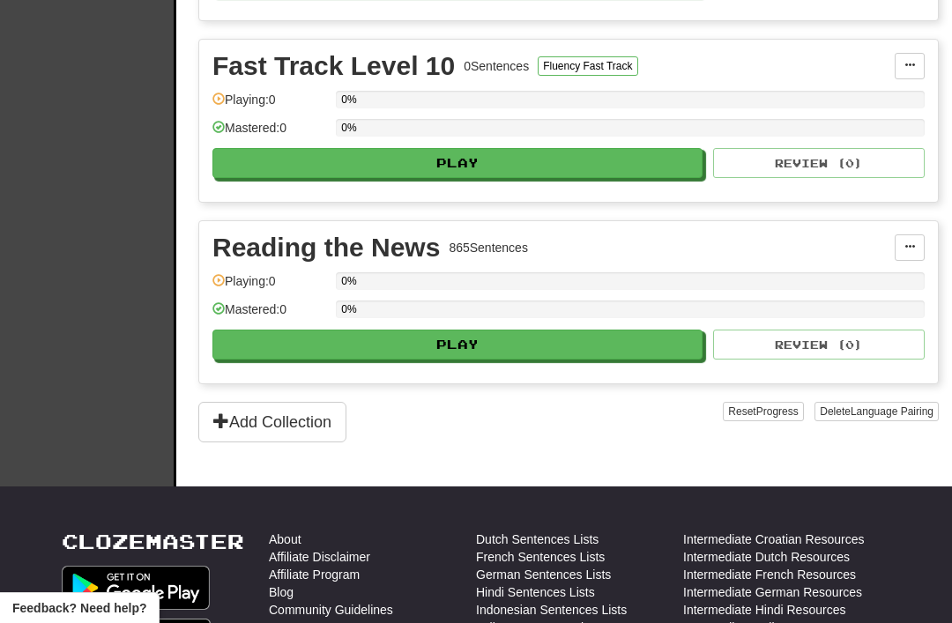
click at [448, 349] on button "Play" at bounding box center [457, 345] width 490 height 30
select select "**"
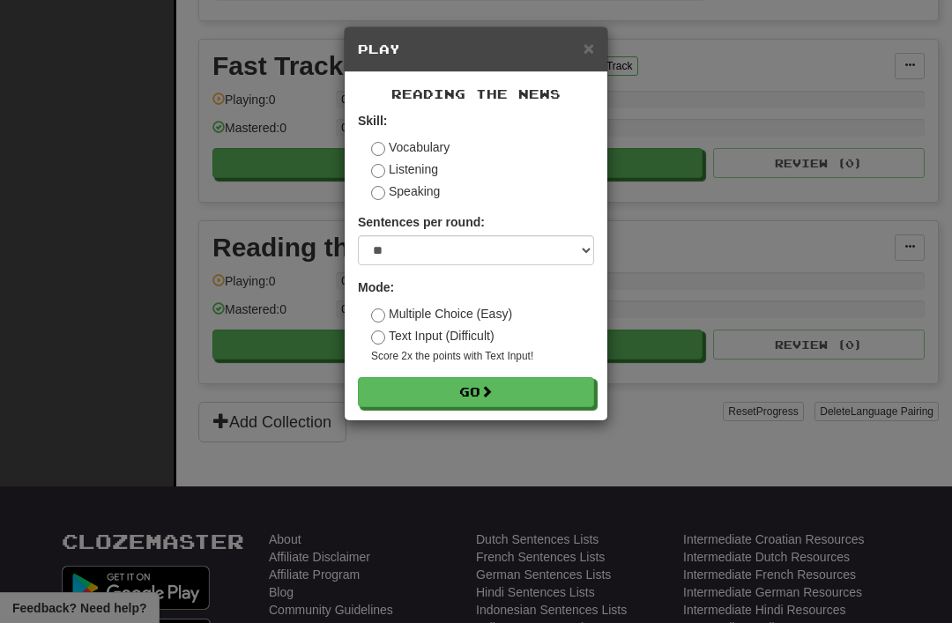
click at [459, 386] on button "Go" at bounding box center [476, 392] width 236 height 30
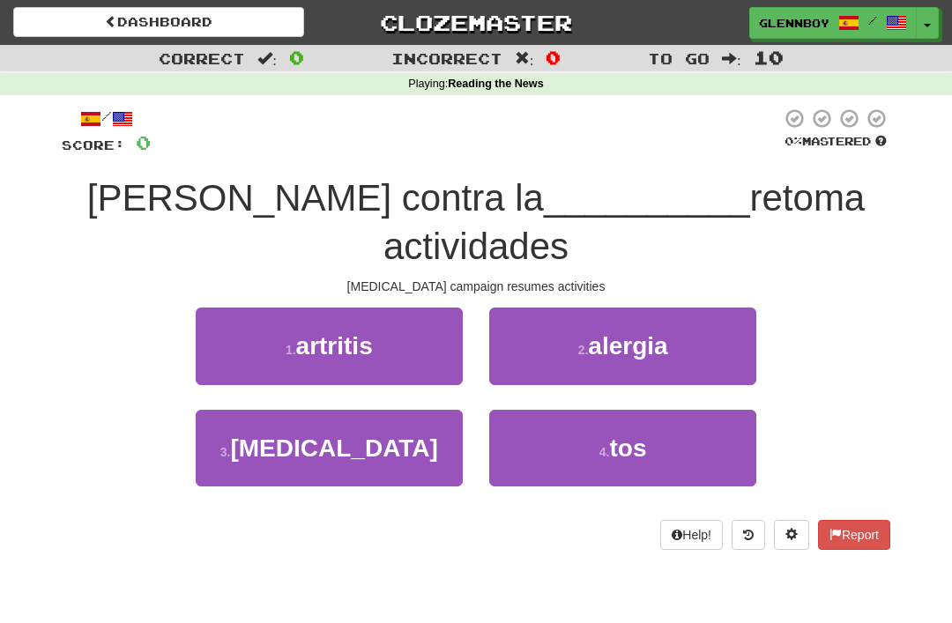
click at [332, 458] on span "[MEDICAL_DATA]" at bounding box center [333, 447] width 207 height 27
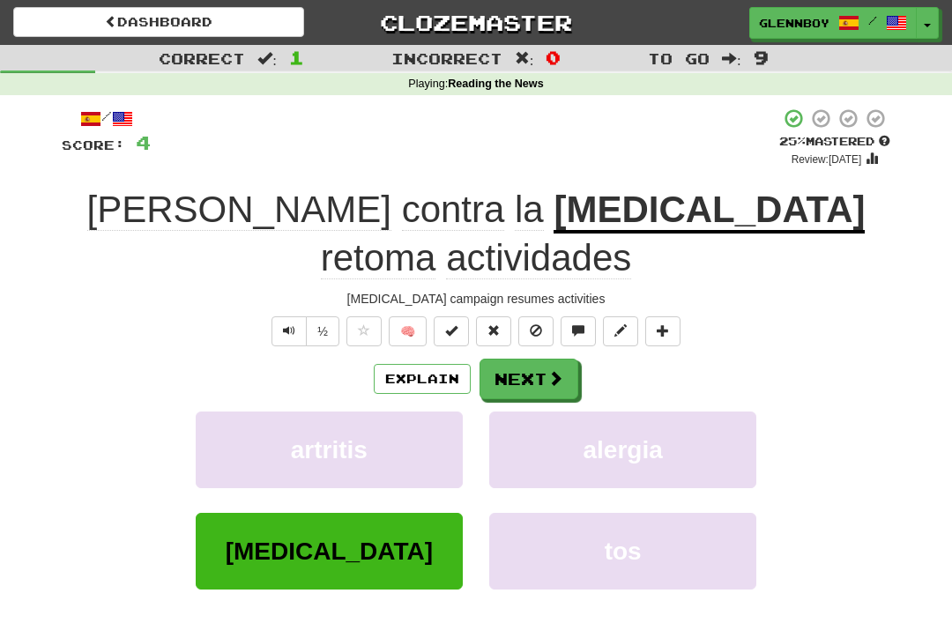
click at [523, 316] on button at bounding box center [535, 331] width 35 height 30
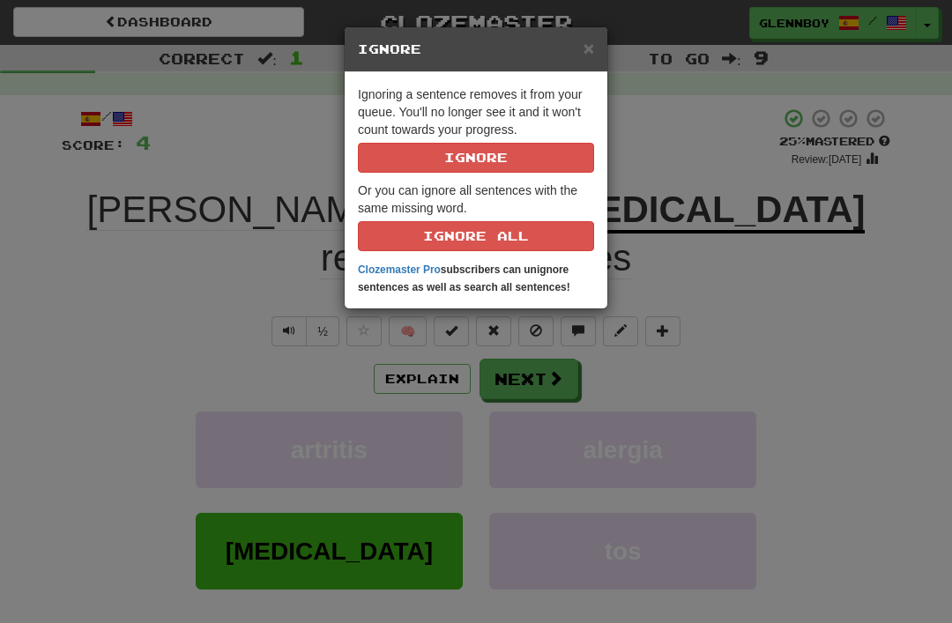
click at [449, 152] on button "Ignore" at bounding box center [476, 158] width 236 height 30
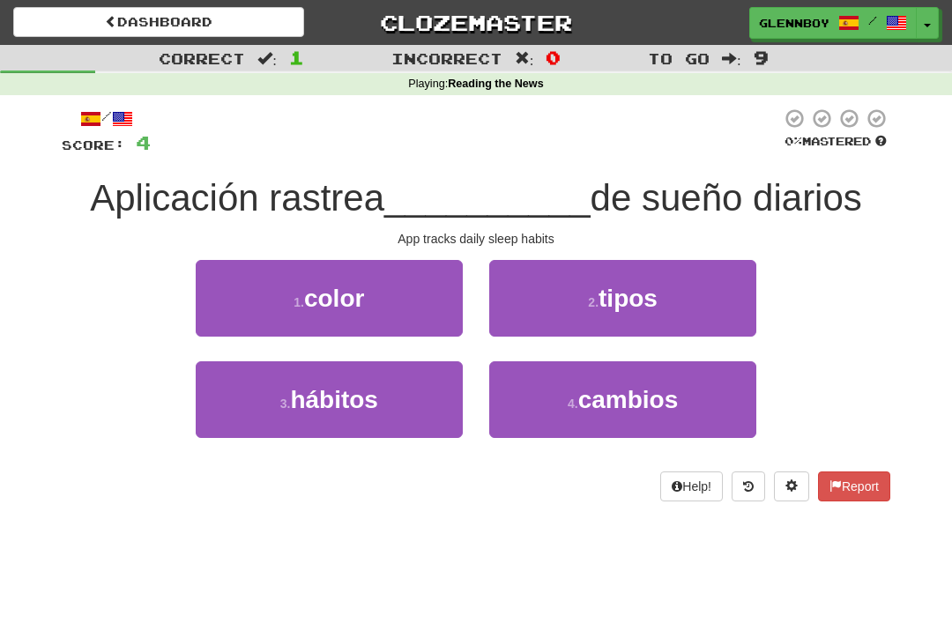
click at [308, 413] on button "3 . hábitos" at bounding box center [329, 399] width 267 height 77
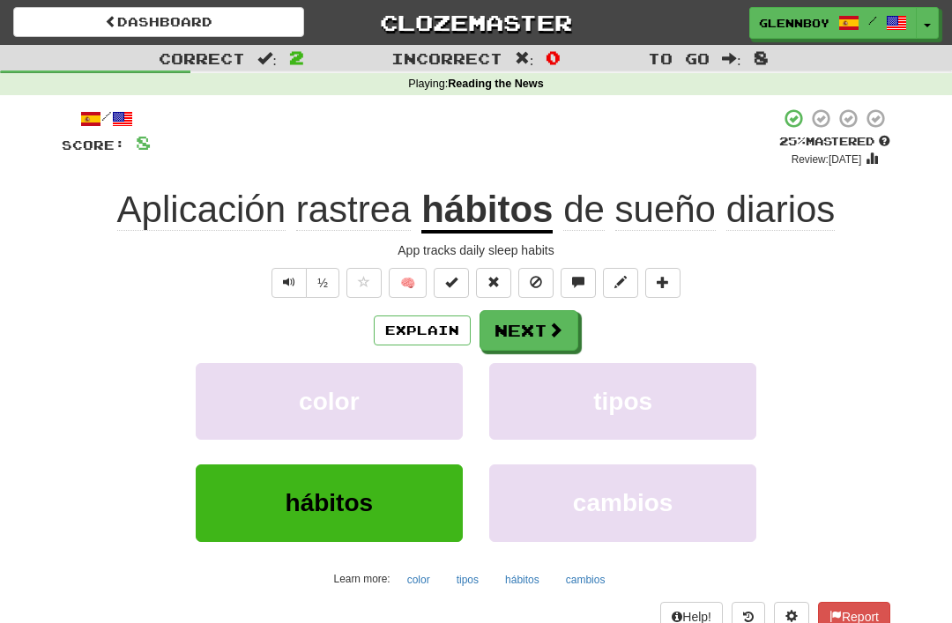
click at [416, 327] on button "Explain" at bounding box center [422, 330] width 97 height 30
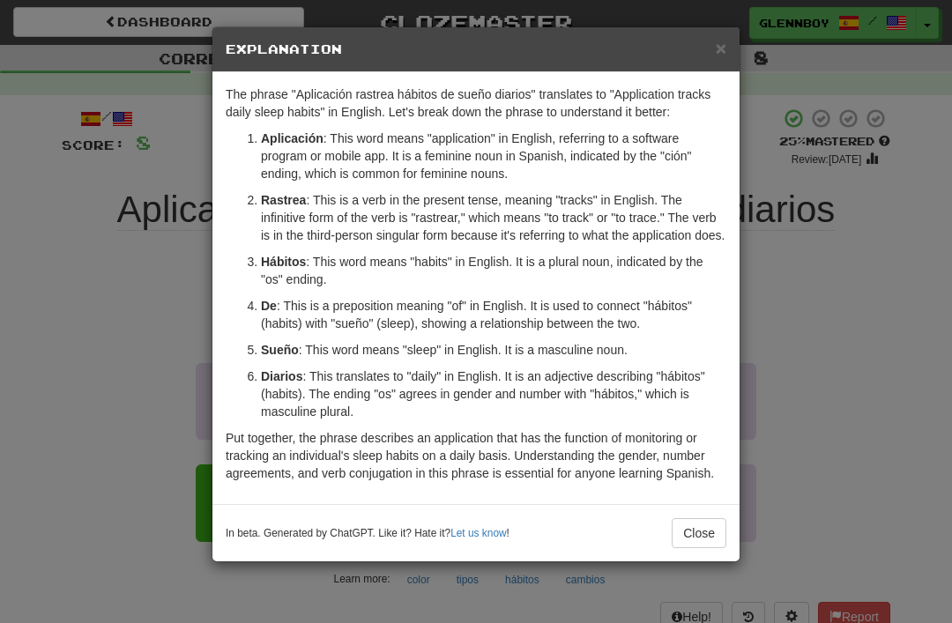
click at [686, 537] on button "Close" at bounding box center [699, 533] width 55 height 30
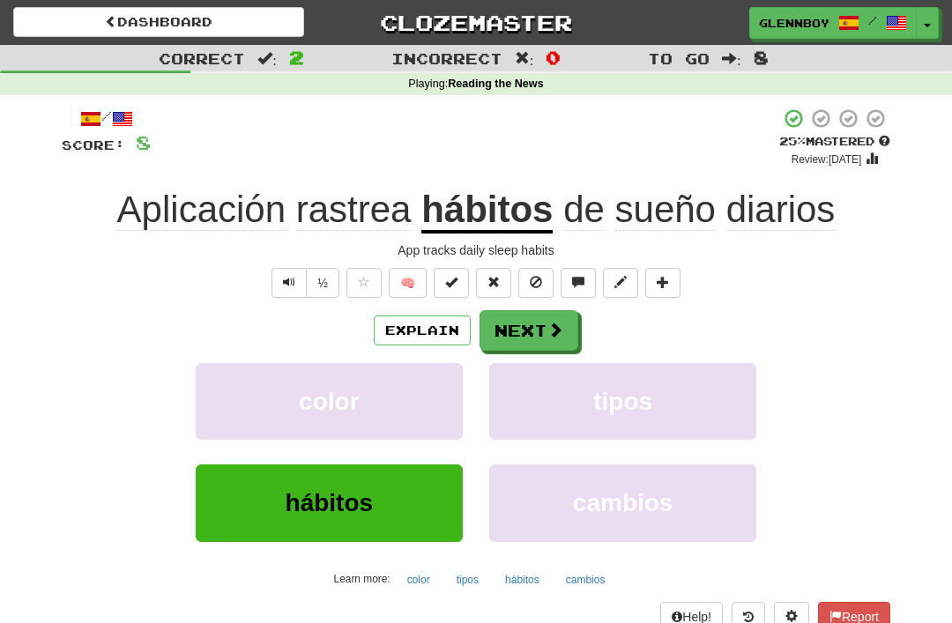
click at [535, 285] on span at bounding box center [536, 282] width 12 height 12
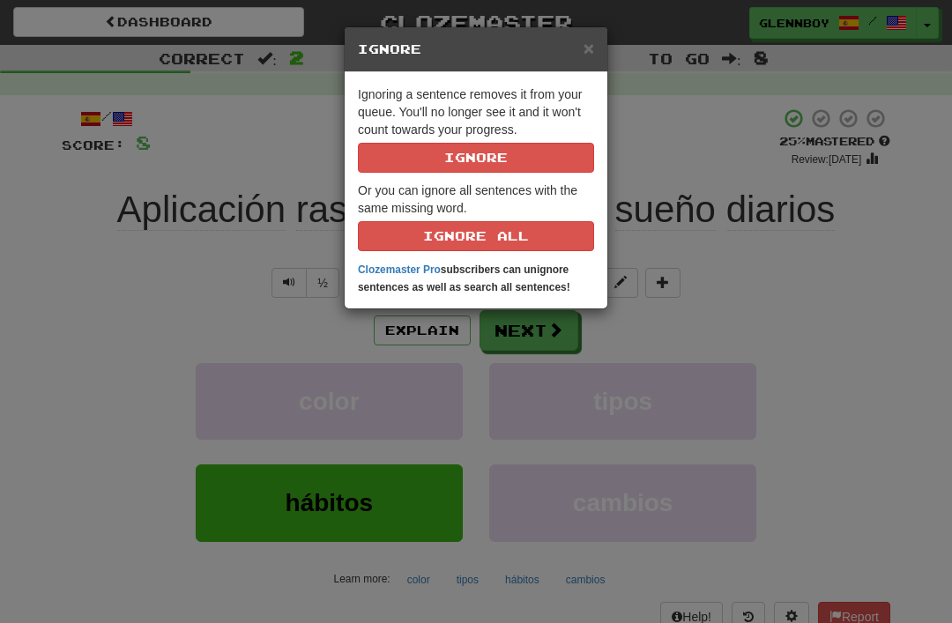
click at [795, 363] on div "× Ignore Ignoring a sentence removes it from your queue. You'll no longer see i…" at bounding box center [476, 311] width 952 height 623
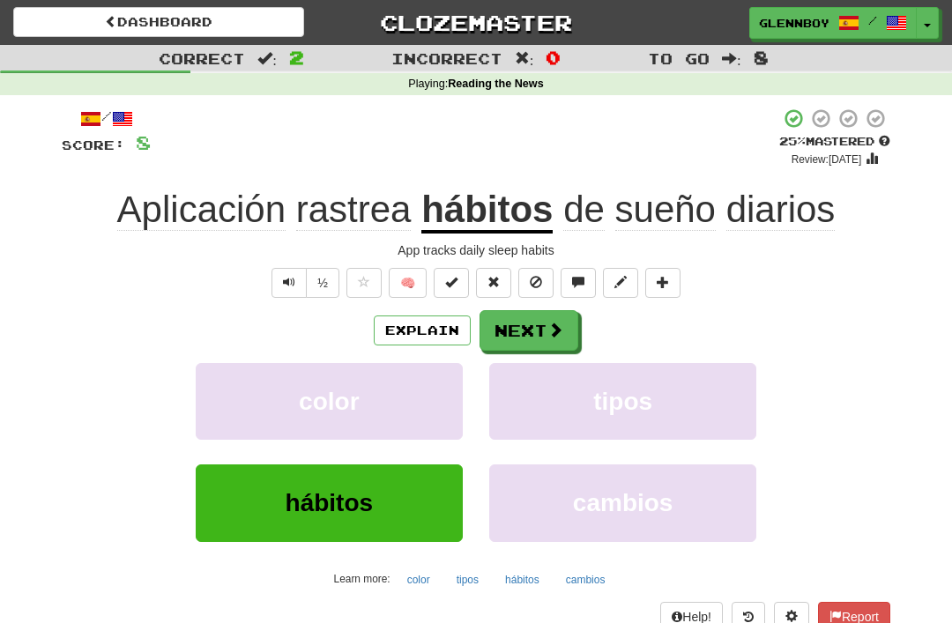
click at [543, 286] on button at bounding box center [535, 283] width 35 height 30
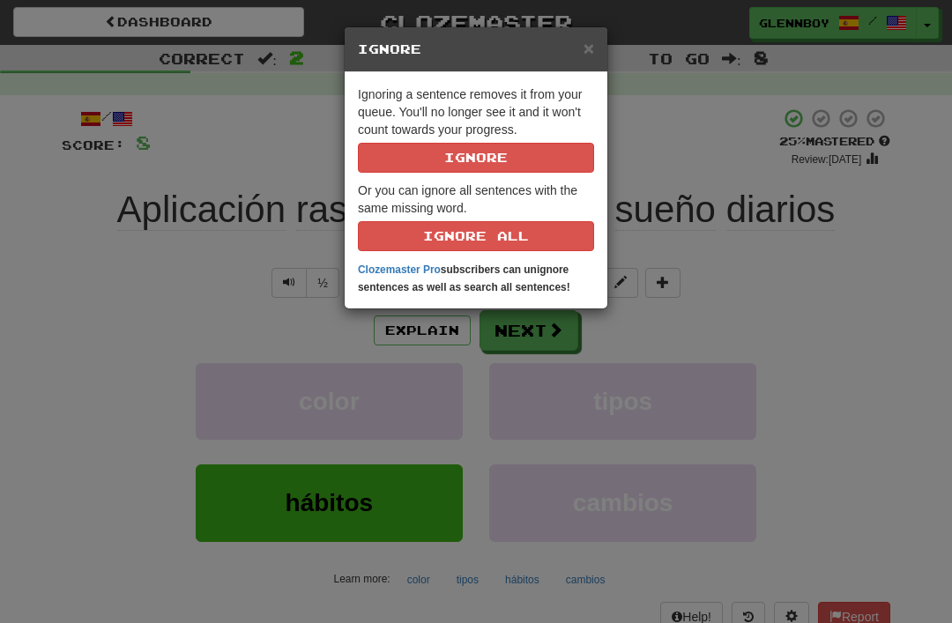
click at [454, 156] on button "Ignore" at bounding box center [476, 158] width 236 height 30
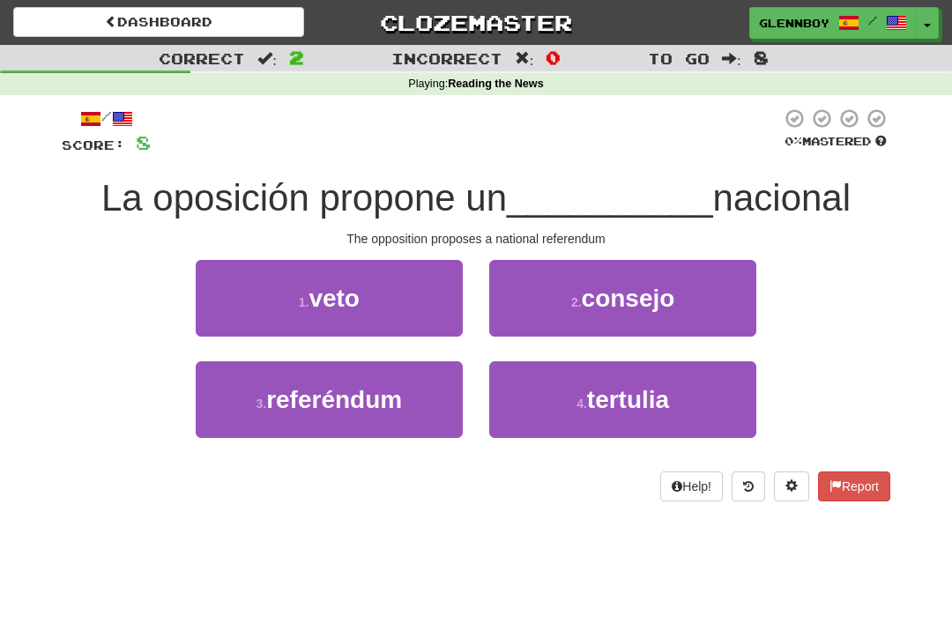
click at [322, 397] on span "referéndum" at bounding box center [334, 399] width 136 height 27
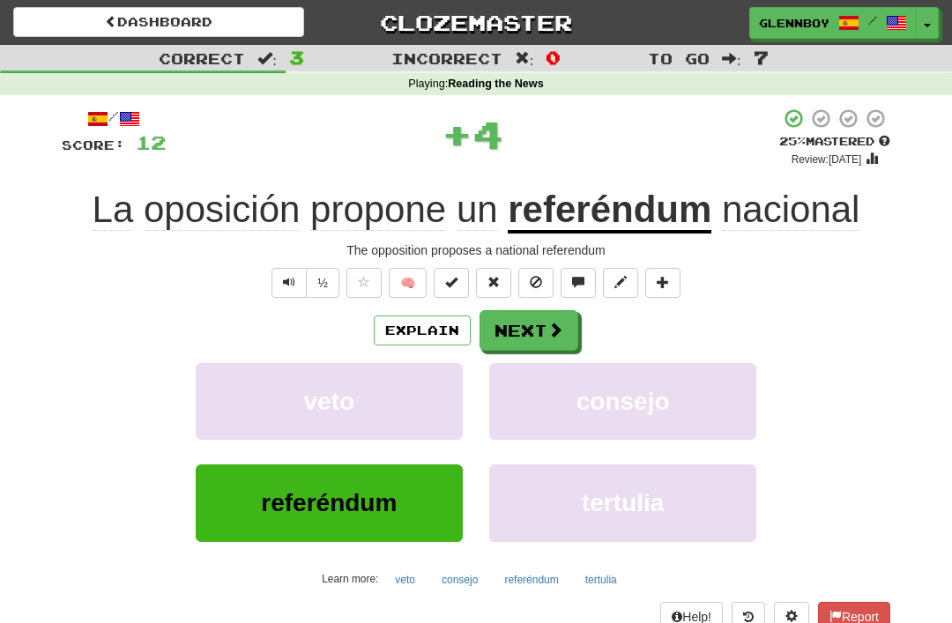
click at [534, 288] on button at bounding box center [535, 283] width 35 height 30
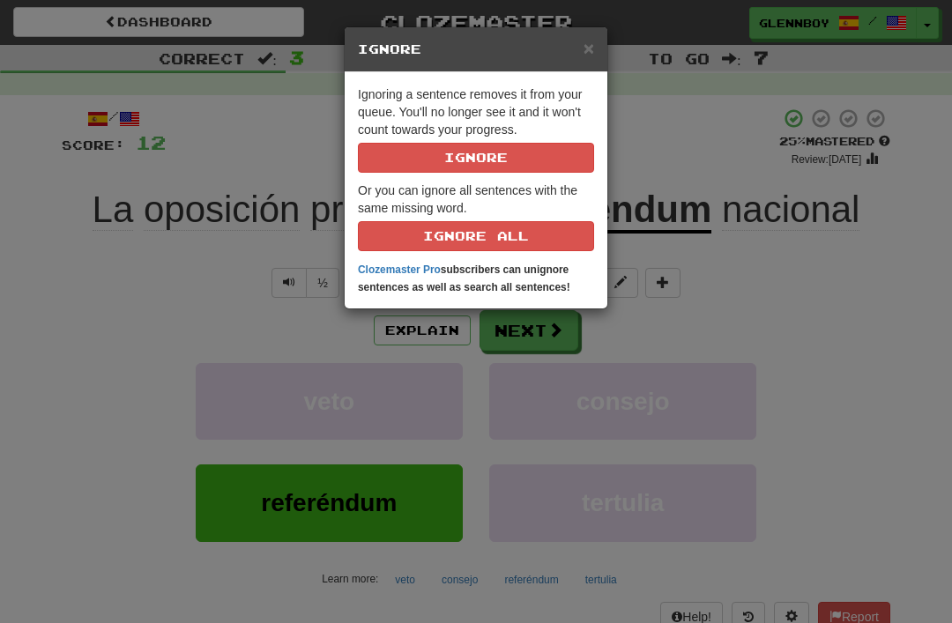
click at [476, 168] on button "Ignore" at bounding box center [476, 158] width 236 height 30
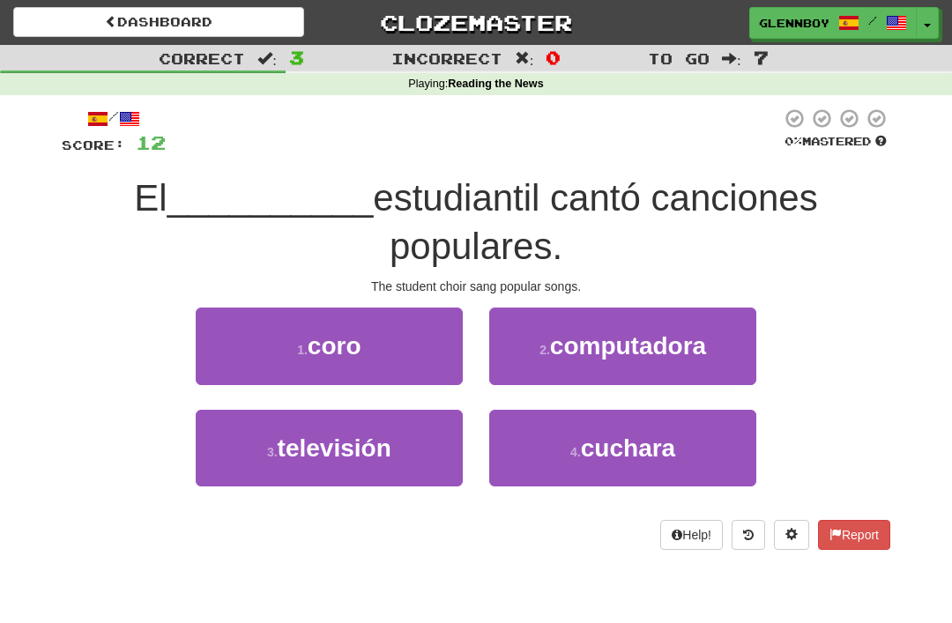
click at [302, 359] on button "1 . coro" at bounding box center [329, 346] width 267 height 77
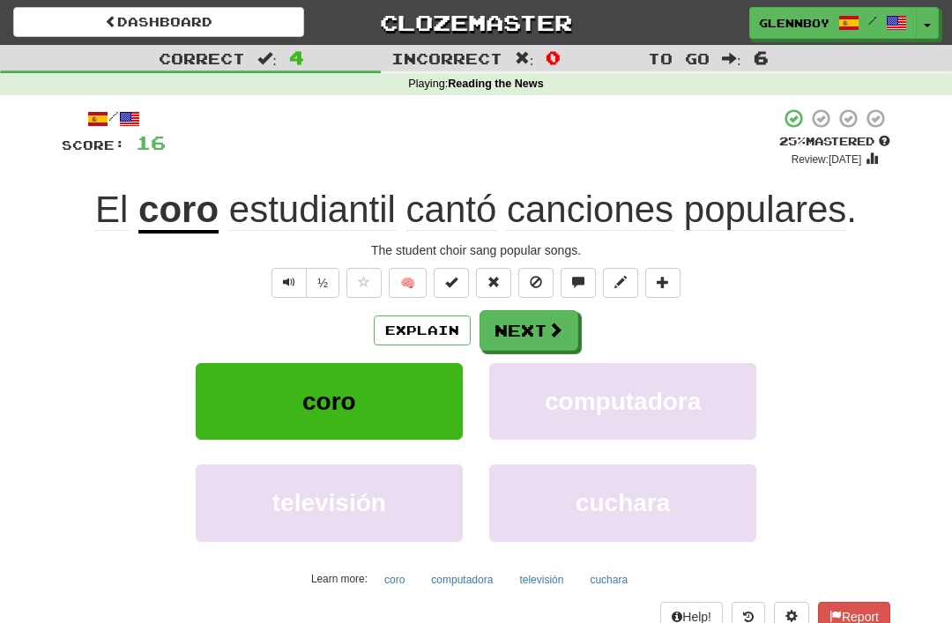
click at [531, 281] on span at bounding box center [536, 282] width 12 height 12
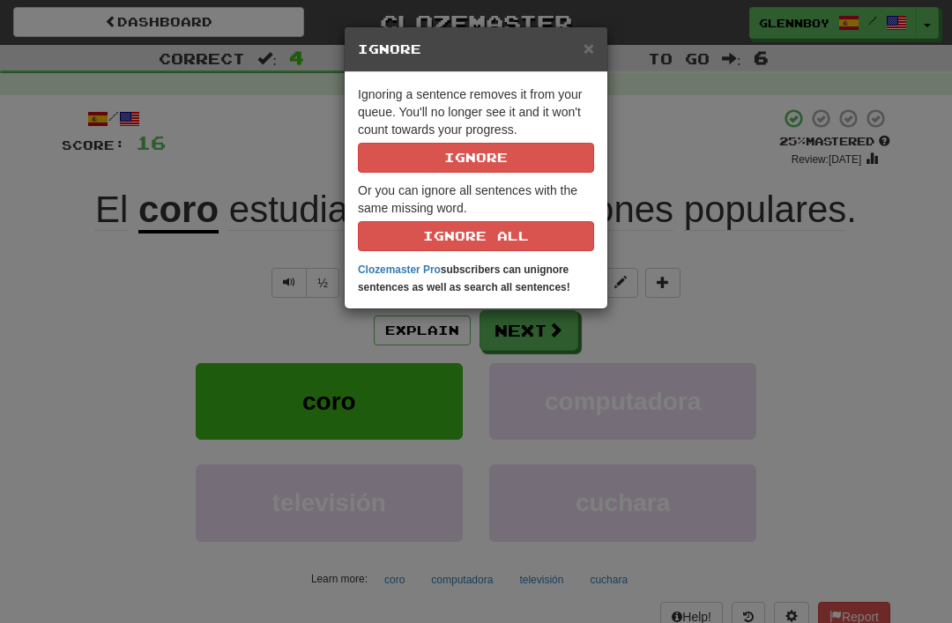
click at [450, 155] on button "Ignore" at bounding box center [476, 158] width 236 height 30
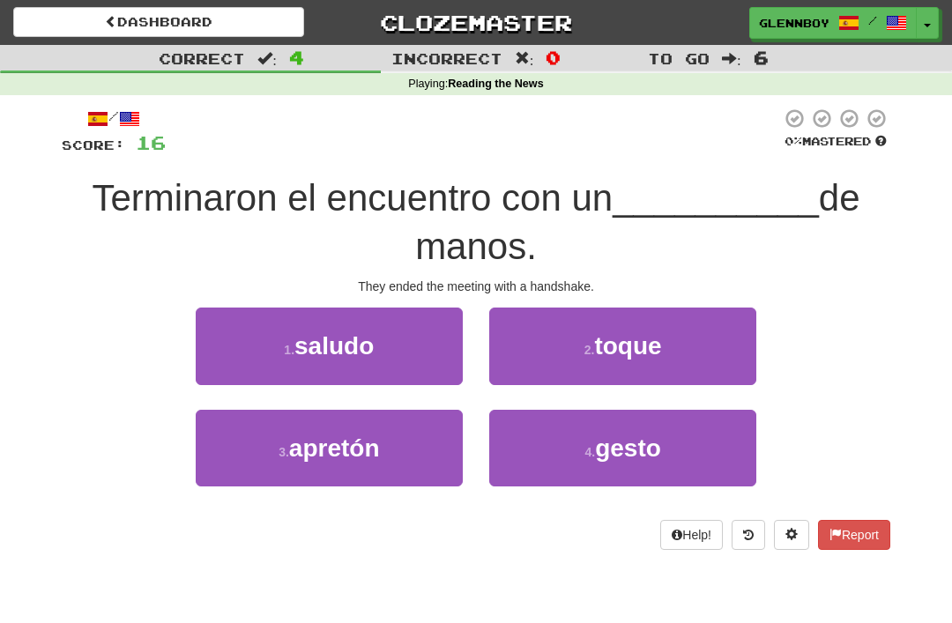
click at [327, 461] on button "3 . apretón" at bounding box center [329, 448] width 267 height 77
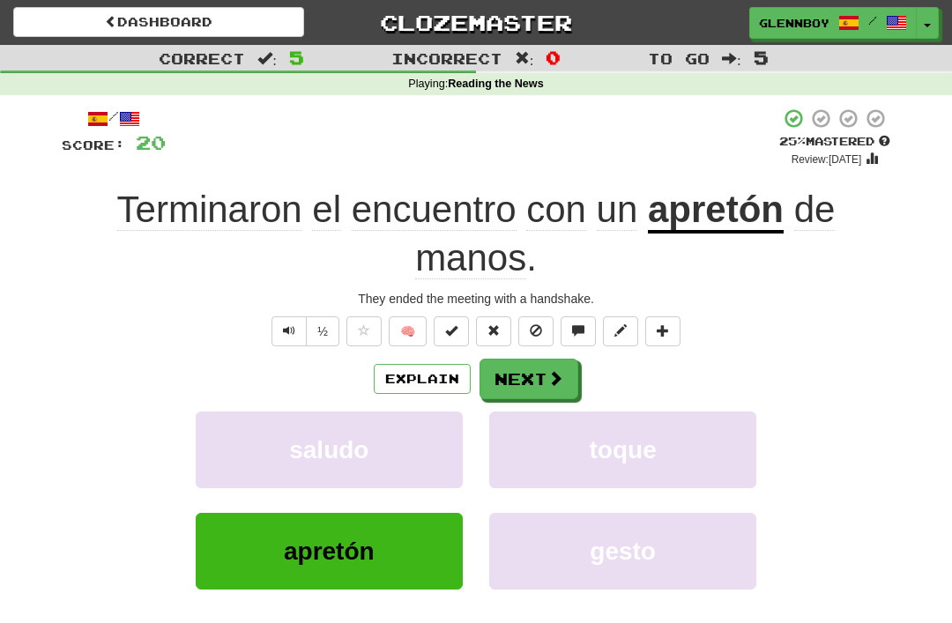
click at [529, 325] on button at bounding box center [535, 331] width 35 height 30
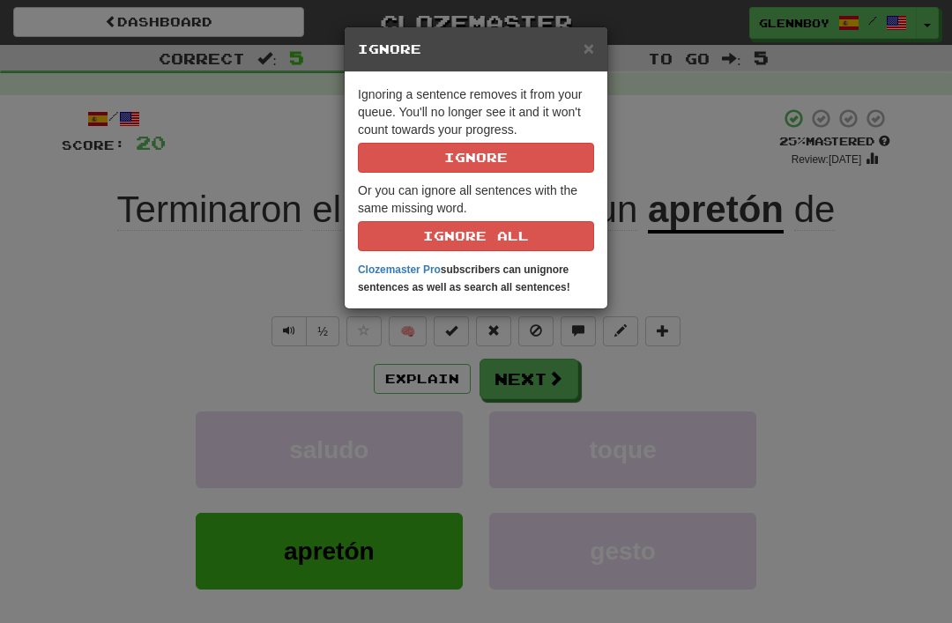
click at [457, 160] on button "Ignore" at bounding box center [476, 158] width 236 height 30
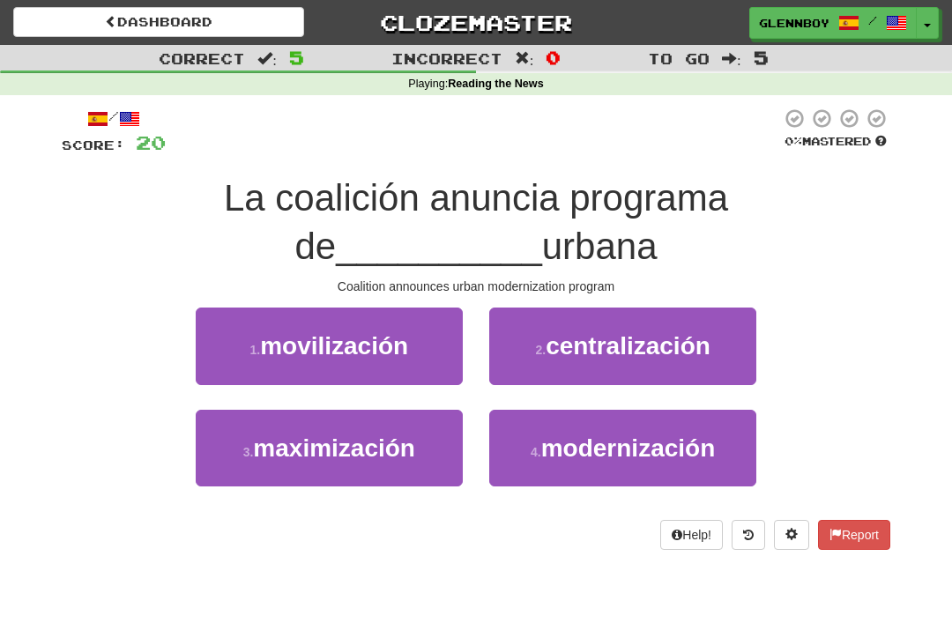
click at [568, 439] on span "modernización" at bounding box center [628, 447] width 174 height 27
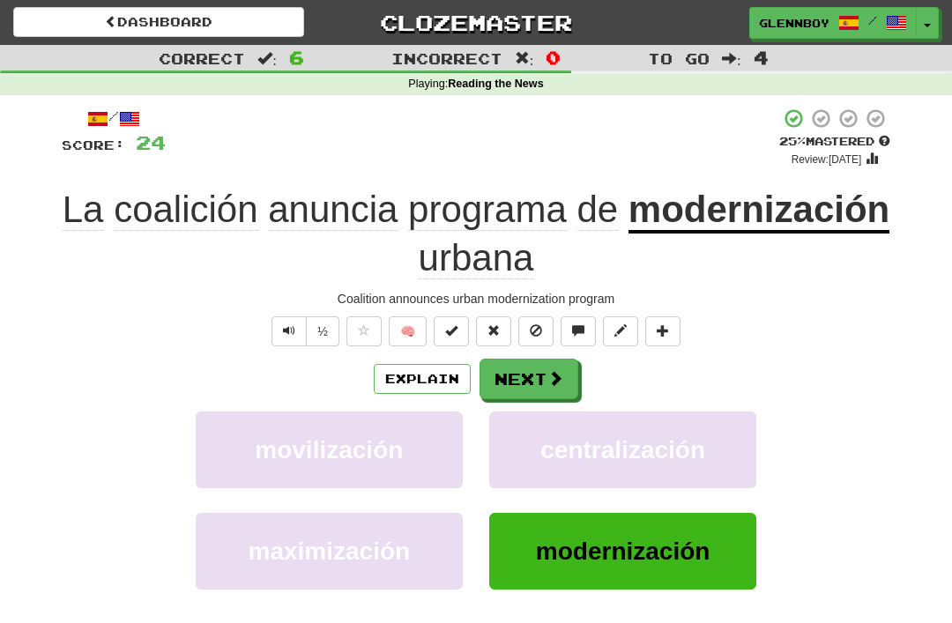
click at [535, 327] on span at bounding box center [536, 330] width 12 height 12
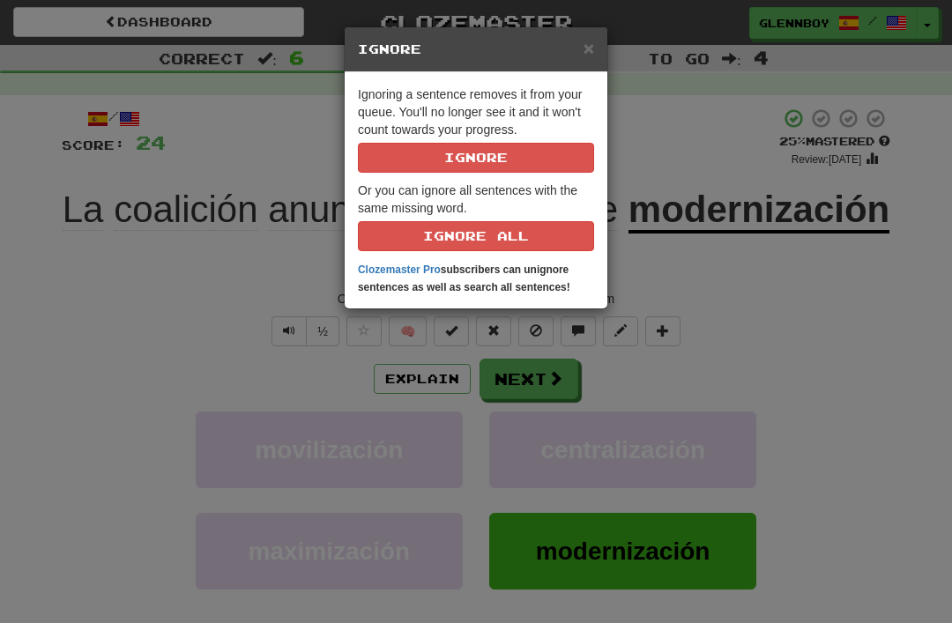
click at [442, 152] on button "Ignore" at bounding box center [476, 158] width 236 height 30
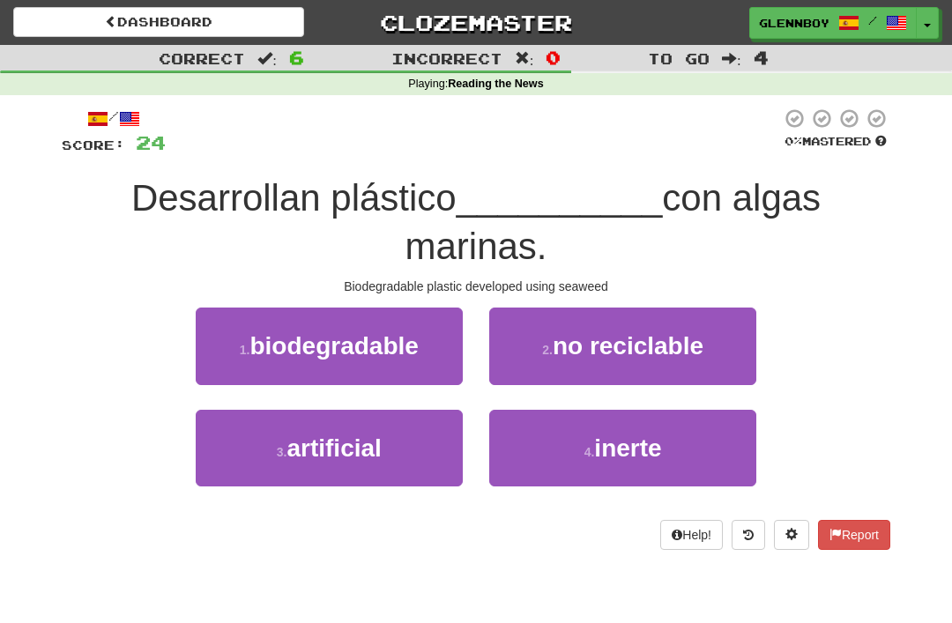
click at [304, 343] on span "biodegradable" at bounding box center [333, 345] width 168 height 27
